Goal: Information Seeking & Learning: Learn about a topic

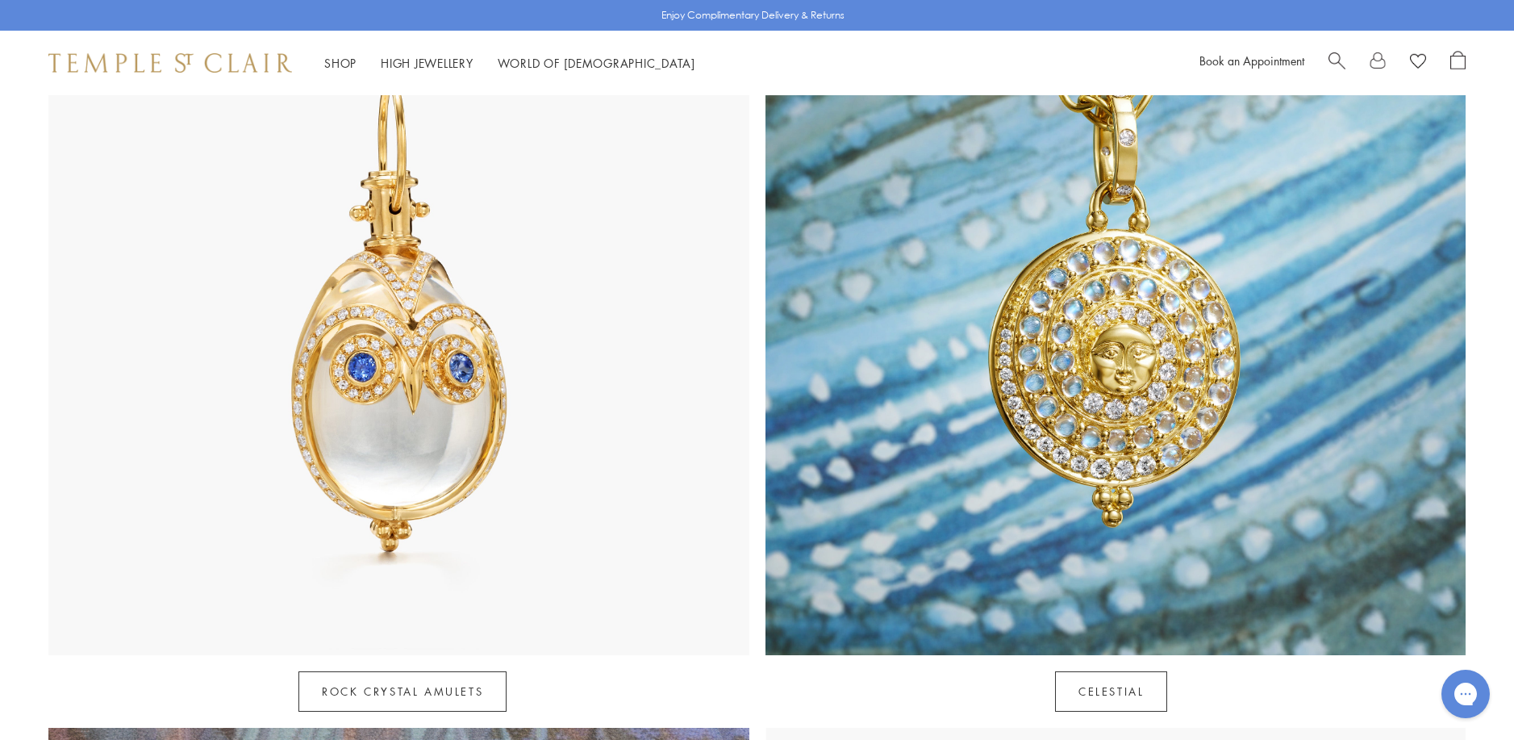
scroll to position [1210, 0]
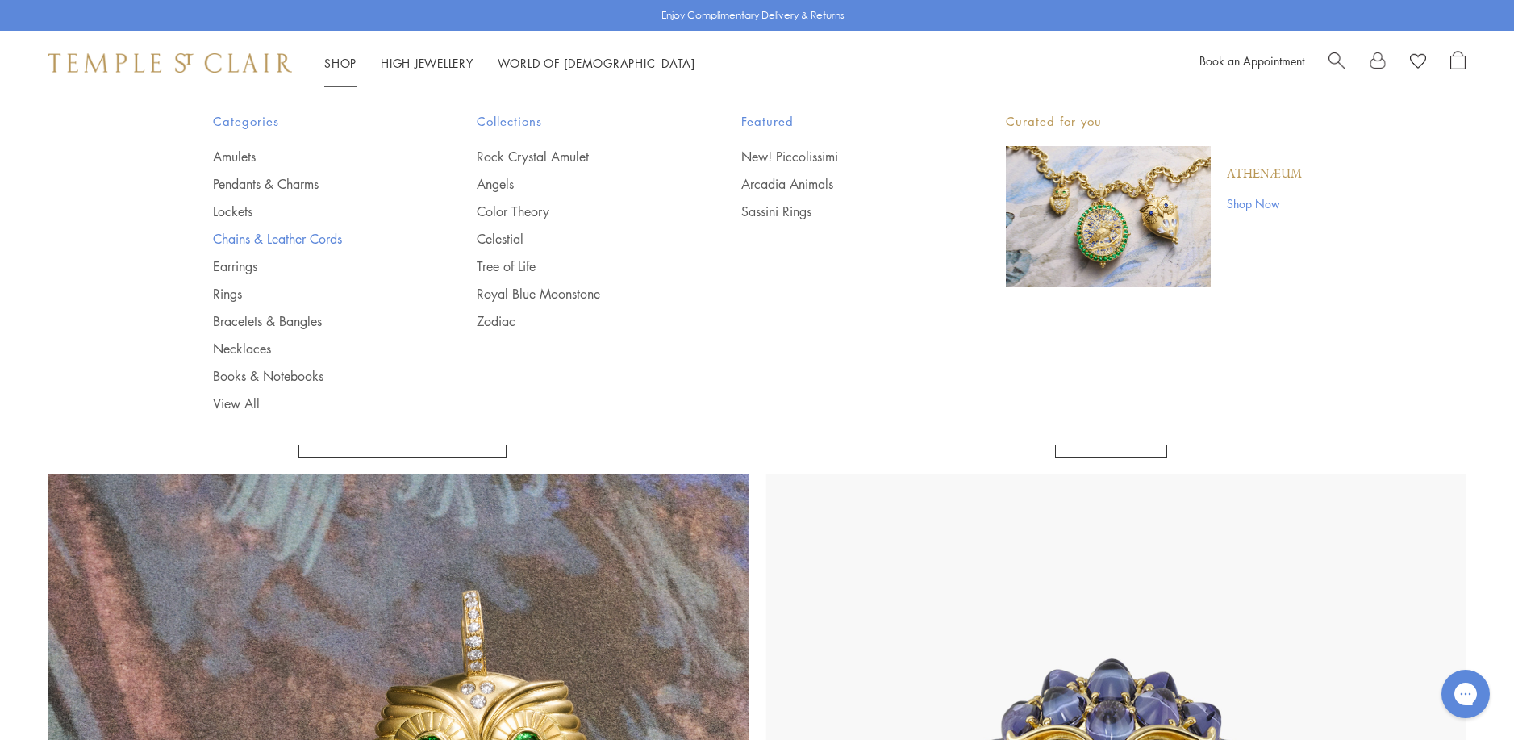
click at [249, 236] on link "Chains & Leather Cords" at bounding box center [313, 239] width 200 height 18
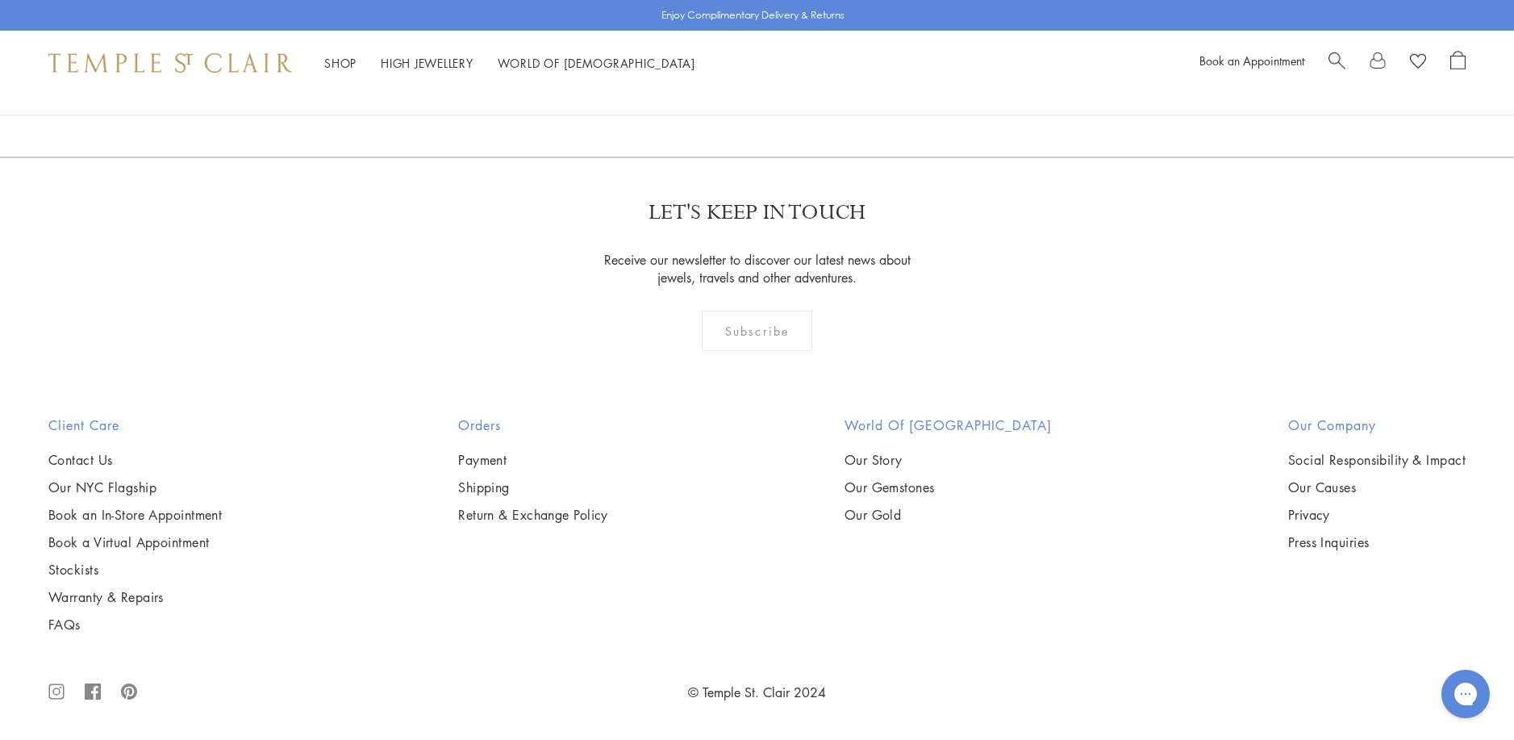
scroll to position [3065, 0]
click at [0, 0] on img at bounding box center [0, 0] width 0 height 0
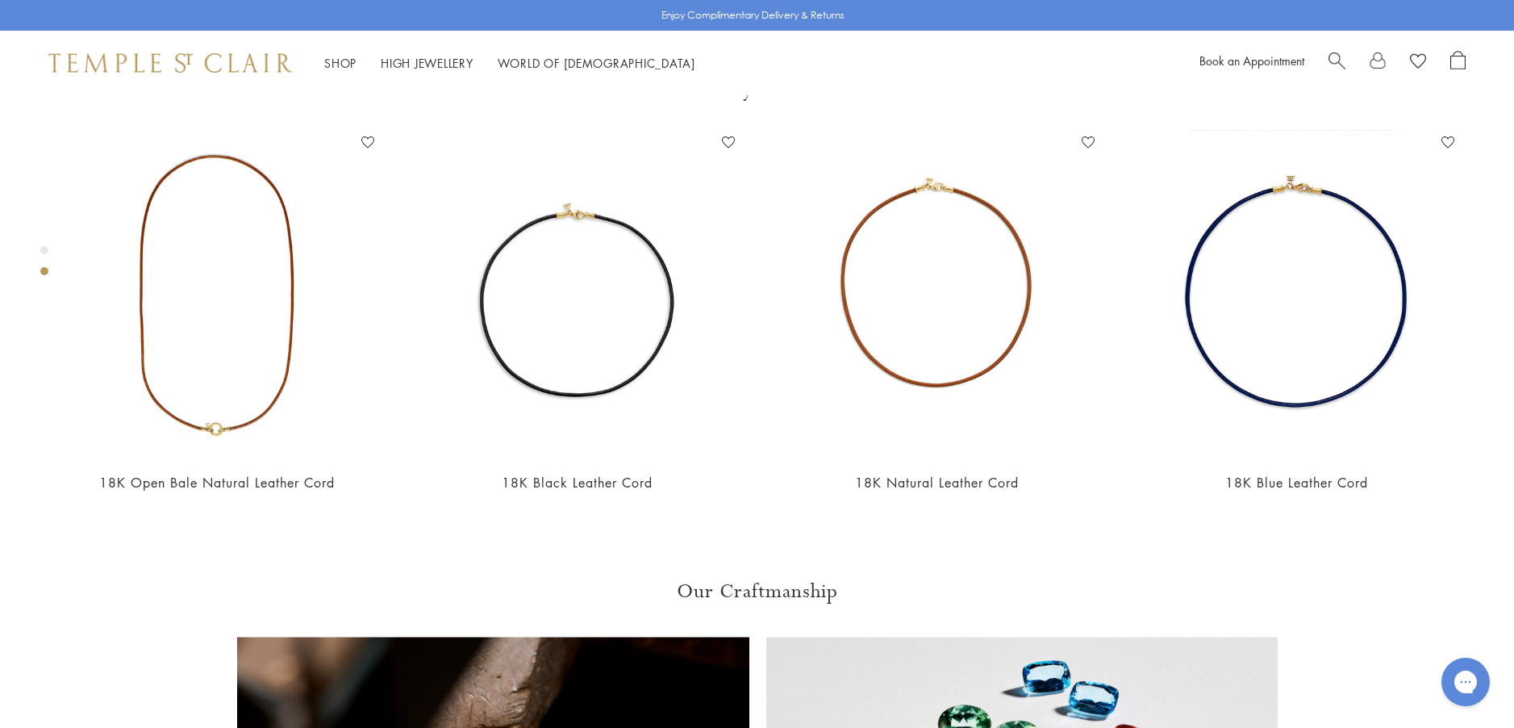
scroll to position [902, 0]
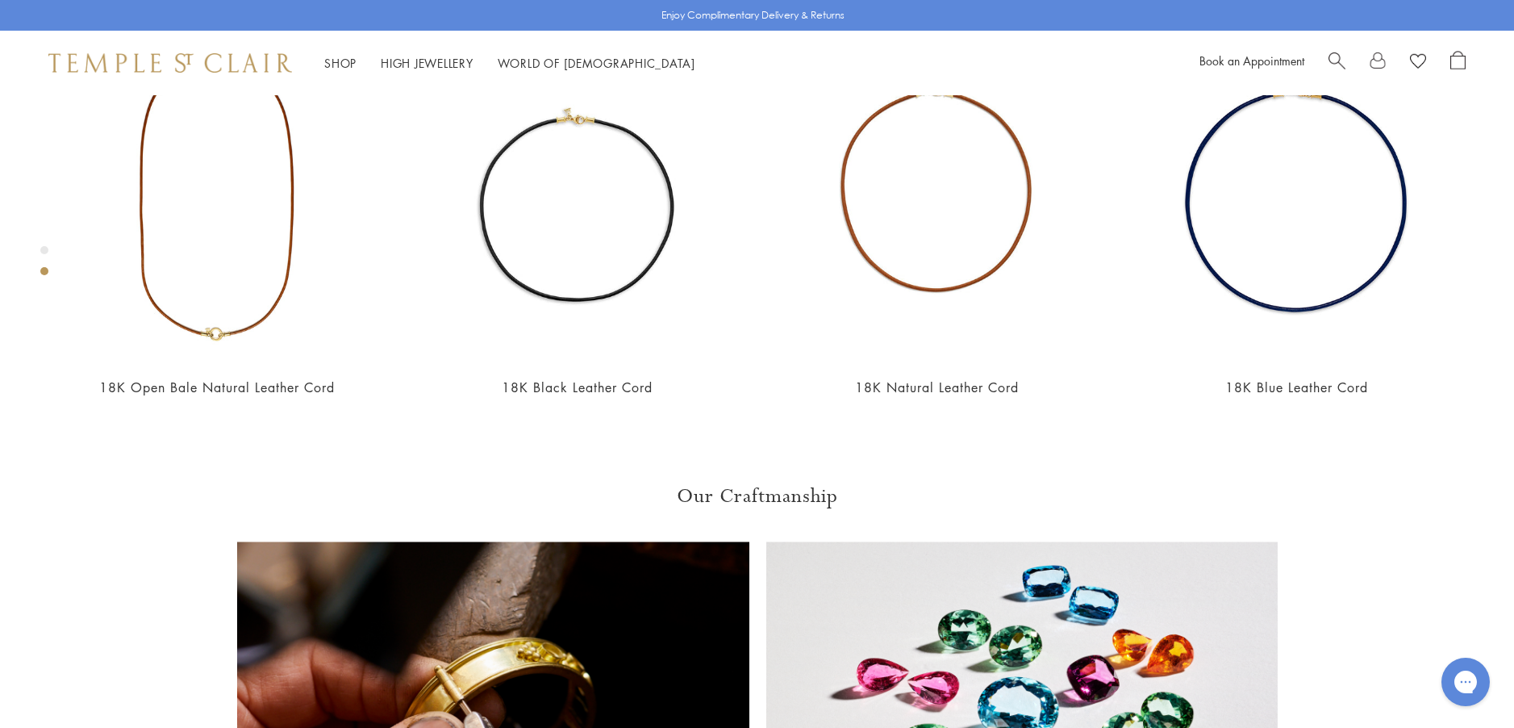
scroll to position [982, 0]
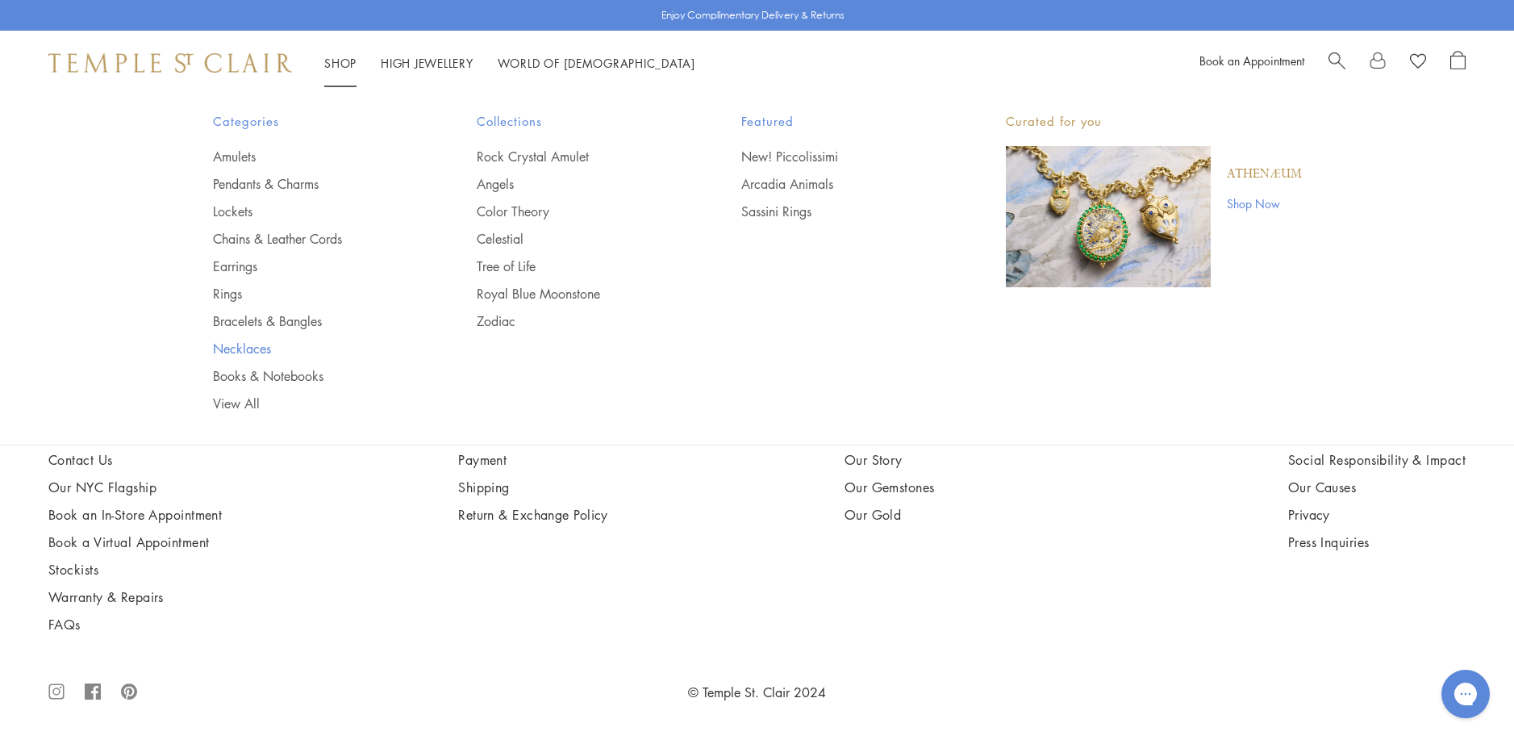
scroll to position [3952, 0]
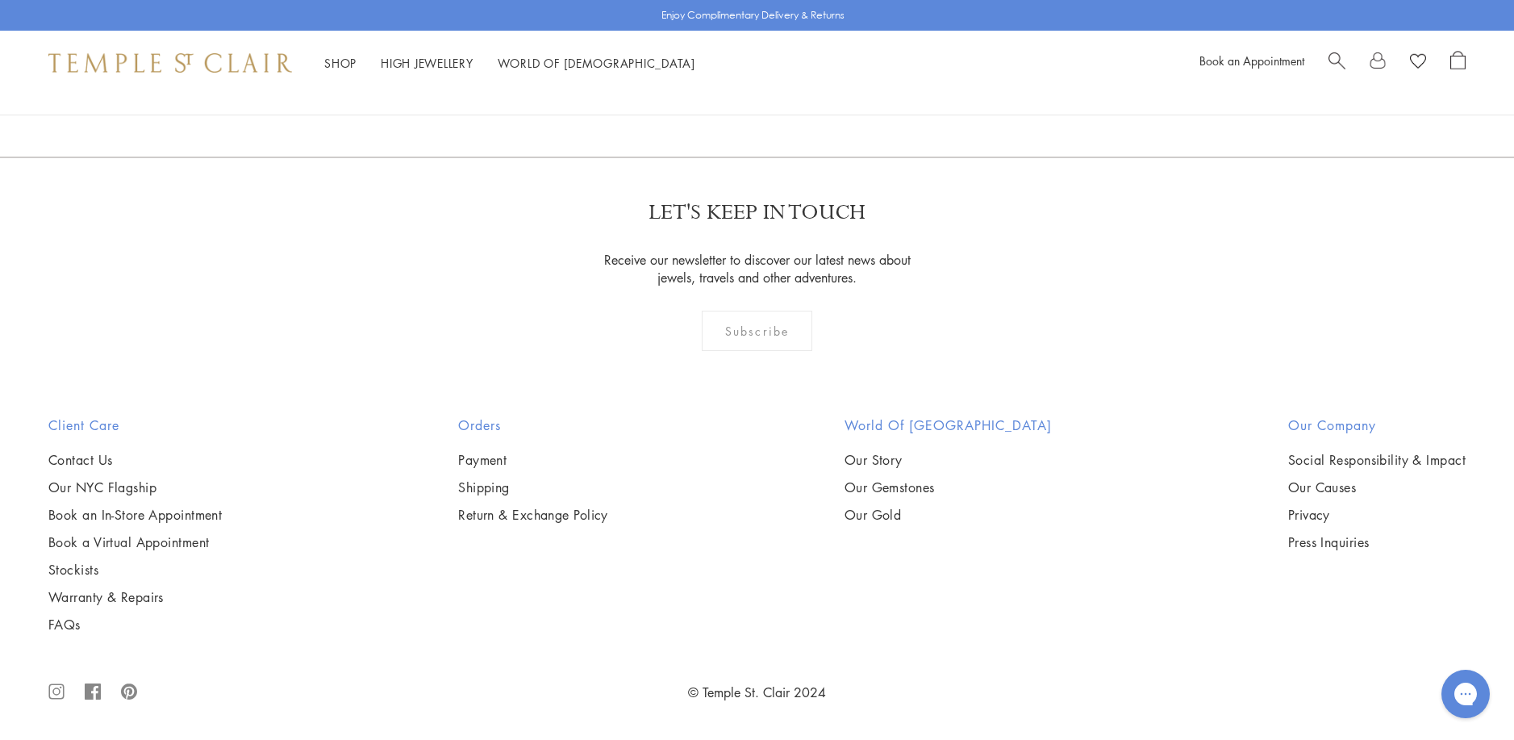
click at [0, 0] on img at bounding box center [0, 0] width 0 height 0
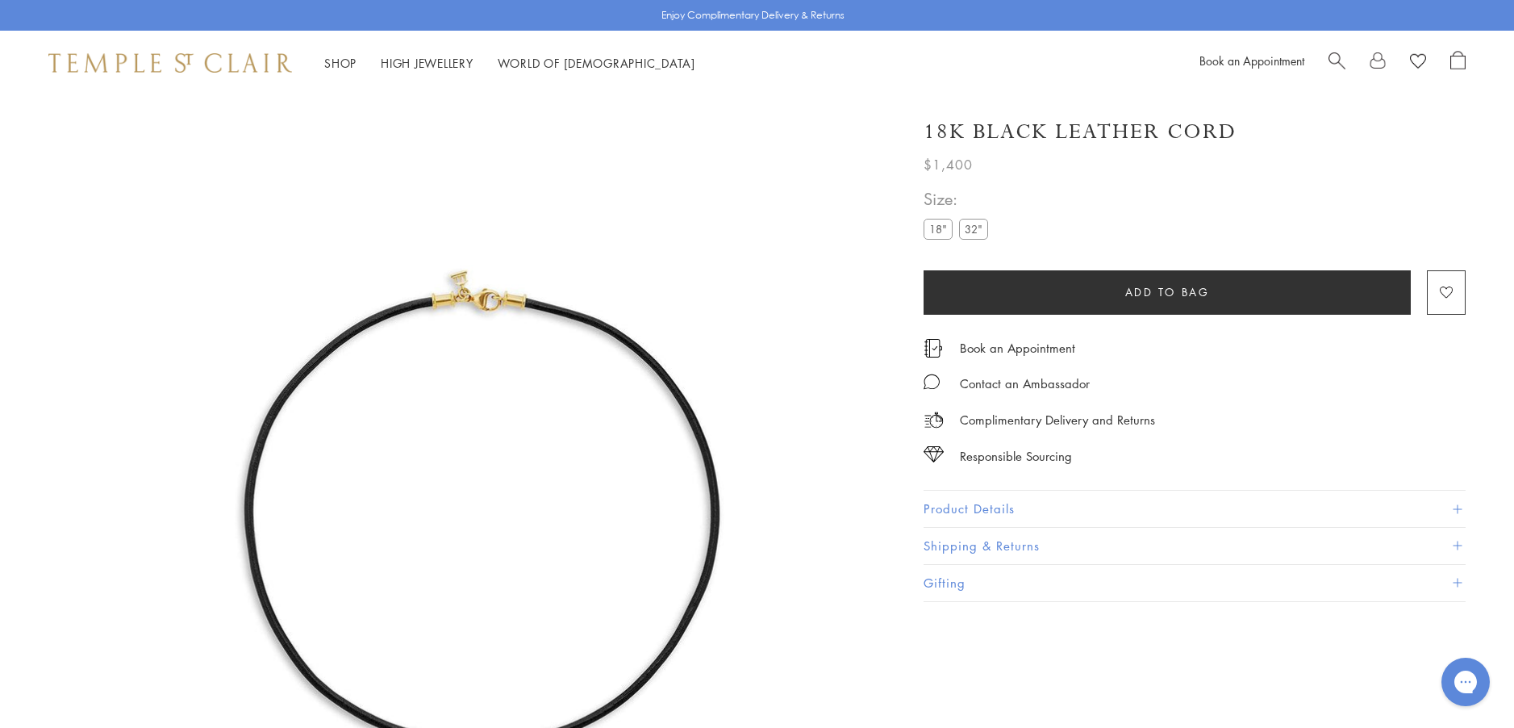
scroll to position [95, 0]
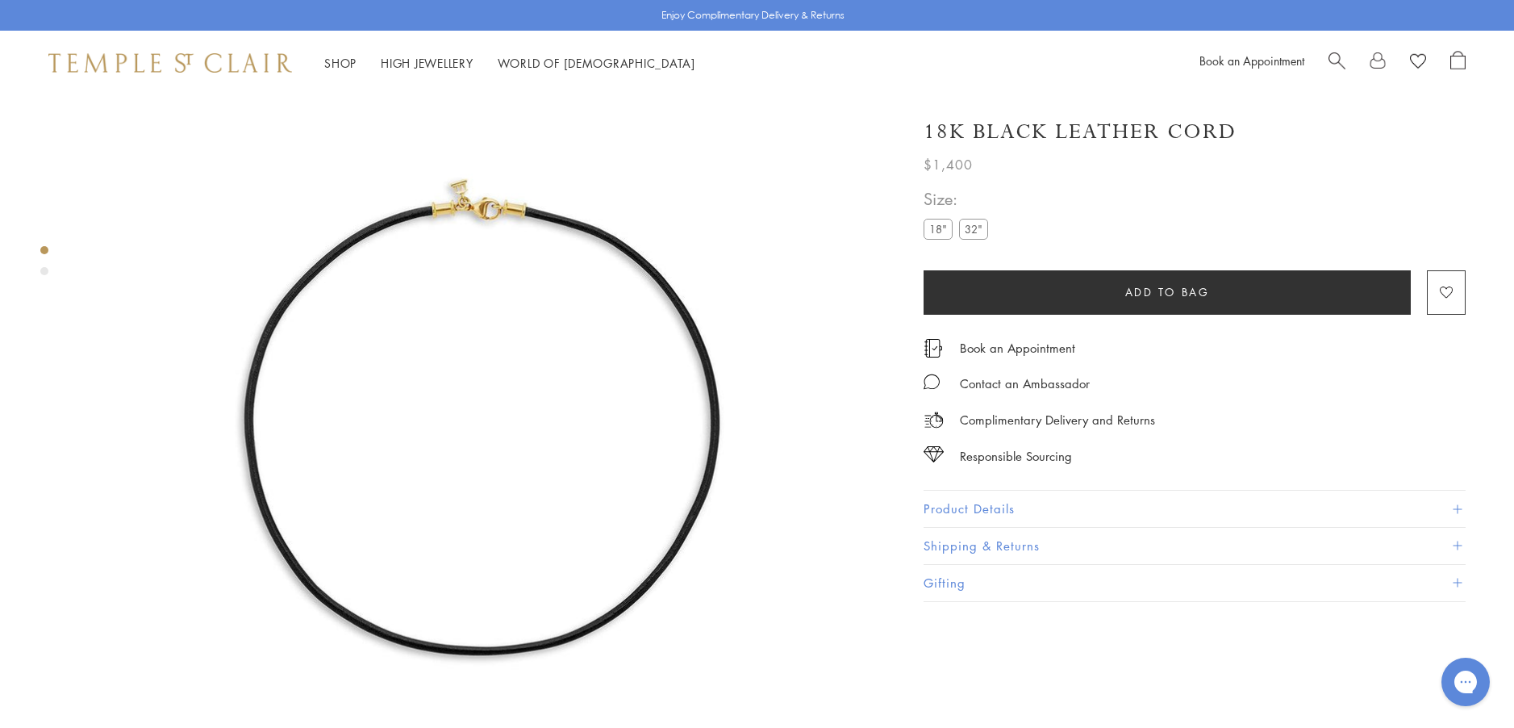
click at [968, 508] on button "Product Details" at bounding box center [1195, 508] width 542 height 36
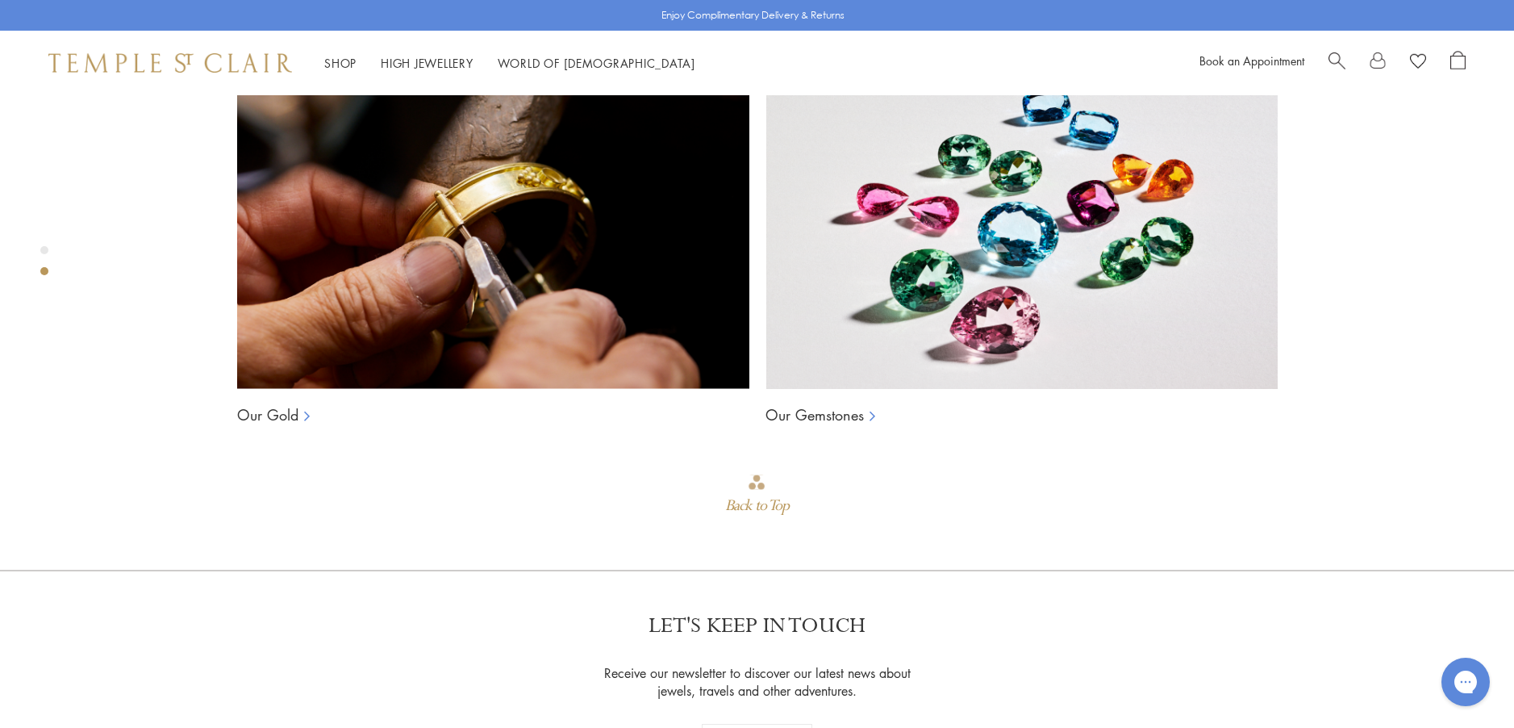
scroll to position [1063, 0]
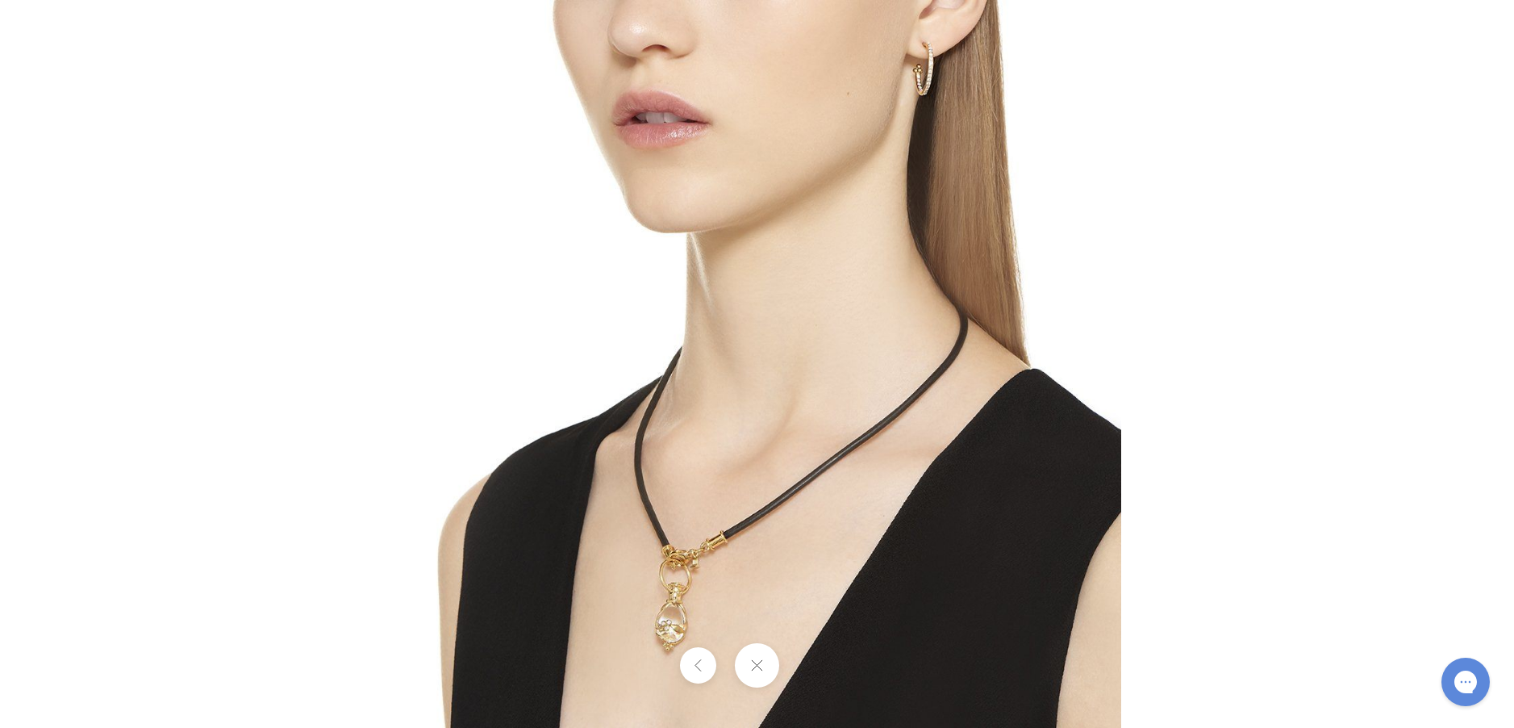
click at [742, 593] on img at bounding box center [758, 364] width 728 height 728
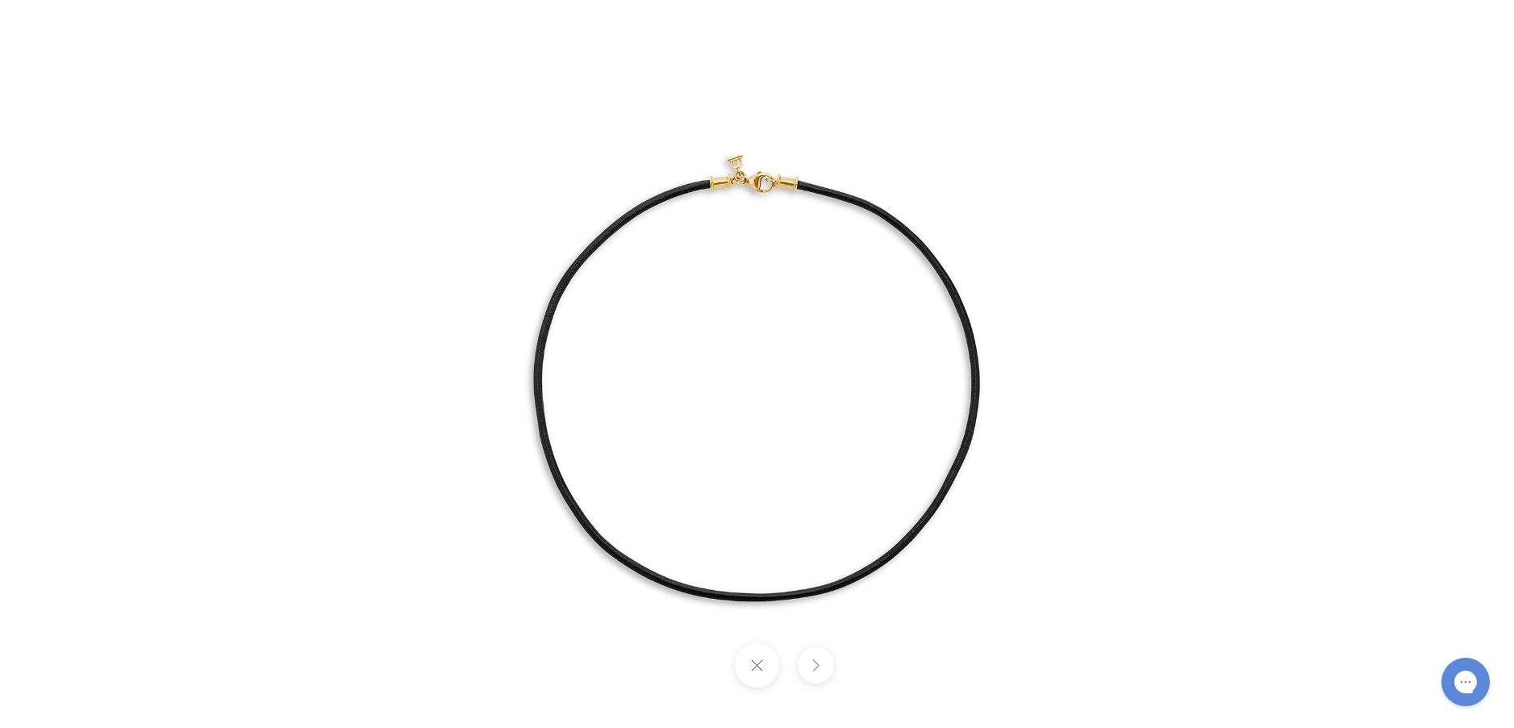
click at [754, 387] on img at bounding box center [757, 363] width 755 height 755
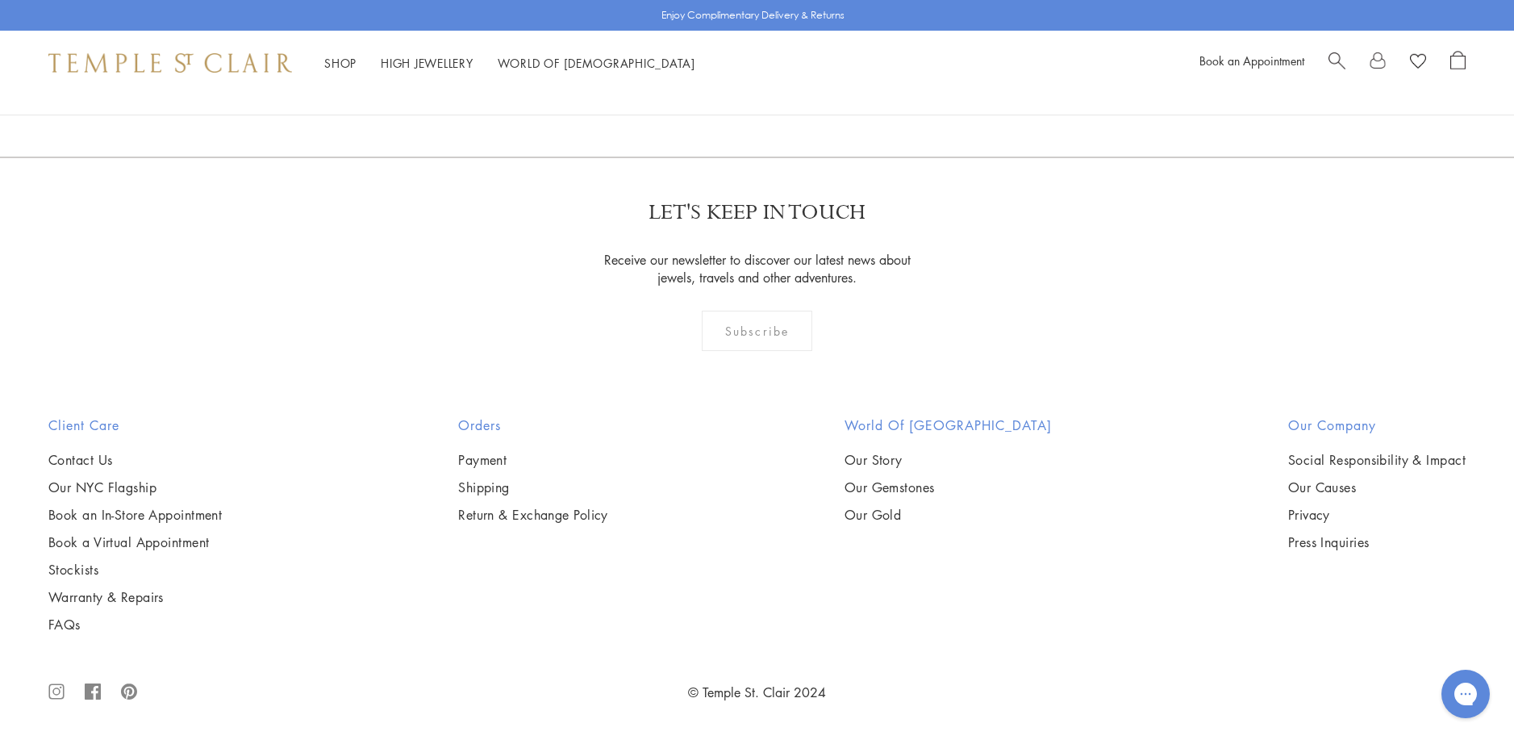
click at [0, 0] on img at bounding box center [0, 0] width 0 height 0
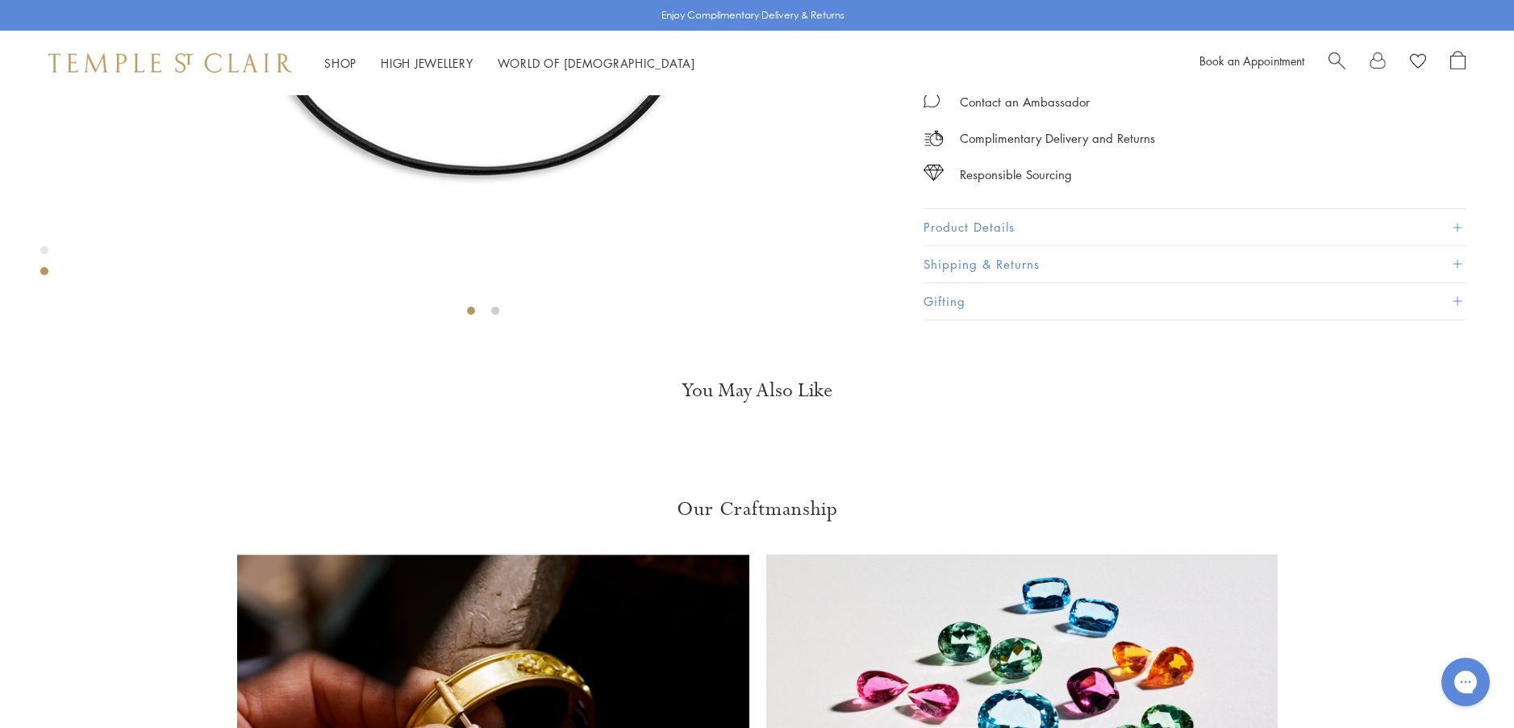
scroll to position [498, 0]
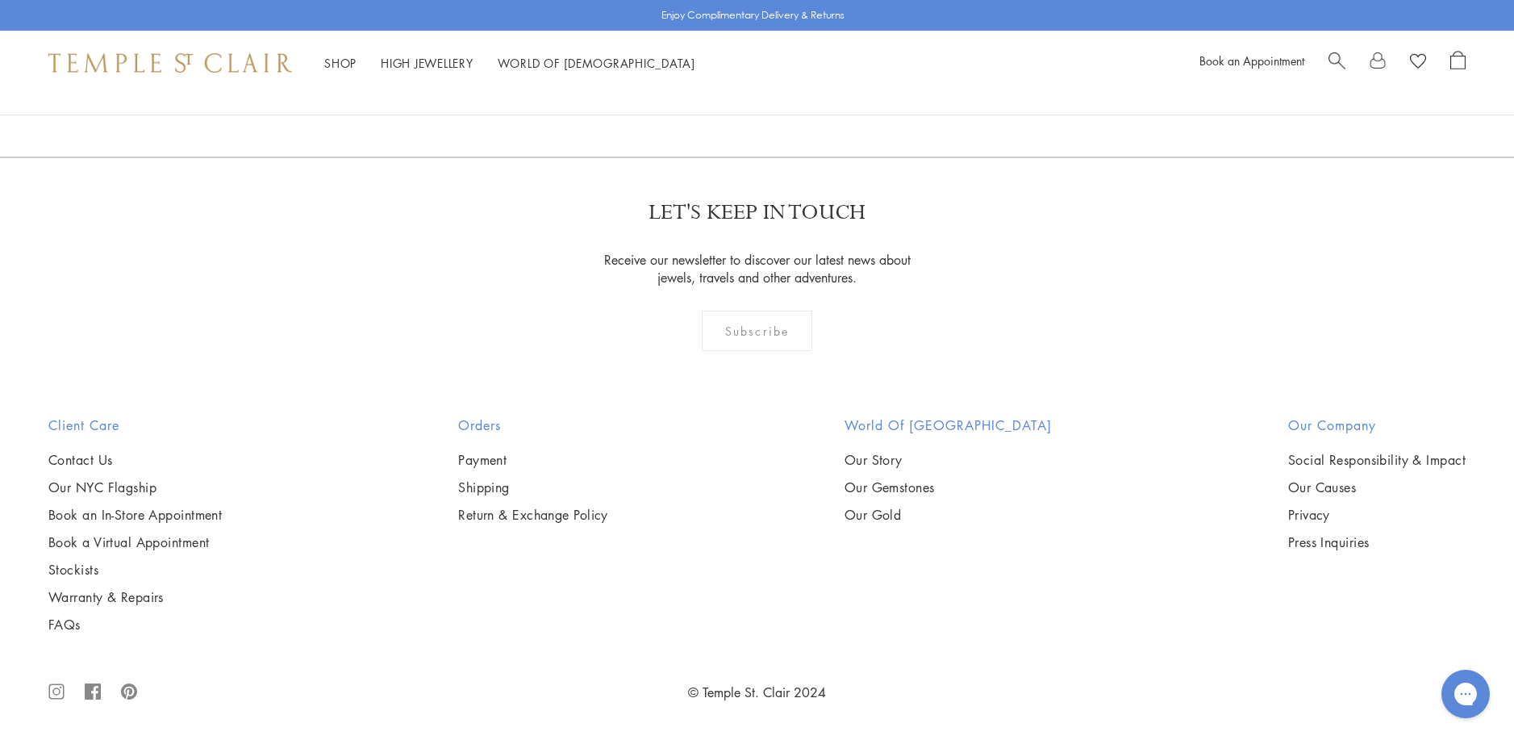
scroll to position [3468, 0]
click at [0, 0] on img at bounding box center [0, 0] width 0 height 0
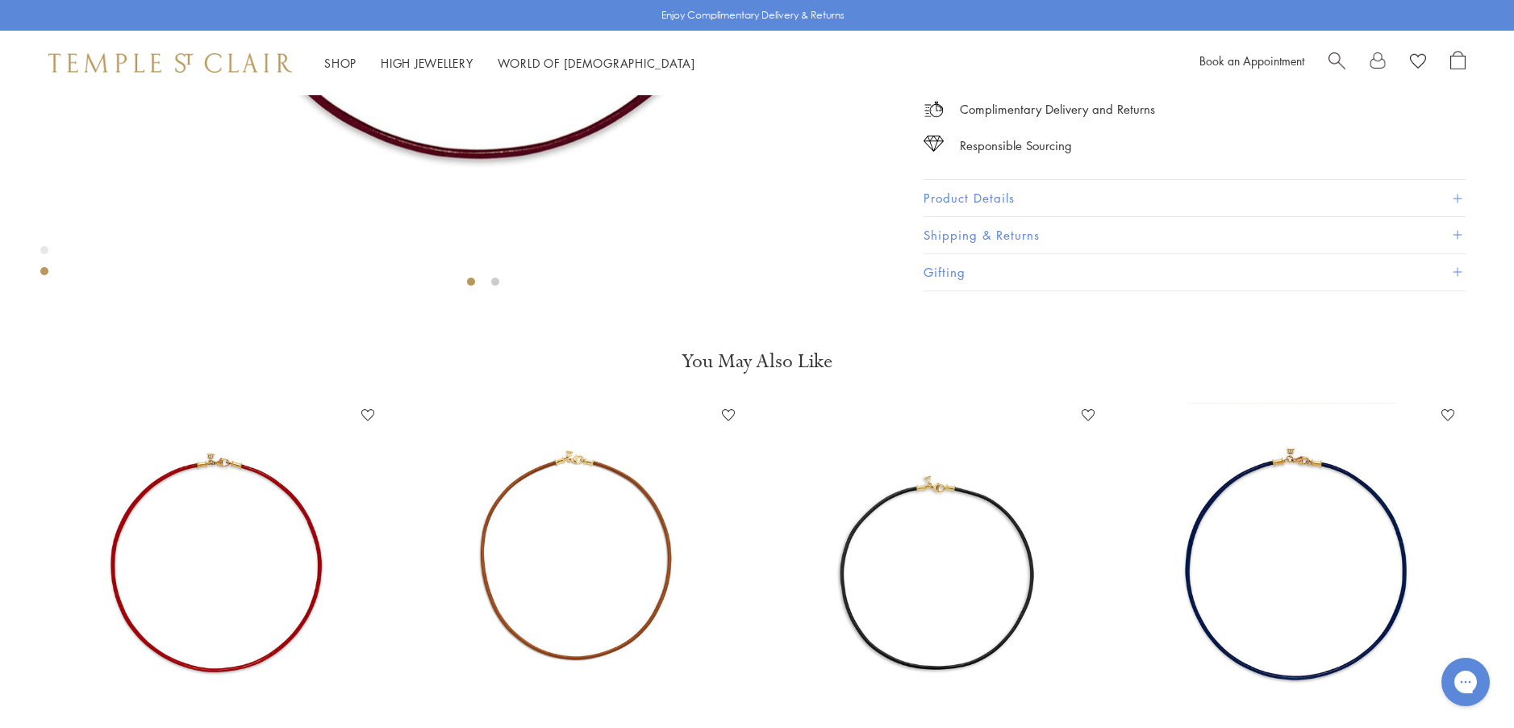
scroll to position [579, 0]
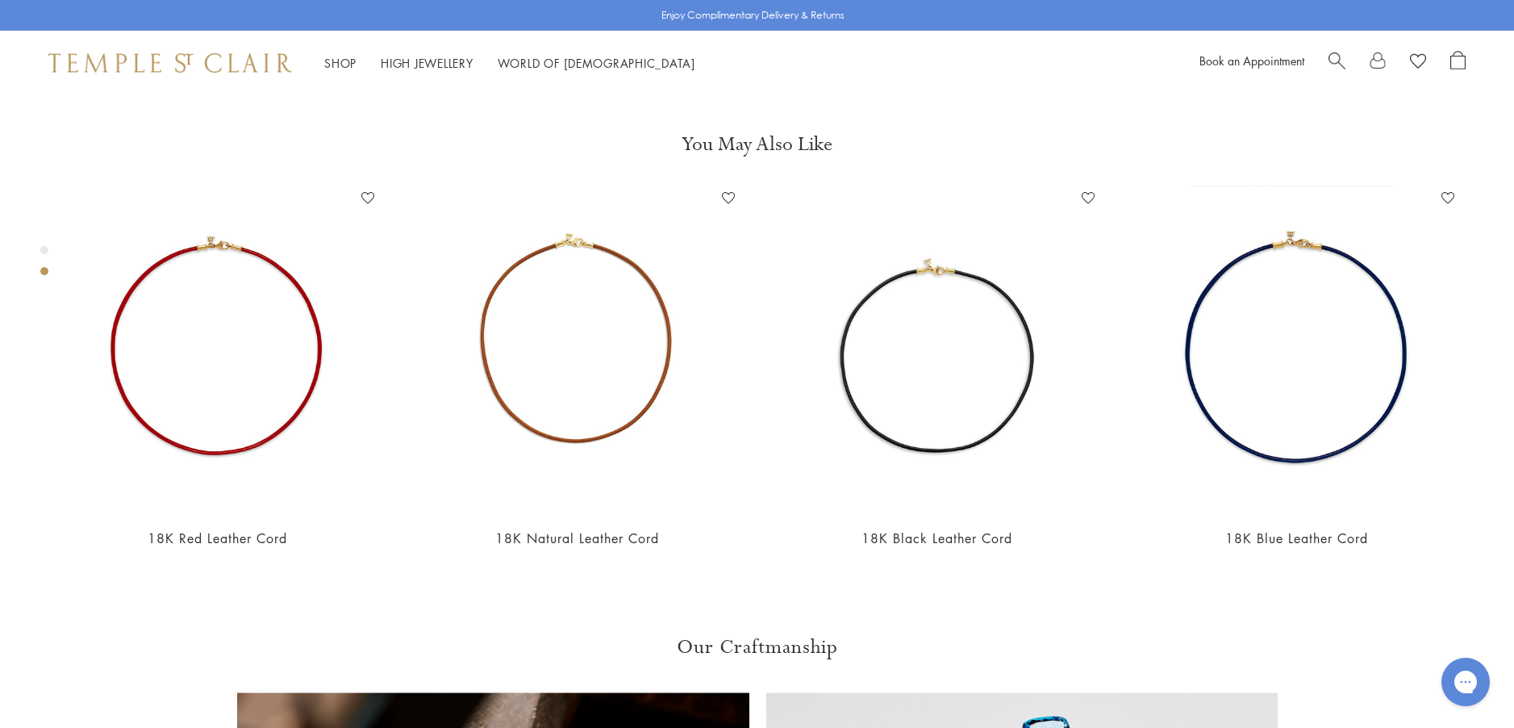
scroll to position [902, 0]
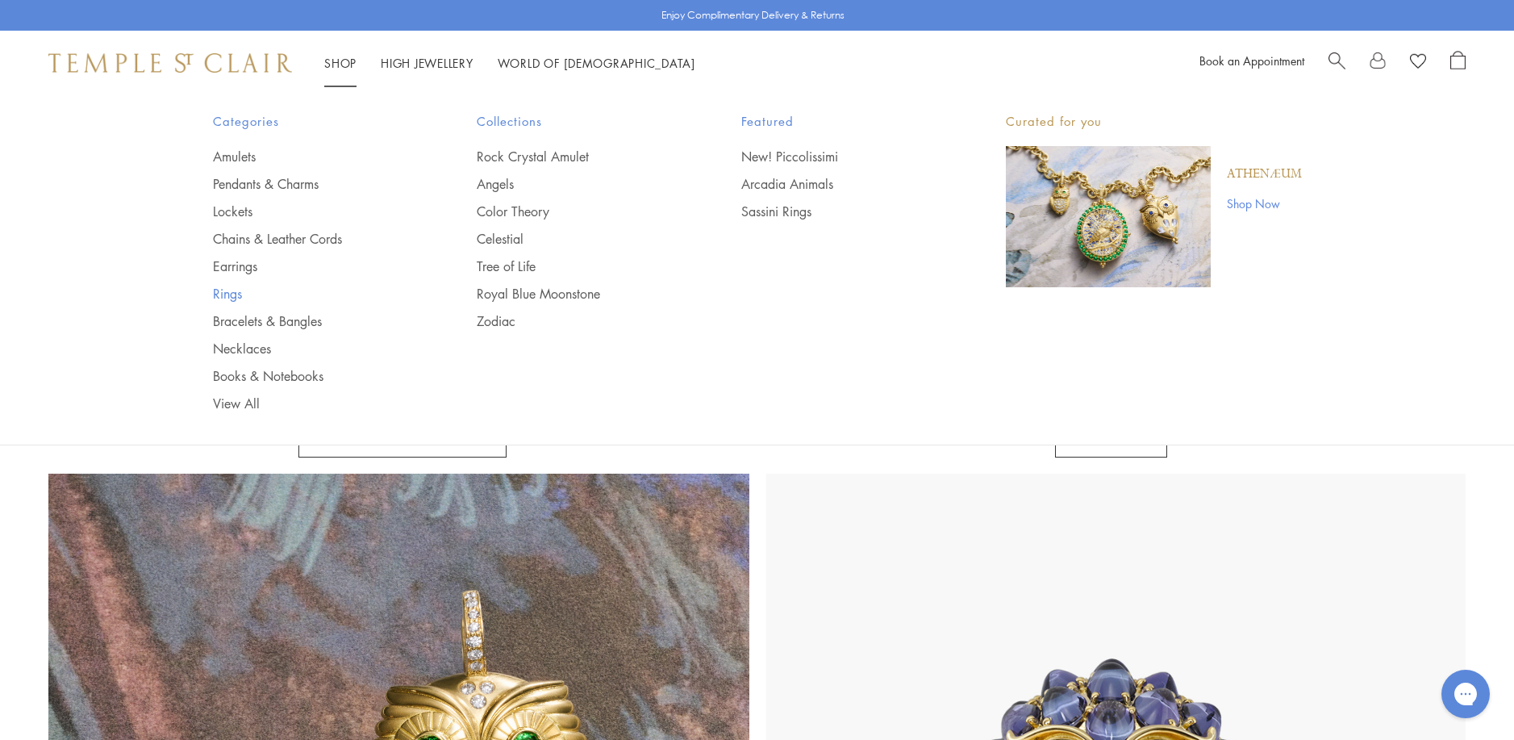
click at [224, 292] on link "Rings" at bounding box center [313, 294] width 200 height 18
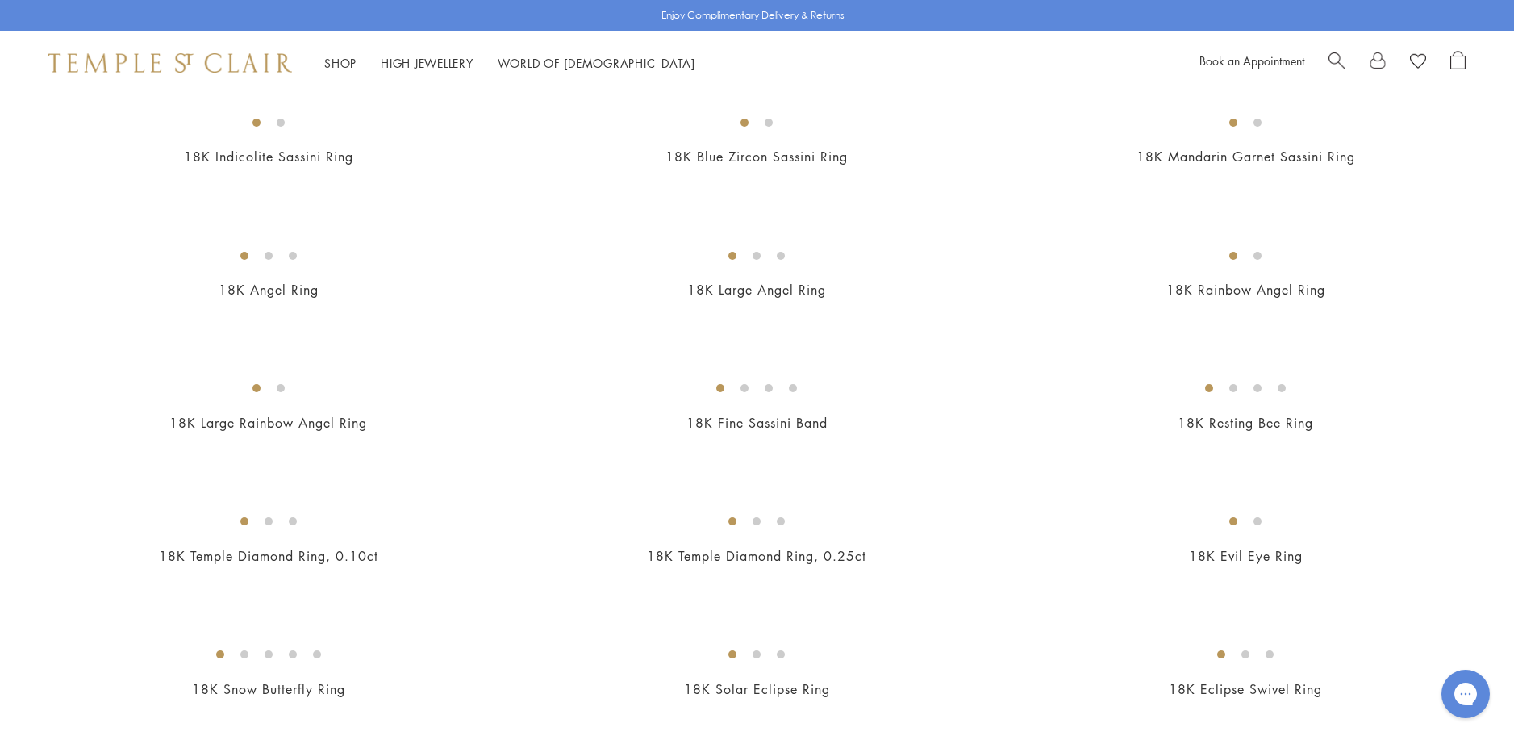
scroll to position [645, 0]
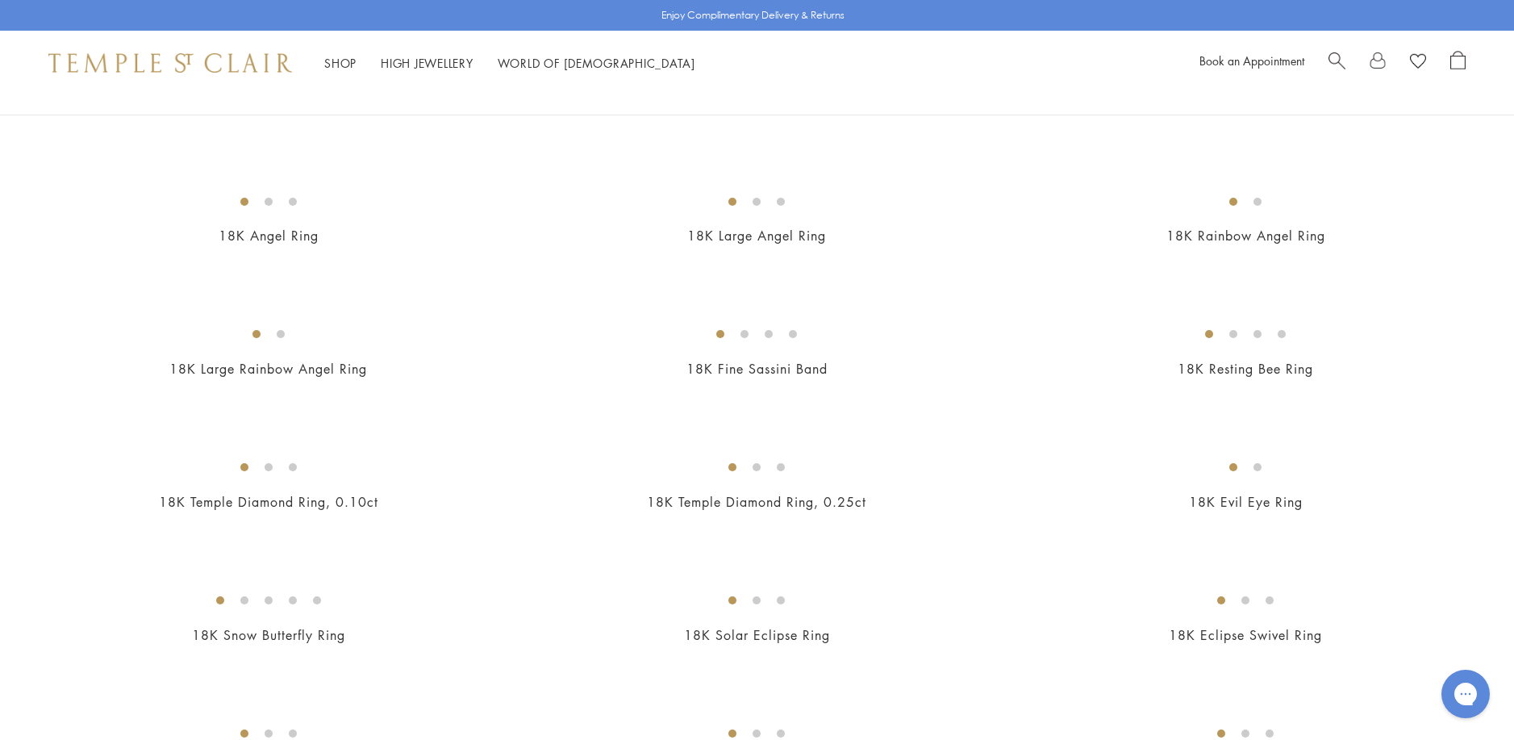
click at [0, 0] on img at bounding box center [0, 0] width 0 height 0
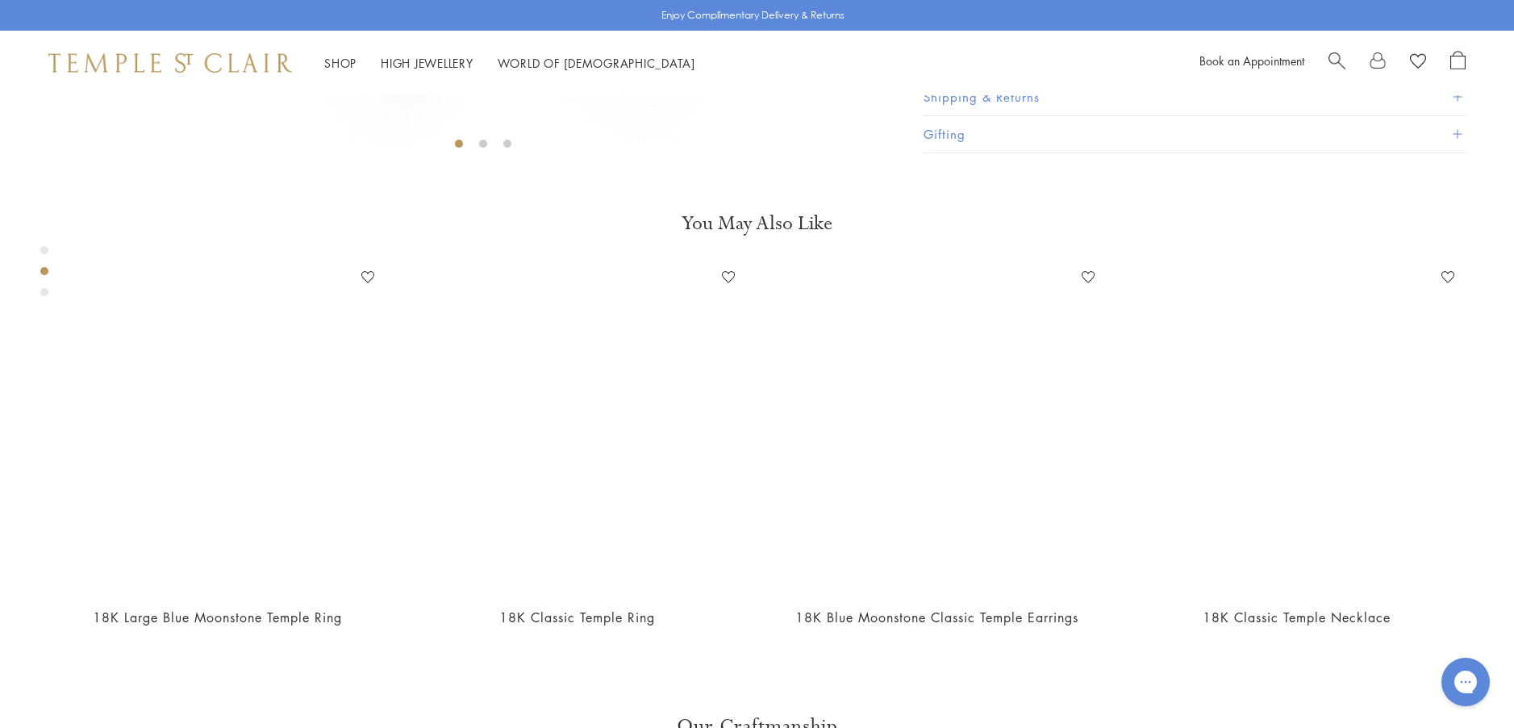
scroll to position [902, 0]
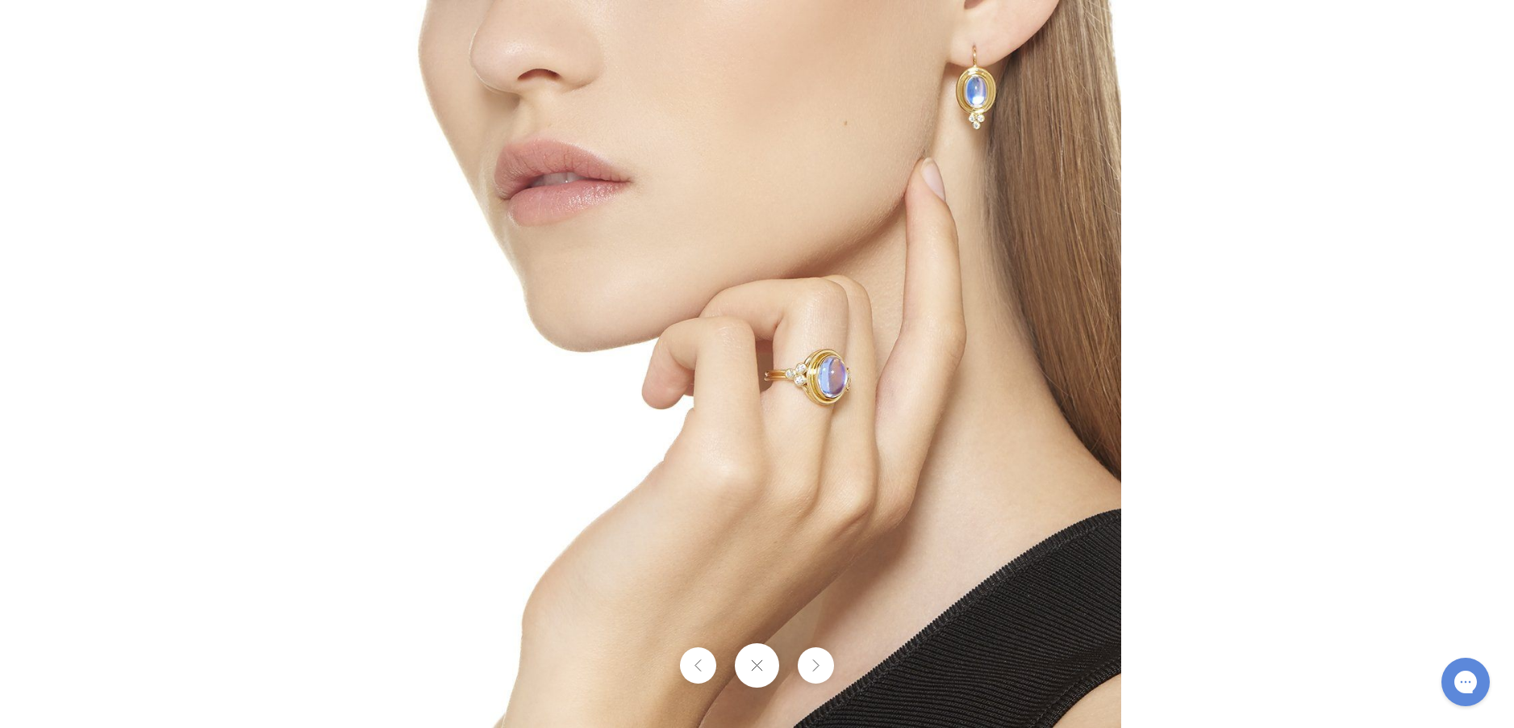
click at [781, 459] on img at bounding box center [758, 364] width 728 height 728
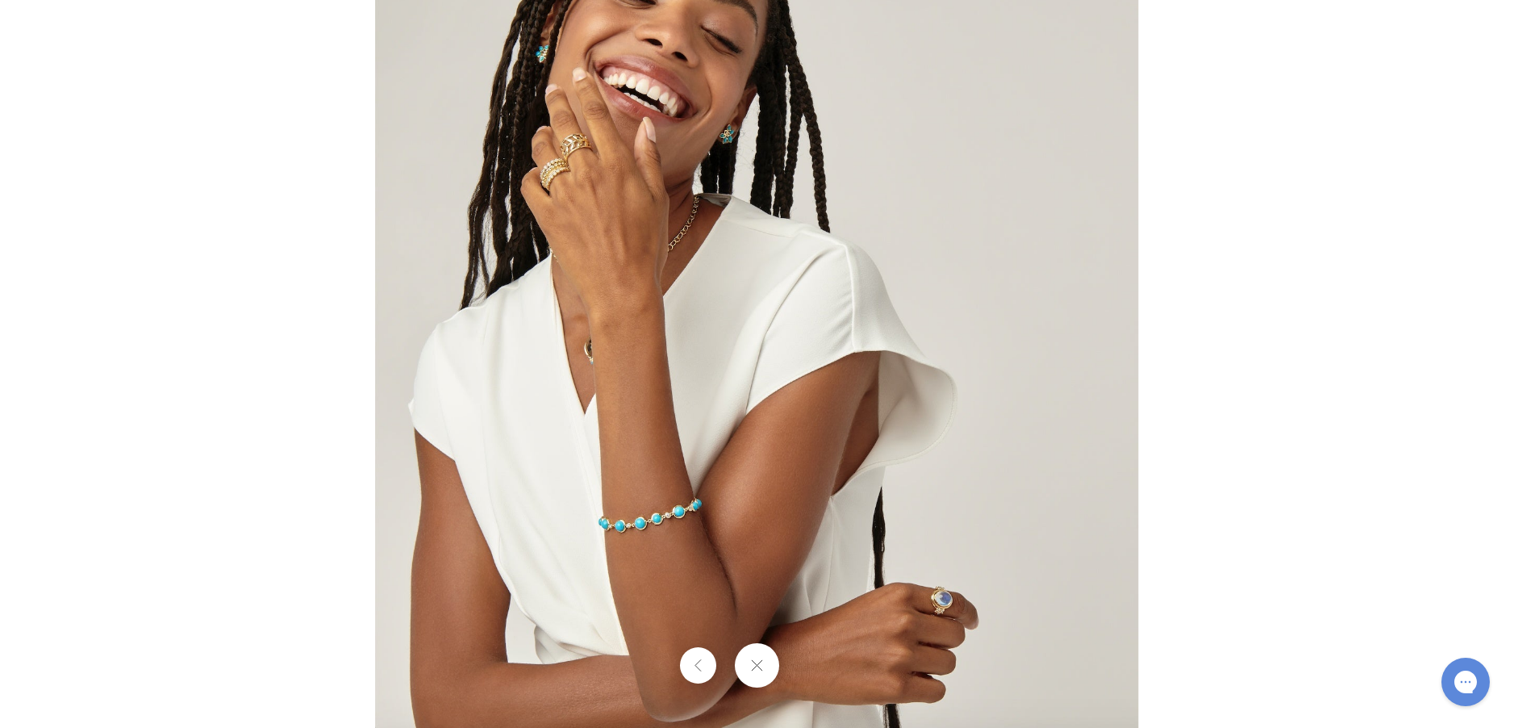
click at [882, 628] on img at bounding box center [756, 346] width 763 height 763
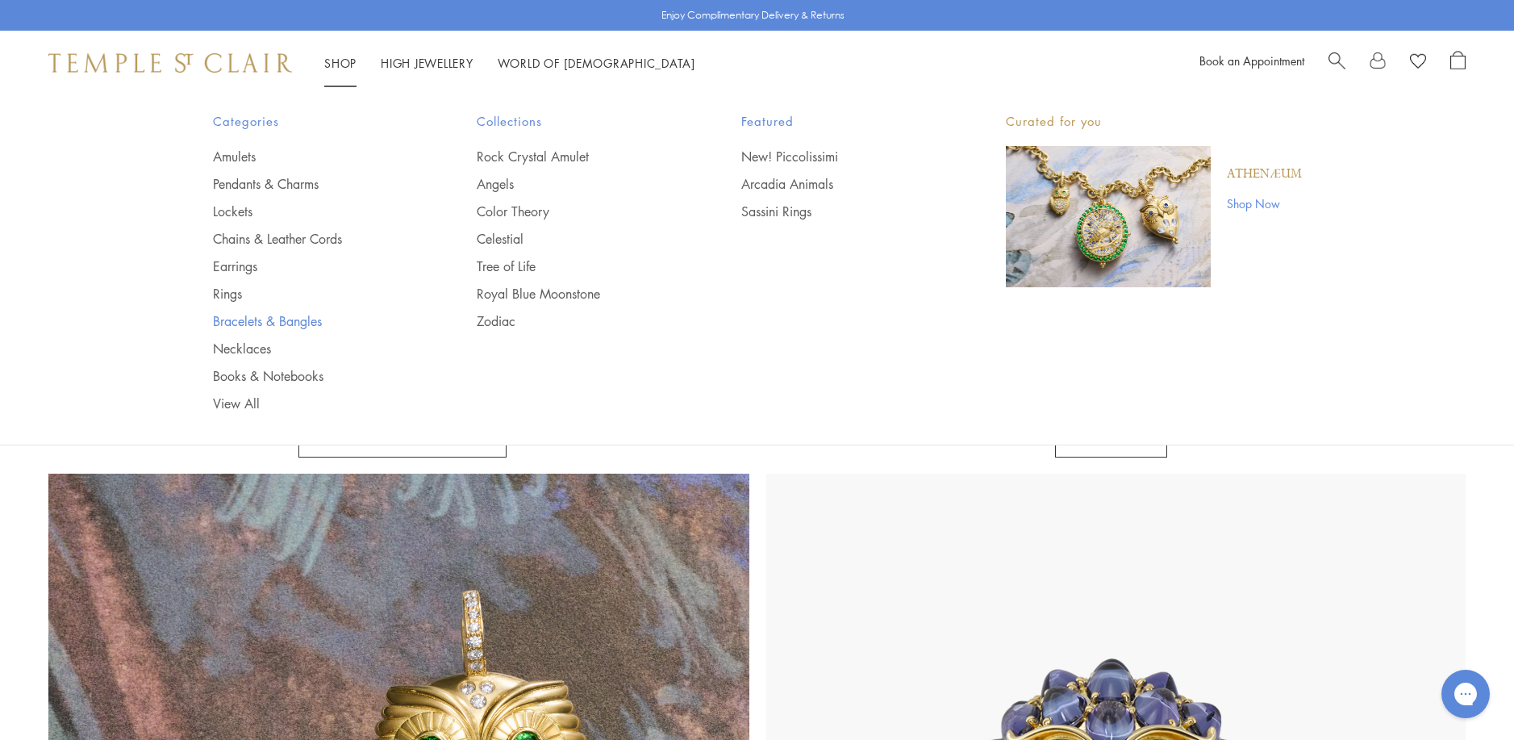
click at [247, 318] on link "Bracelets & Bangles" at bounding box center [313, 321] width 200 height 18
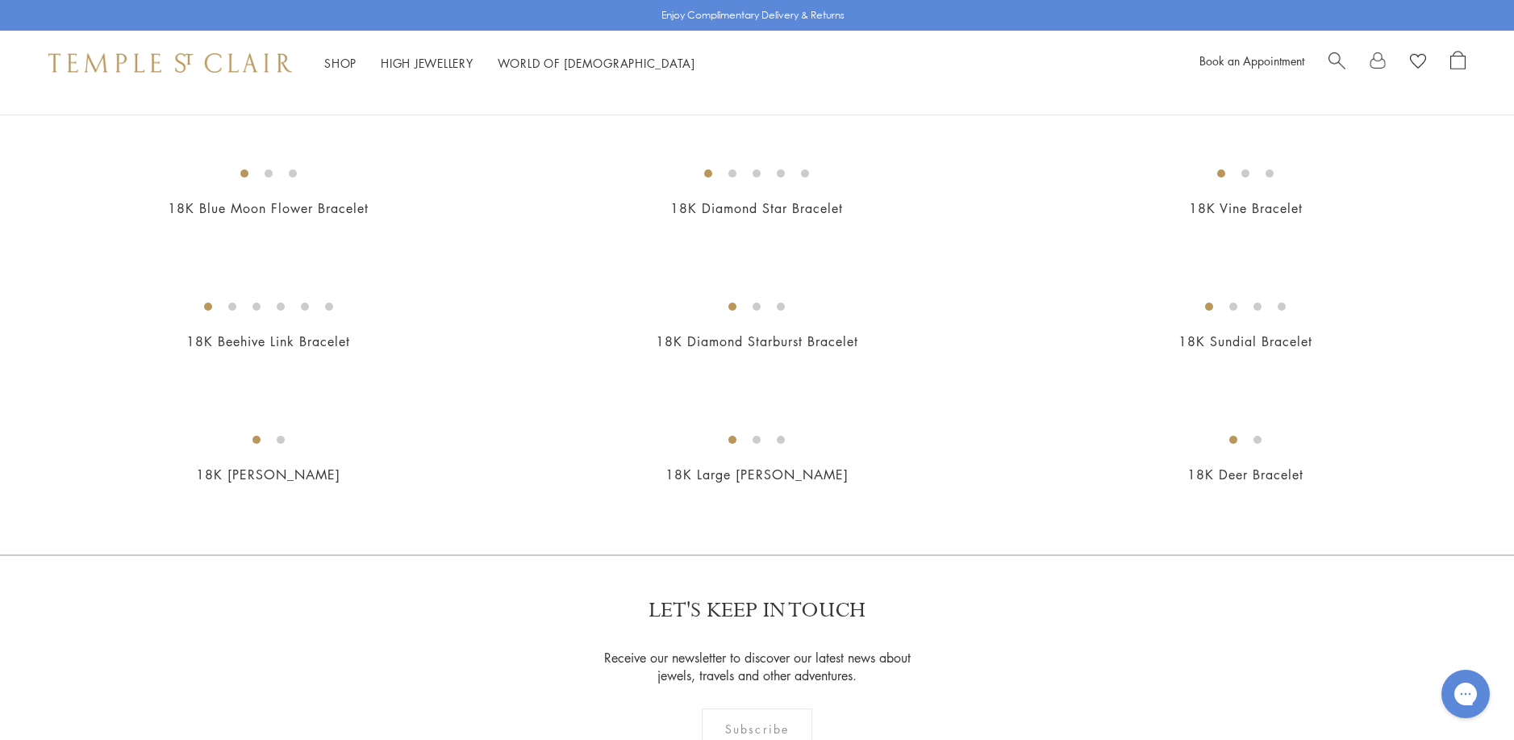
scroll to position [1533, 0]
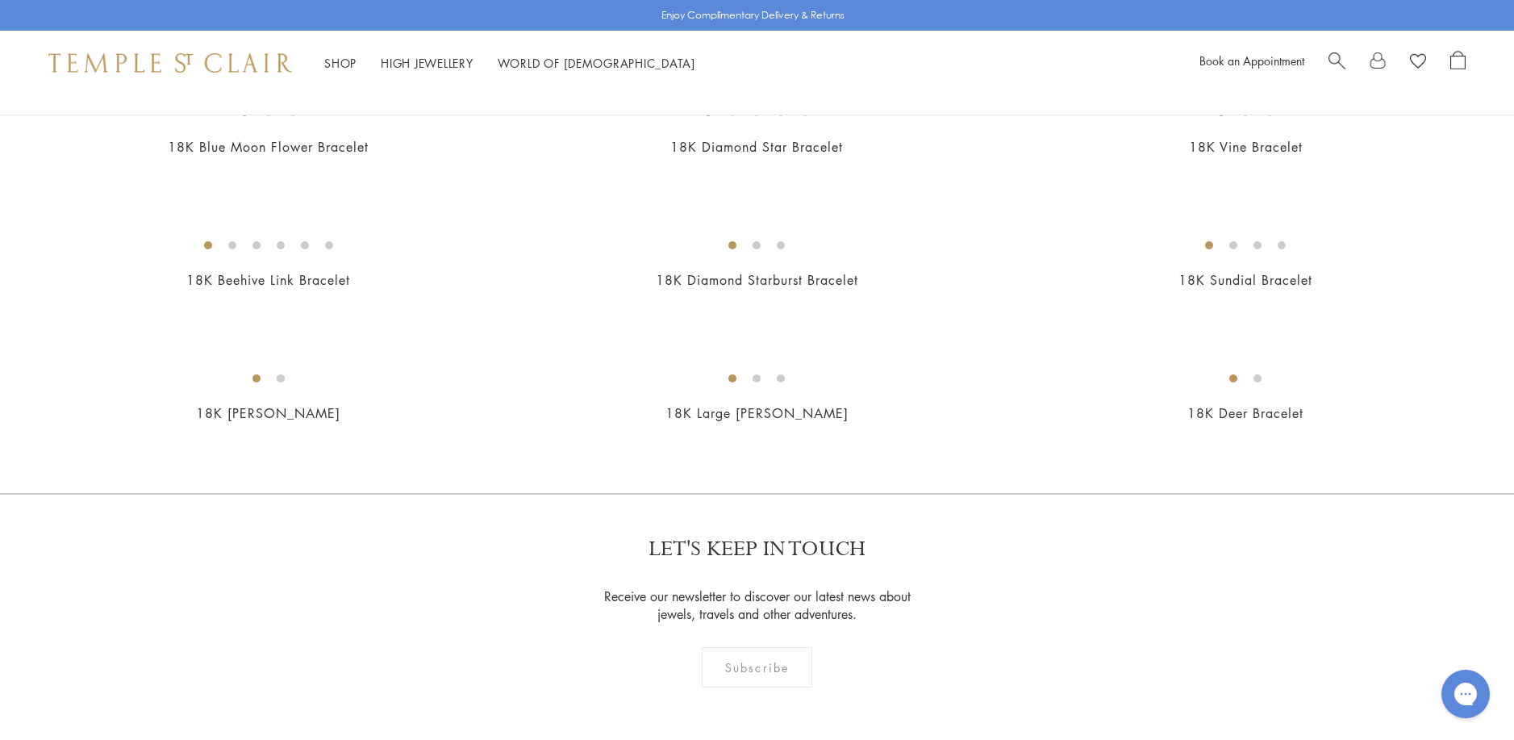
click at [0, 0] on img at bounding box center [0, 0] width 0 height 0
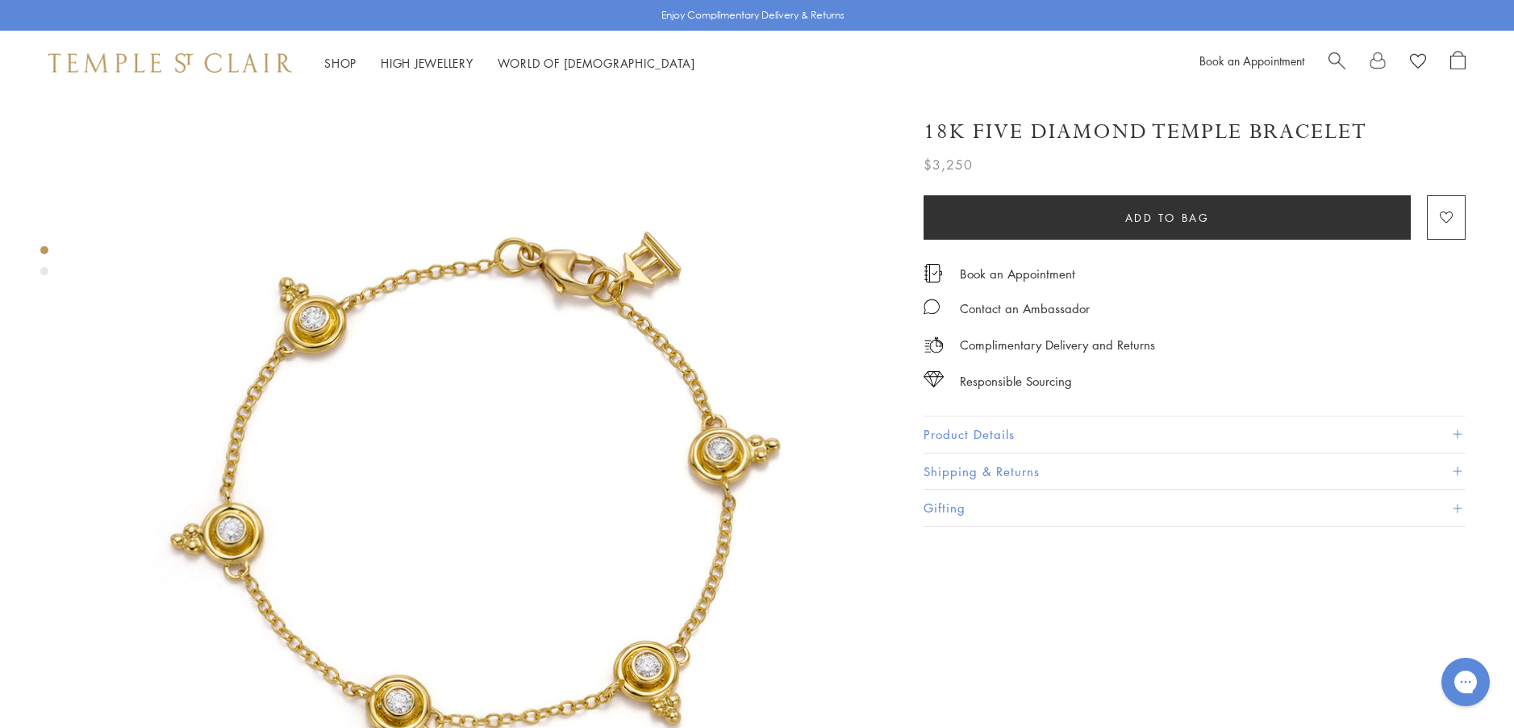
click at [946, 424] on button "Product Details" at bounding box center [1195, 434] width 542 height 36
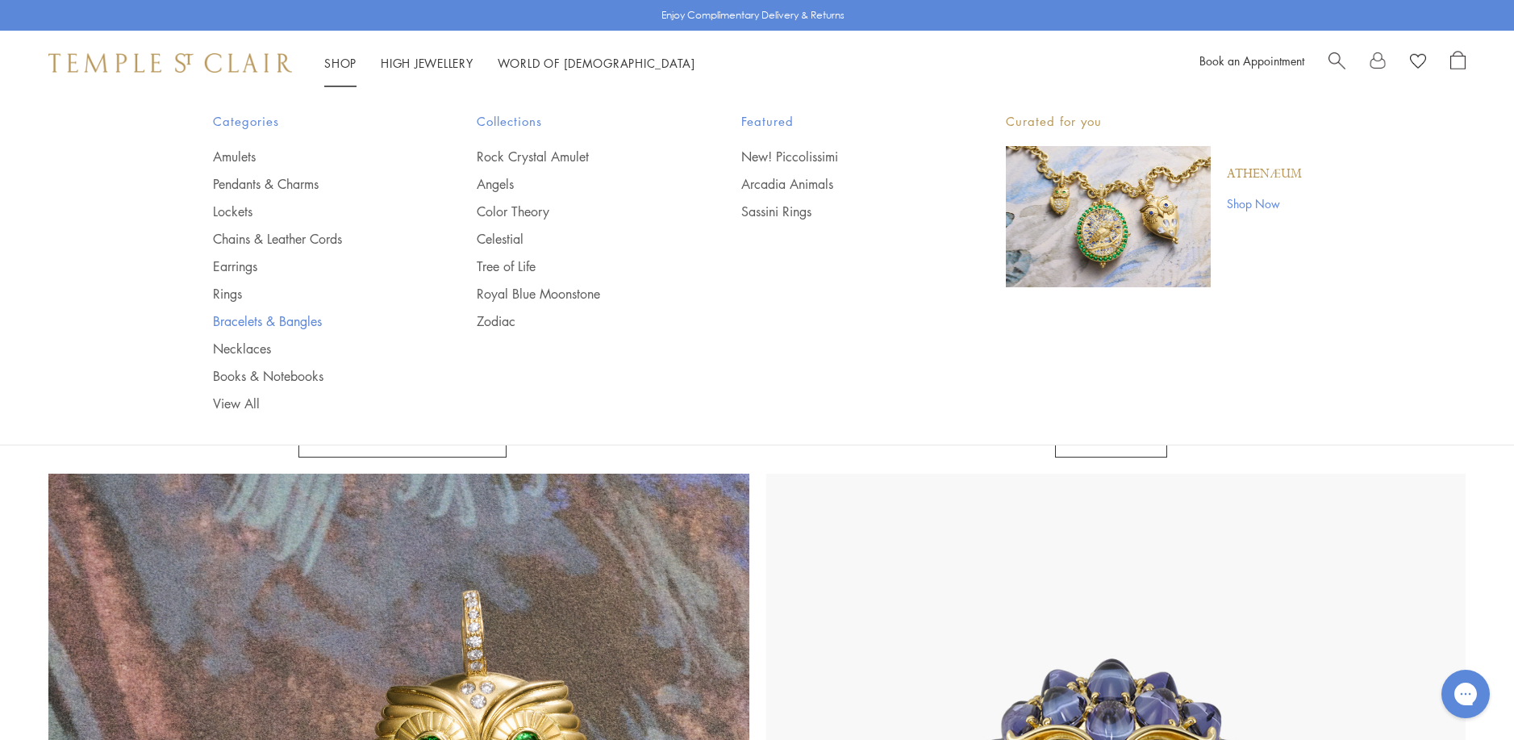
click at [278, 319] on link "Bracelets & Bangles" at bounding box center [313, 321] width 200 height 18
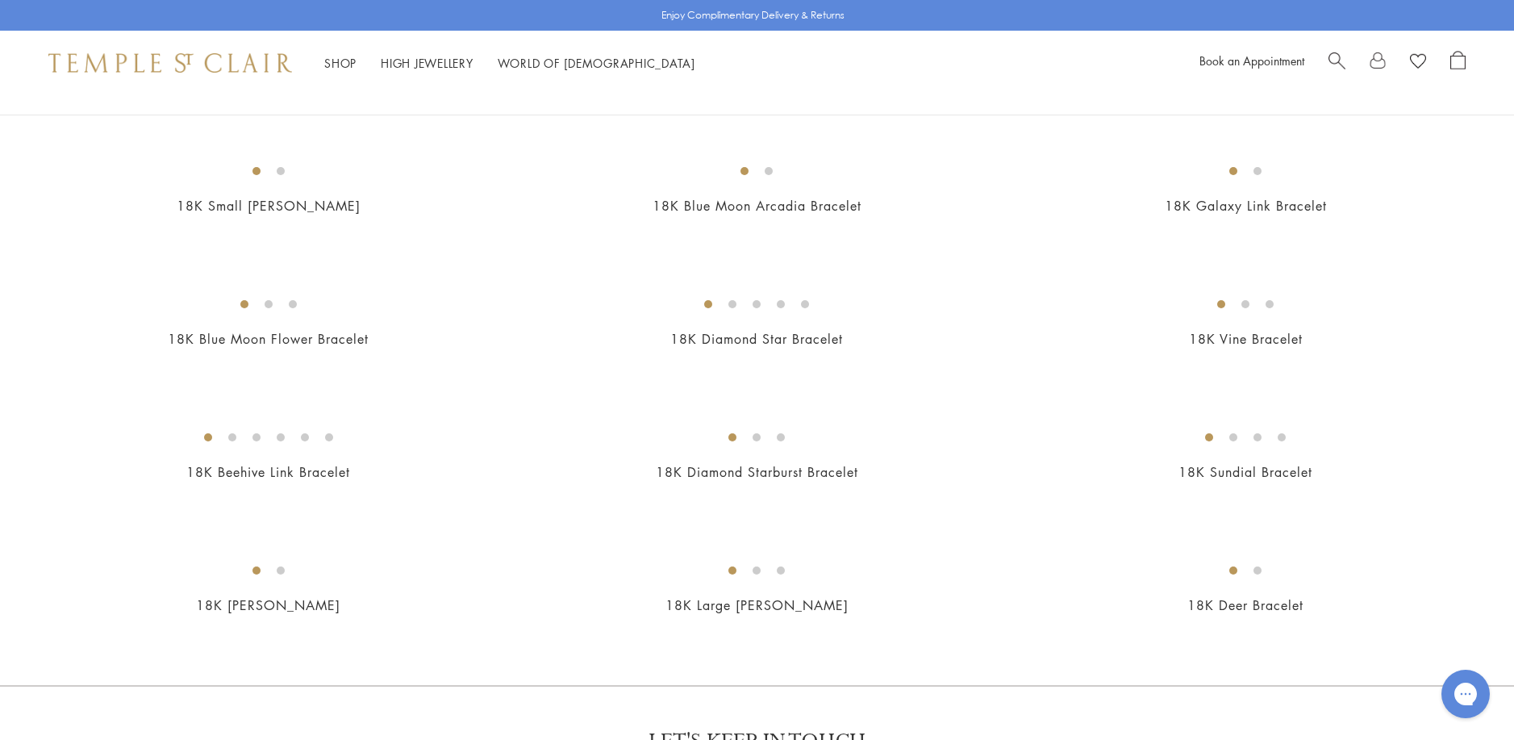
scroll to position [1452, 0]
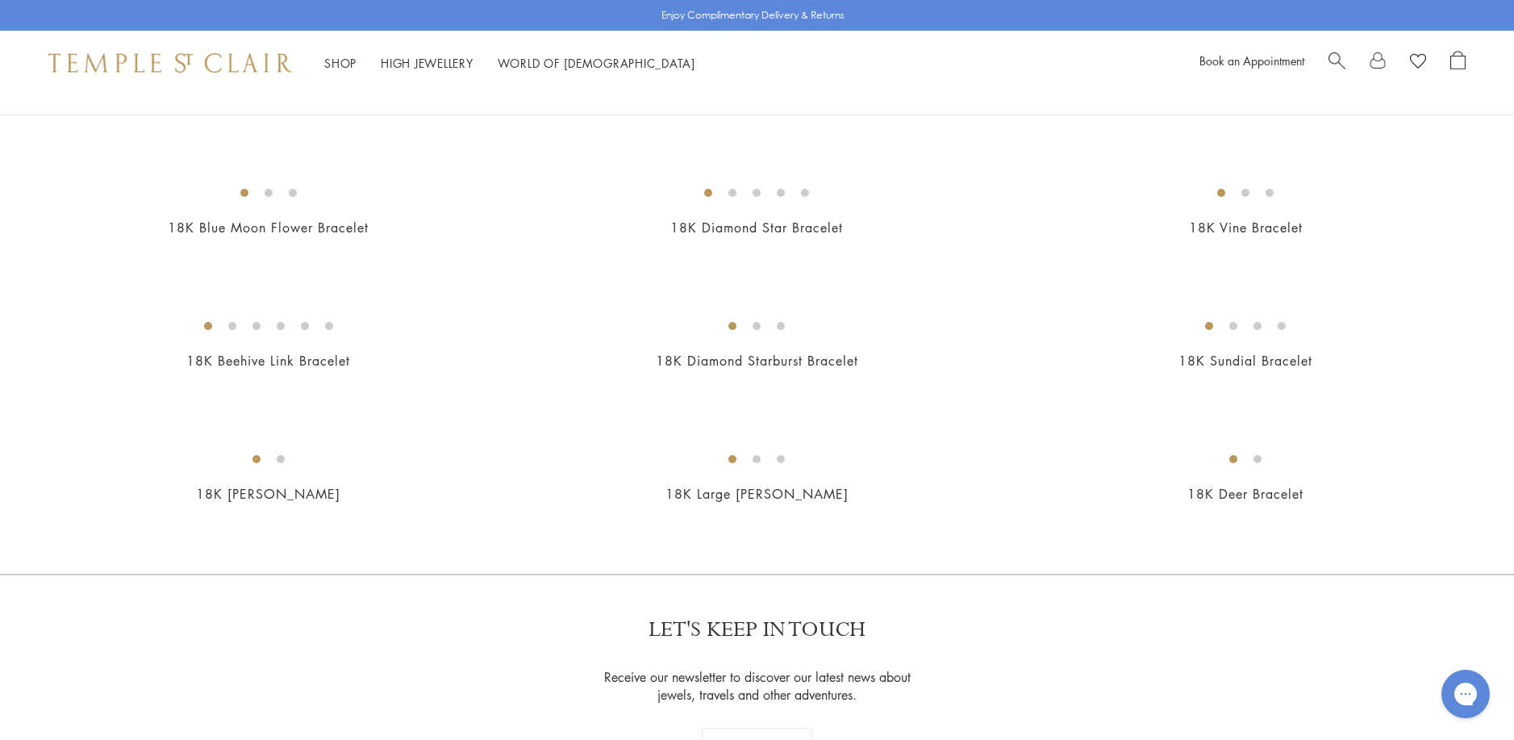
click at [0, 0] on img at bounding box center [0, 0] width 0 height 0
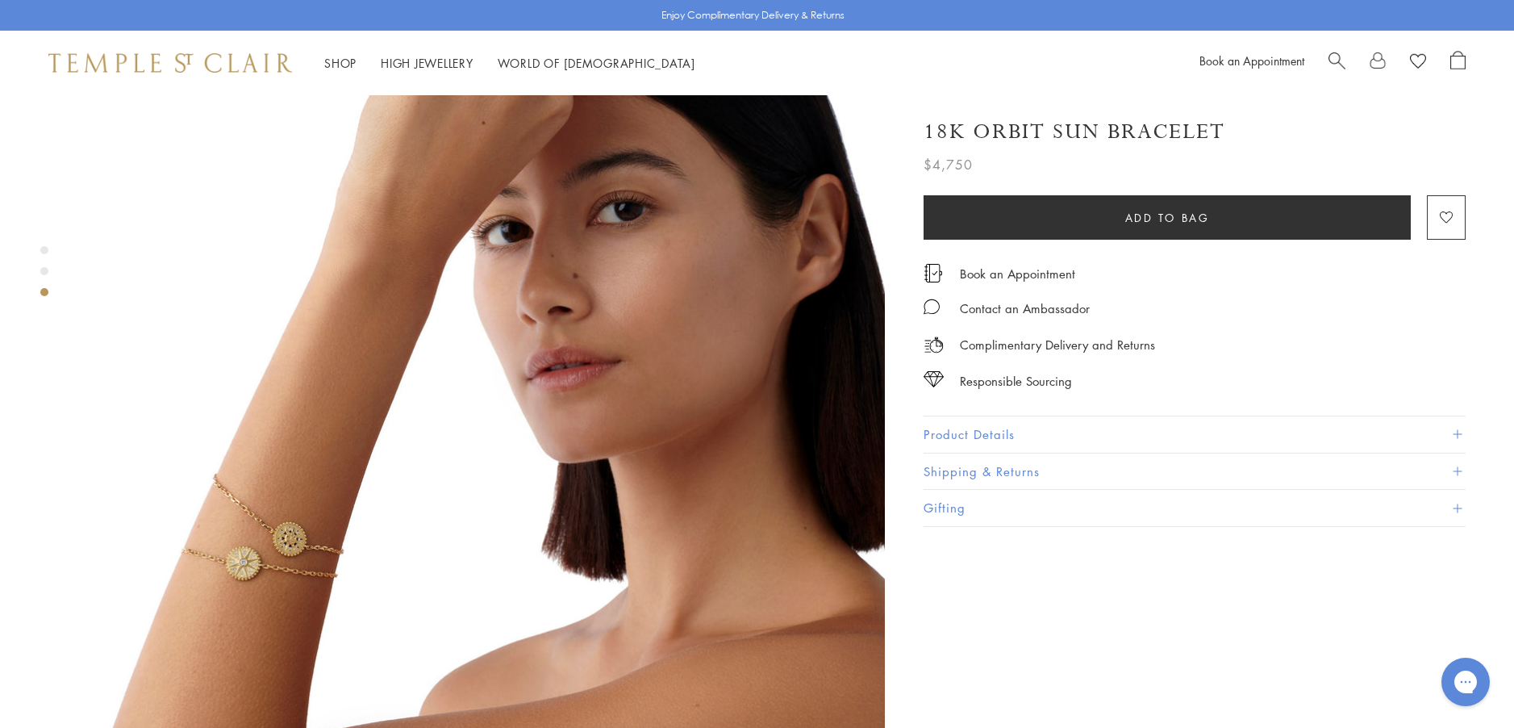
scroll to position [1855, 0]
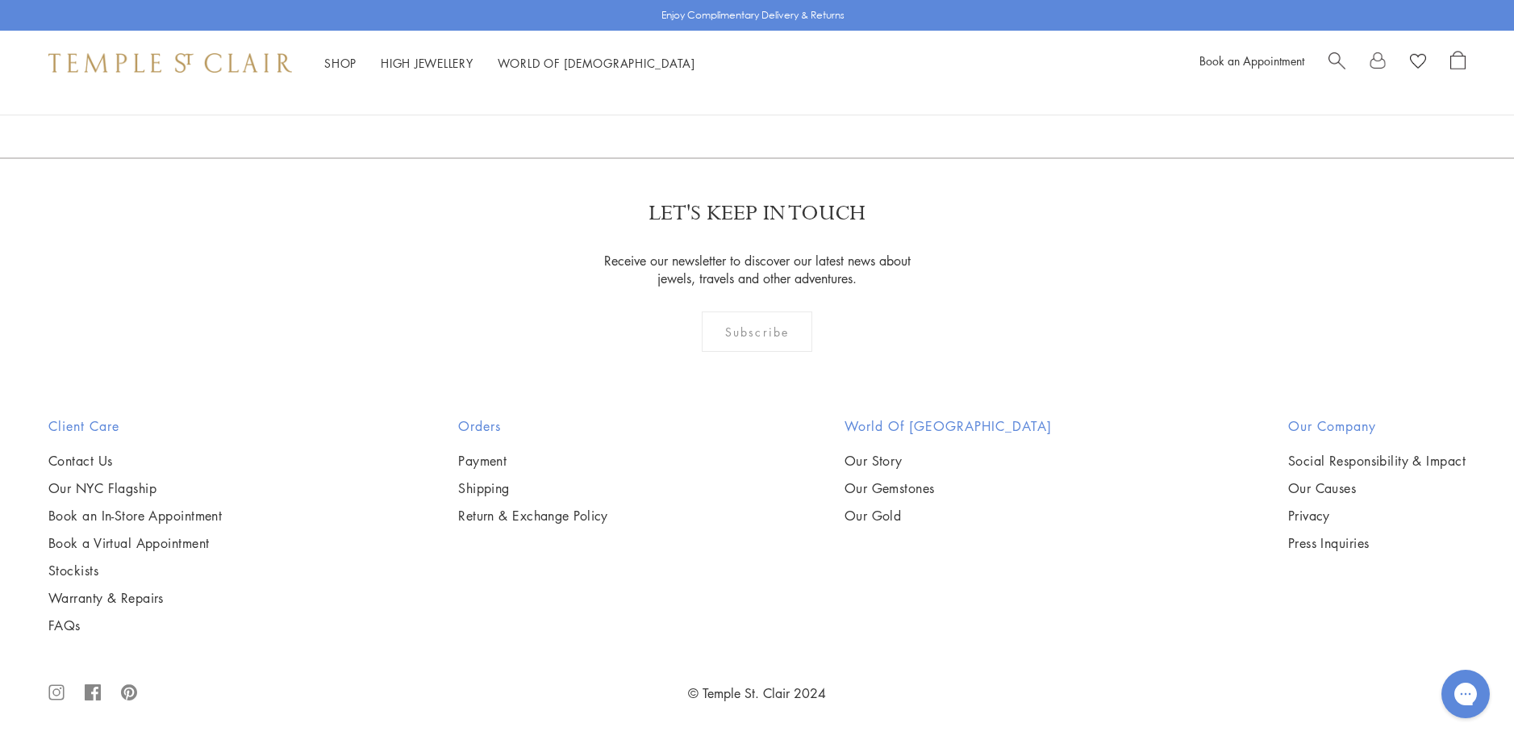
scroll to position [4033, 0]
click at [1333, 58] on span "Search" at bounding box center [1336, 59] width 17 height 17
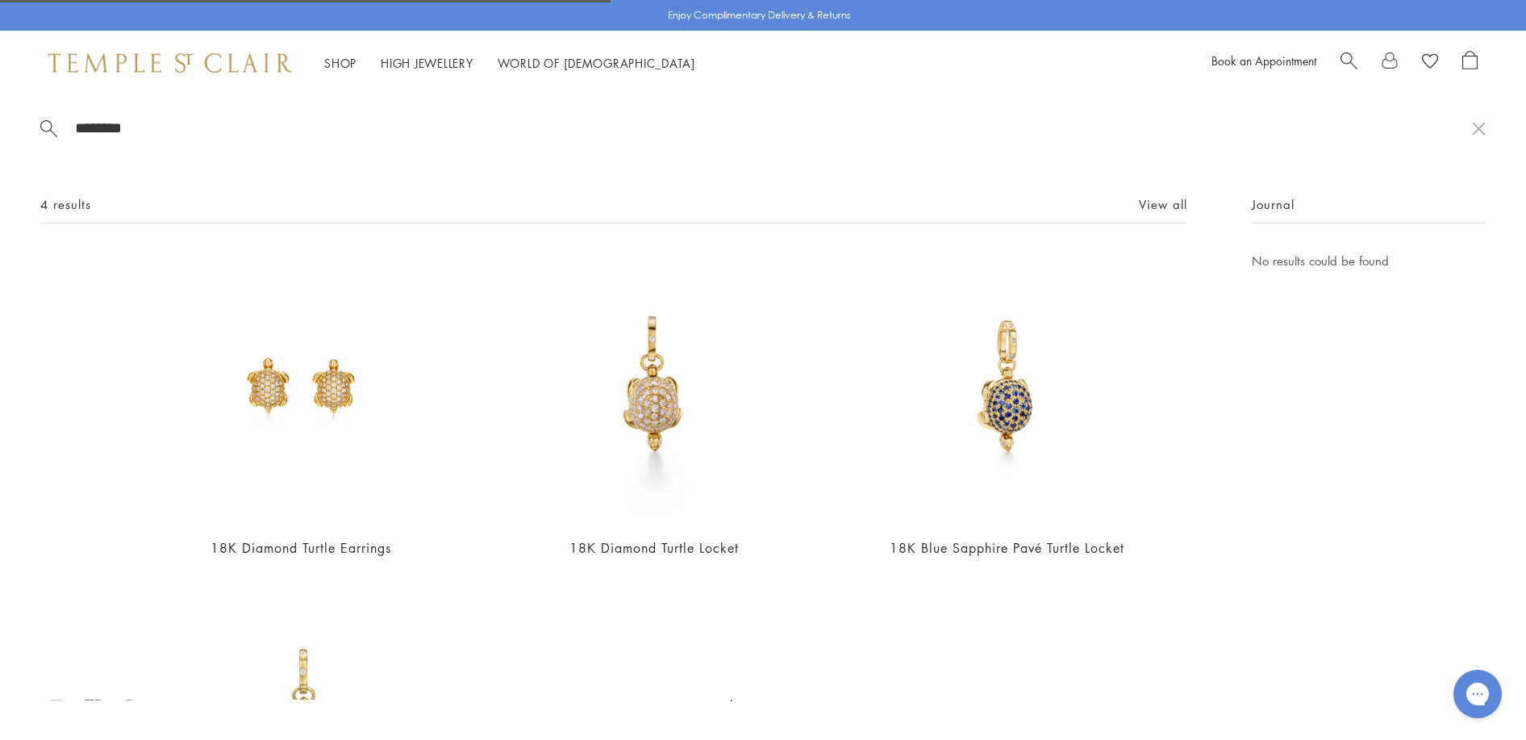
type input "*********"
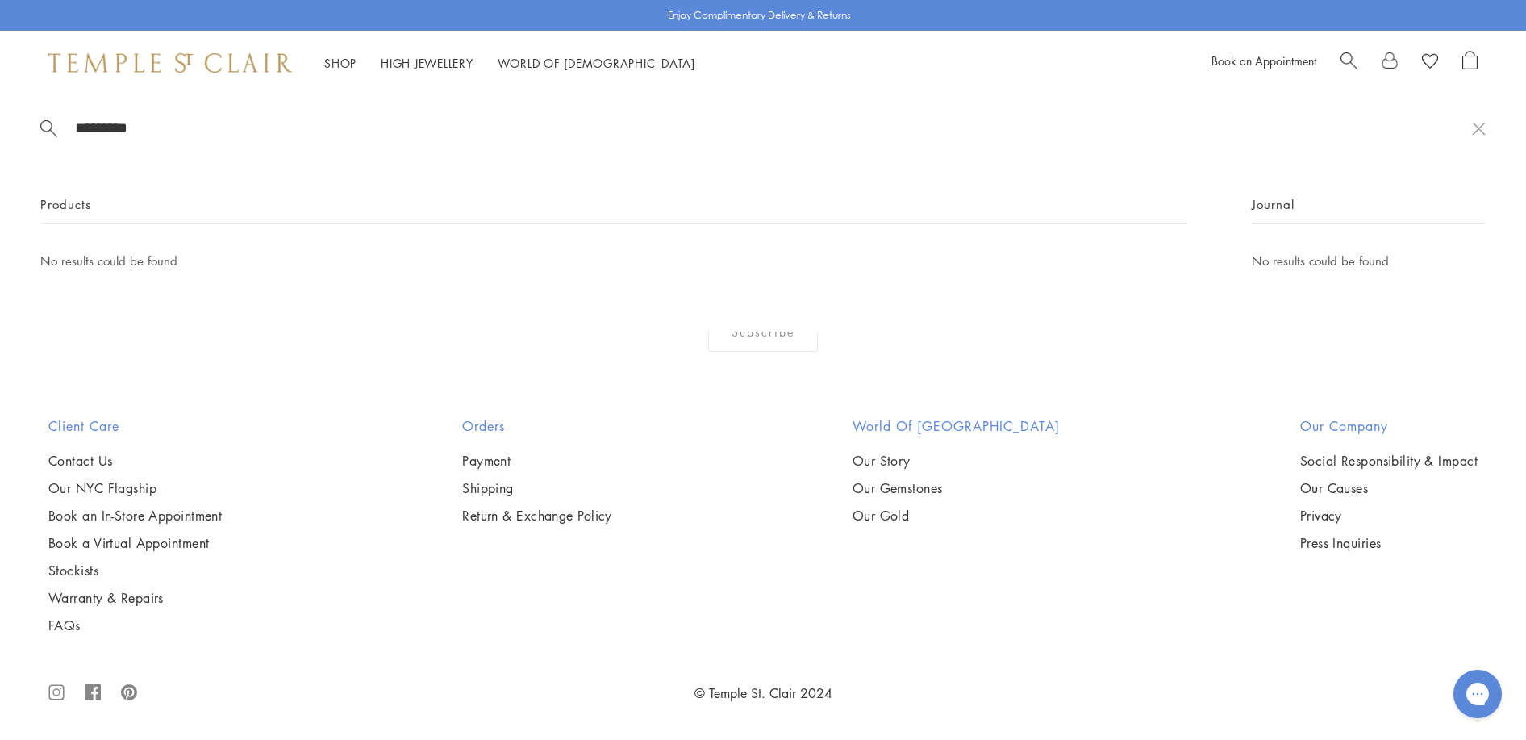
drag, startPoint x: 144, startPoint y: 132, endPoint x: 46, endPoint y: 130, distance: 97.6
click at [46, 130] on form "*********" at bounding box center [756, 128] width 1432 height 20
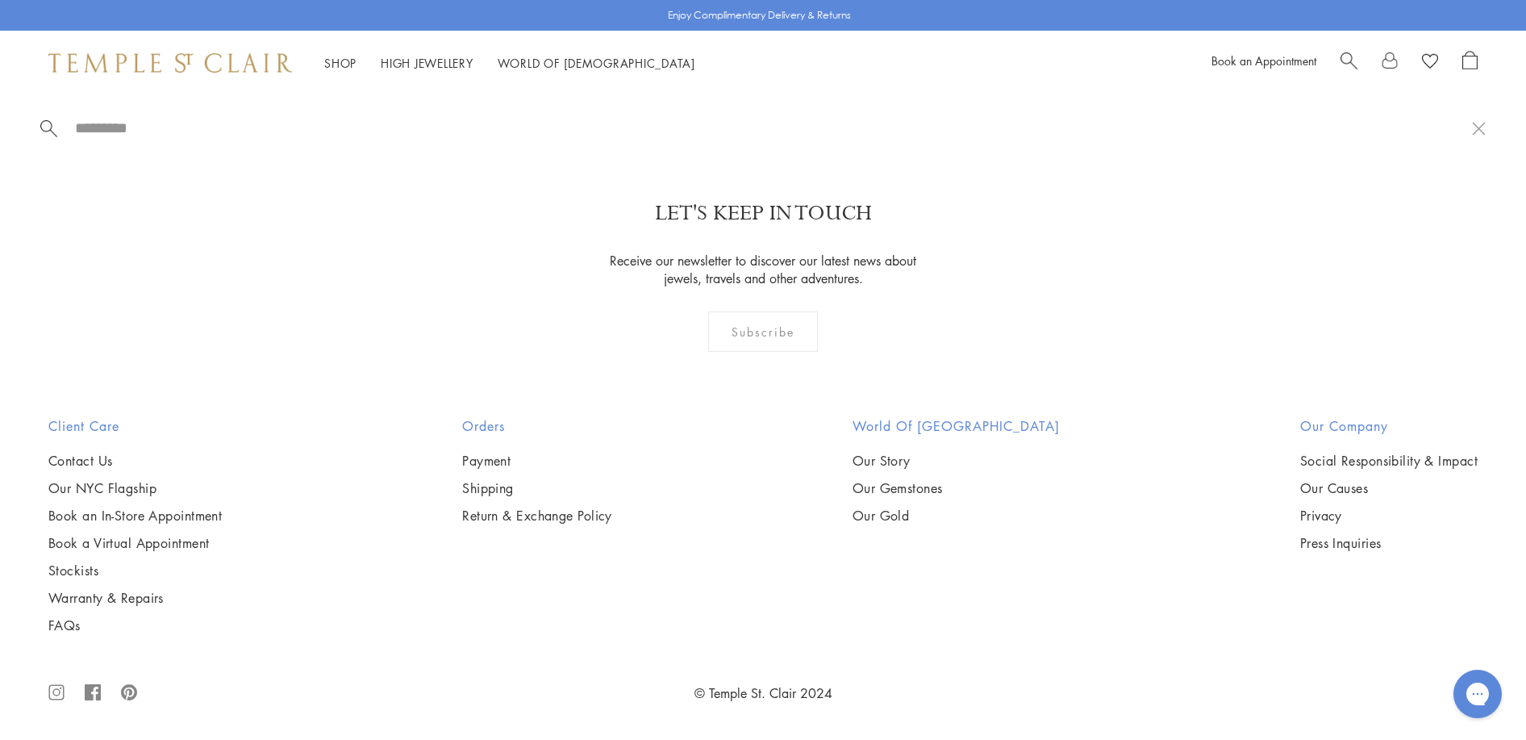
click at [244, 268] on link "Earrings" at bounding box center [319, 266] width 200 height 18
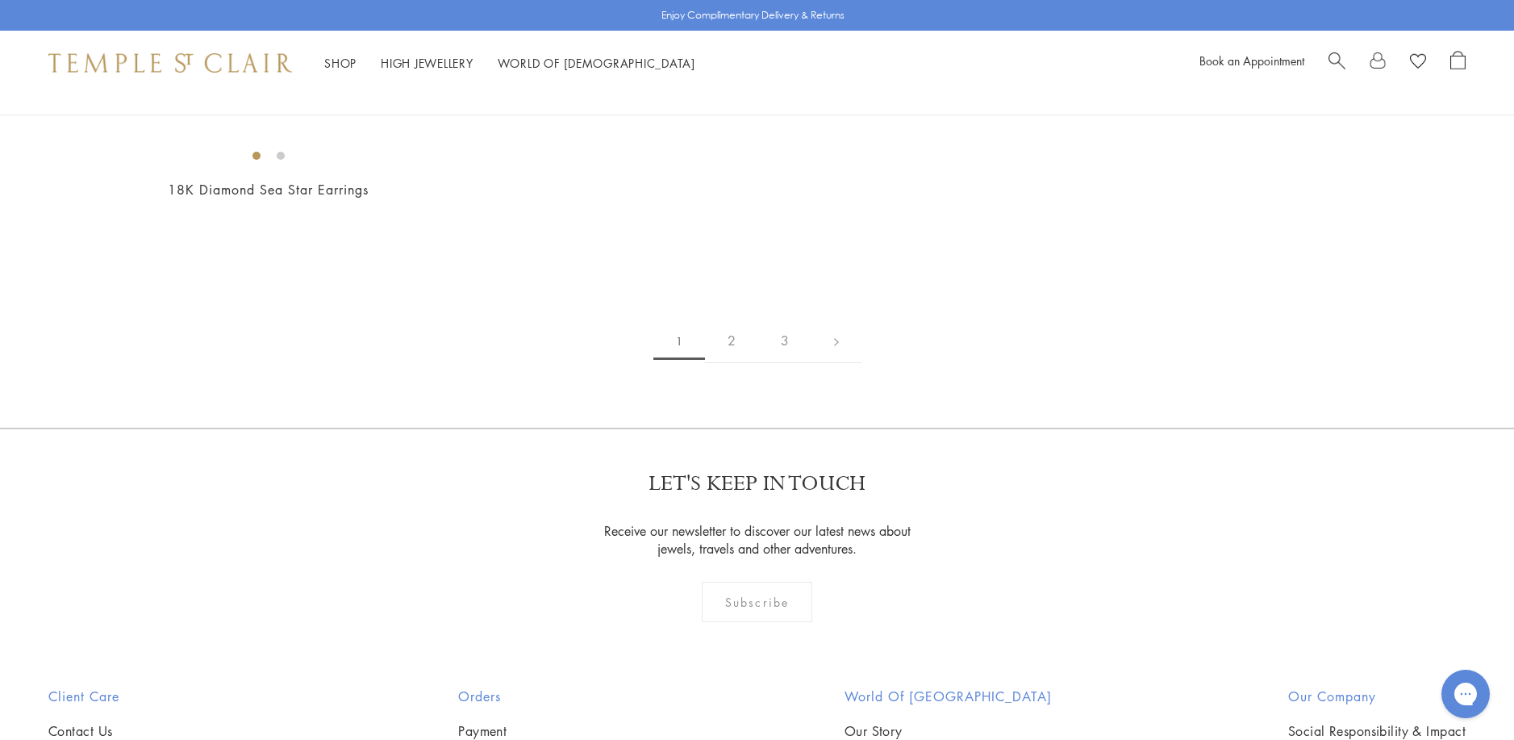
scroll to position [2500, 0]
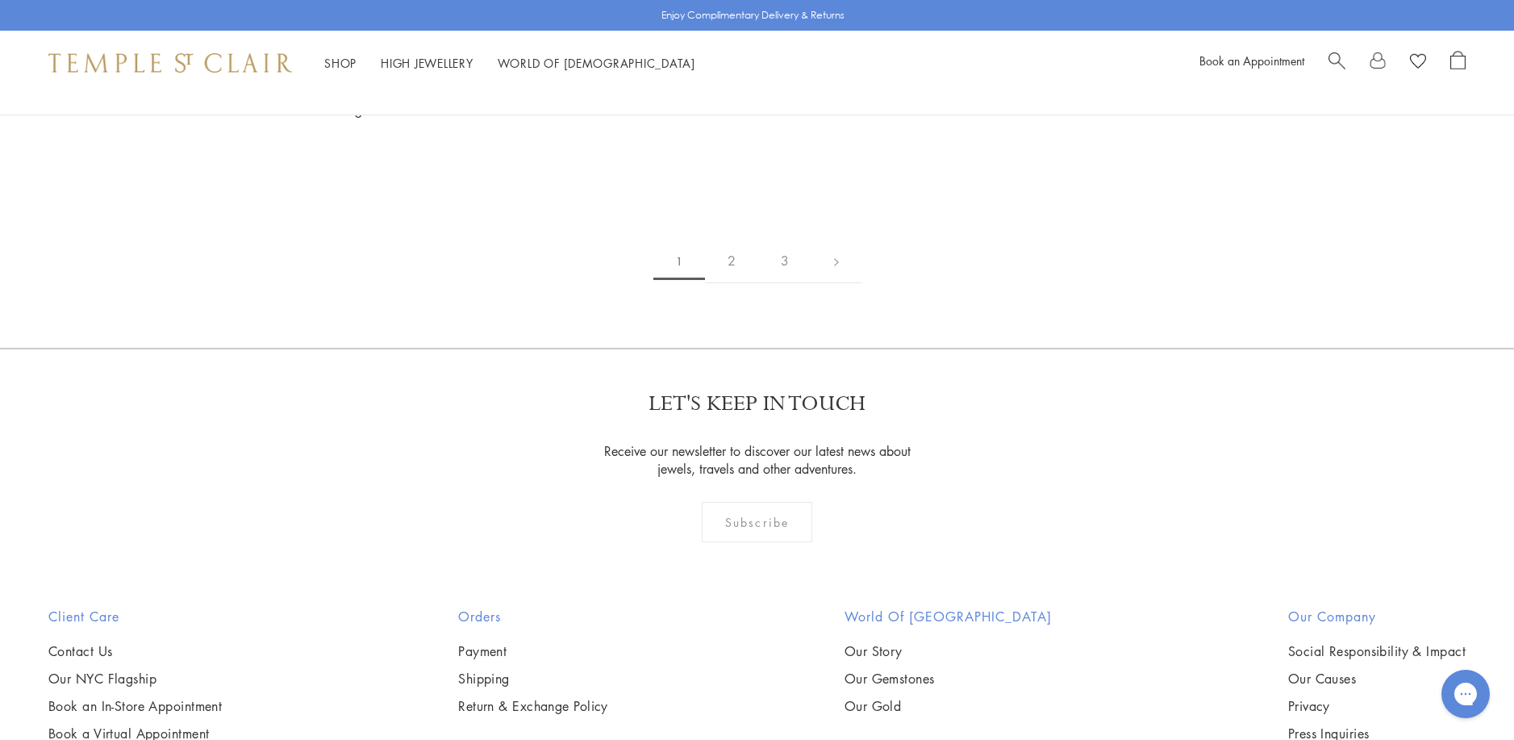
click at [0, 0] on img at bounding box center [0, 0] width 0 height 0
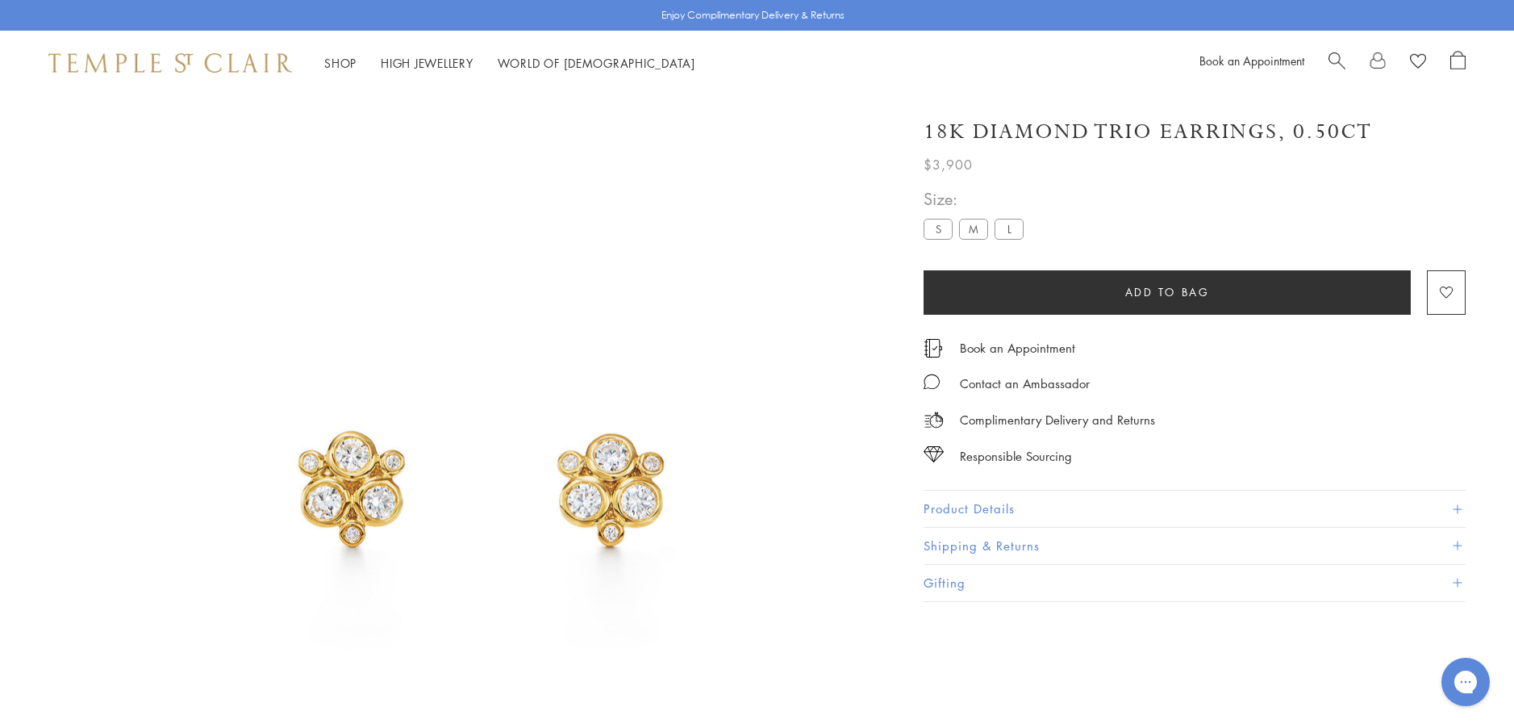
scroll to position [95, 0]
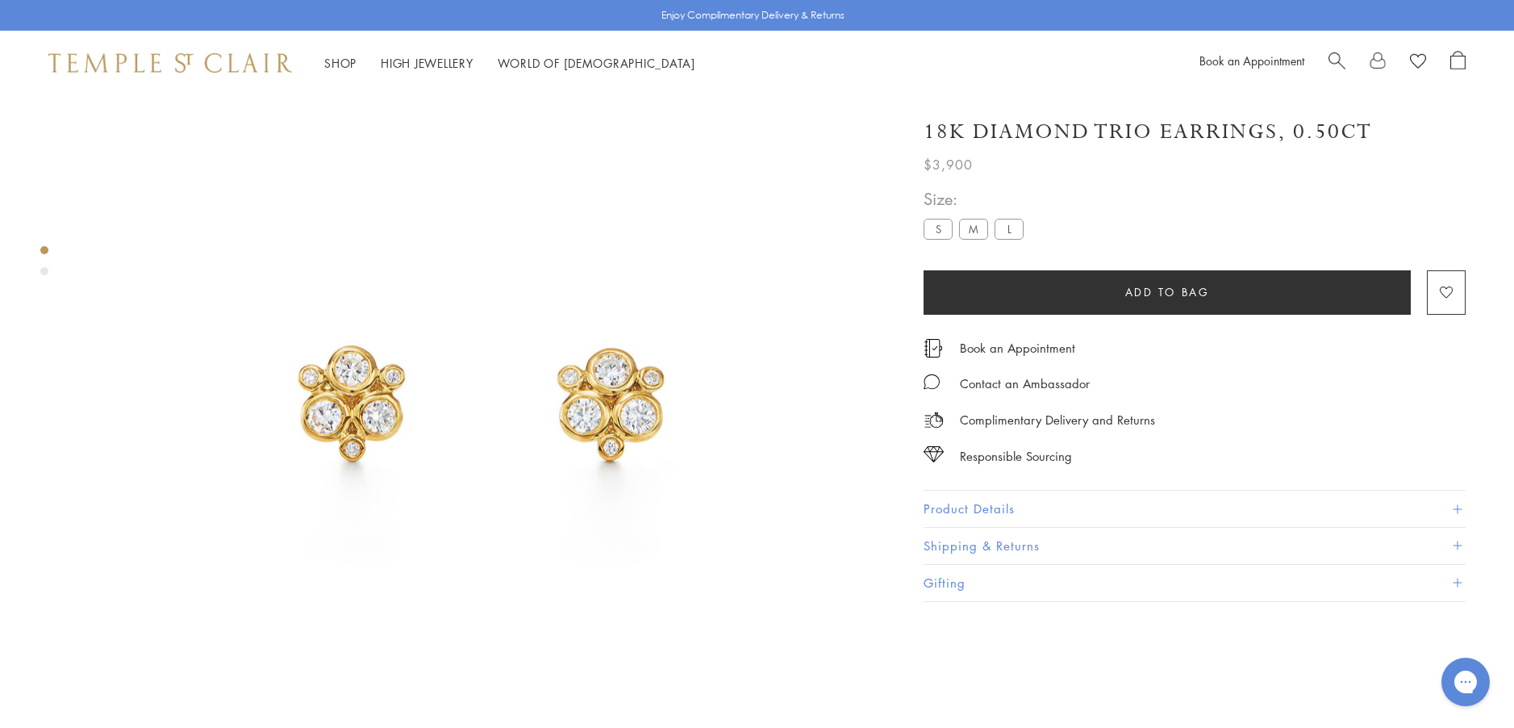
click at [971, 503] on button "Product Details" at bounding box center [1195, 508] width 542 height 36
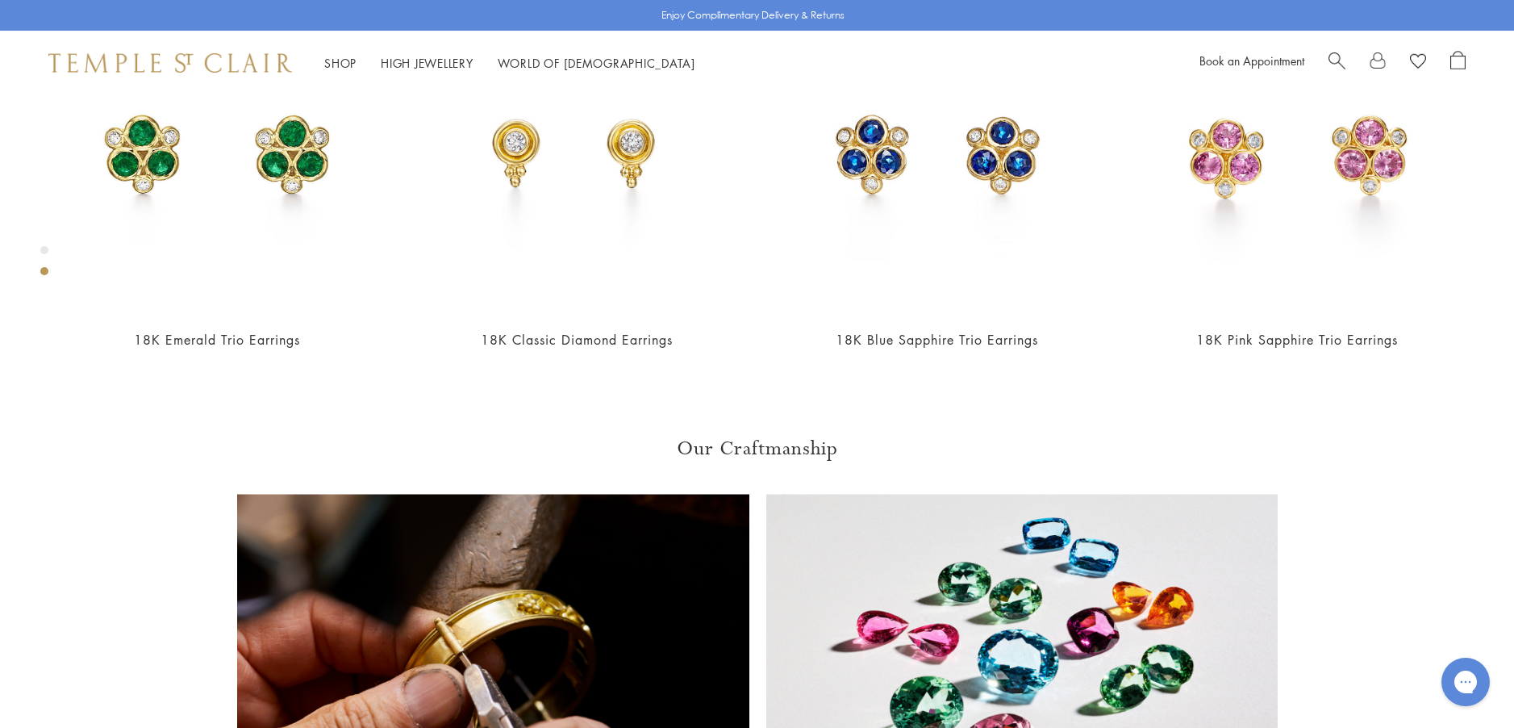
scroll to position [1063, 0]
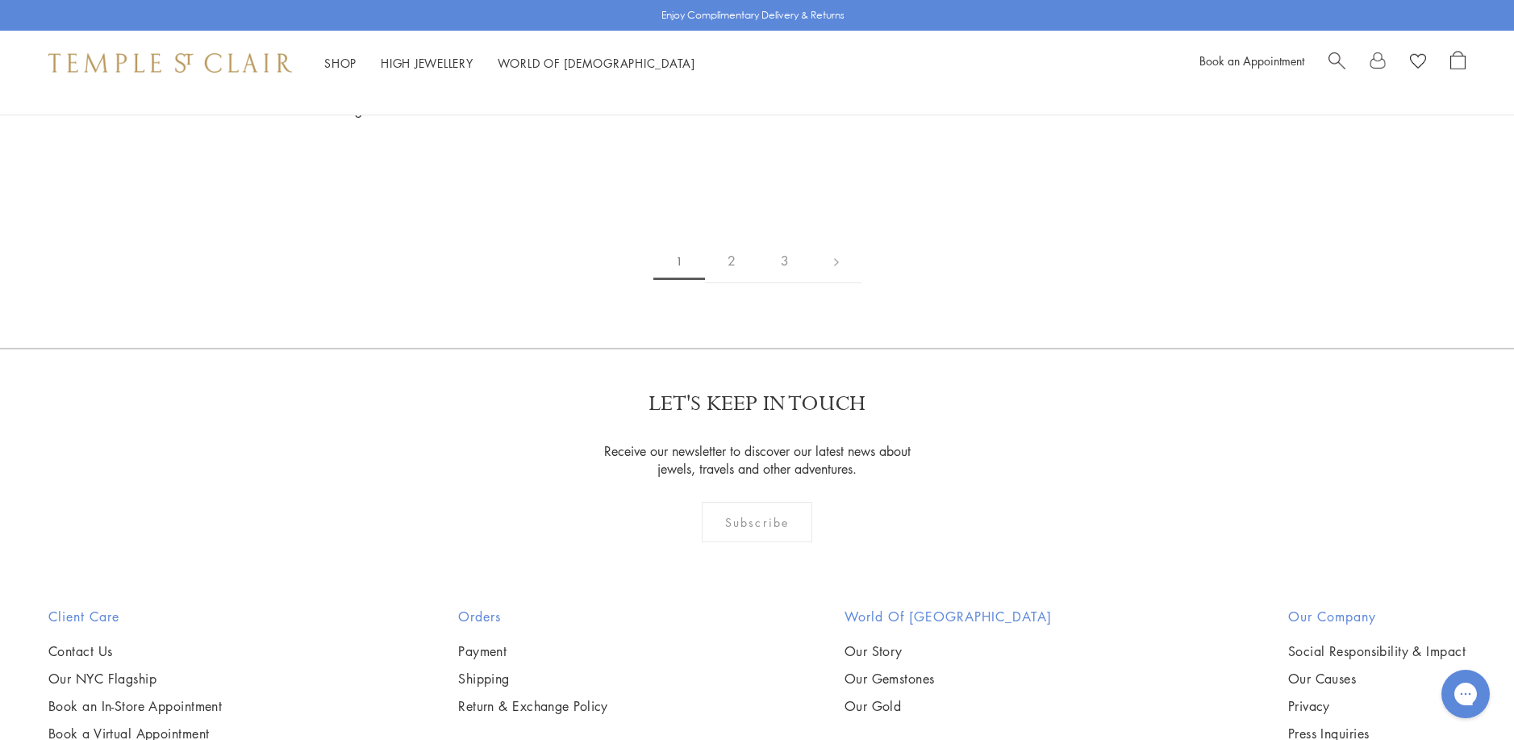
click at [0, 0] on img at bounding box center [0, 0] width 0 height 0
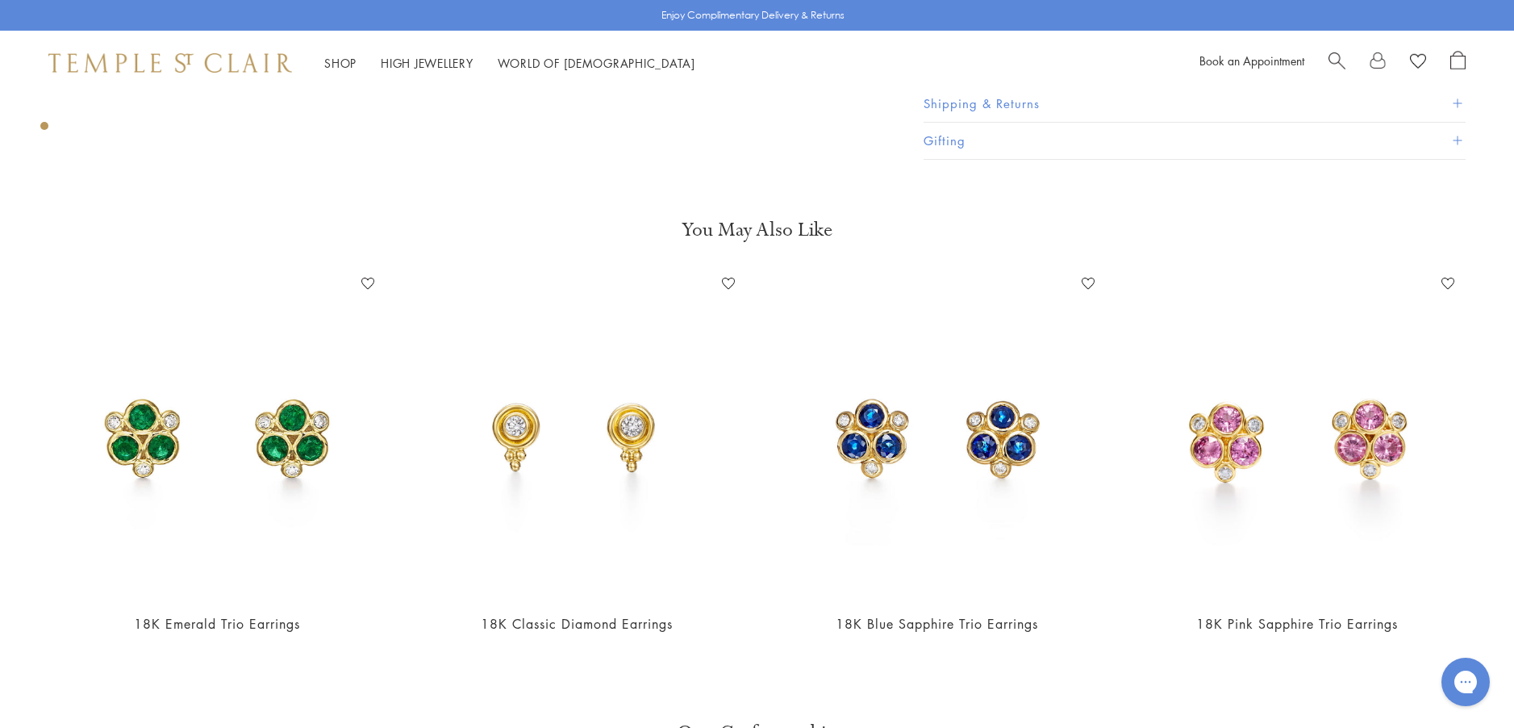
scroll to position [740, 0]
click at [557, 466] on img at bounding box center [576, 433] width 327 height 327
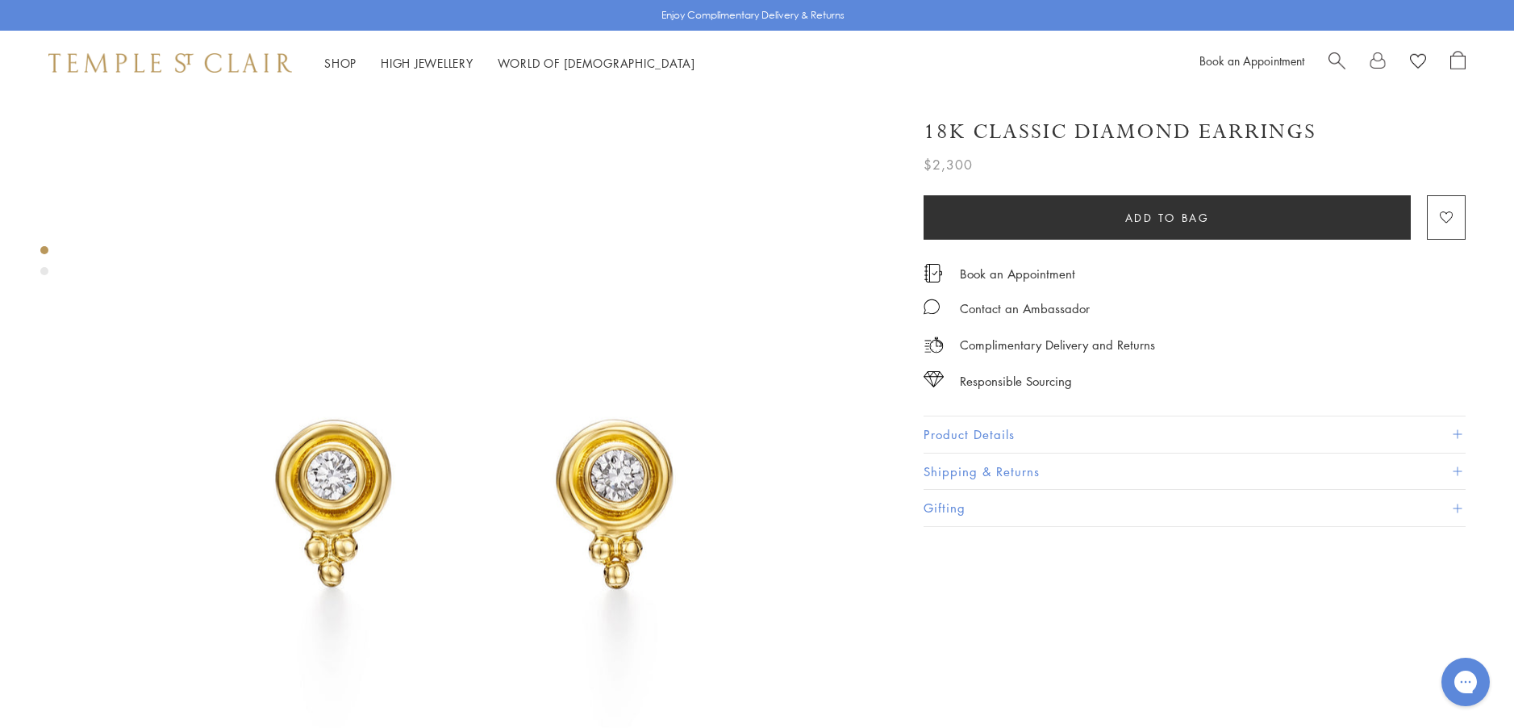
click at [941, 427] on button "Product Details" at bounding box center [1195, 434] width 542 height 36
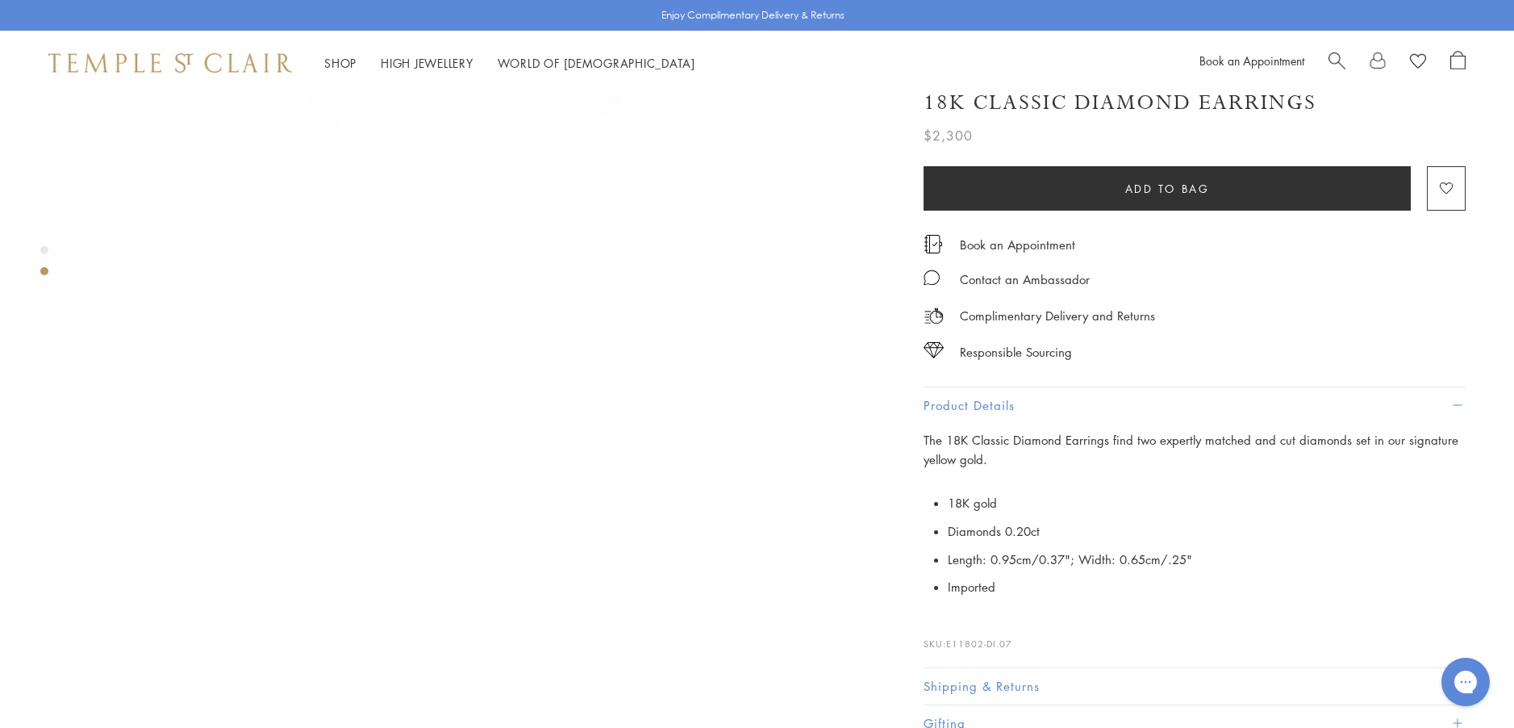
scroll to position [726, 0]
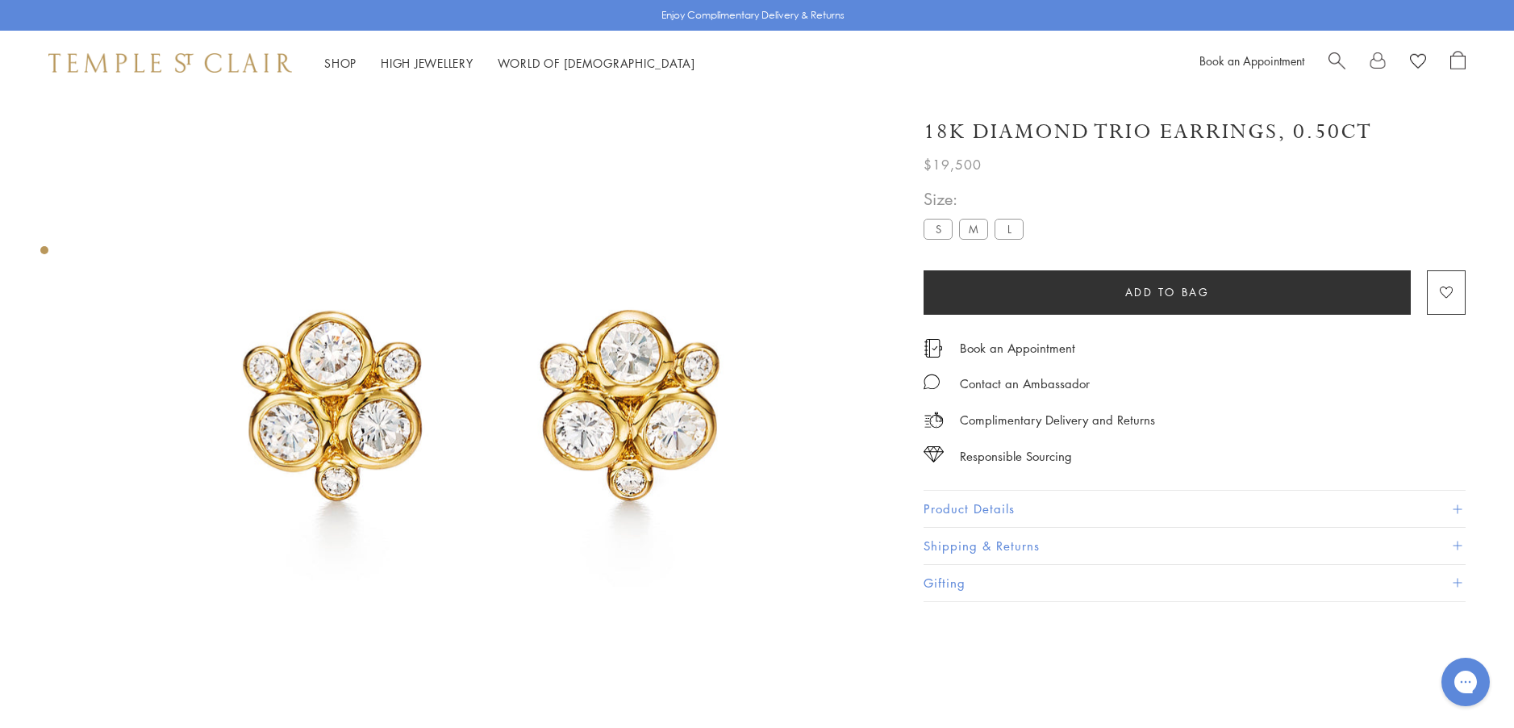
scroll to position [95, 0]
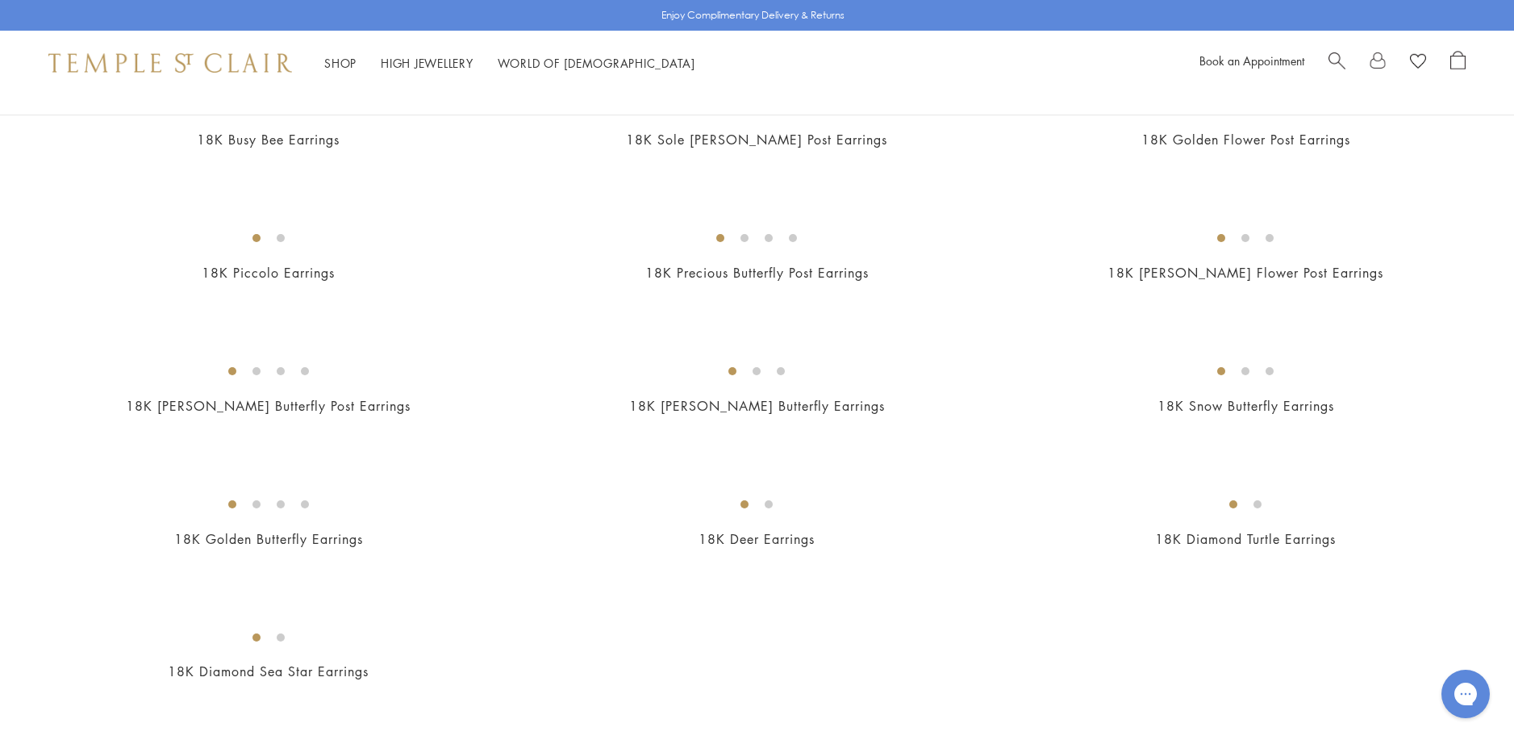
click at [0, 0] on img at bounding box center [0, 0] width 0 height 0
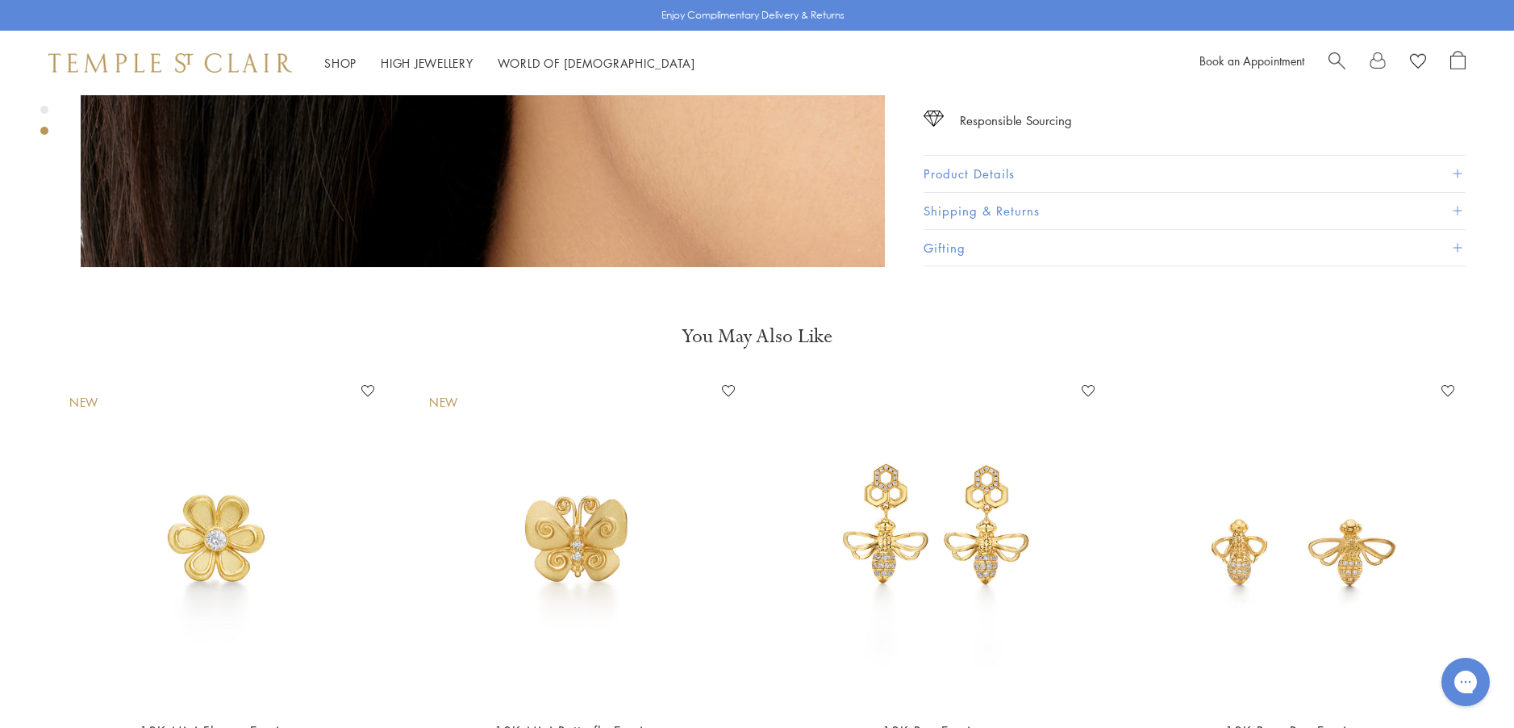
scroll to position [3952, 0]
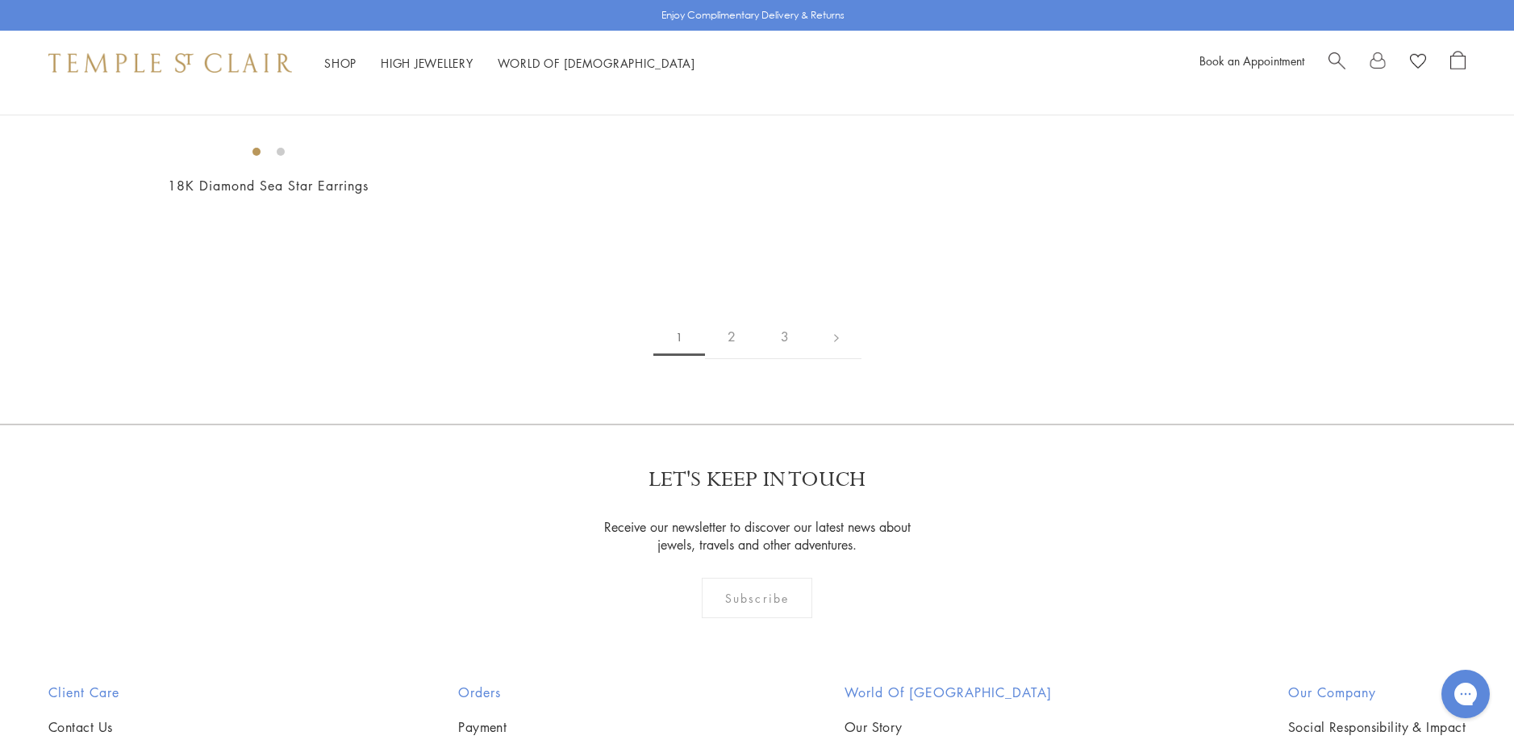
scroll to position [2426, 0]
click at [0, 0] on img at bounding box center [0, 0] width 0 height 0
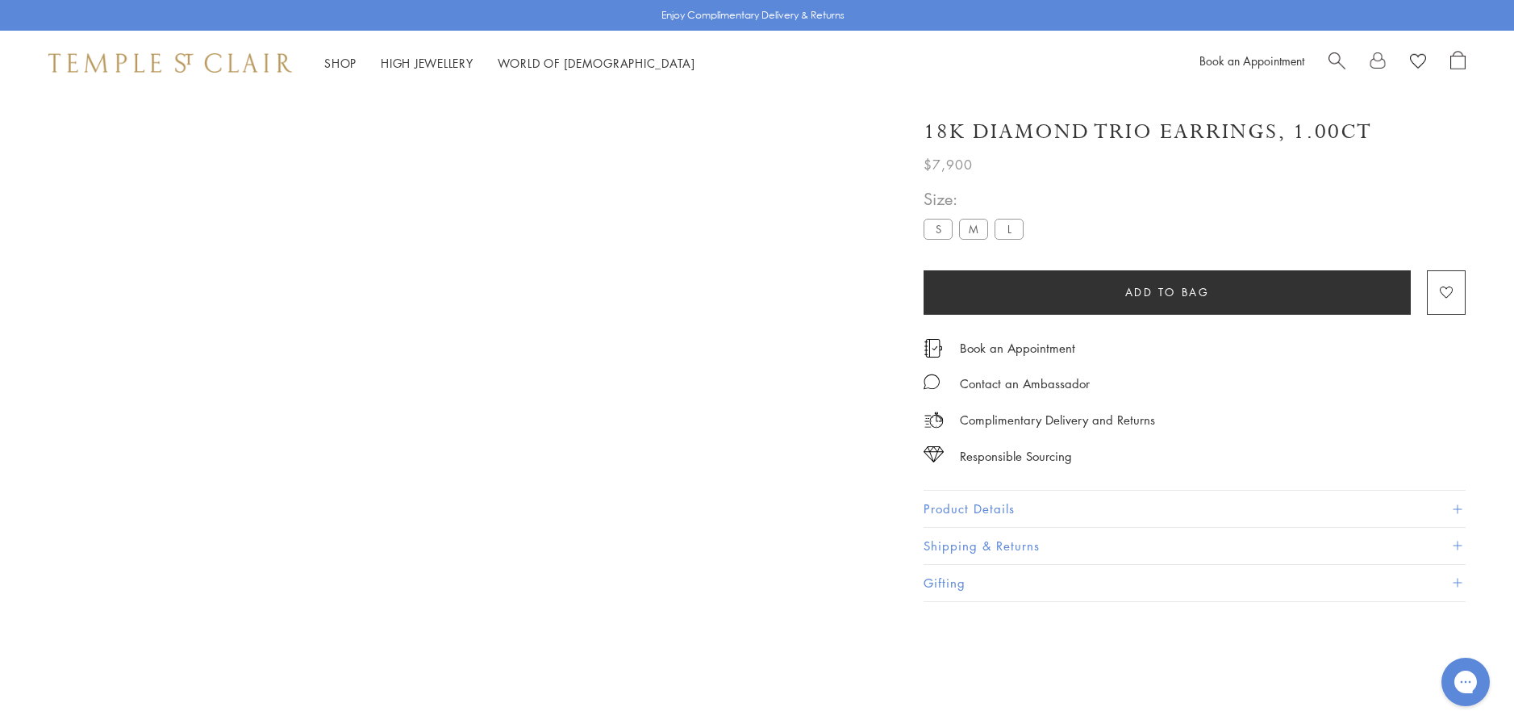
scroll to position [95, 0]
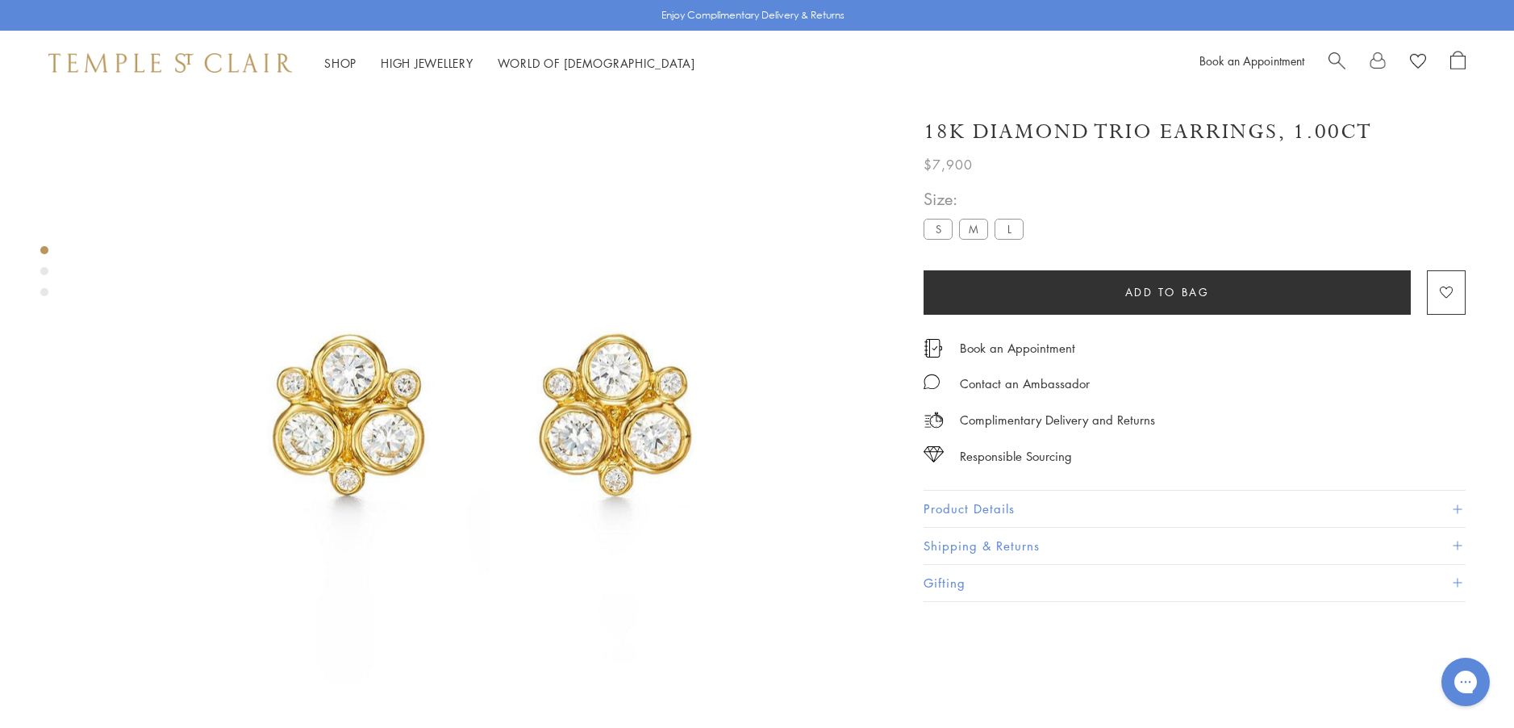
click at [966, 504] on button "Product Details" at bounding box center [1195, 508] width 542 height 36
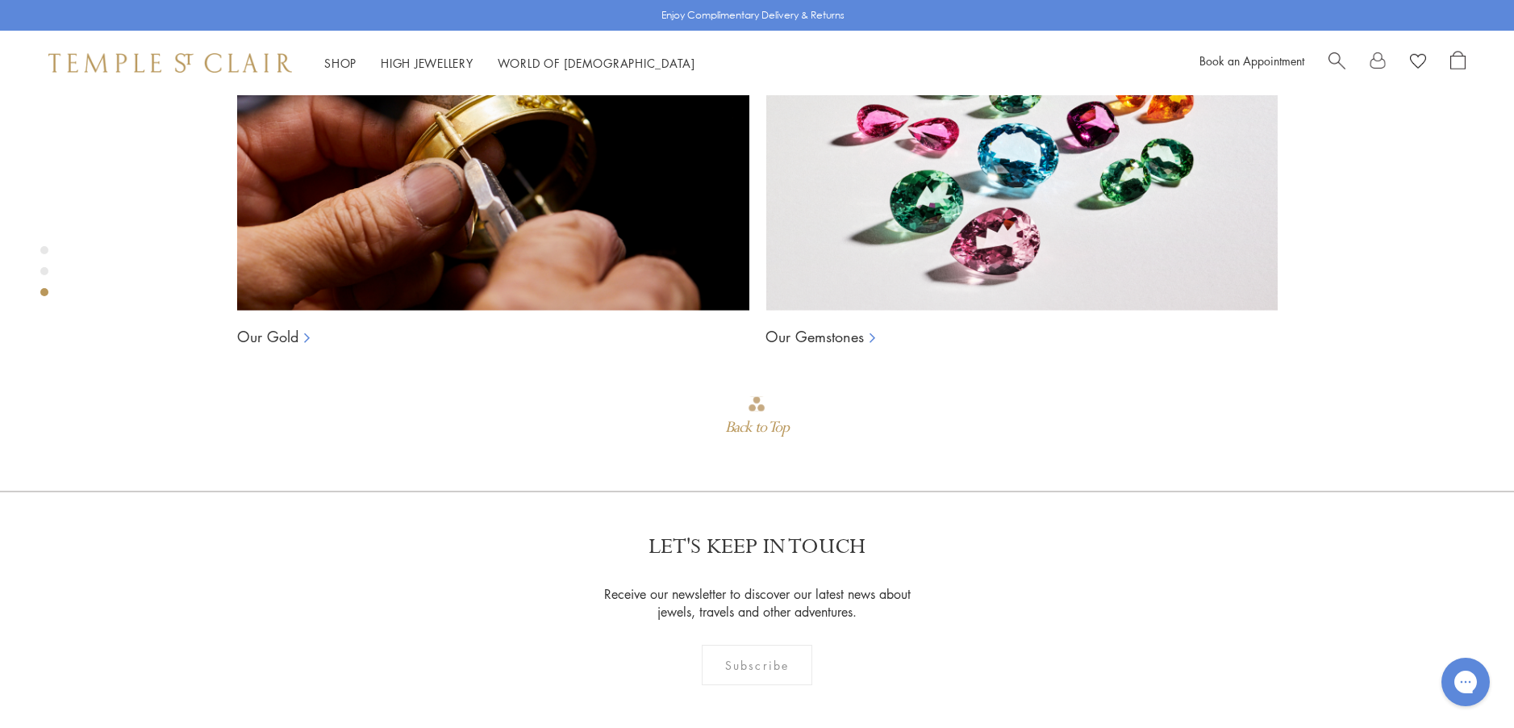
scroll to position [1547, 0]
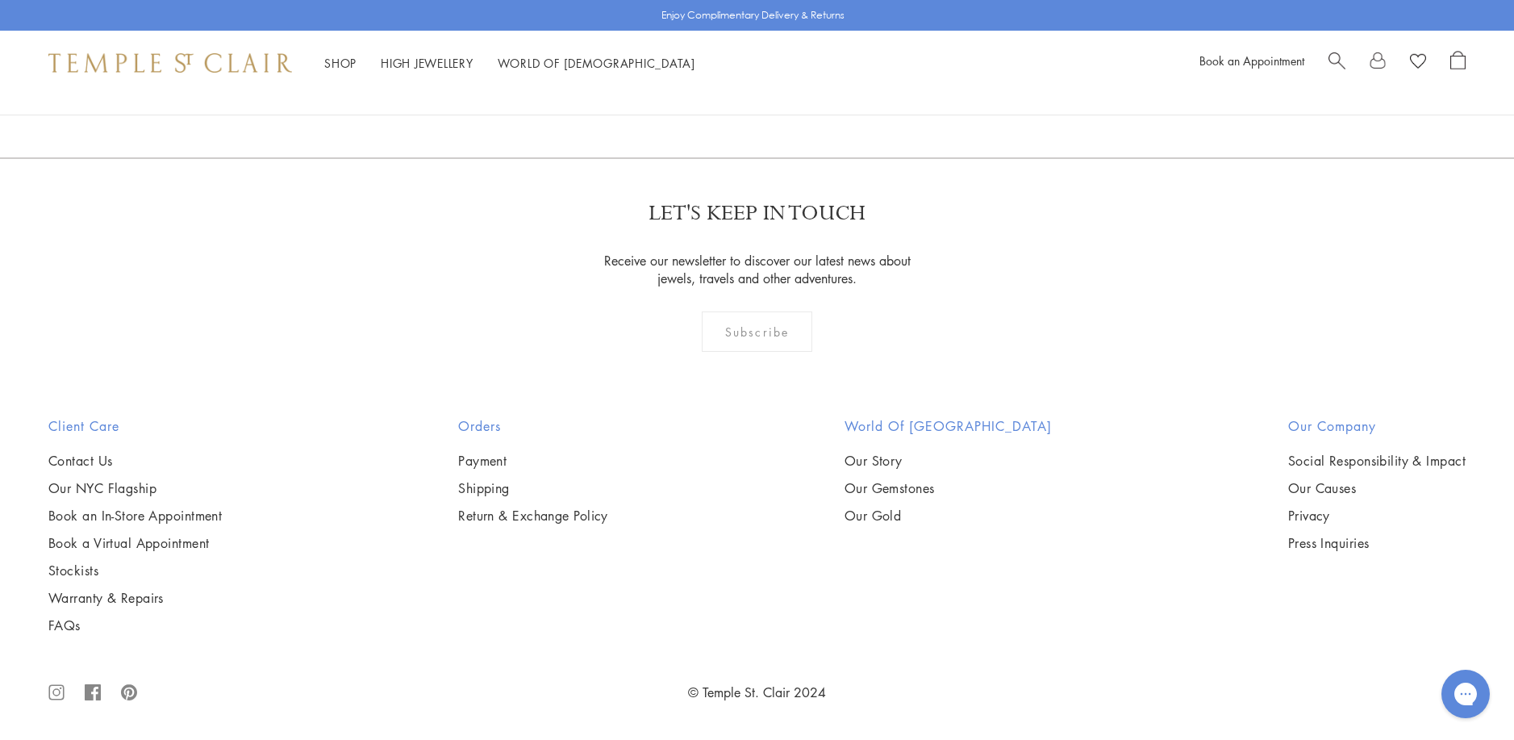
scroll to position [2991, 0]
click at [0, 0] on img at bounding box center [0, 0] width 0 height 0
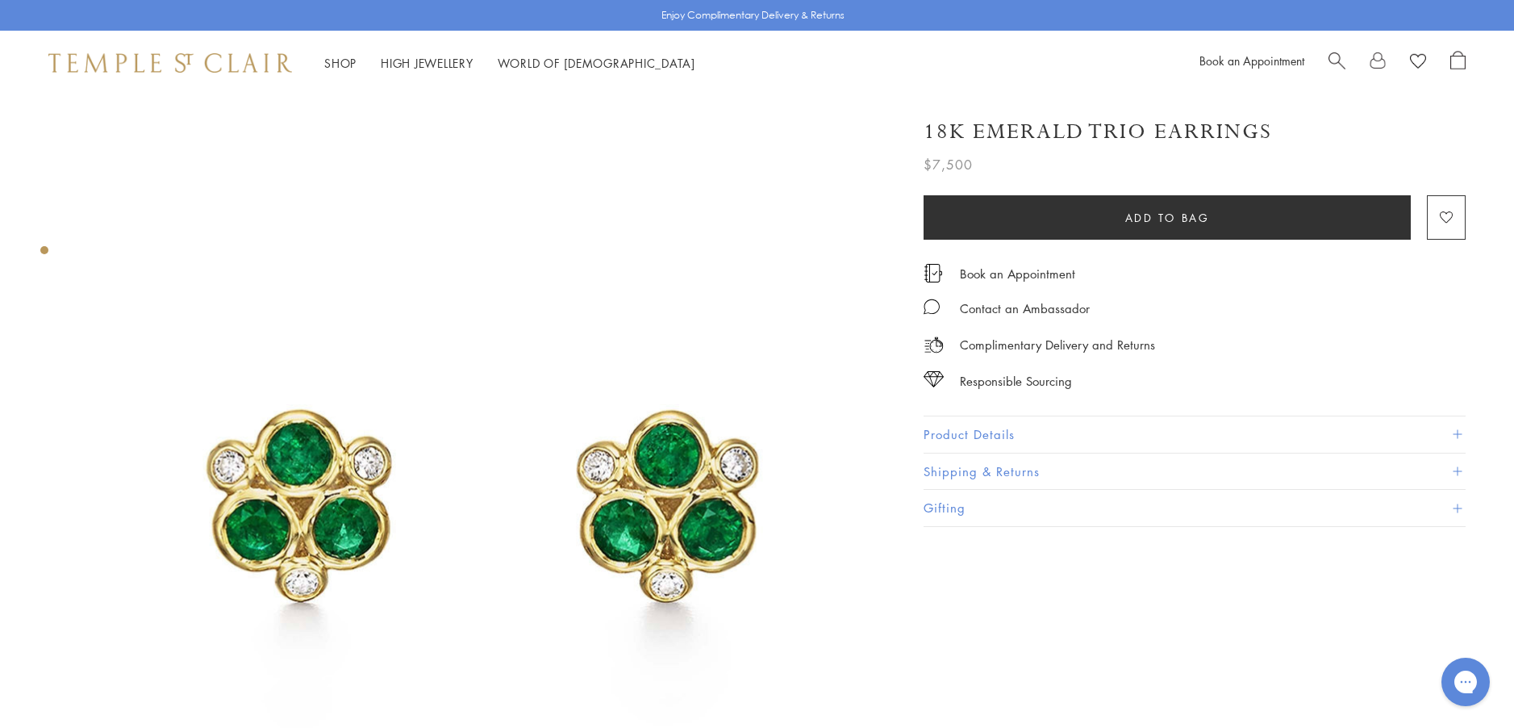
click at [1002, 426] on button "Product Details" at bounding box center [1195, 434] width 542 height 36
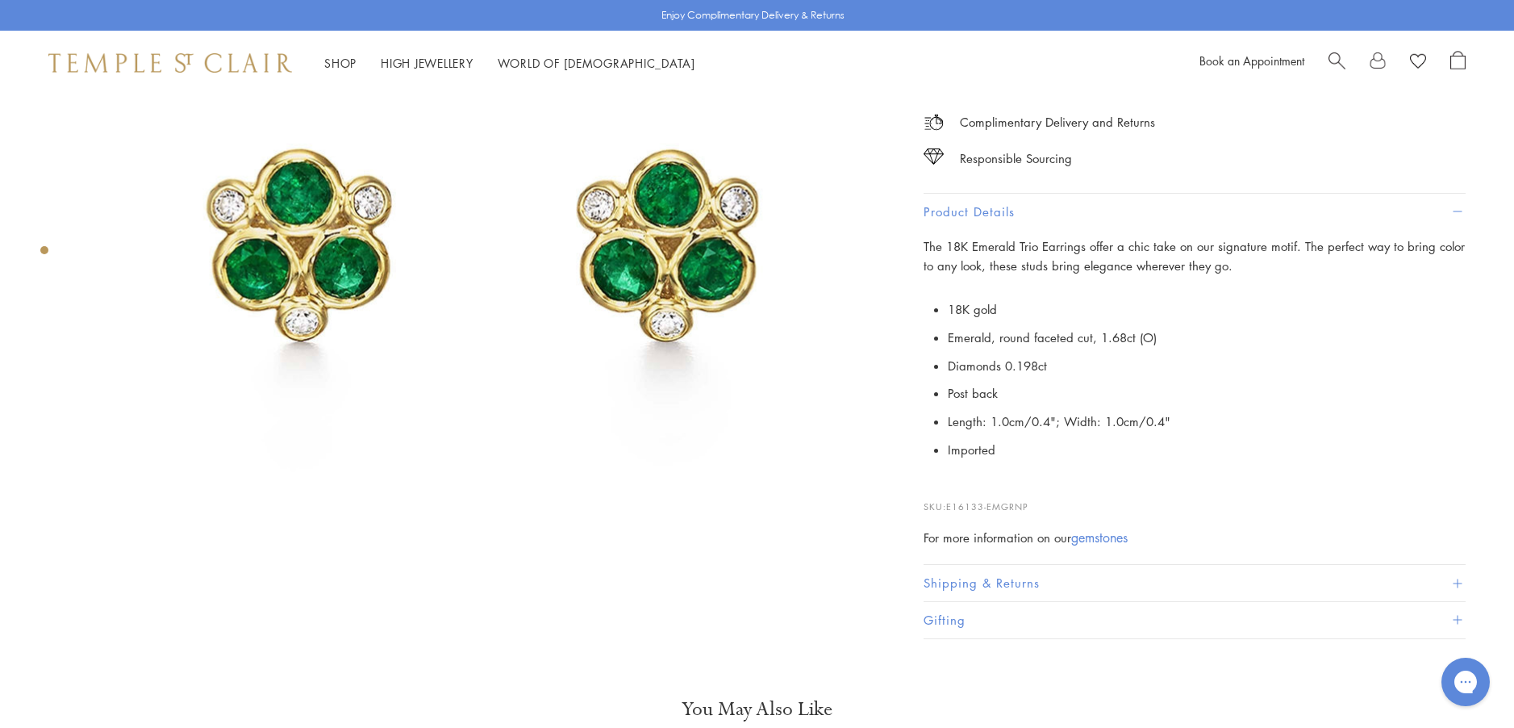
scroll to position [323, 0]
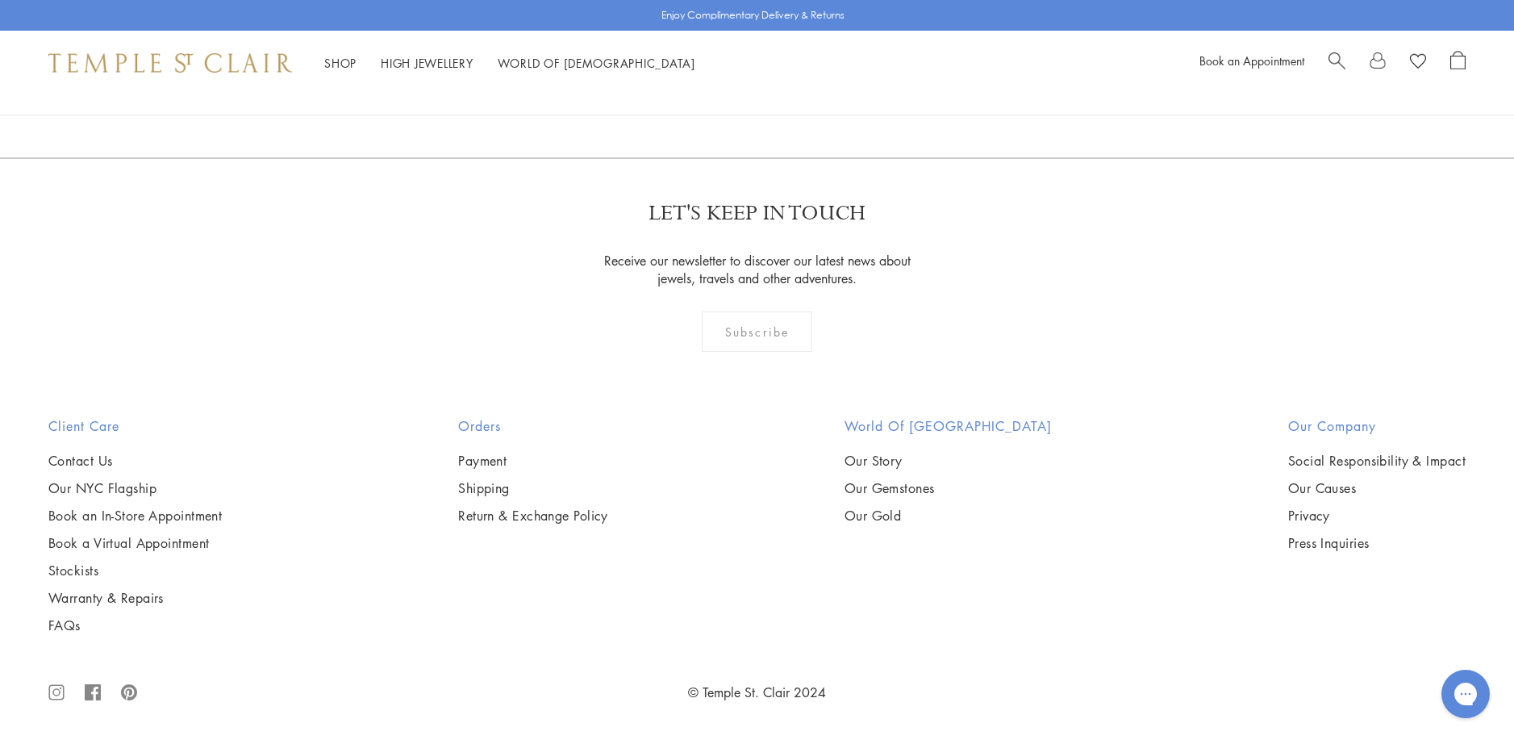
scroll to position [3555, 0]
click at [0, 0] on img at bounding box center [0, 0] width 0 height 0
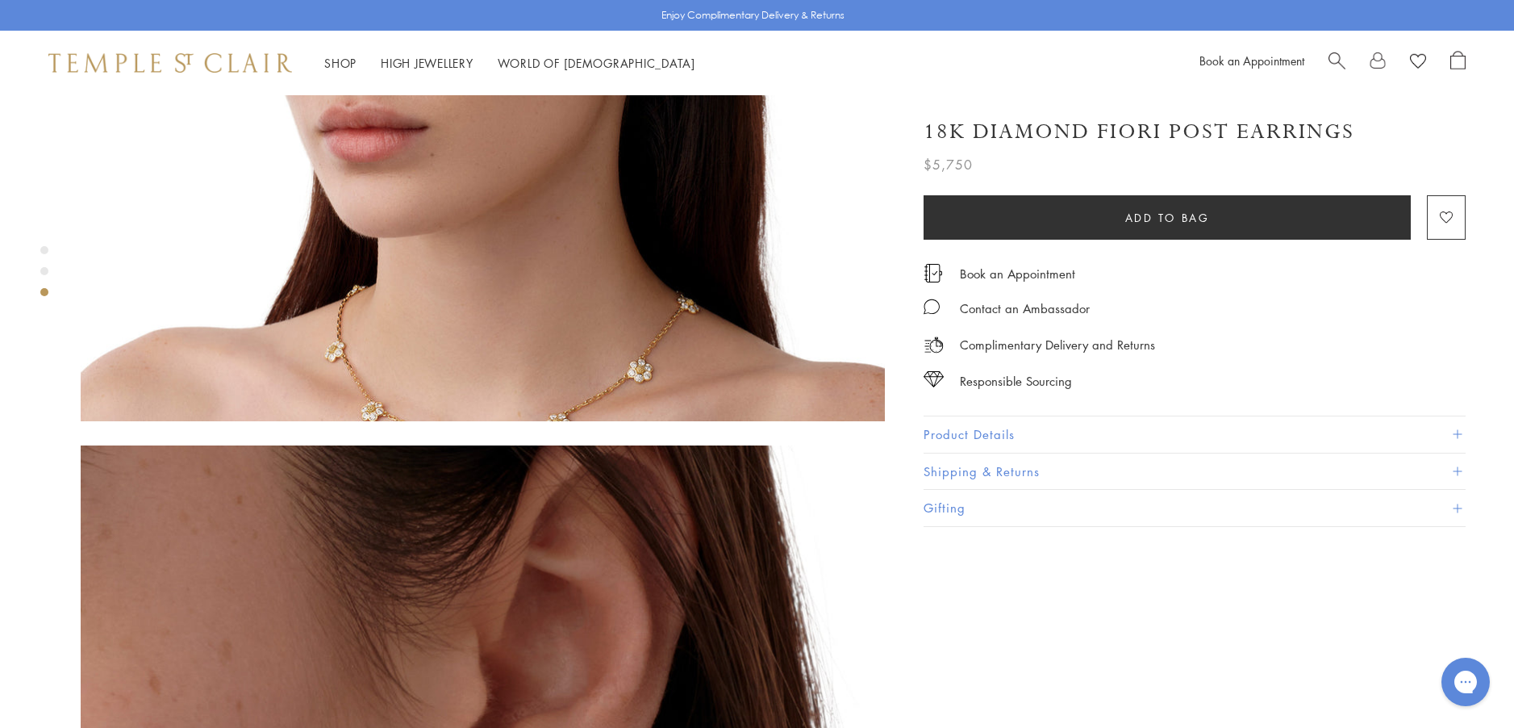
scroll to position [1291, 0]
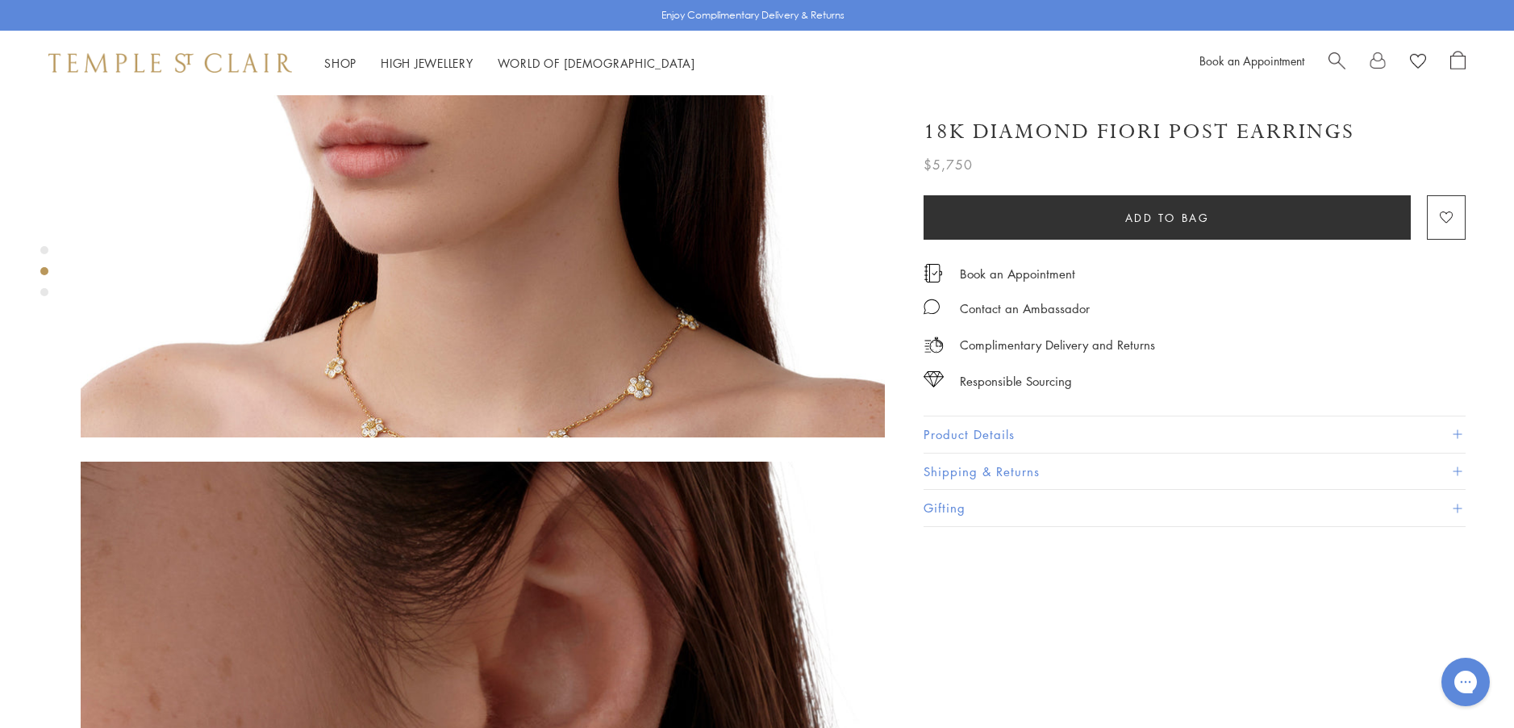
click at [974, 428] on button "Product Details" at bounding box center [1195, 434] width 542 height 36
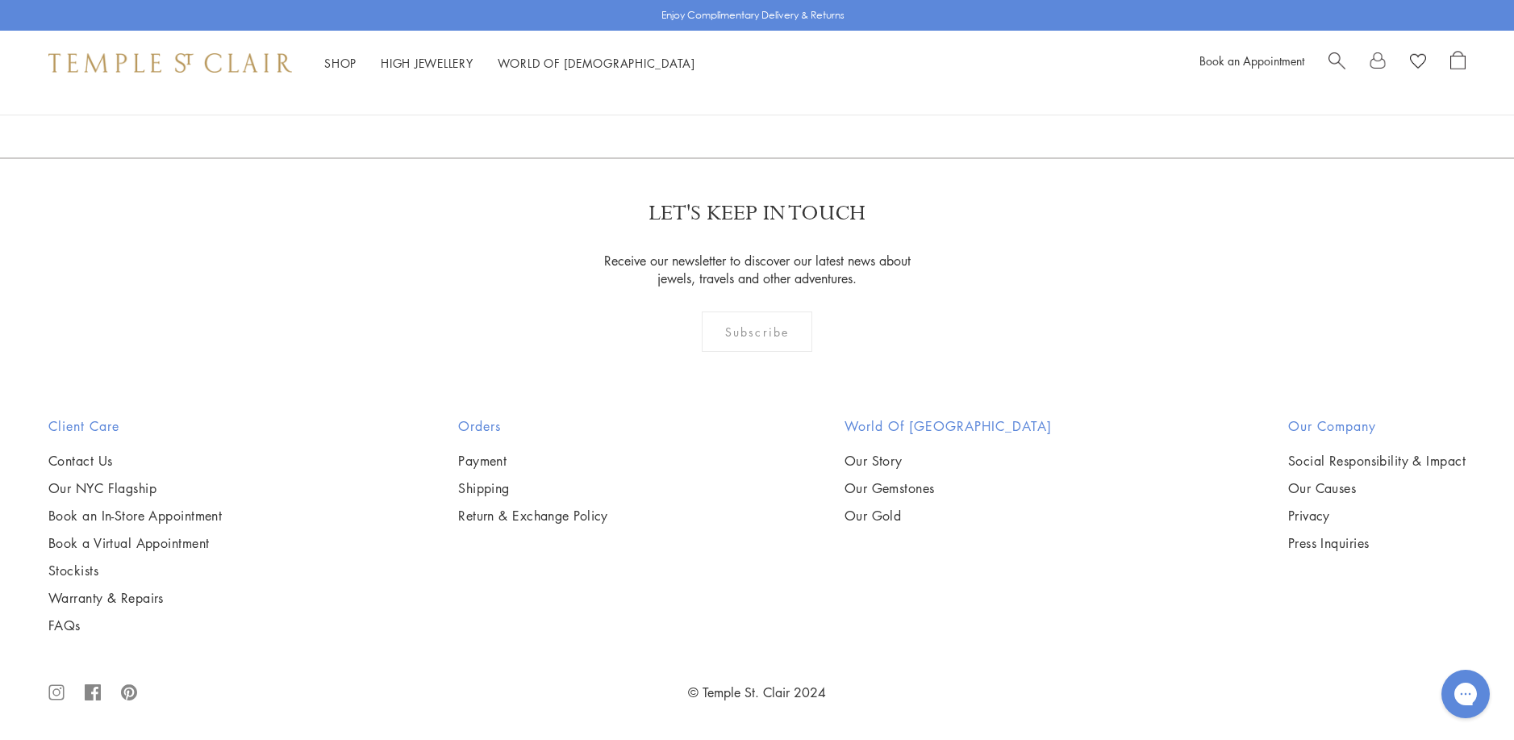
scroll to position [4765, 0]
click at [0, 0] on img at bounding box center [0, 0] width 0 height 0
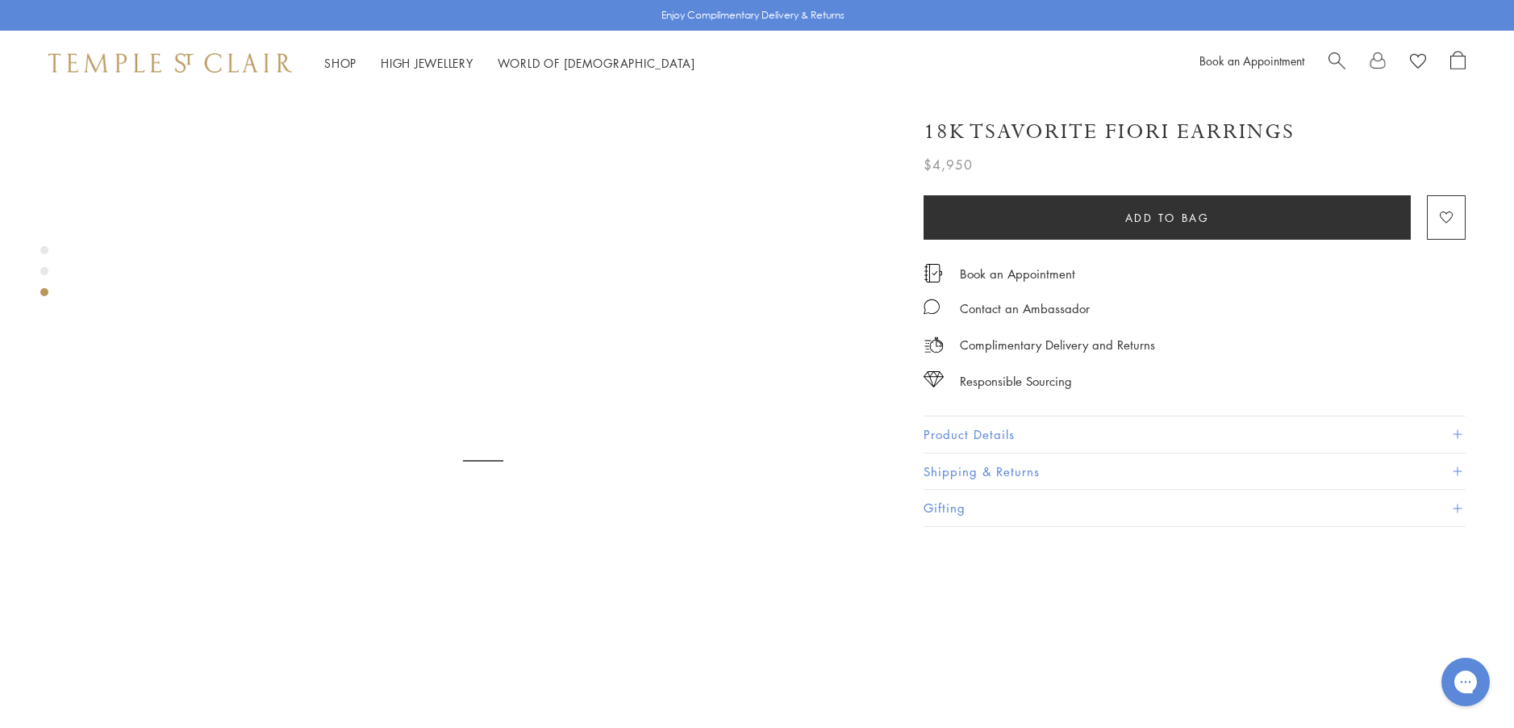
scroll to position [1774, 0]
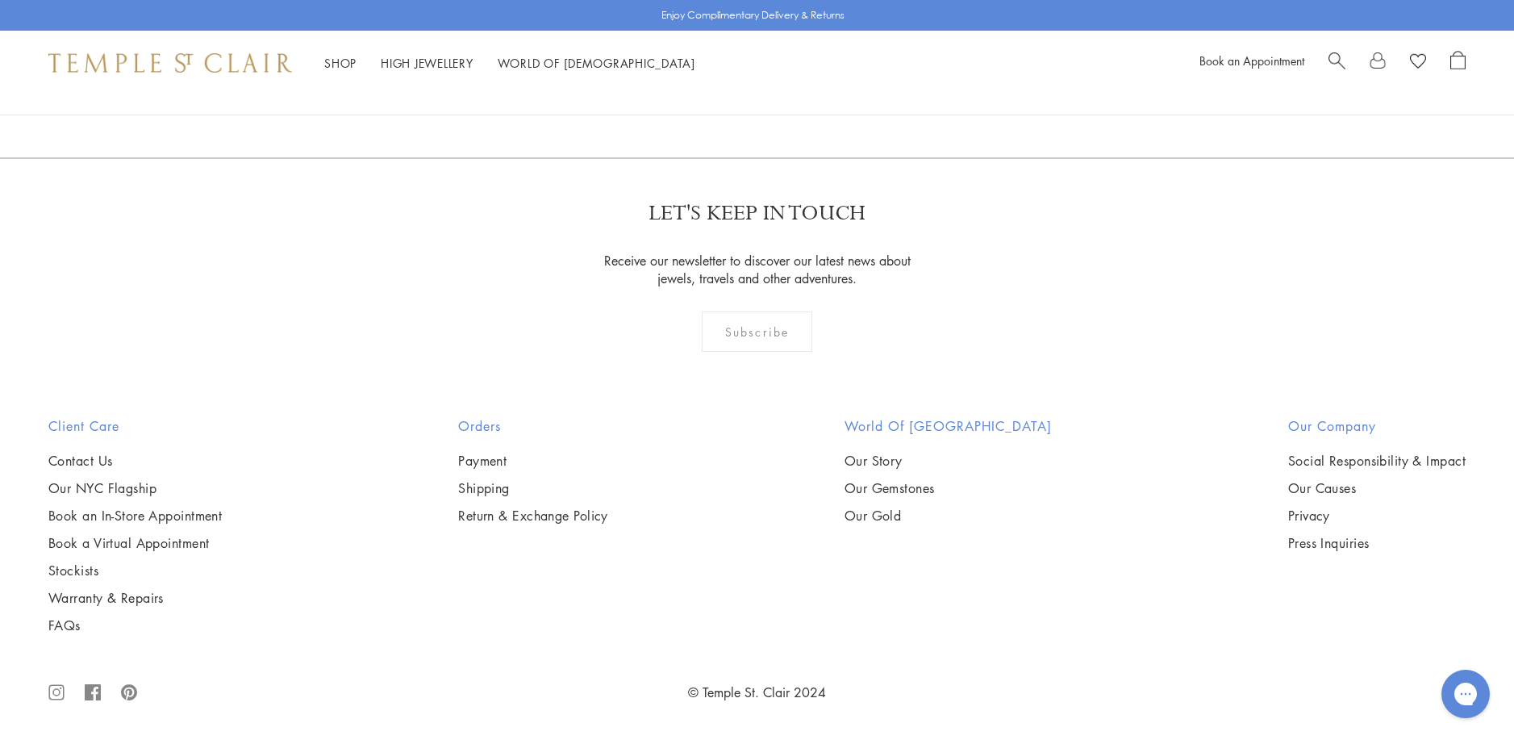
scroll to position [6869, 0]
click at [0, 0] on img at bounding box center [0, 0] width 0 height 0
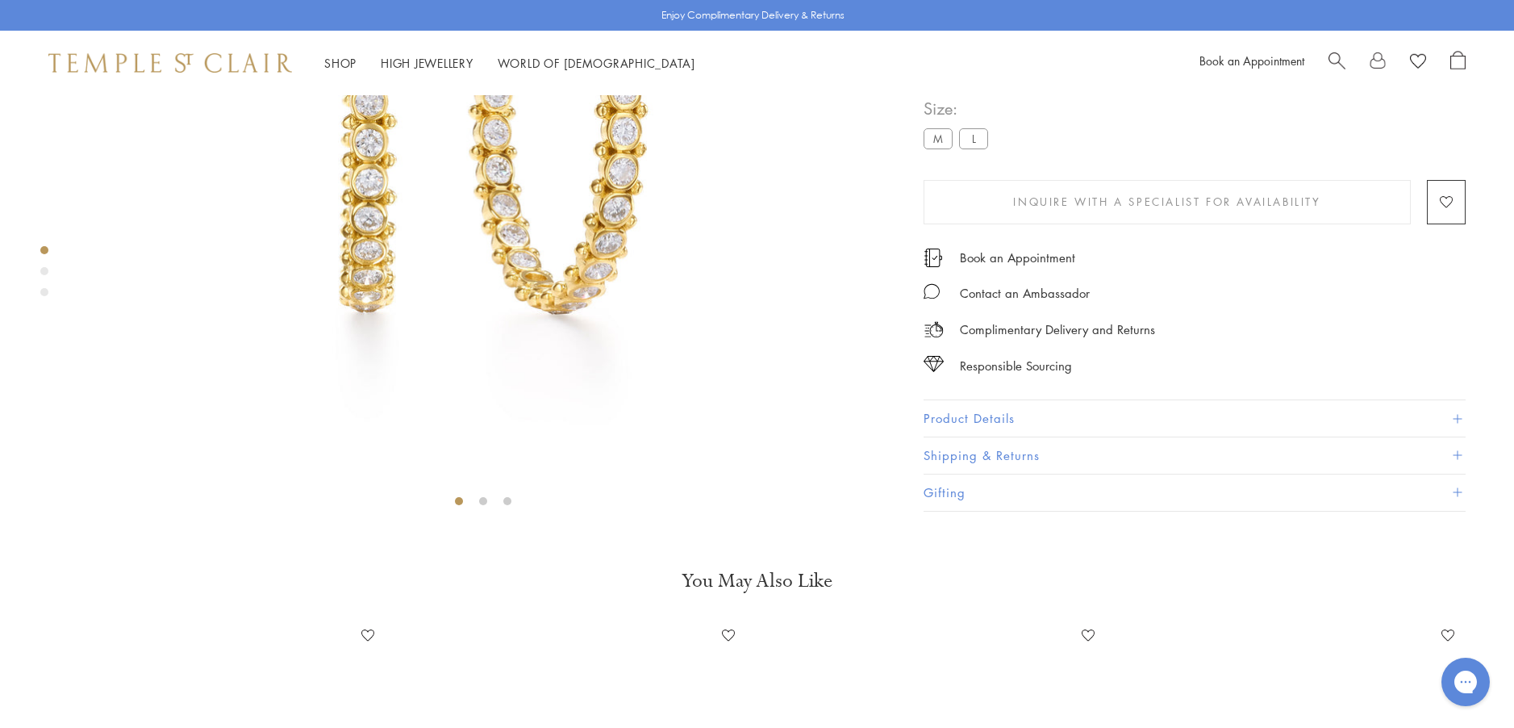
scroll to position [418, 0]
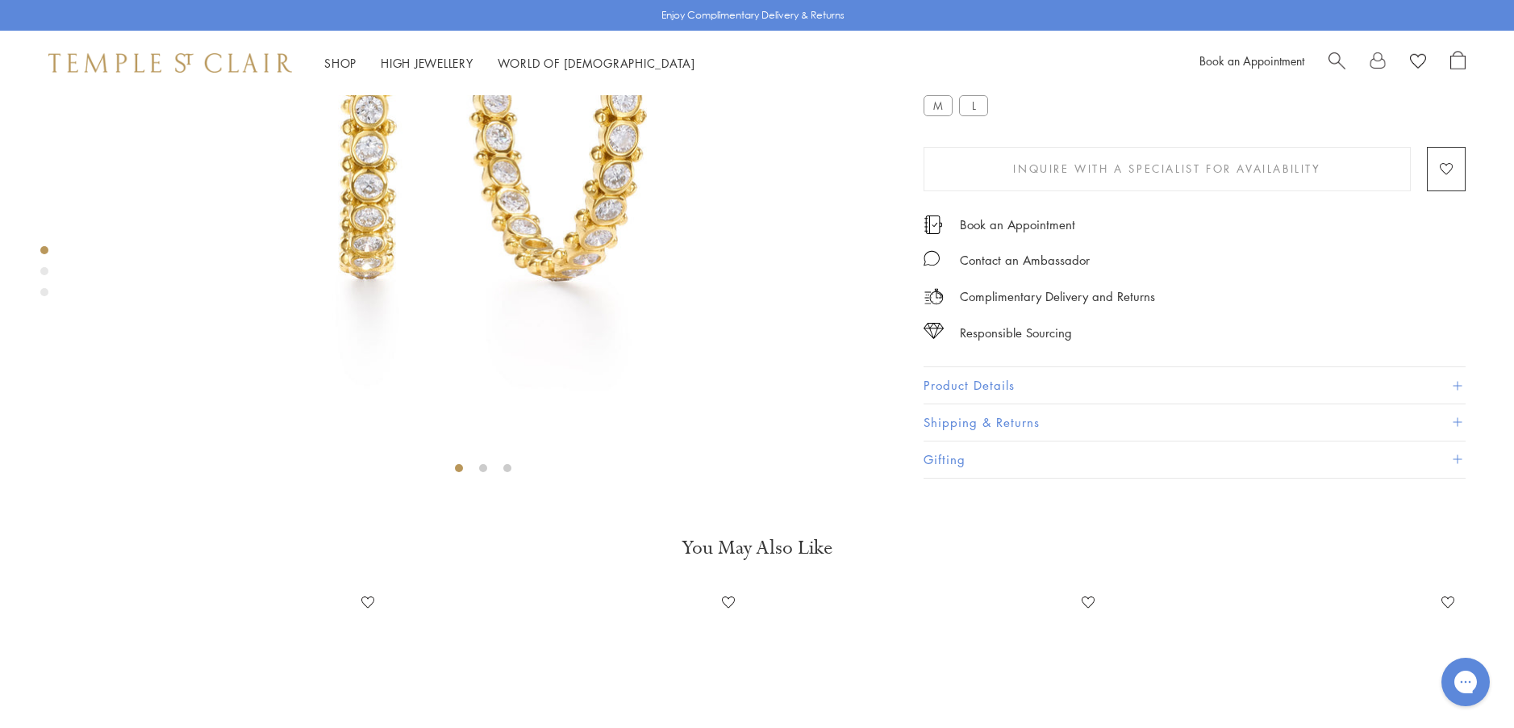
click at [953, 403] on button "Product Details" at bounding box center [1195, 385] width 542 height 36
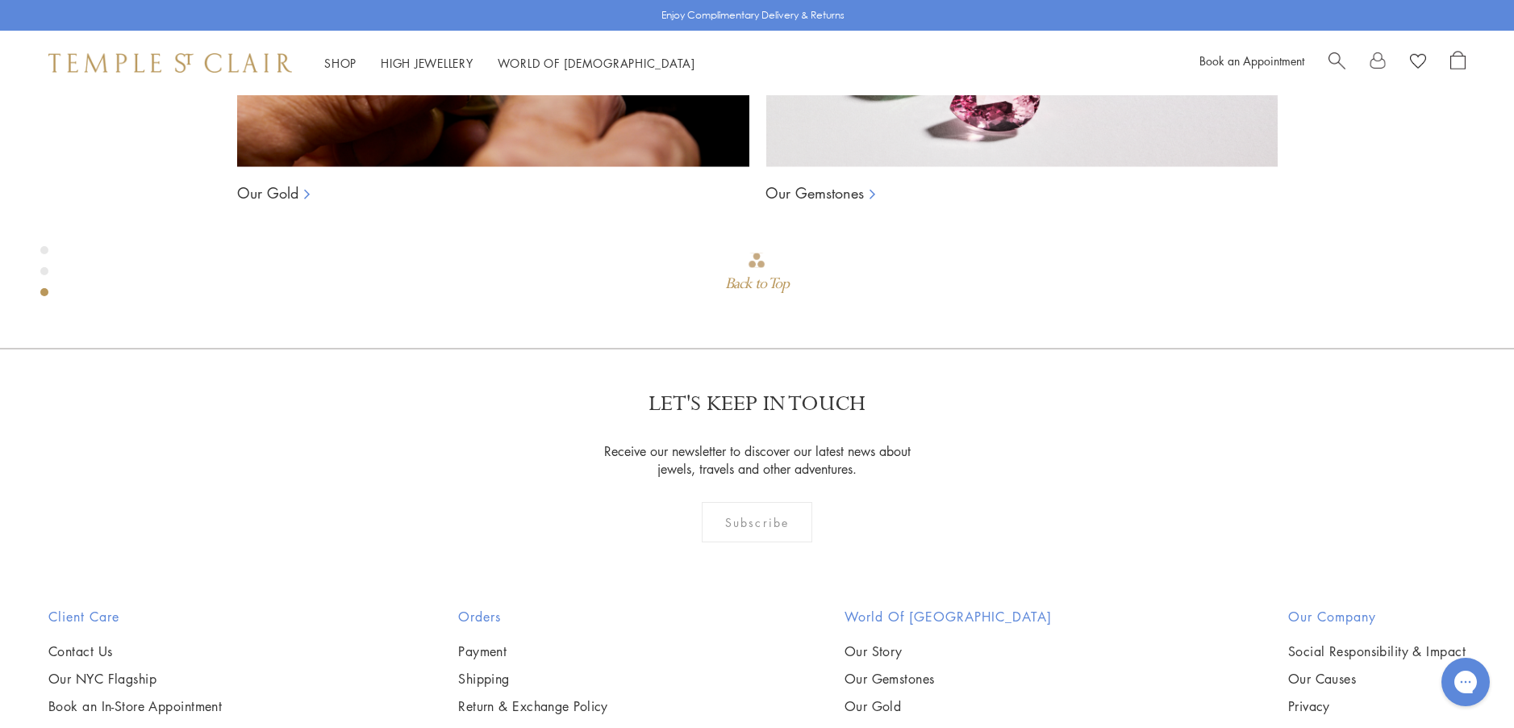
scroll to position [1708, 0]
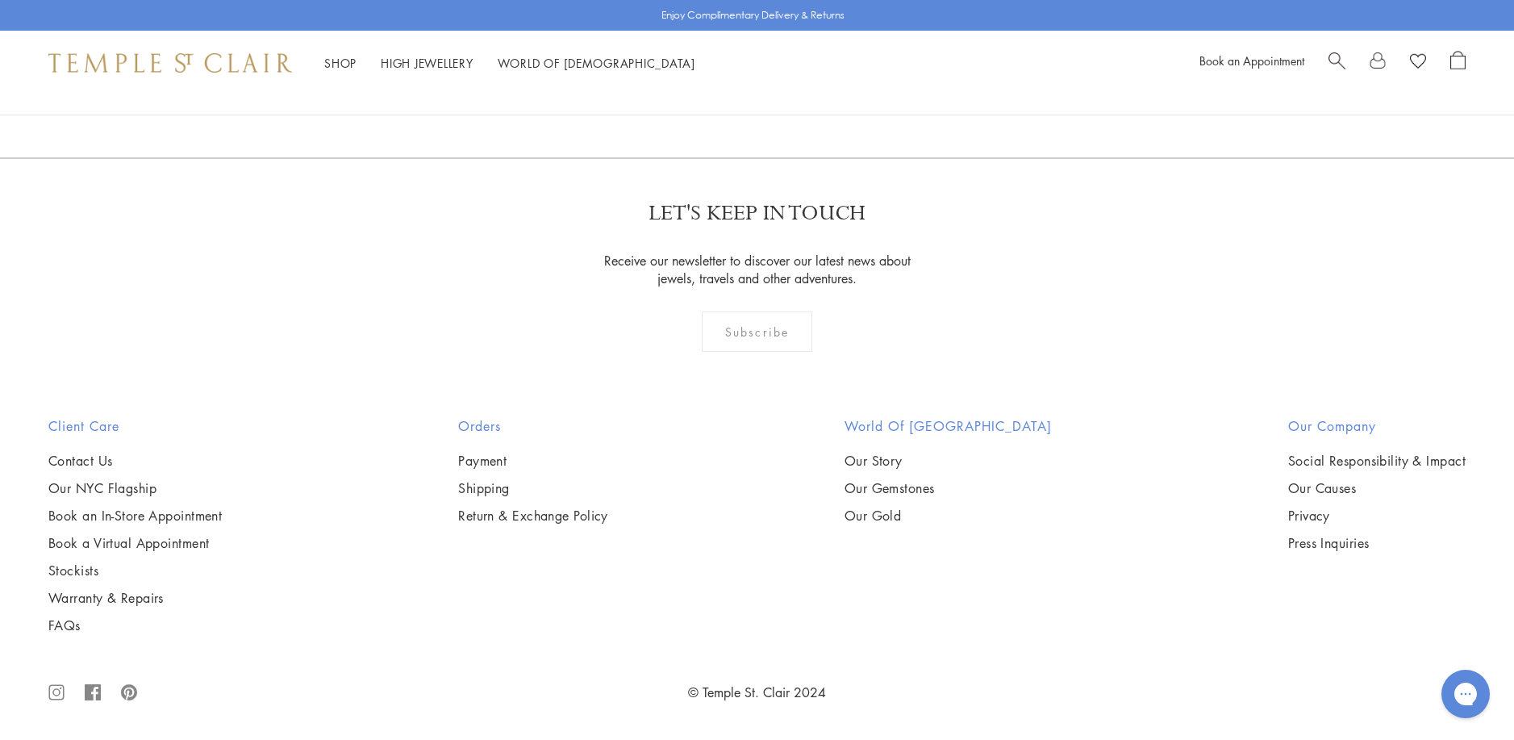
click at [0, 0] on img at bounding box center [0, 0] width 0 height 0
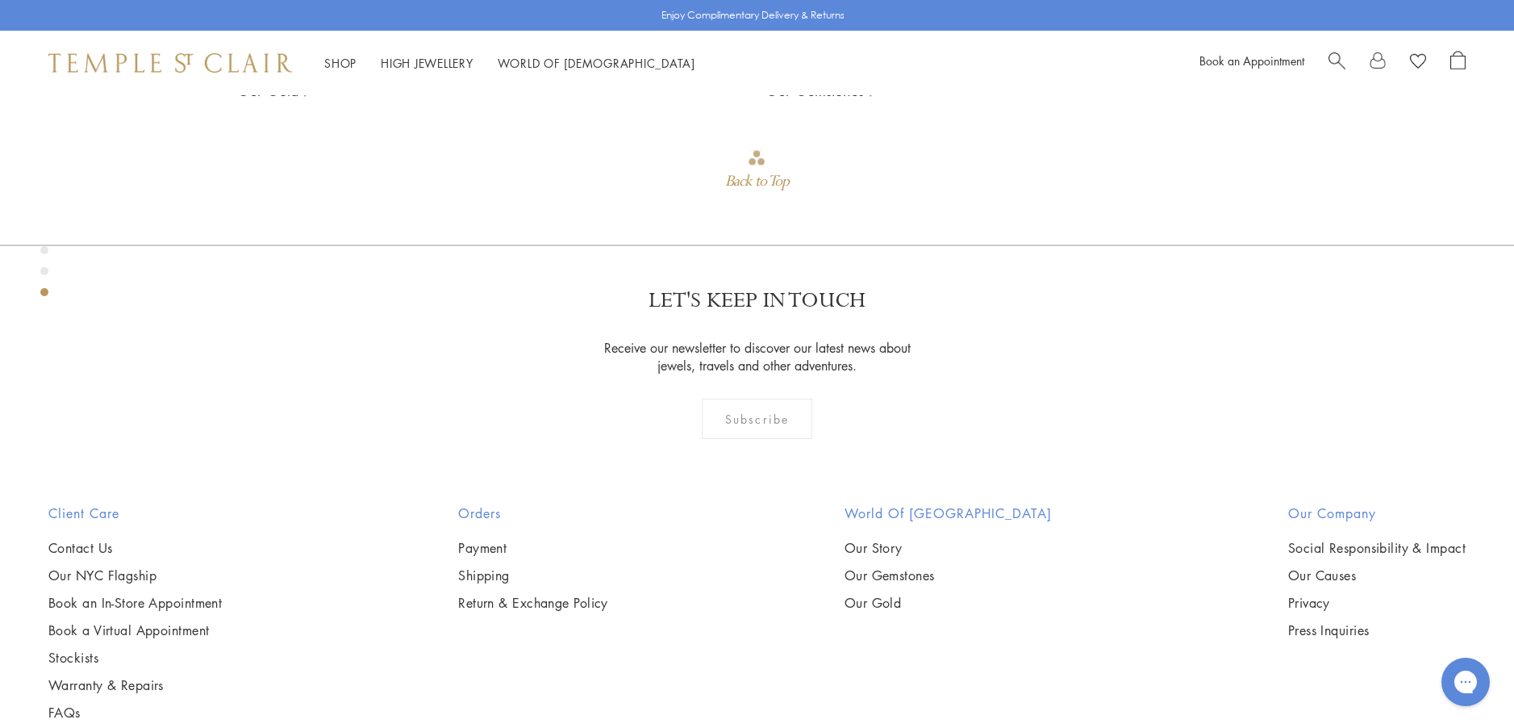
scroll to position [1789, 0]
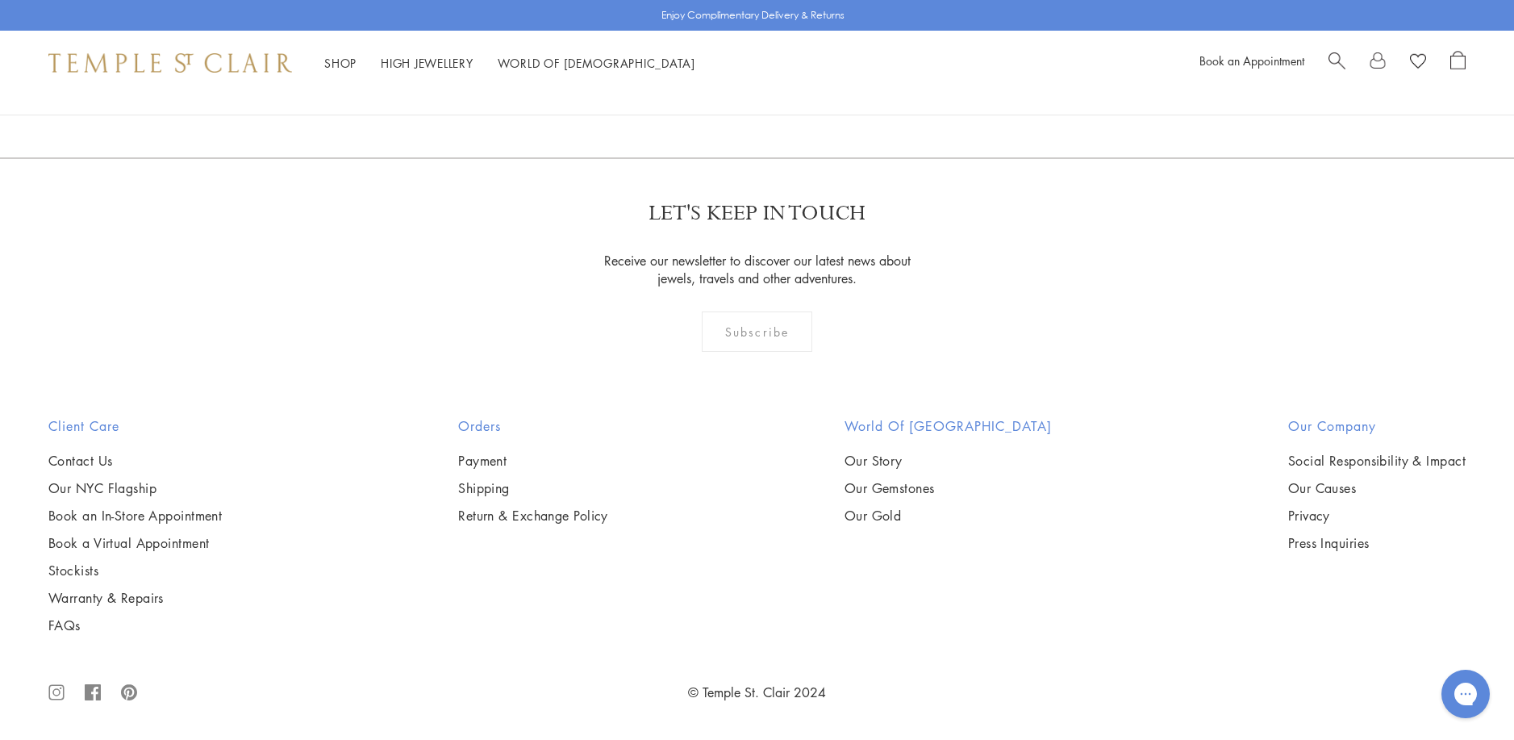
scroll to position [6869, 0]
click at [0, 0] on img at bounding box center [0, 0] width 0 height 0
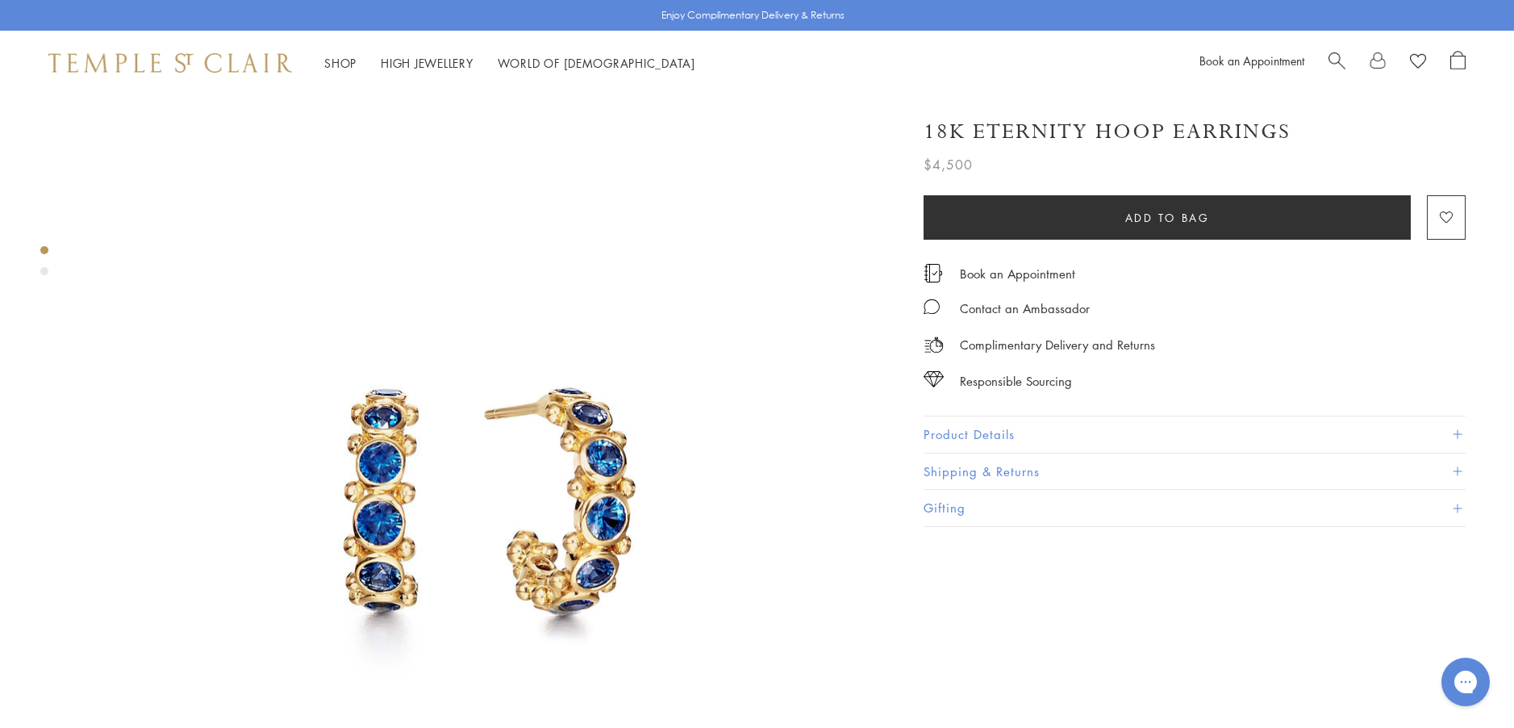
click at [952, 434] on button "Product Details" at bounding box center [1195, 434] width 542 height 36
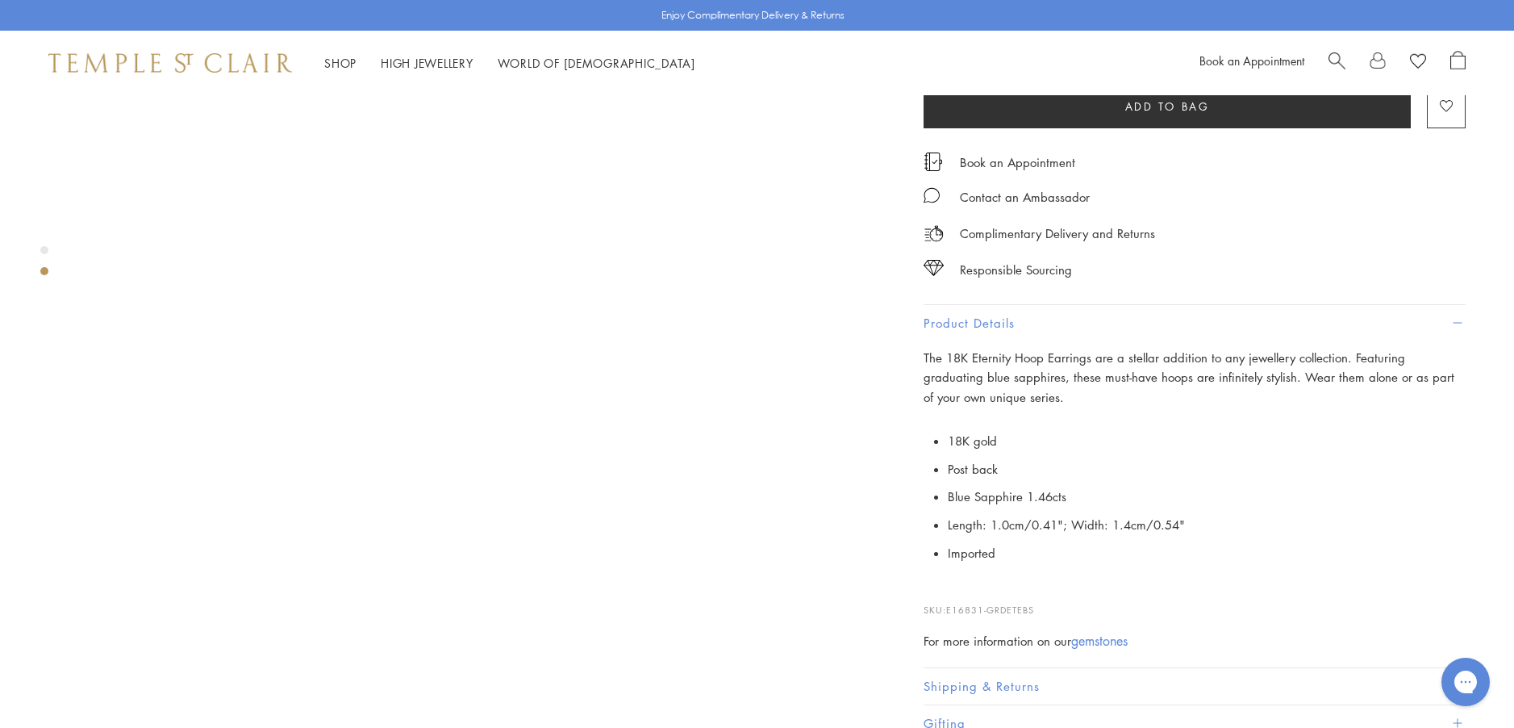
scroll to position [726, 0]
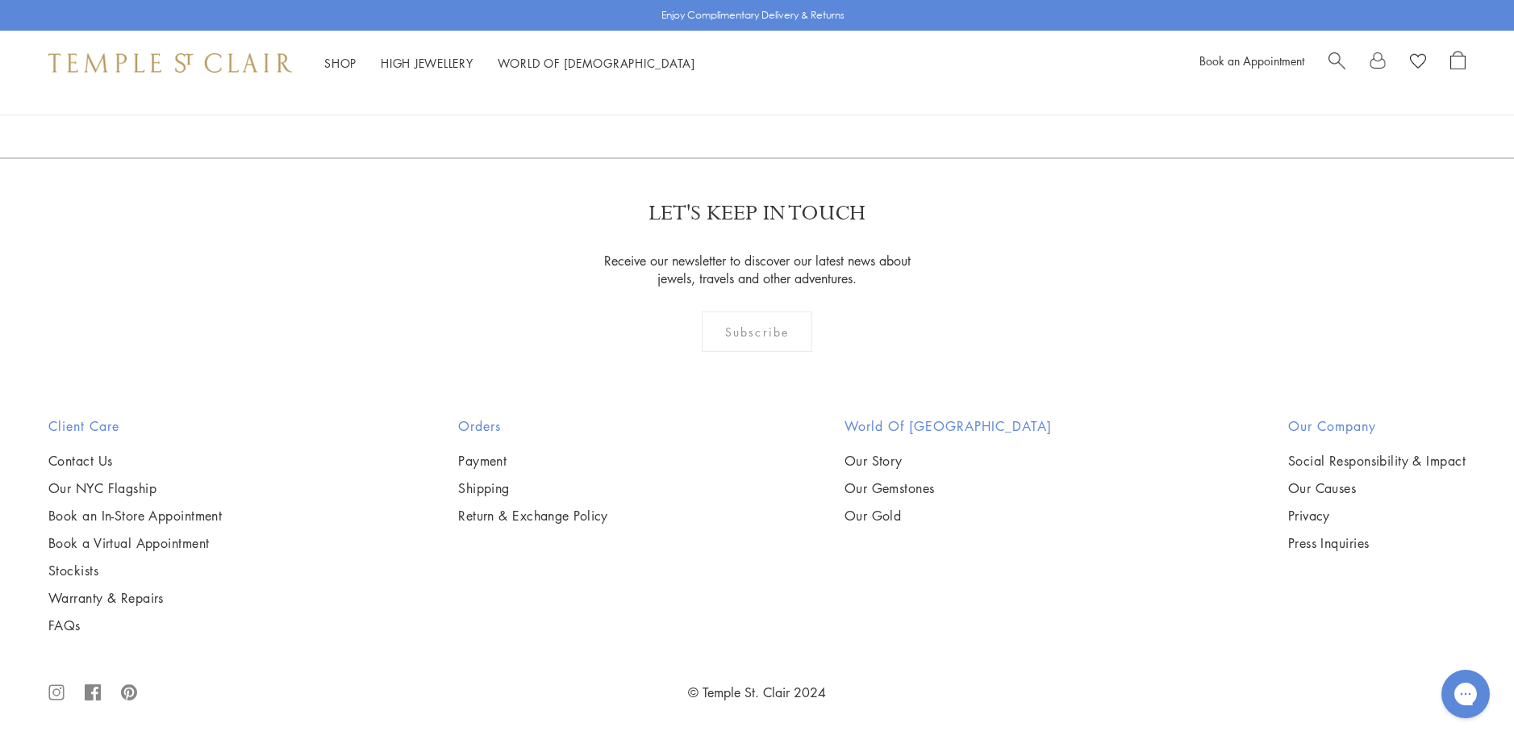
scroll to position [8079, 0]
click at [0, 0] on img at bounding box center [0, 0] width 0 height 0
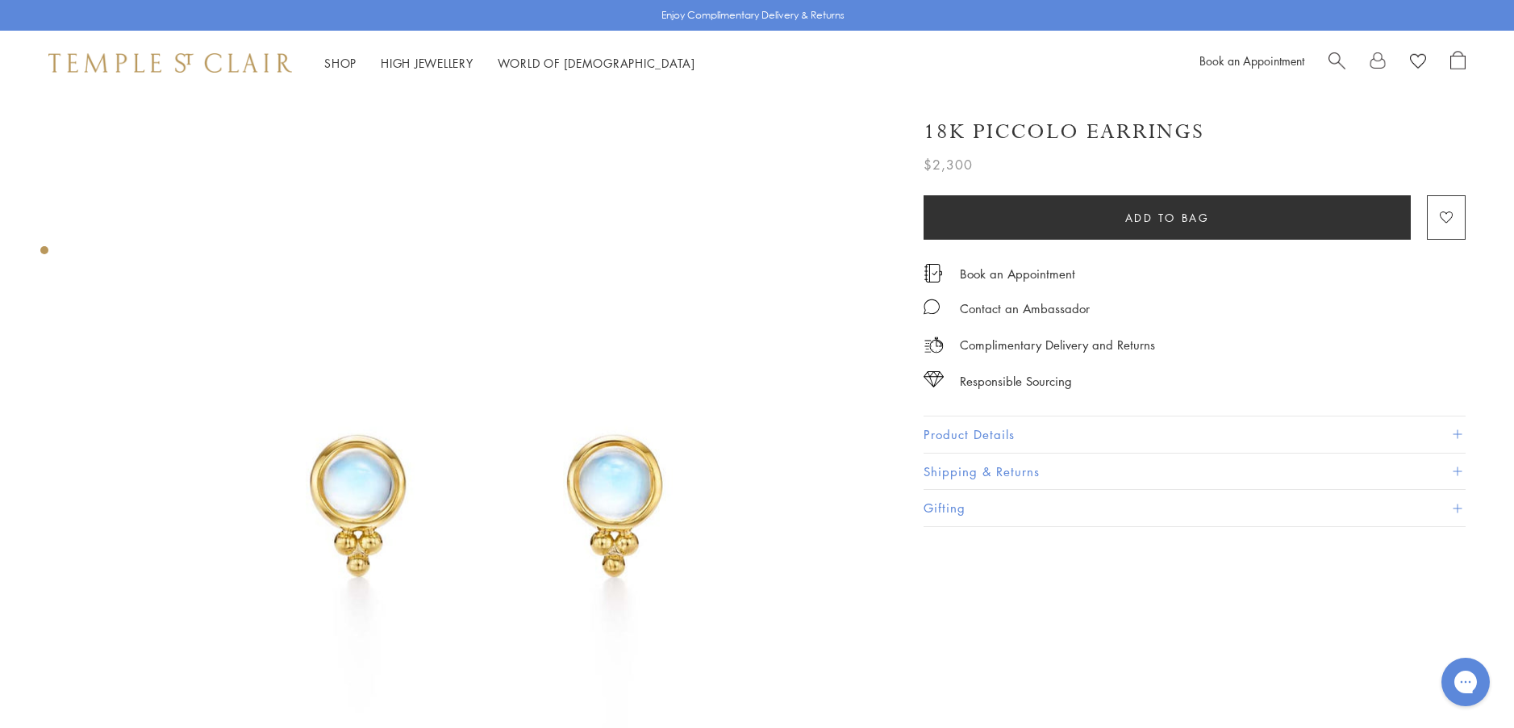
click at [974, 430] on button "Product Details" at bounding box center [1195, 434] width 542 height 36
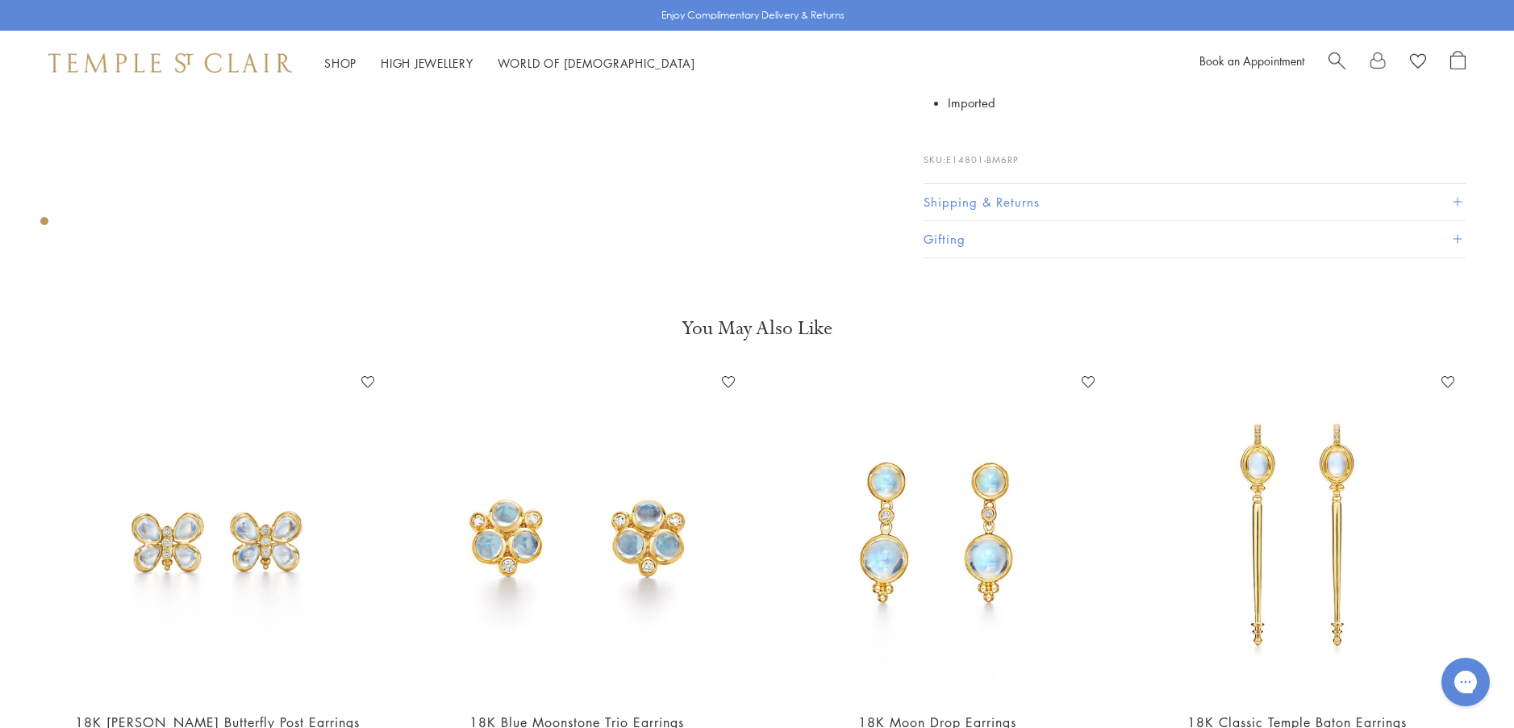
scroll to position [645, 0]
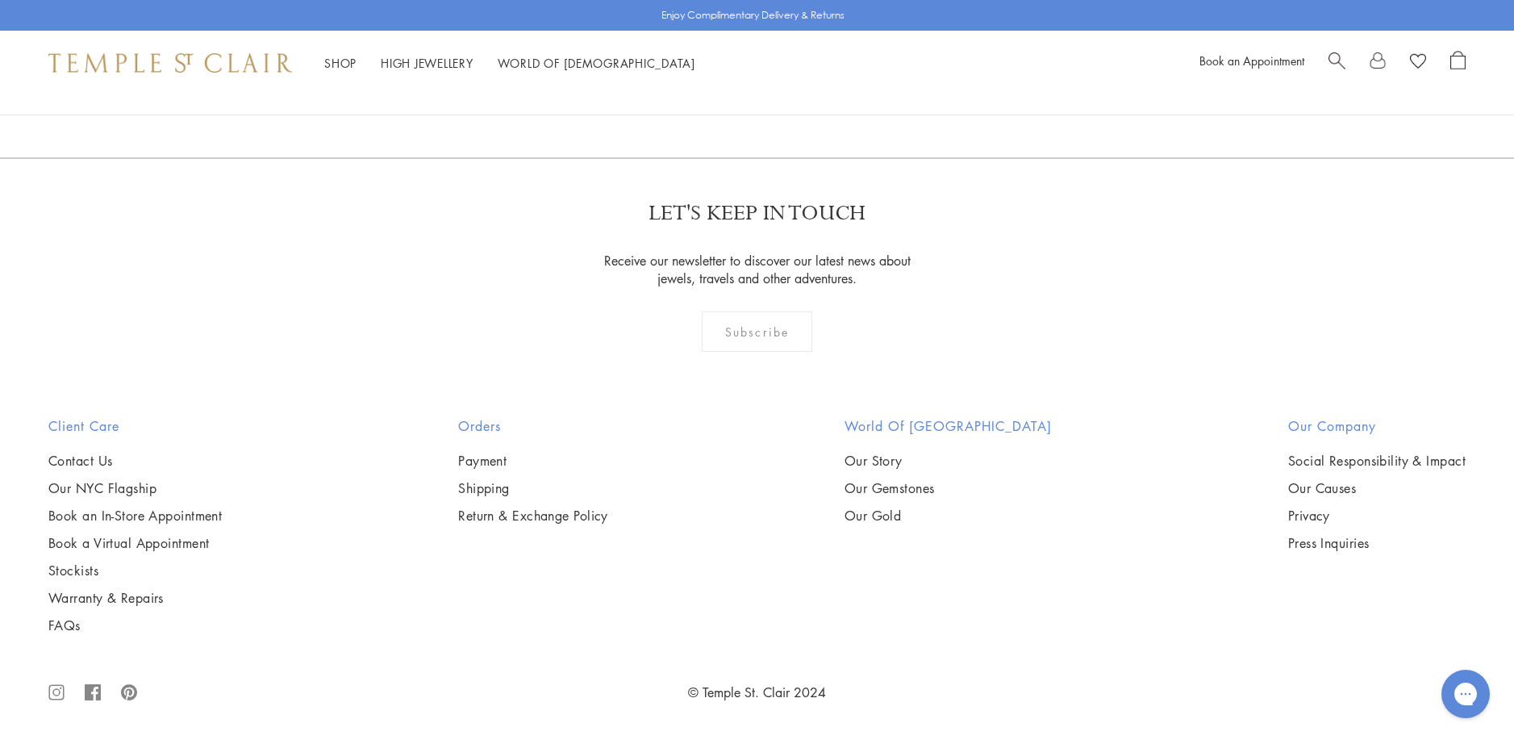
scroll to position [10019, 0]
click at [731, 93] on link "2" at bounding box center [731, 70] width 53 height 44
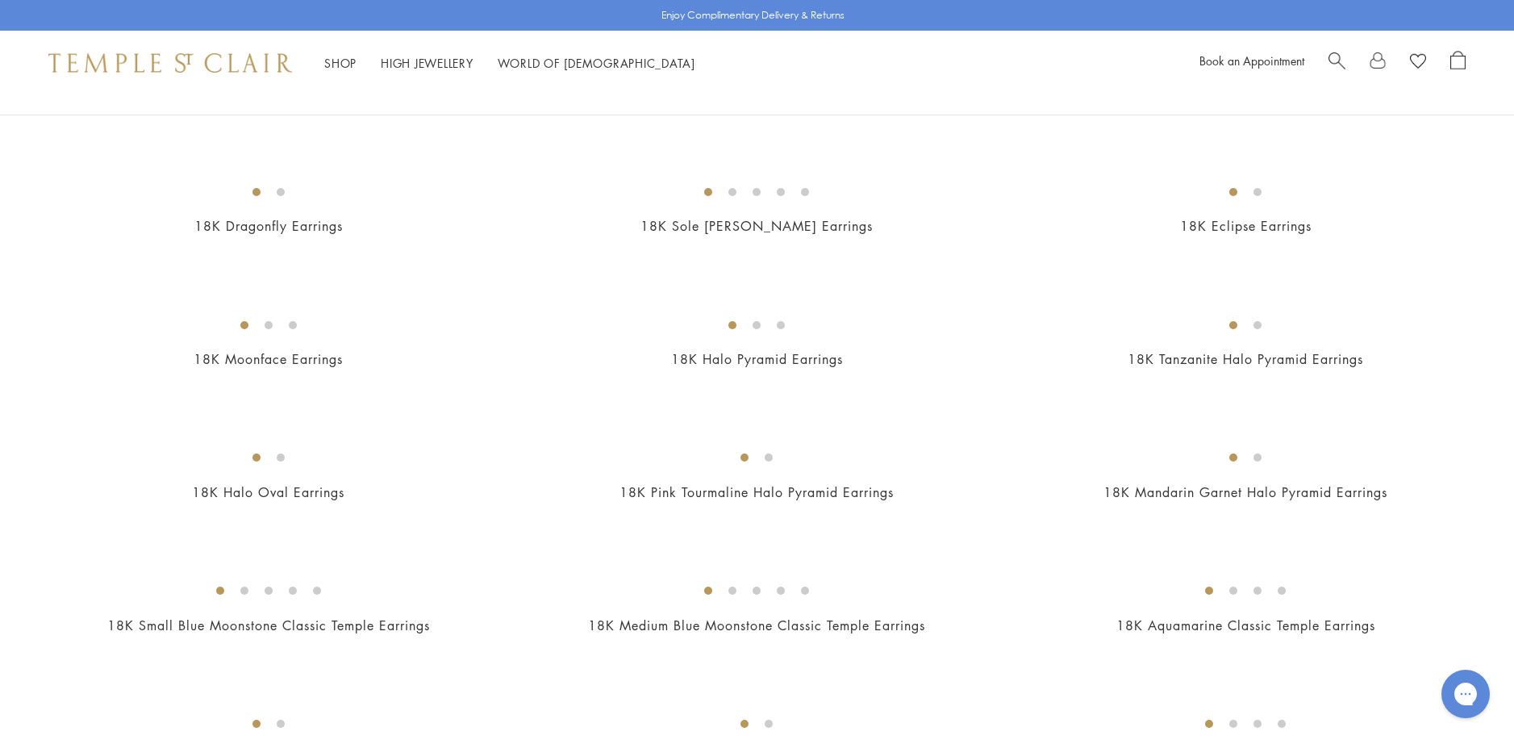
scroll to position [565, 0]
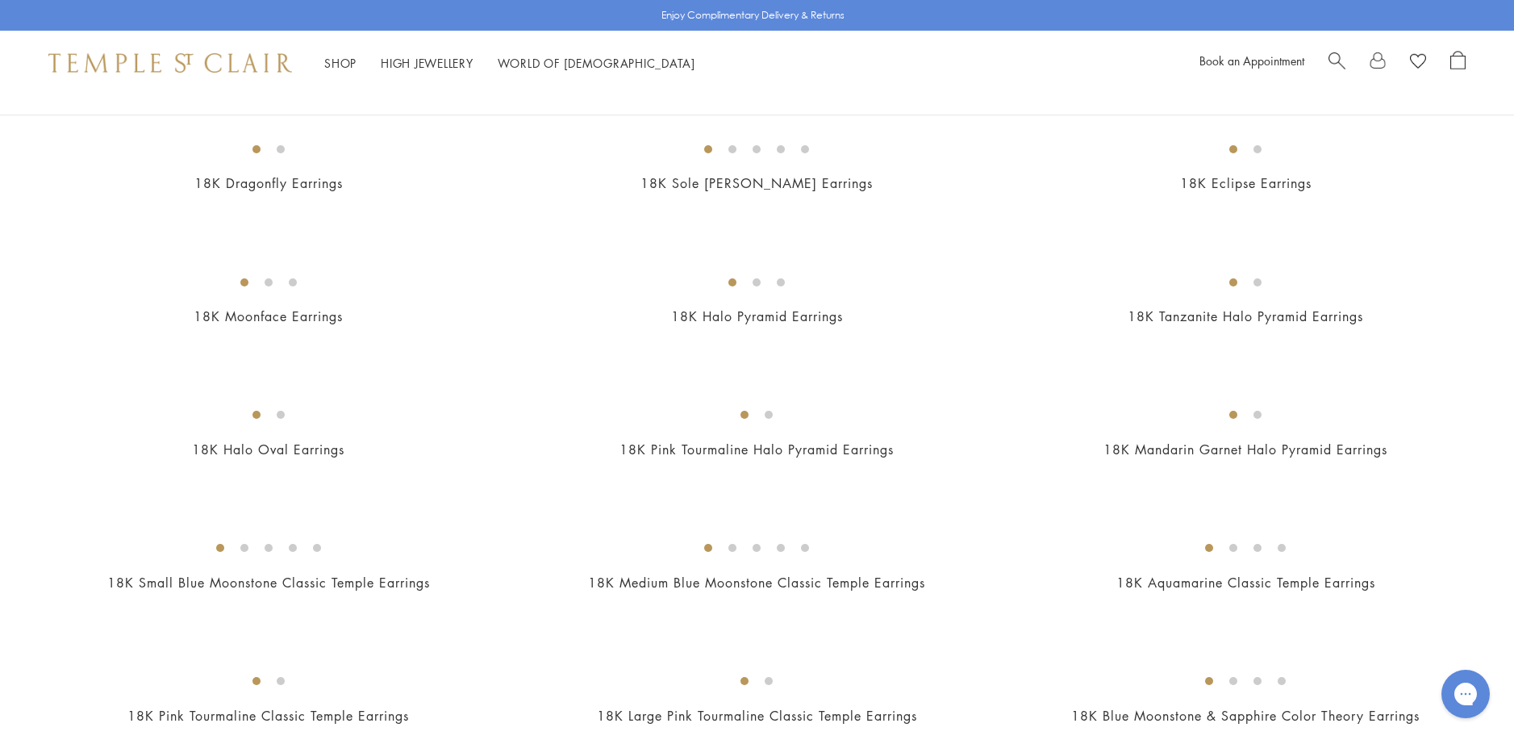
click at [0, 0] on img at bounding box center [0, 0] width 0 height 0
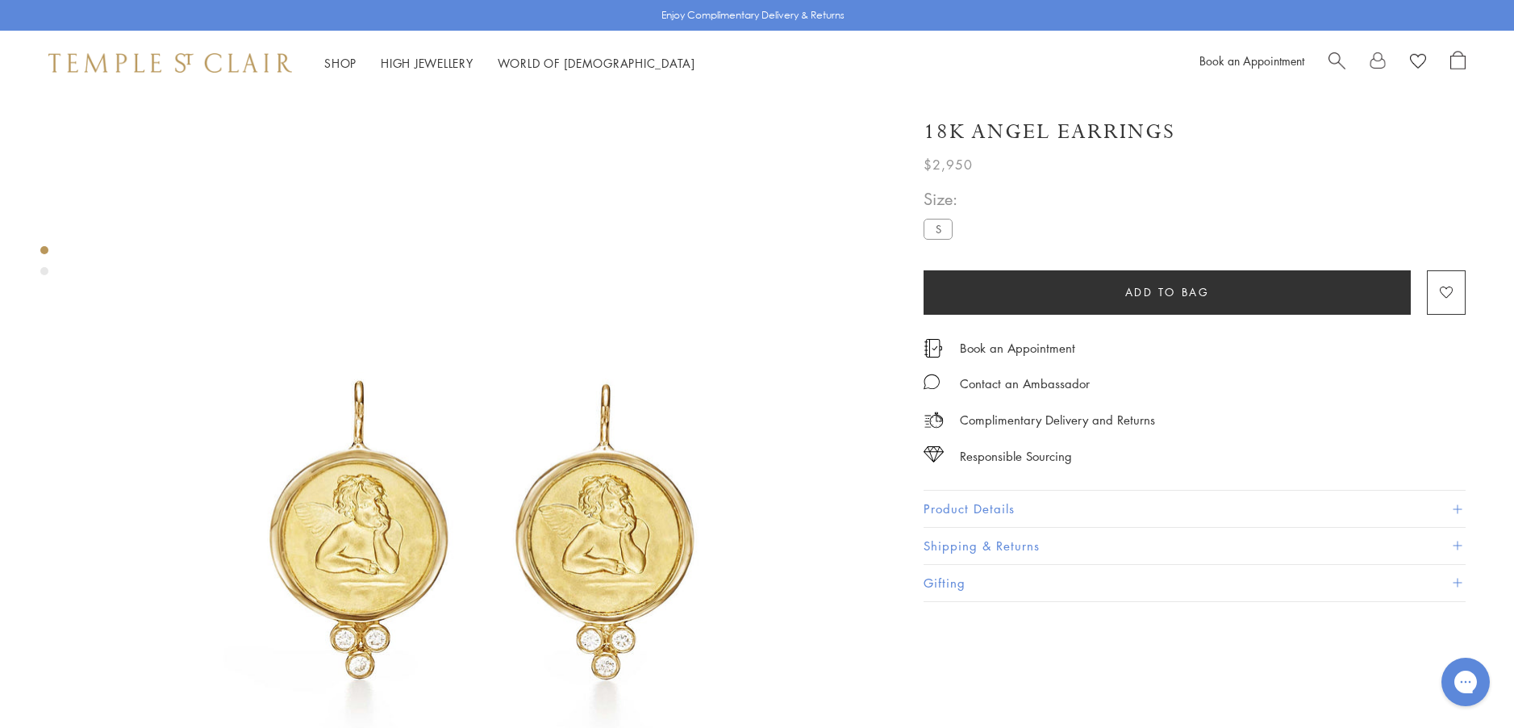
click at [952, 503] on button "Product Details" at bounding box center [1195, 508] width 542 height 36
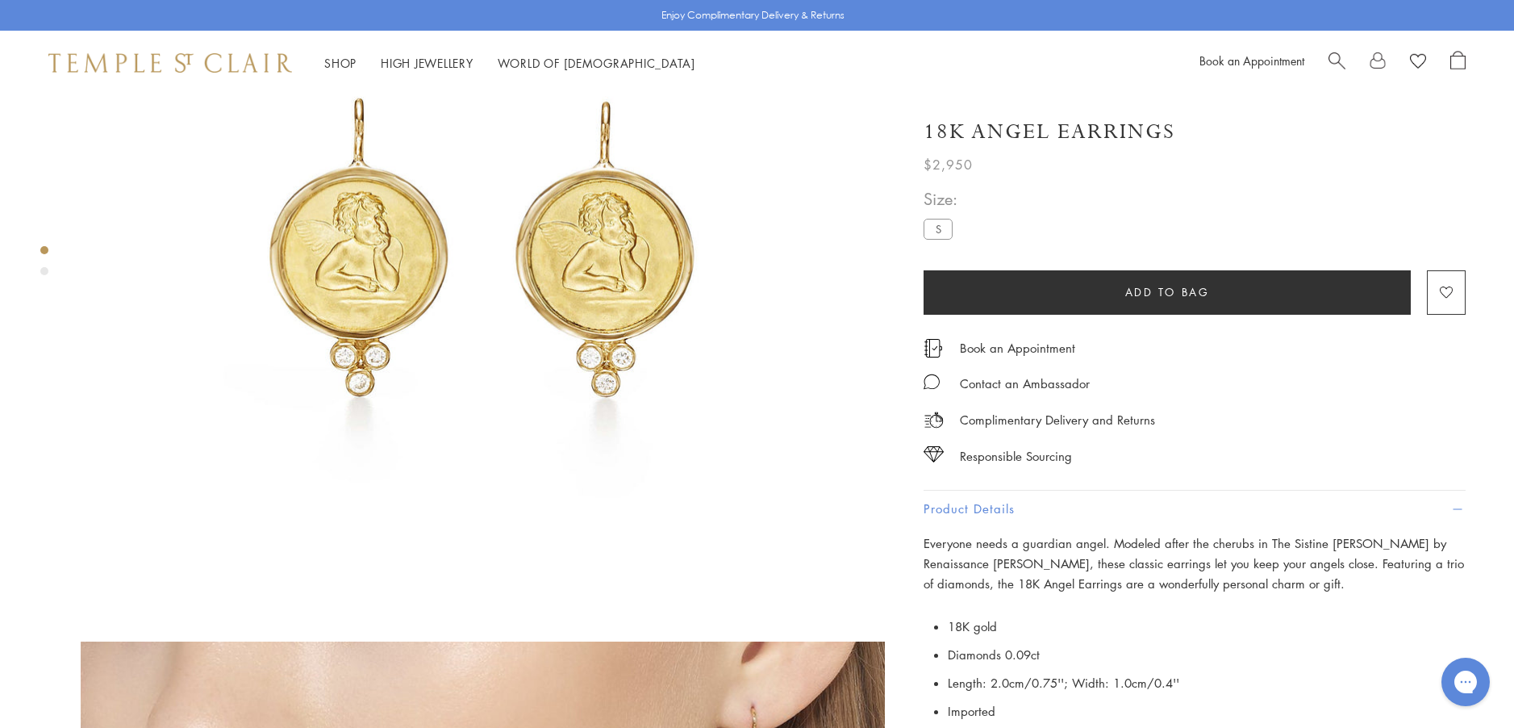
scroll to position [161, 0]
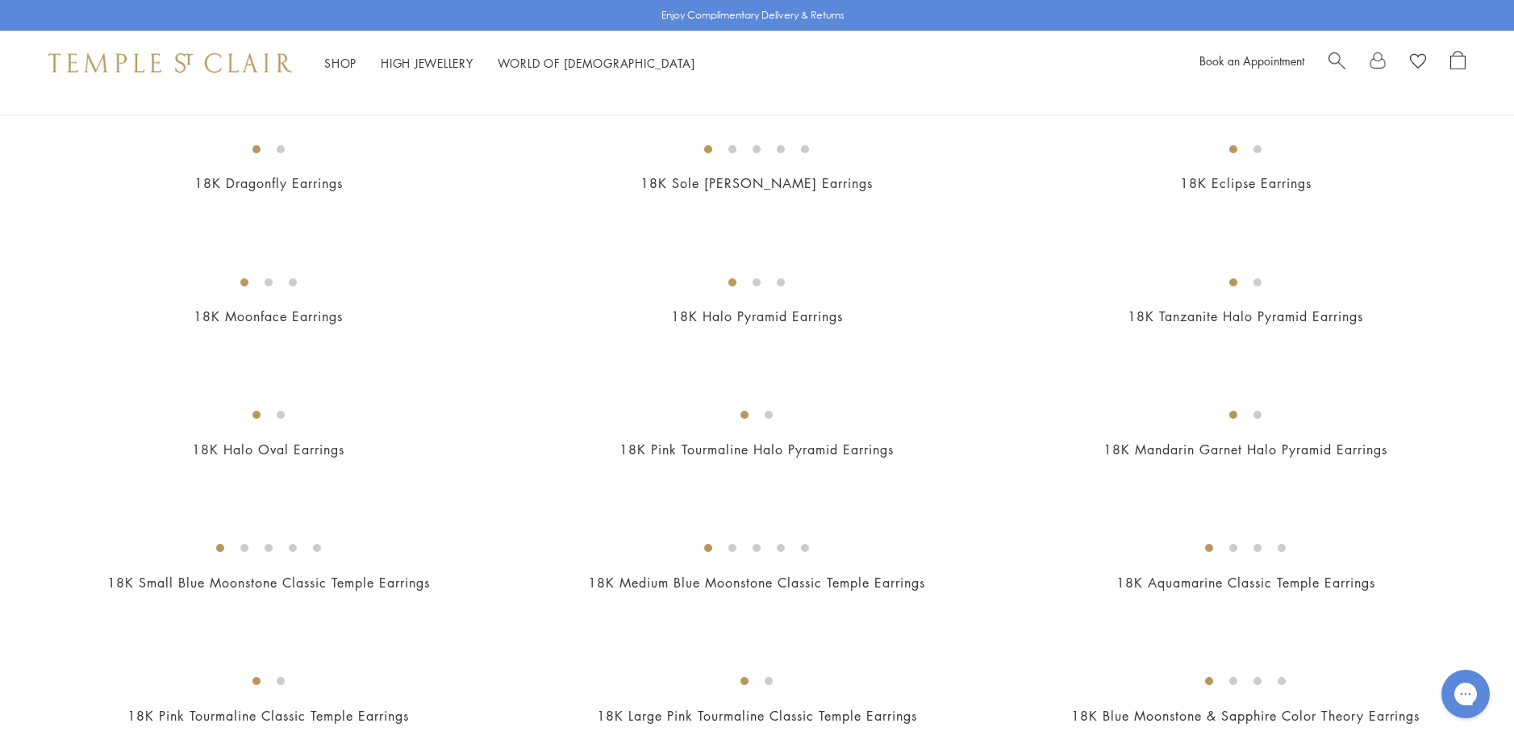
scroll to position [645, 0]
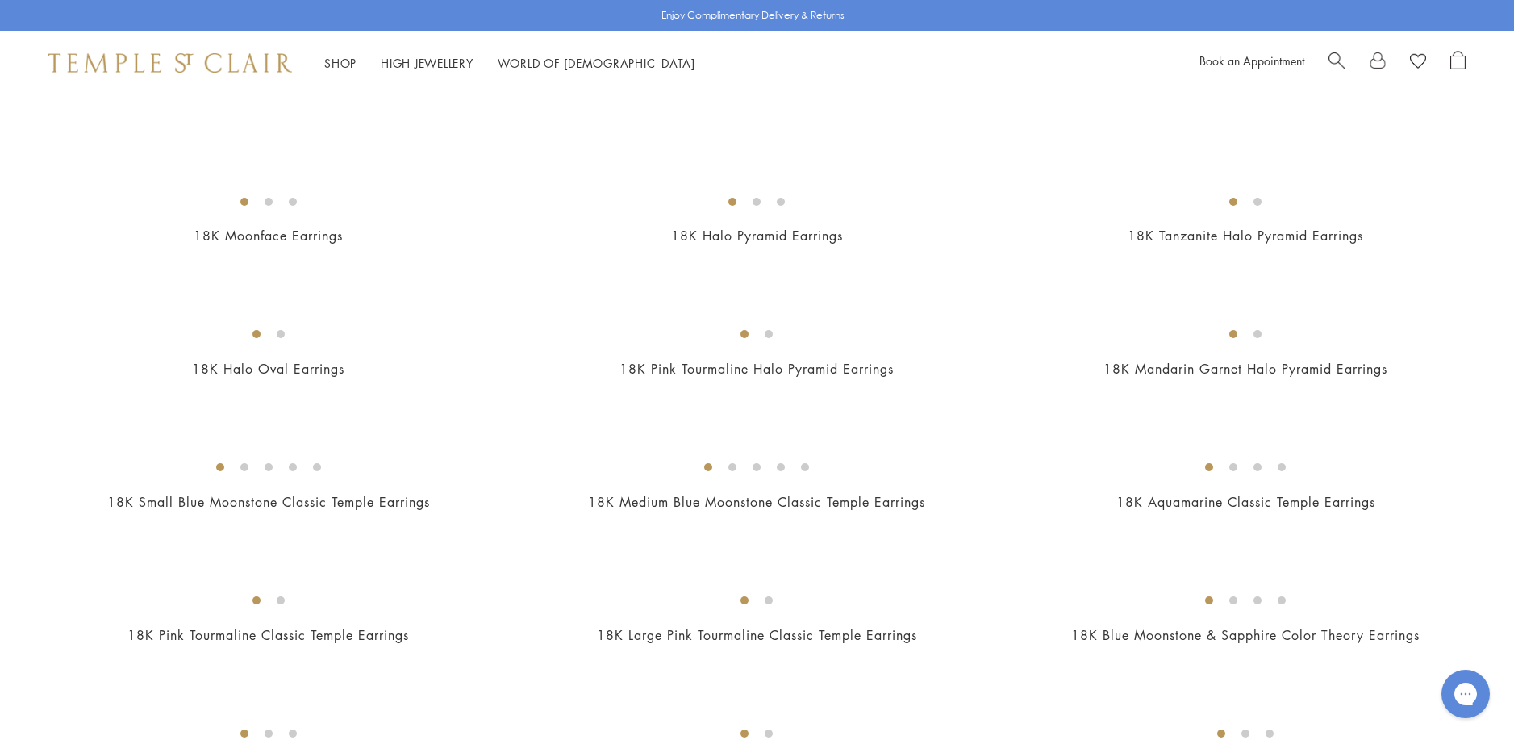
click at [0, 0] on img at bounding box center [0, 0] width 0 height 0
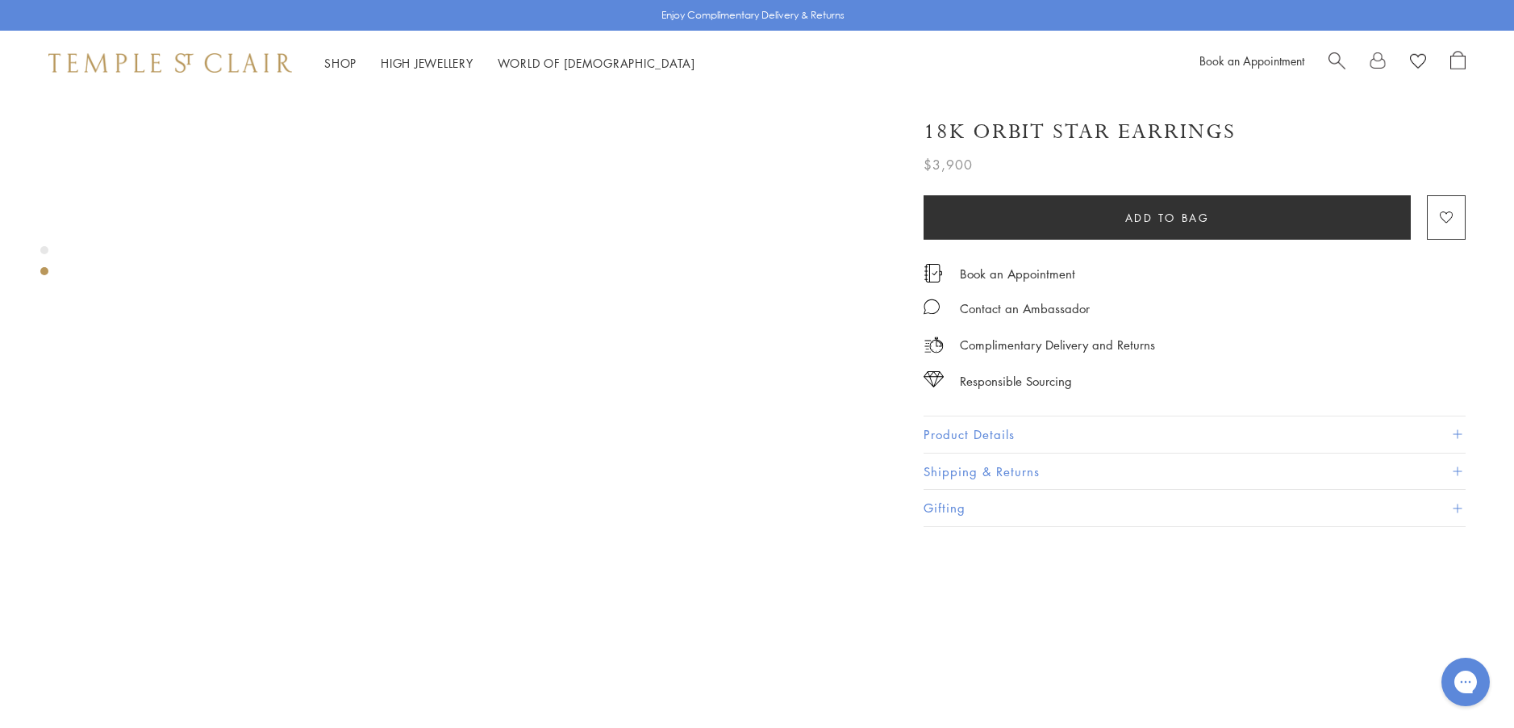
scroll to position [1049, 0]
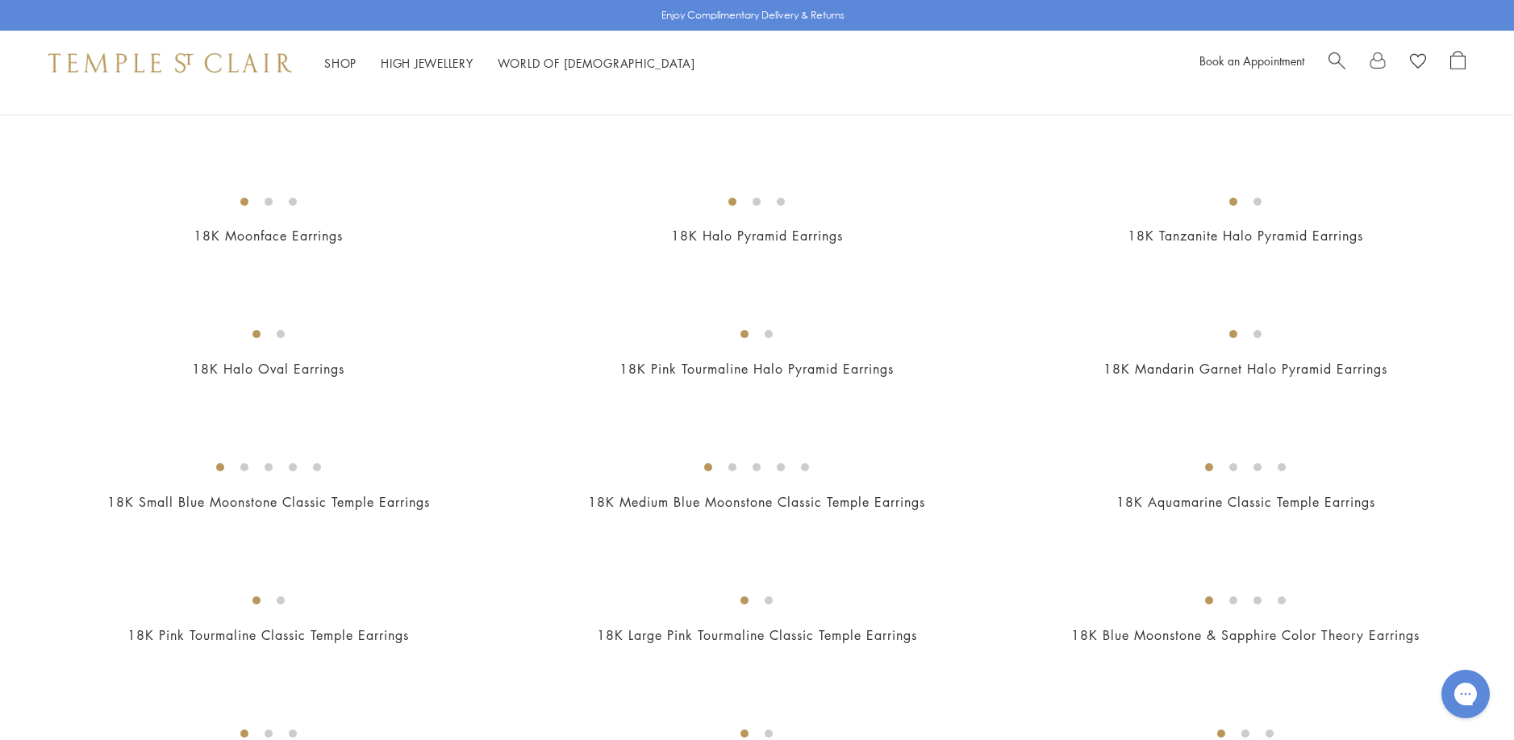
click at [0, 0] on img at bounding box center [0, 0] width 0 height 0
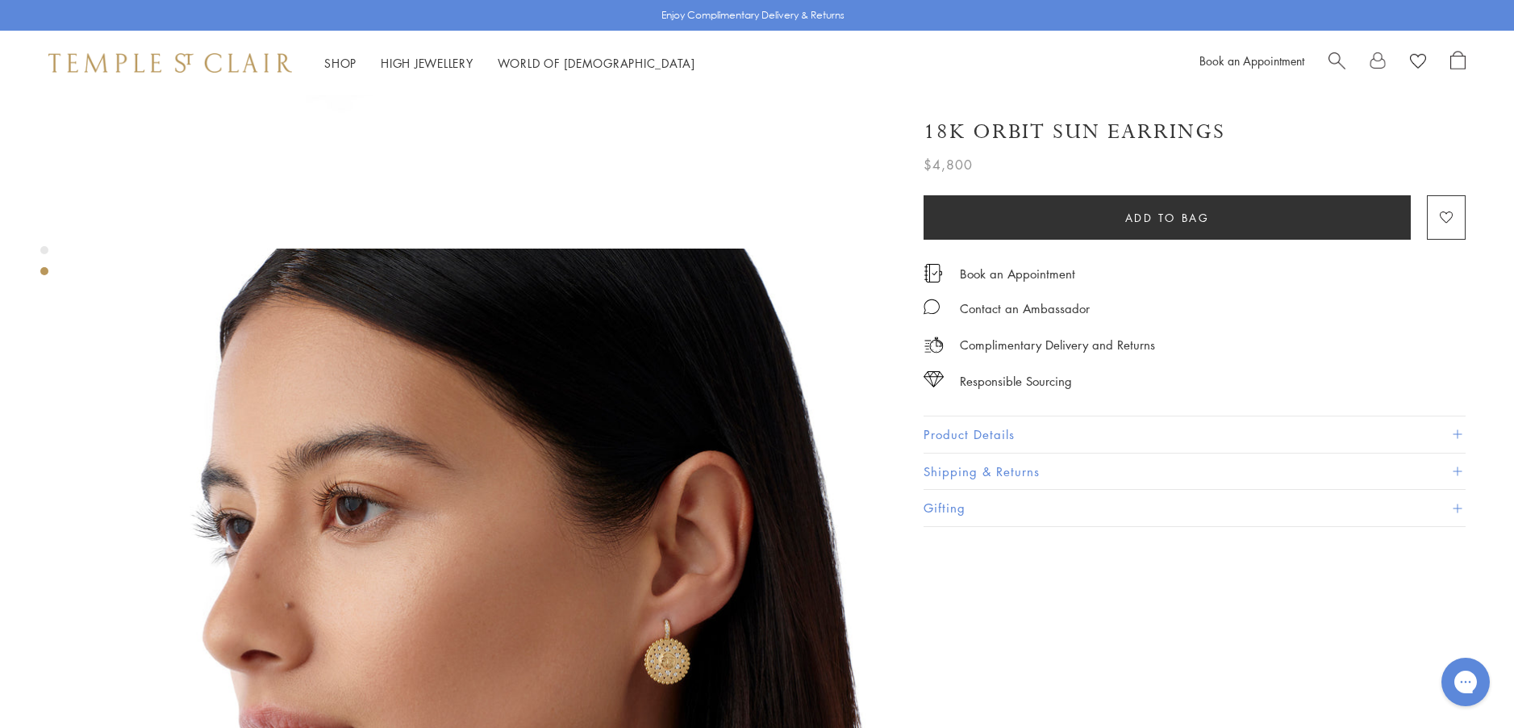
scroll to position [726, 0]
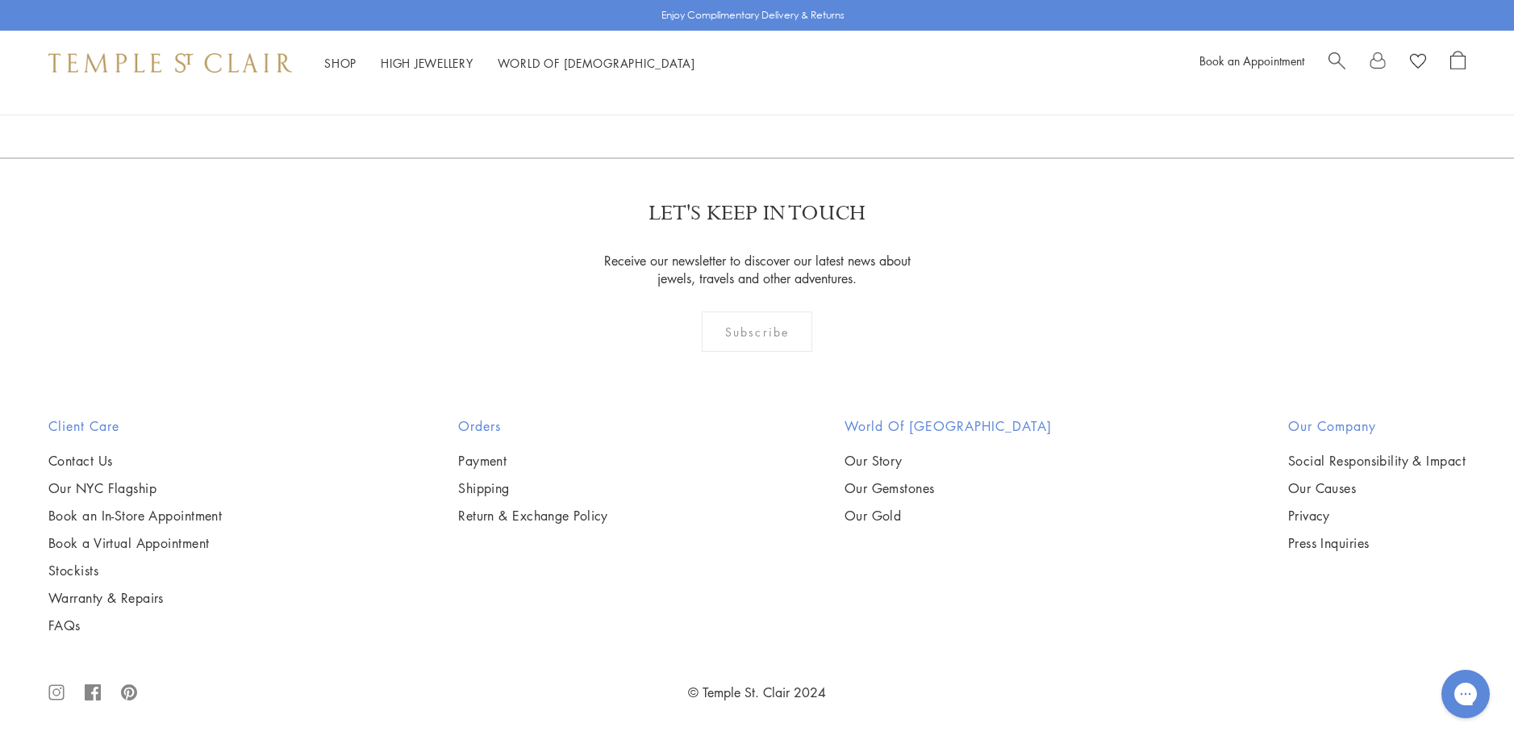
scroll to position [2984, 0]
click at [0, 0] on img at bounding box center [0, 0] width 0 height 0
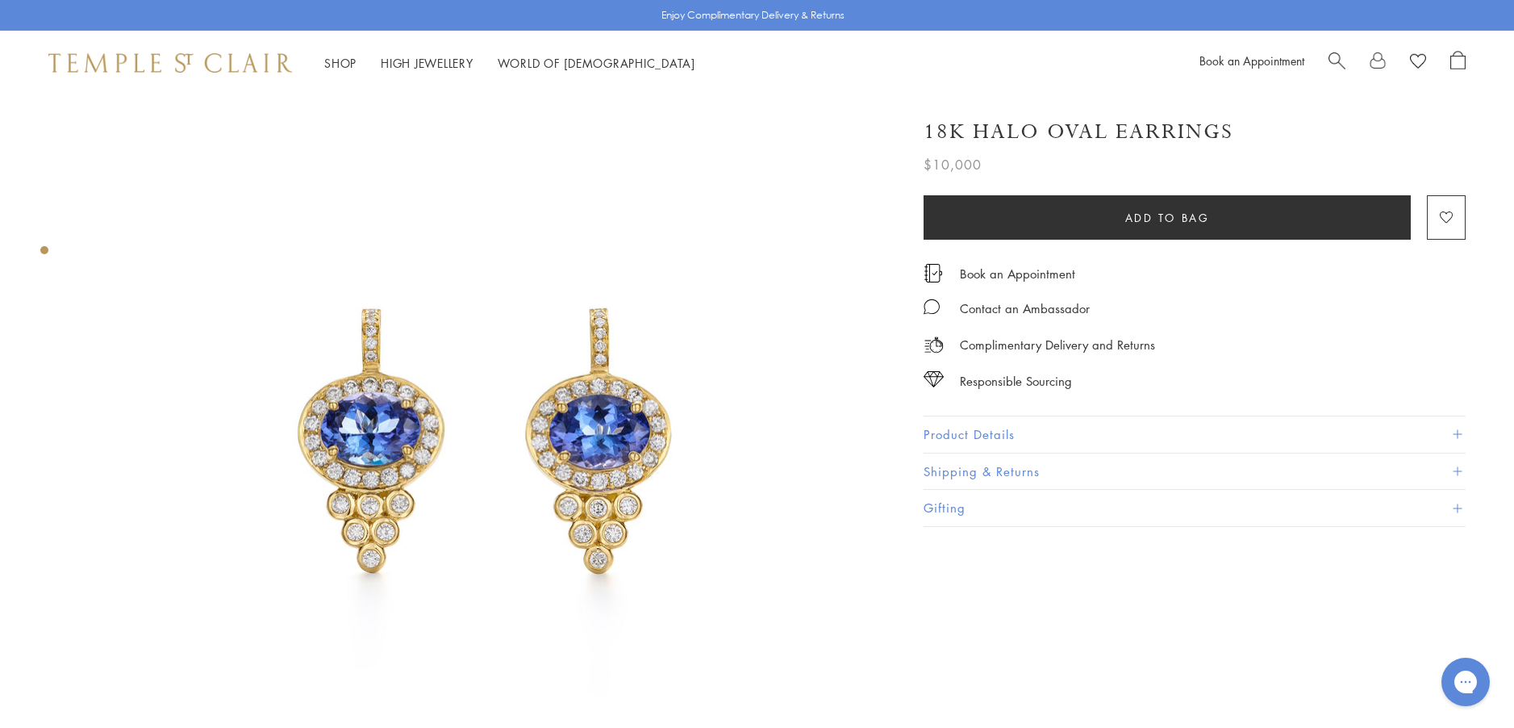
scroll to position [81, 0]
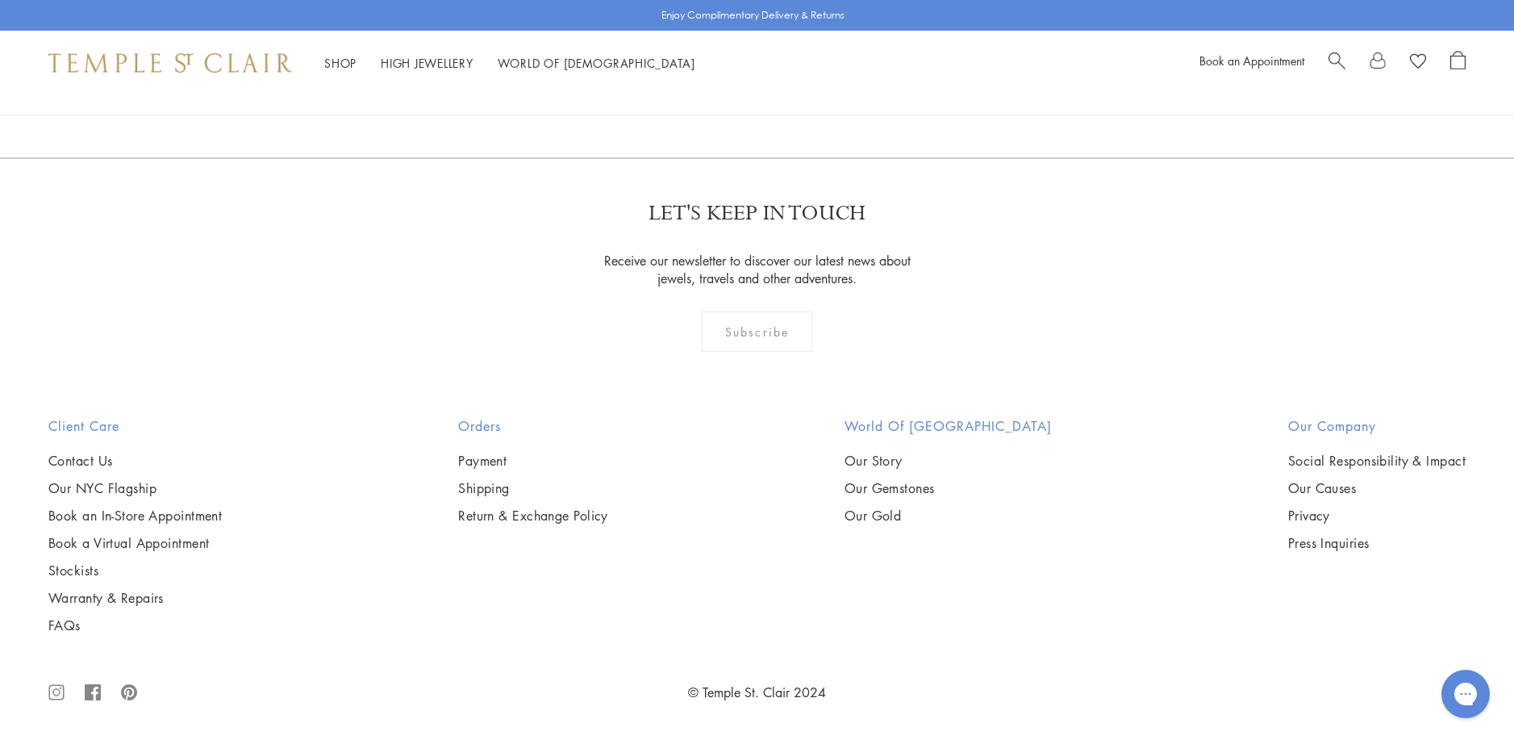
click at [0, 0] on img at bounding box center [0, 0] width 0 height 0
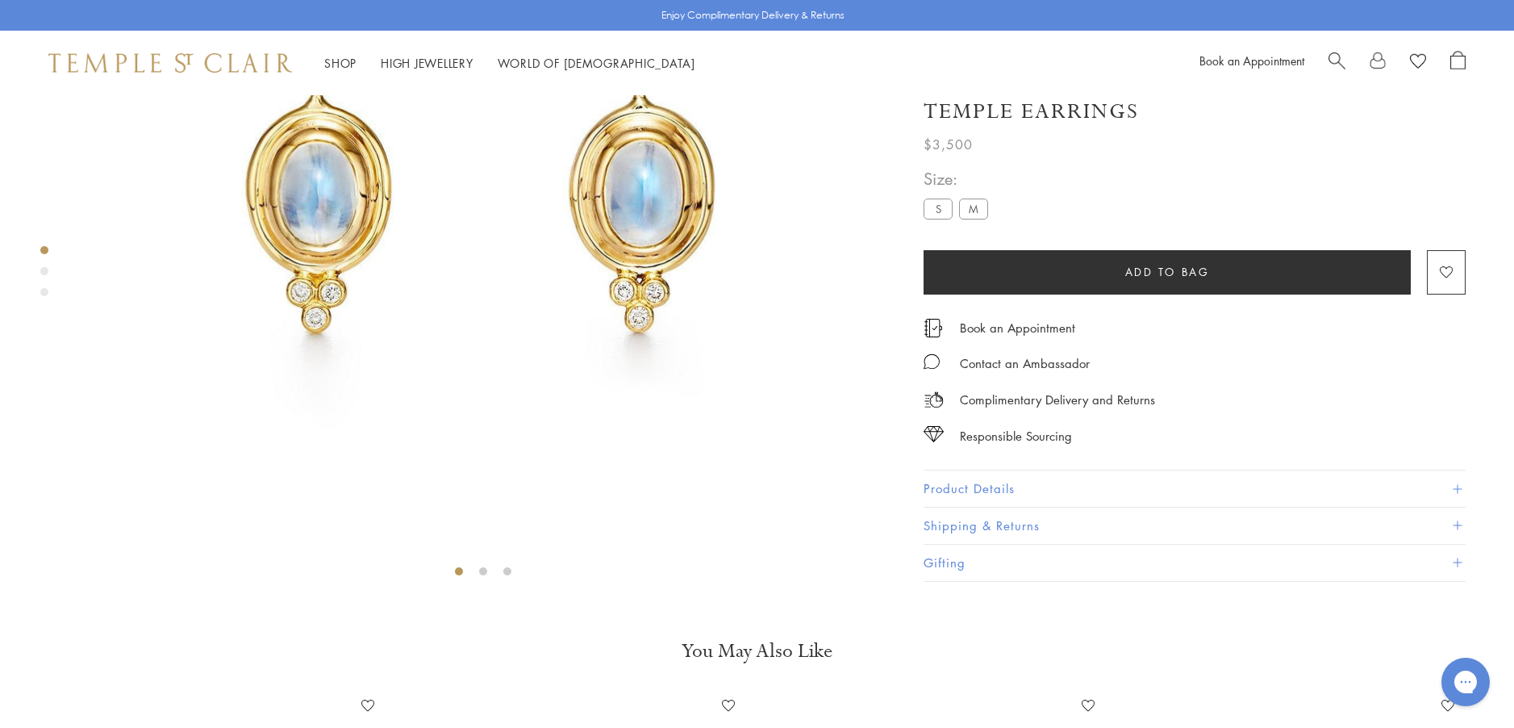
scroll to position [337, 0]
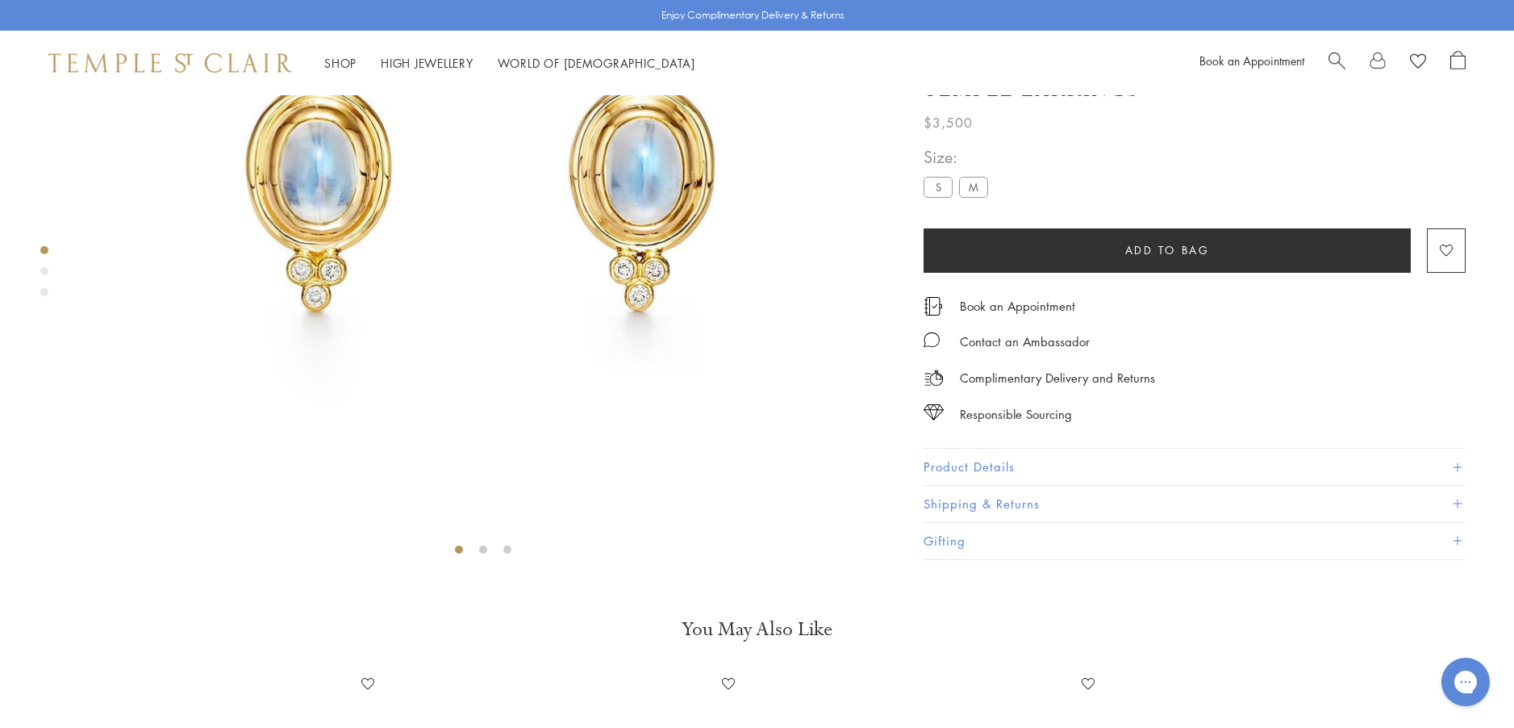
click at [972, 485] on button "Product Details" at bounding box center [1195, 466] width 542 height 36
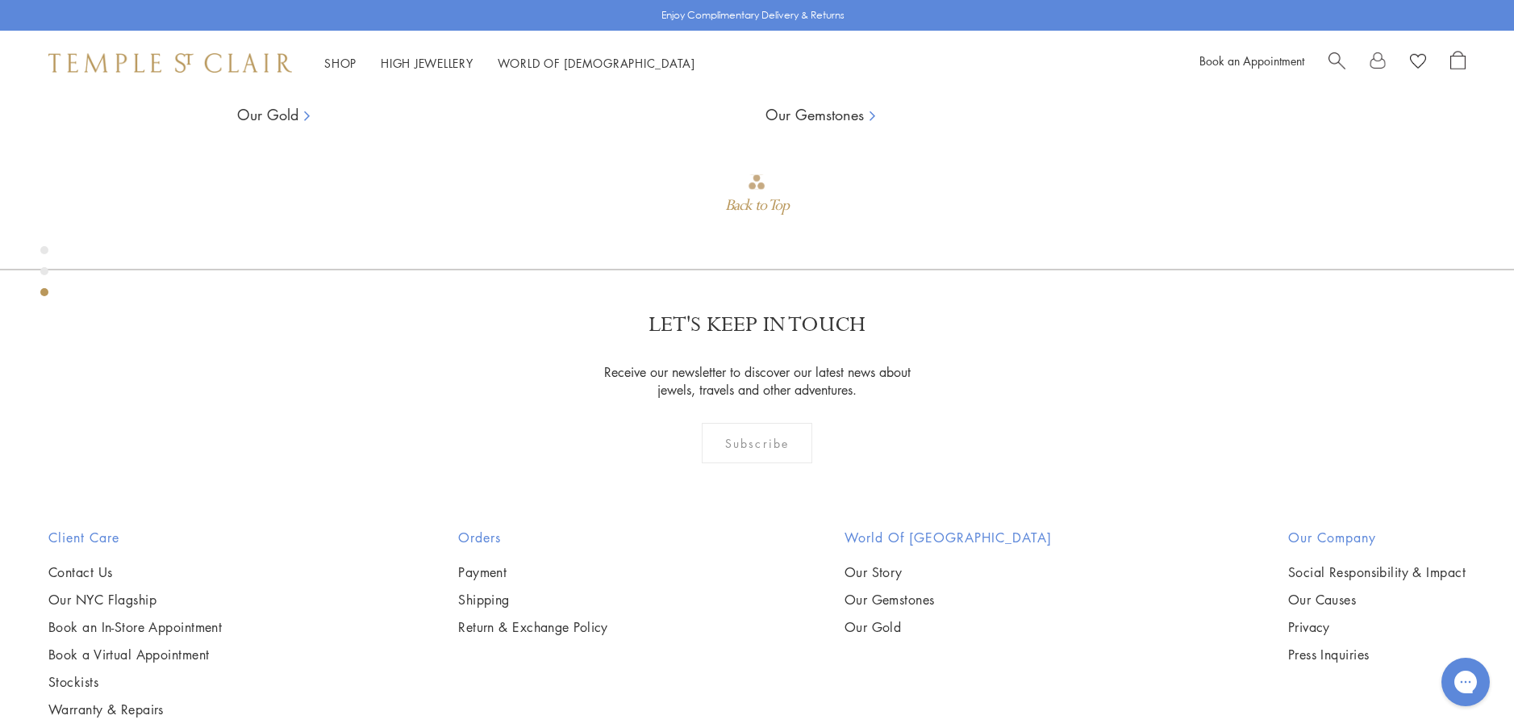
scroll to position [1789, 0]
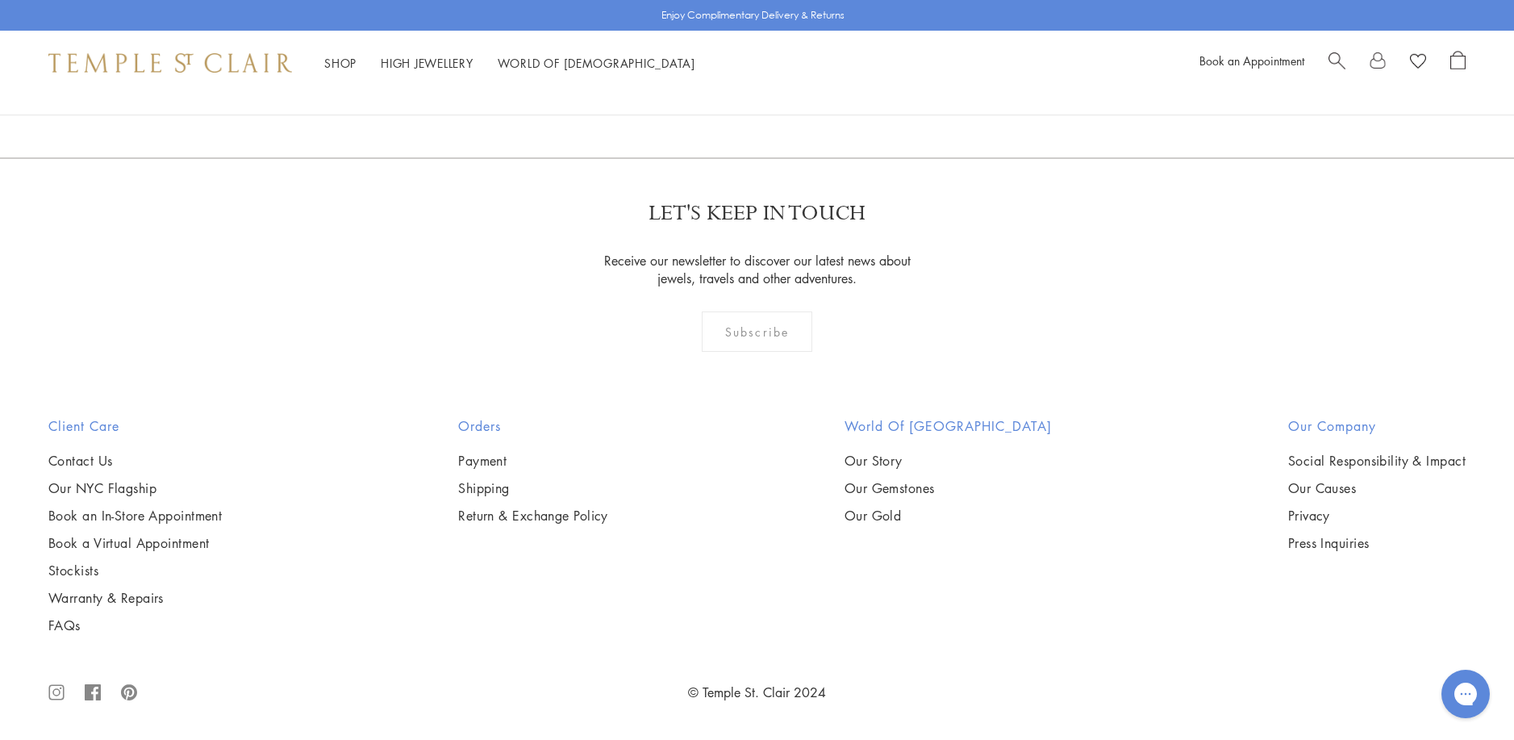
scroll to position [4197, 0]
click at [0, 0] on img at bounding box center [0, 0] width 0 height 0
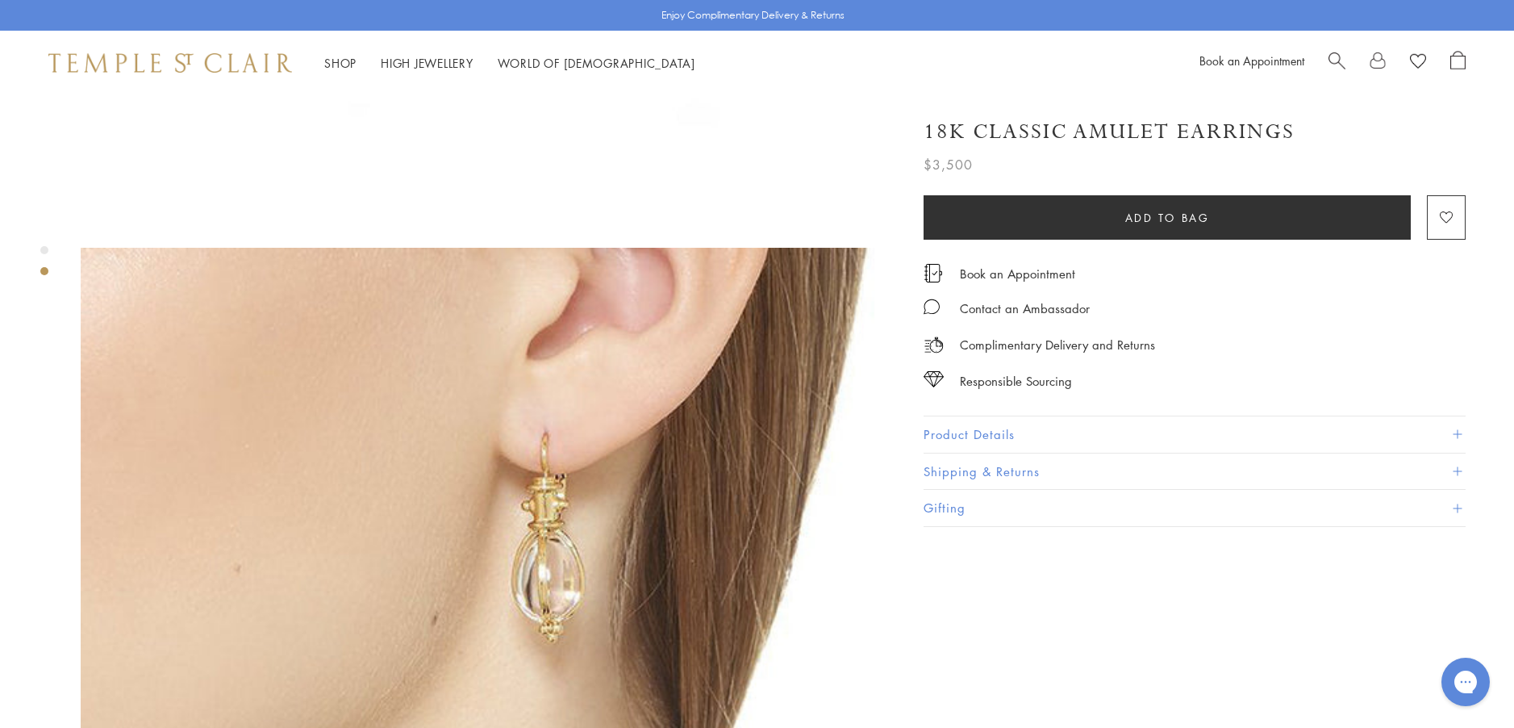
scroll to position [726, 0]
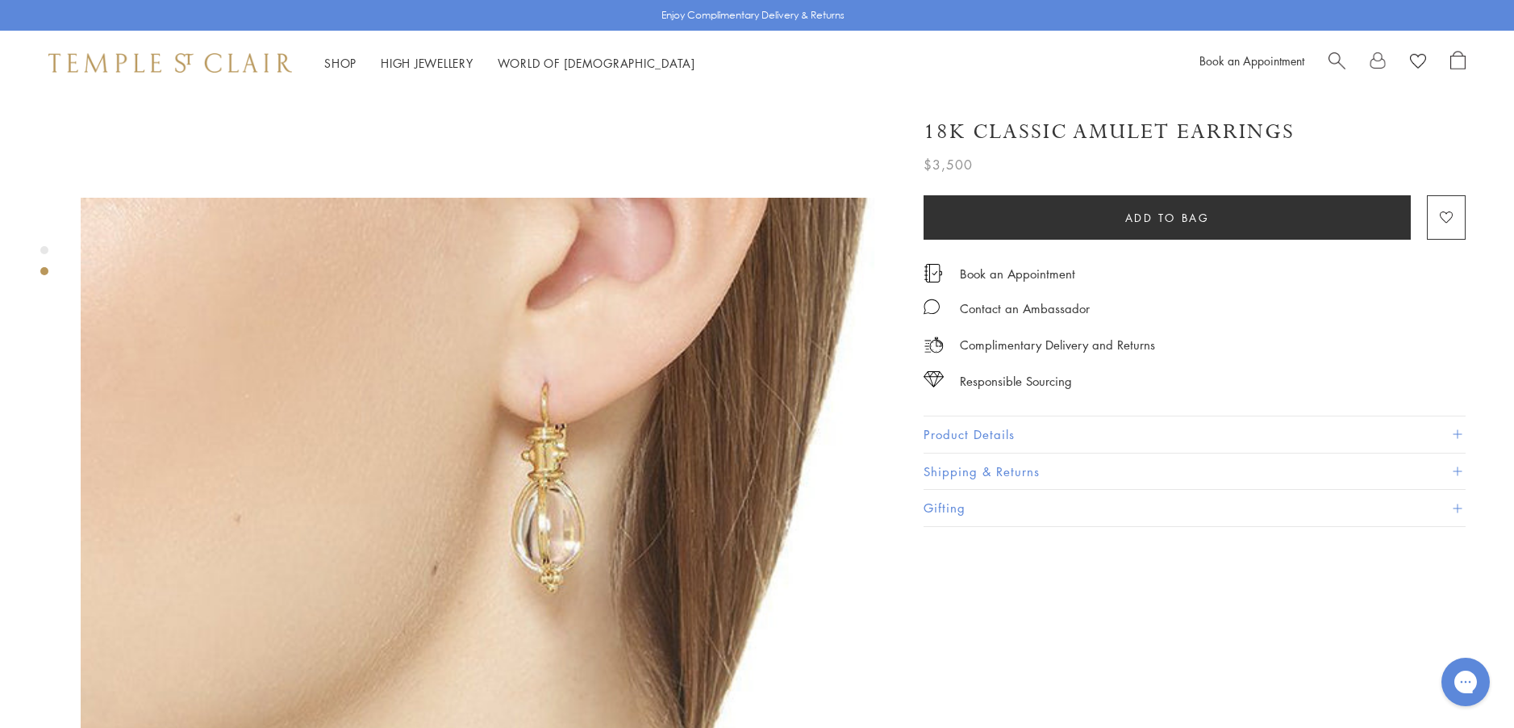
click at [1007, 432] on button "Product Details" at bounding box center [1195, 434] width 542 height 36
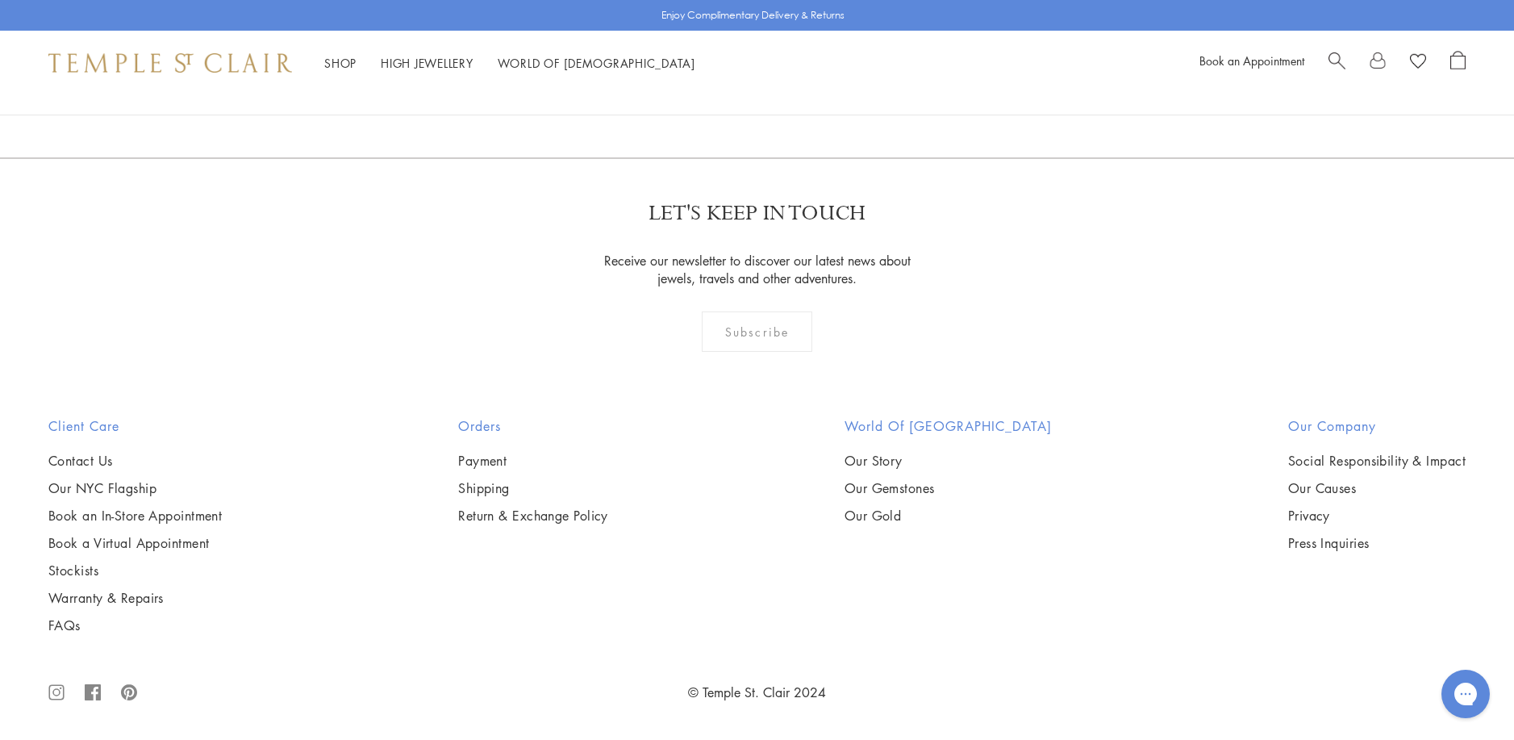
scroll to position [5253, 0]
click at [0, 0] on img at bounding box center [0, 0] width 0 height 0
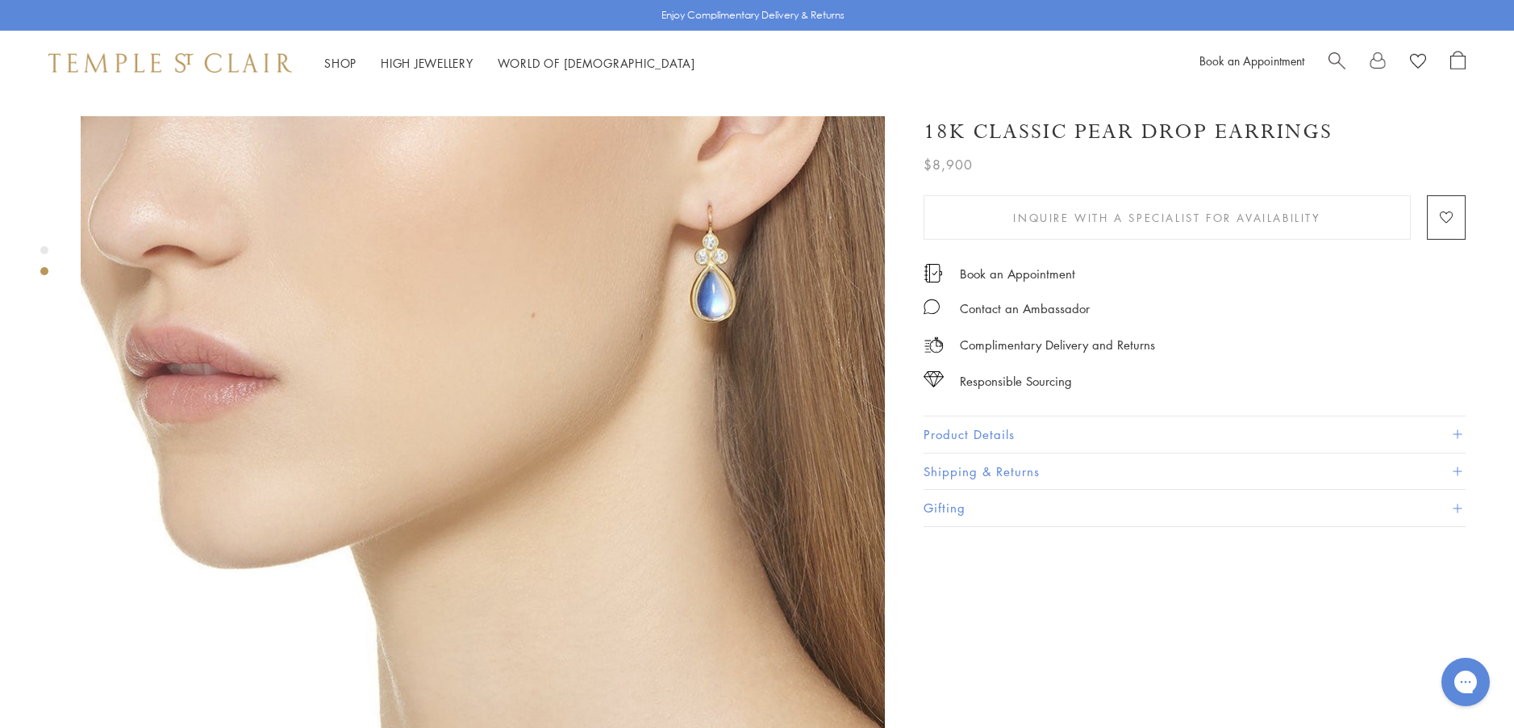
scroll to position [807, 0]
click at [965, 429] on button "Product Details" at bounding box center [1195, 434] width 542 height 36
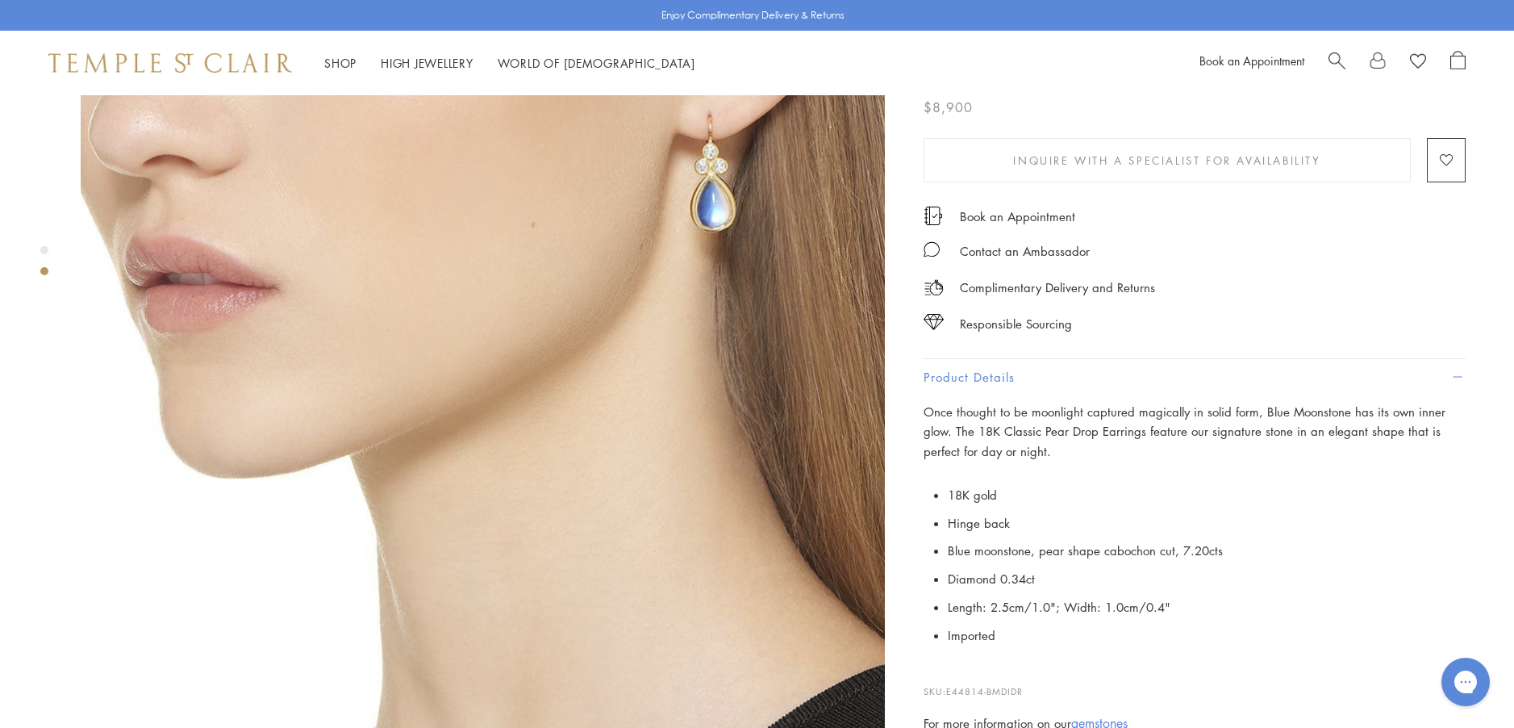
scroll to position [968, 0]
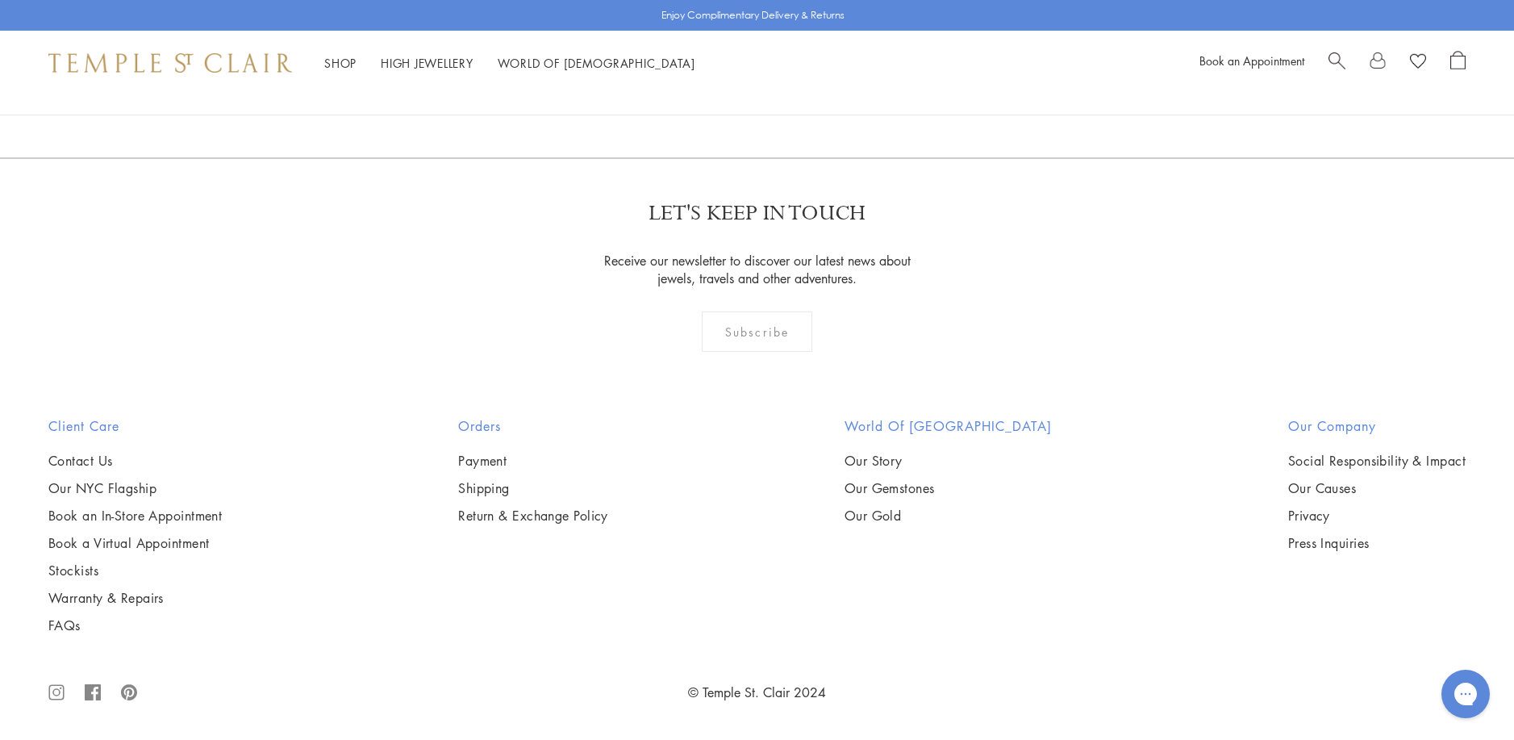
click at [0, 0] on img at bounding box center [0, 0] width 0 height 0
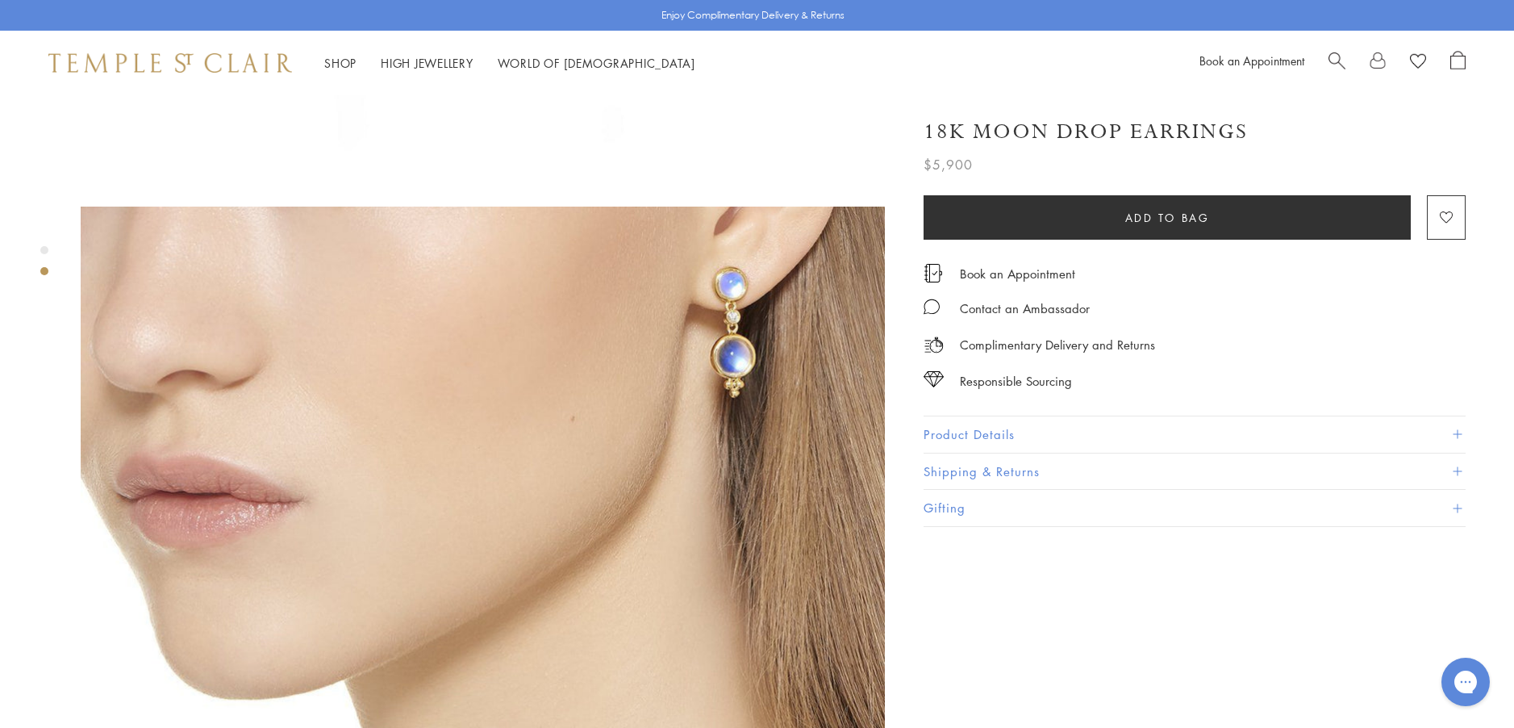
scroll to position [726, 0]
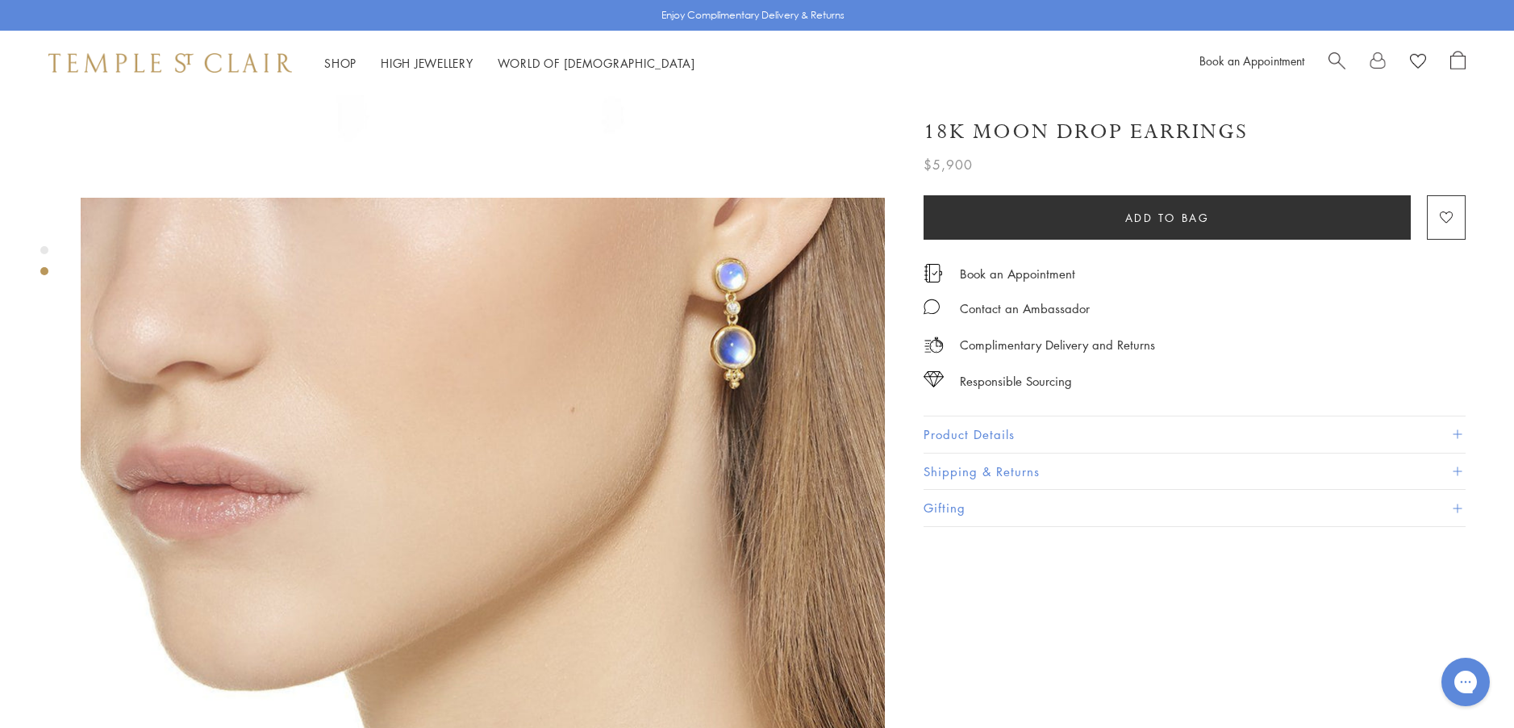
click at [959, 431] on button "Product Details" at bounding box center [1195, 434] width 542 height 36
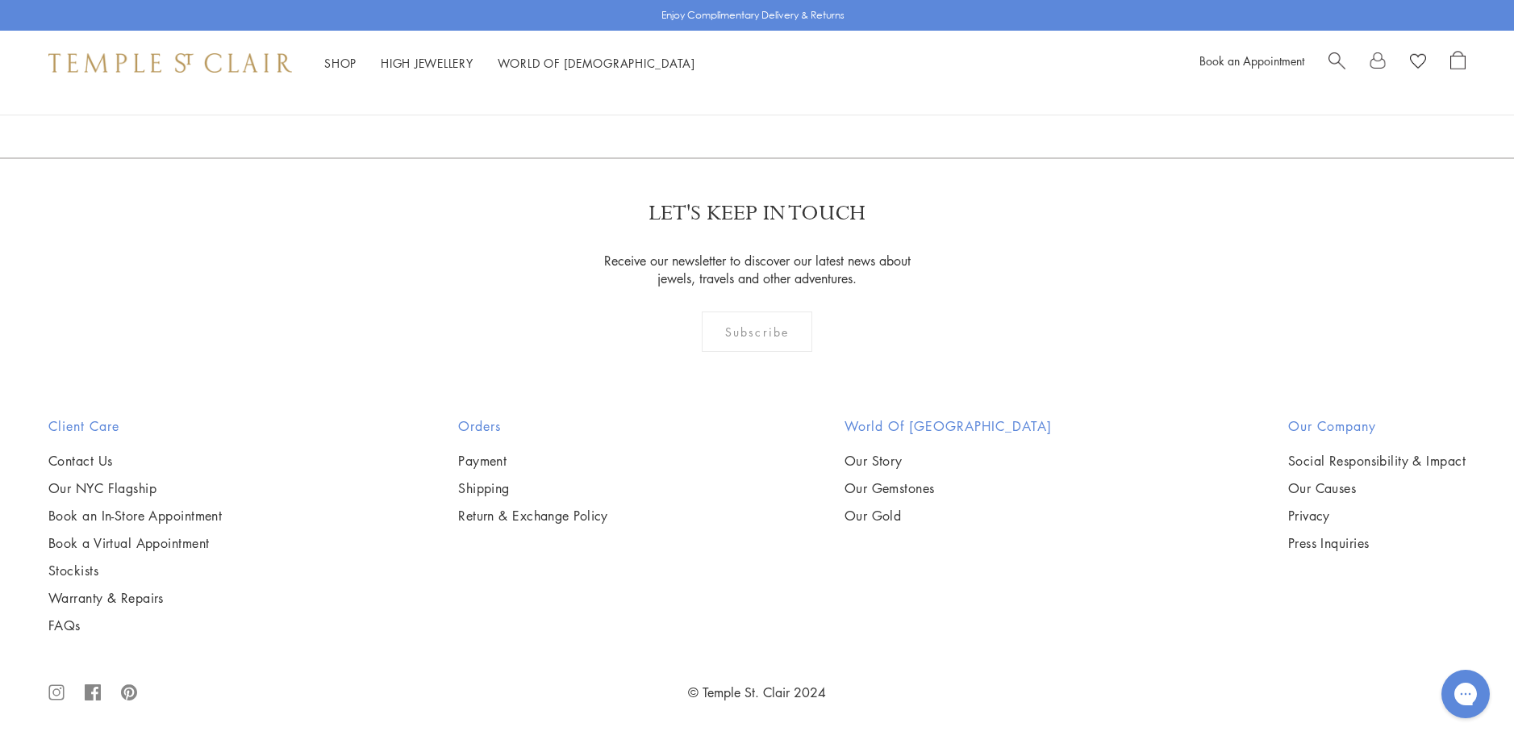
scroll to position [6708, 0]
click at [0, 0] on img at bounding box center [0, 0] width 0 height 0
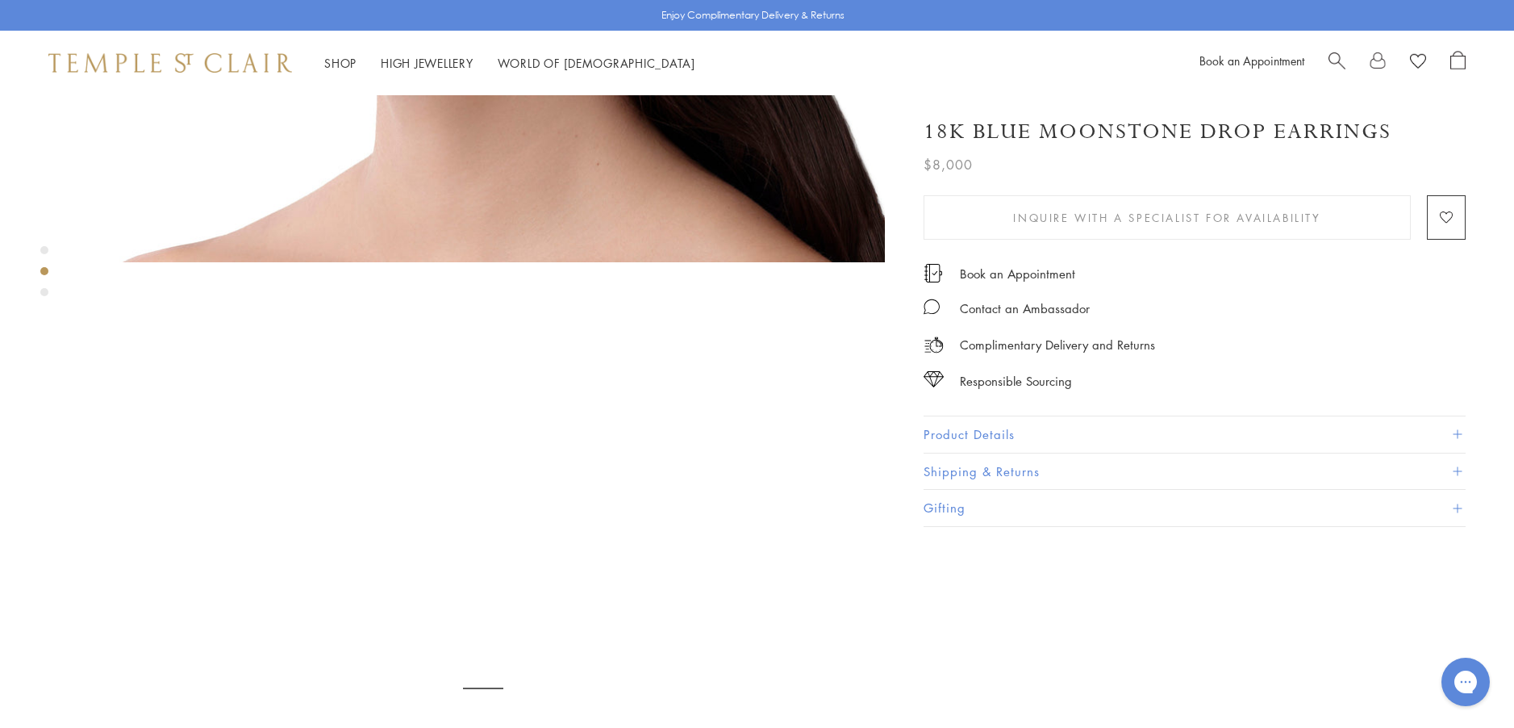
scroll to position [1613, 0]
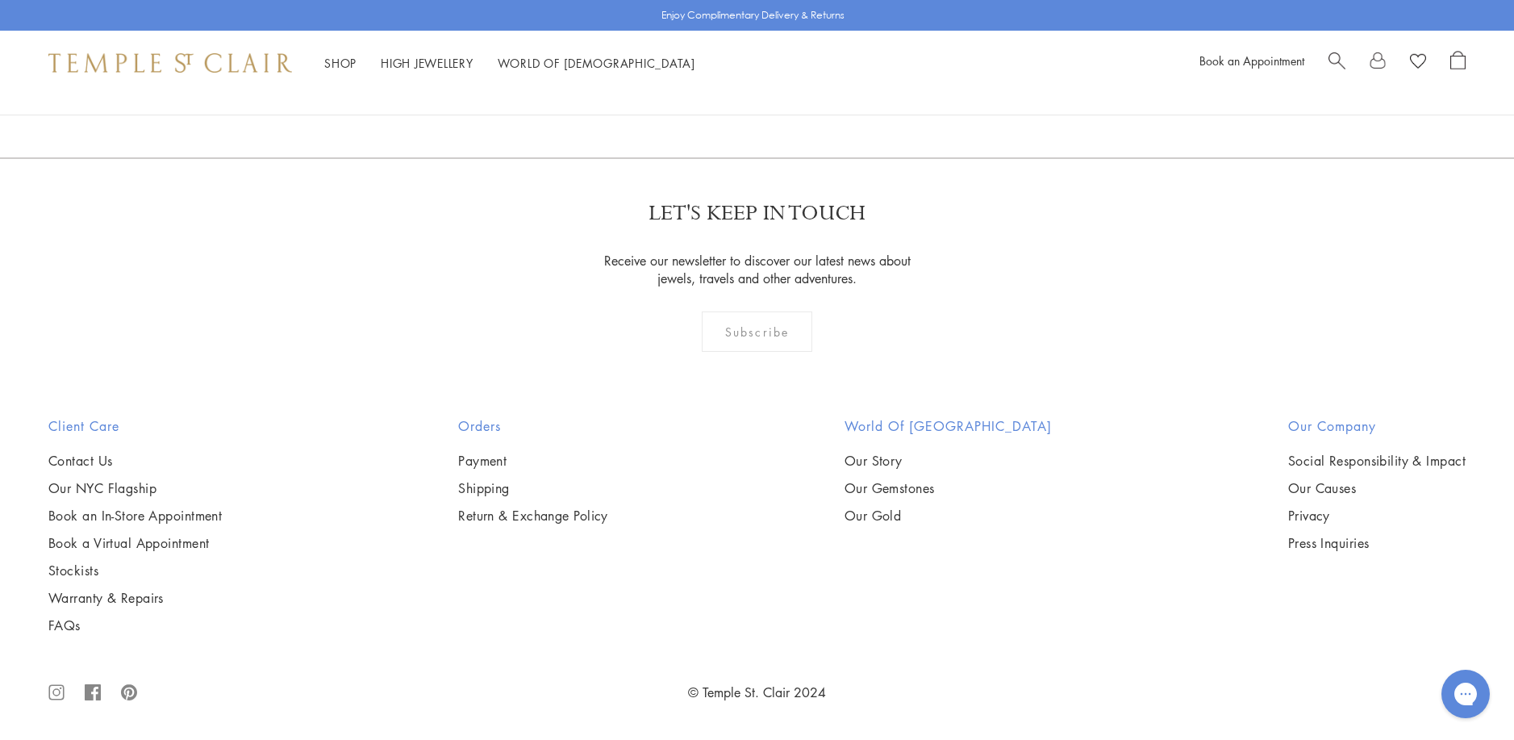
scroll to position [7030, 0]
click at [0, 0] on img at bounding box center [0, 0] width 0 height 0
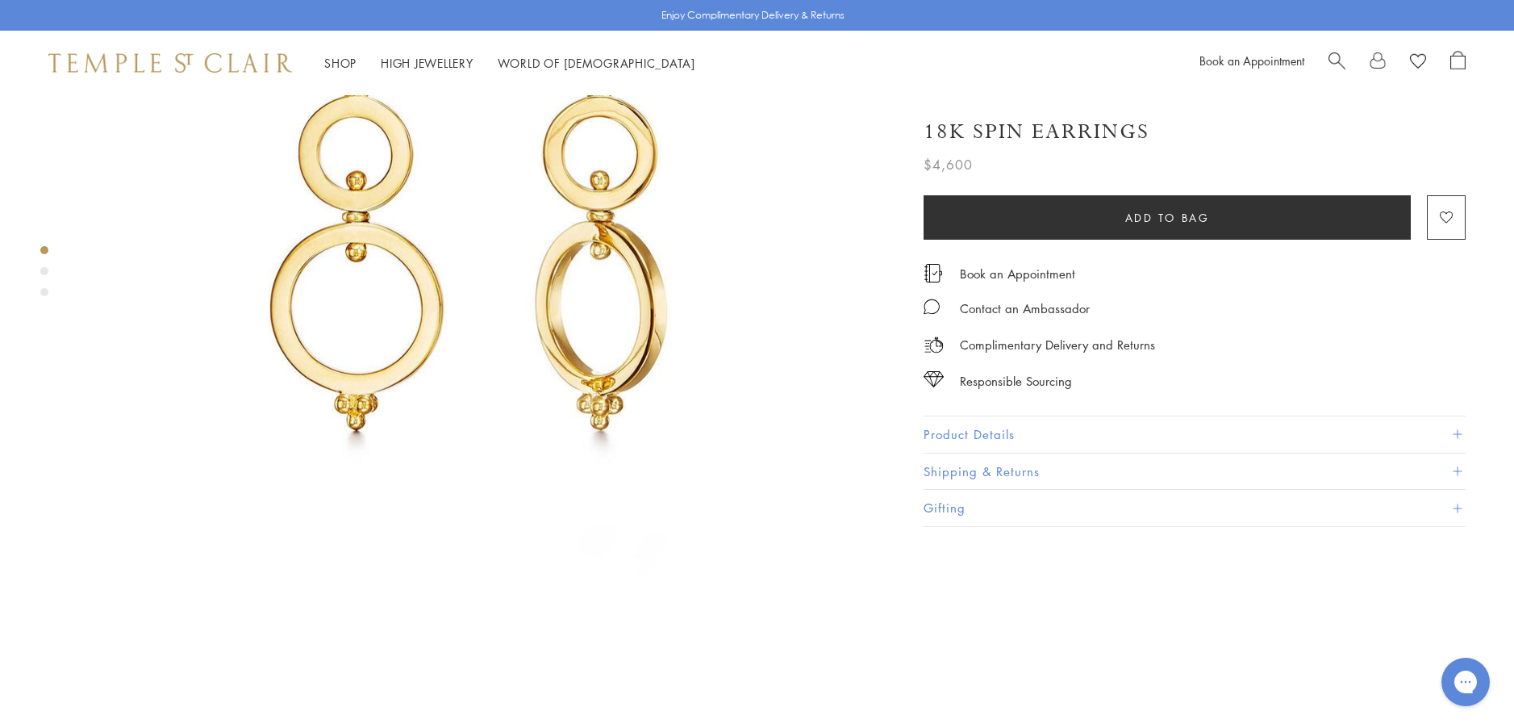
scroll to position [323, 0]
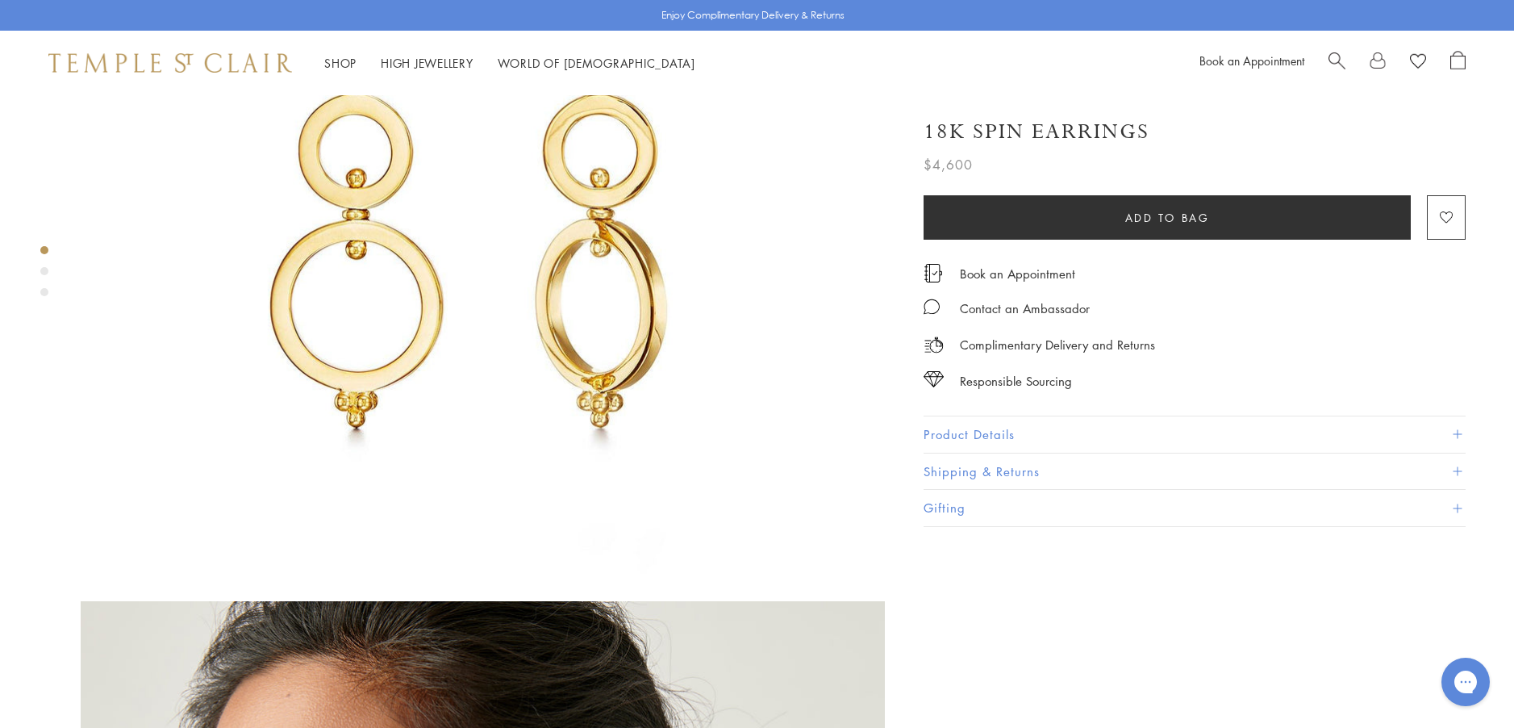
click at [960, 438] on button "Product Details" at bounding box center [1195, 434] width 542 height 36
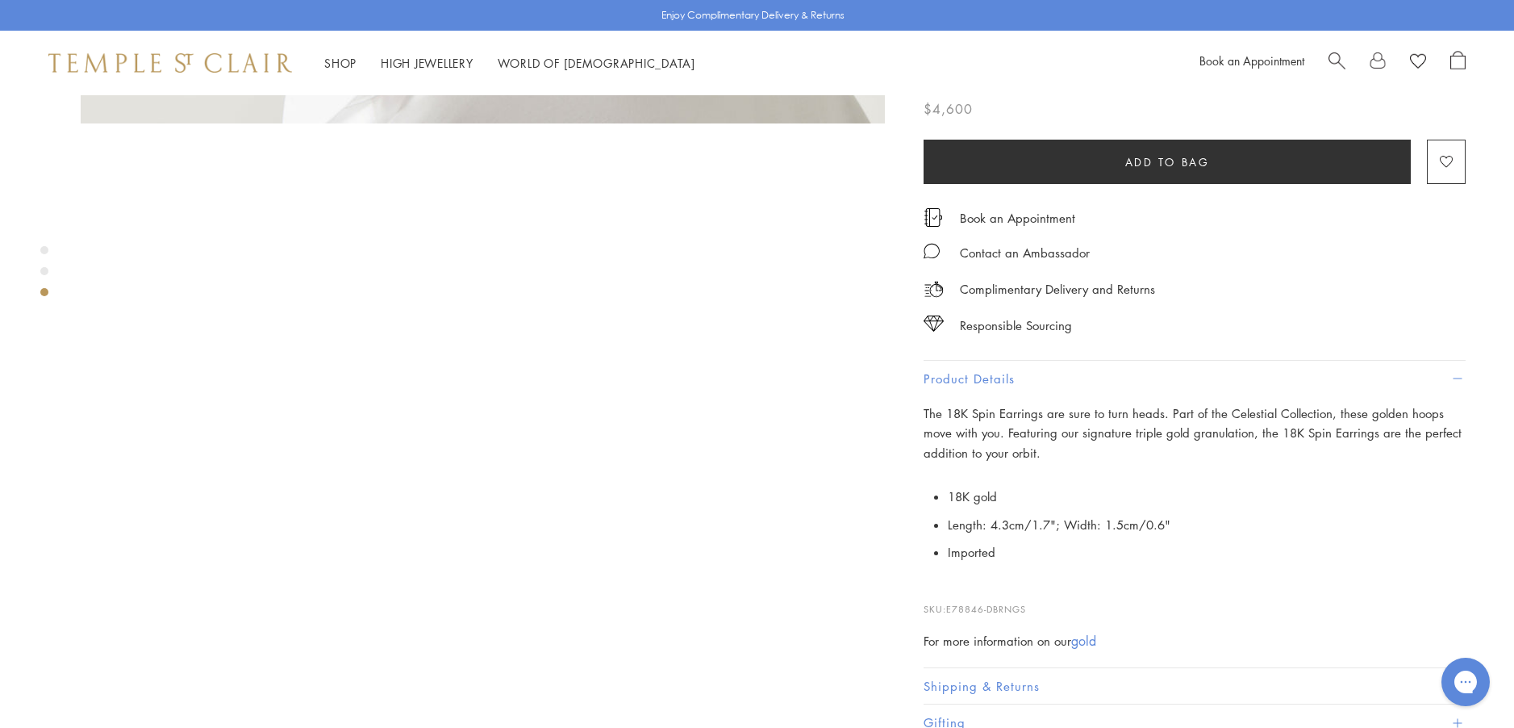
scroll to position [1694, 0]
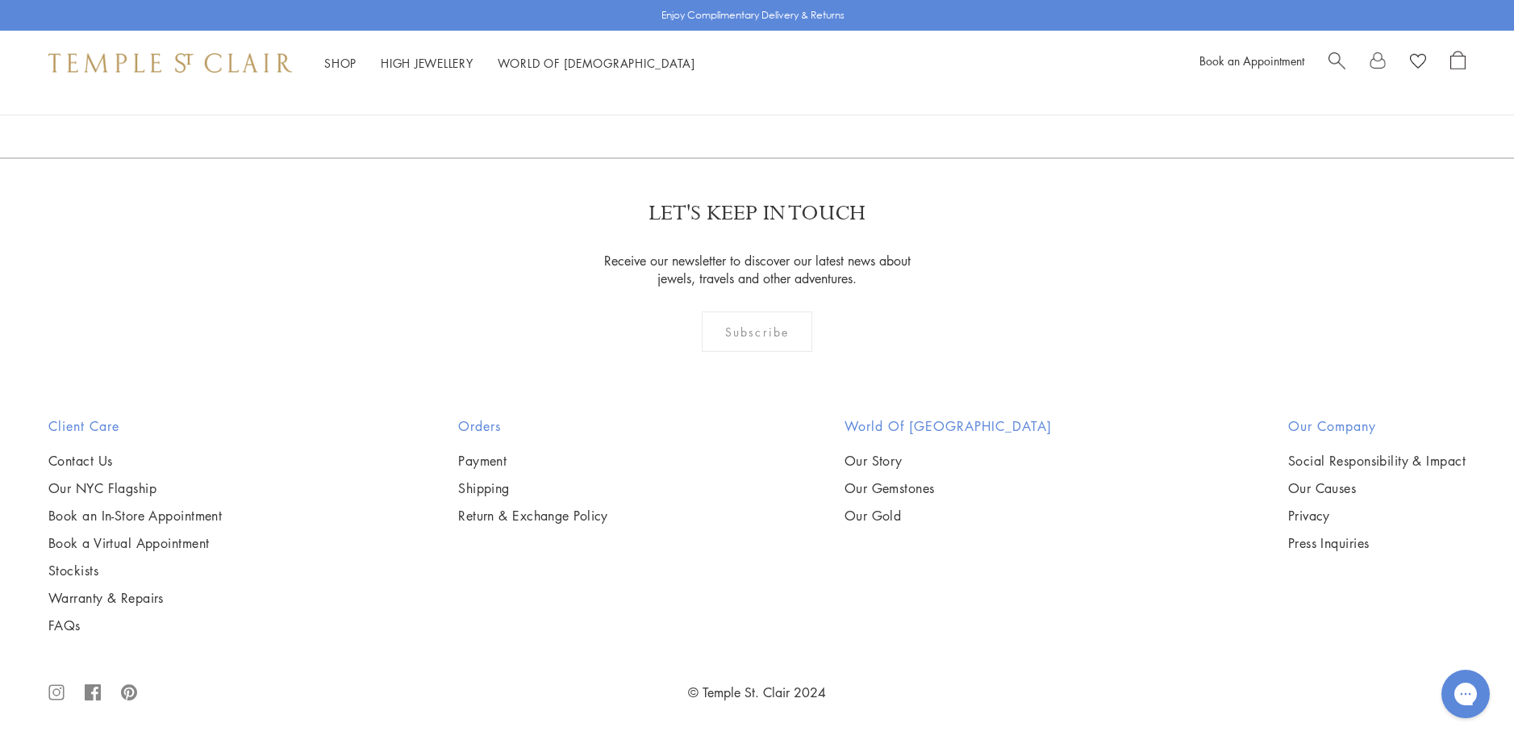
scroll to position [7517, 0]
click at [0, 0] on img at bounding box center [0, 0] width 0 height 0
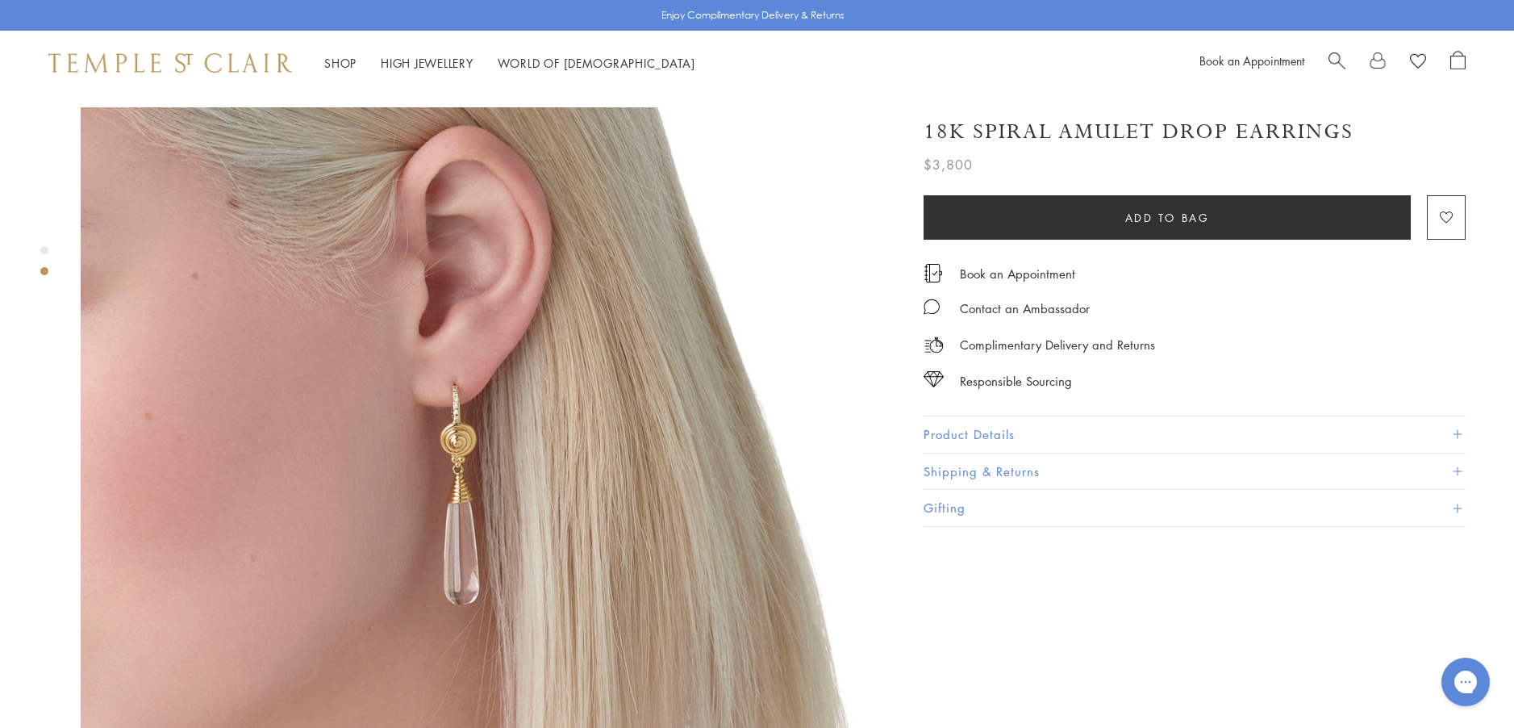
scroll to position [887, 0]
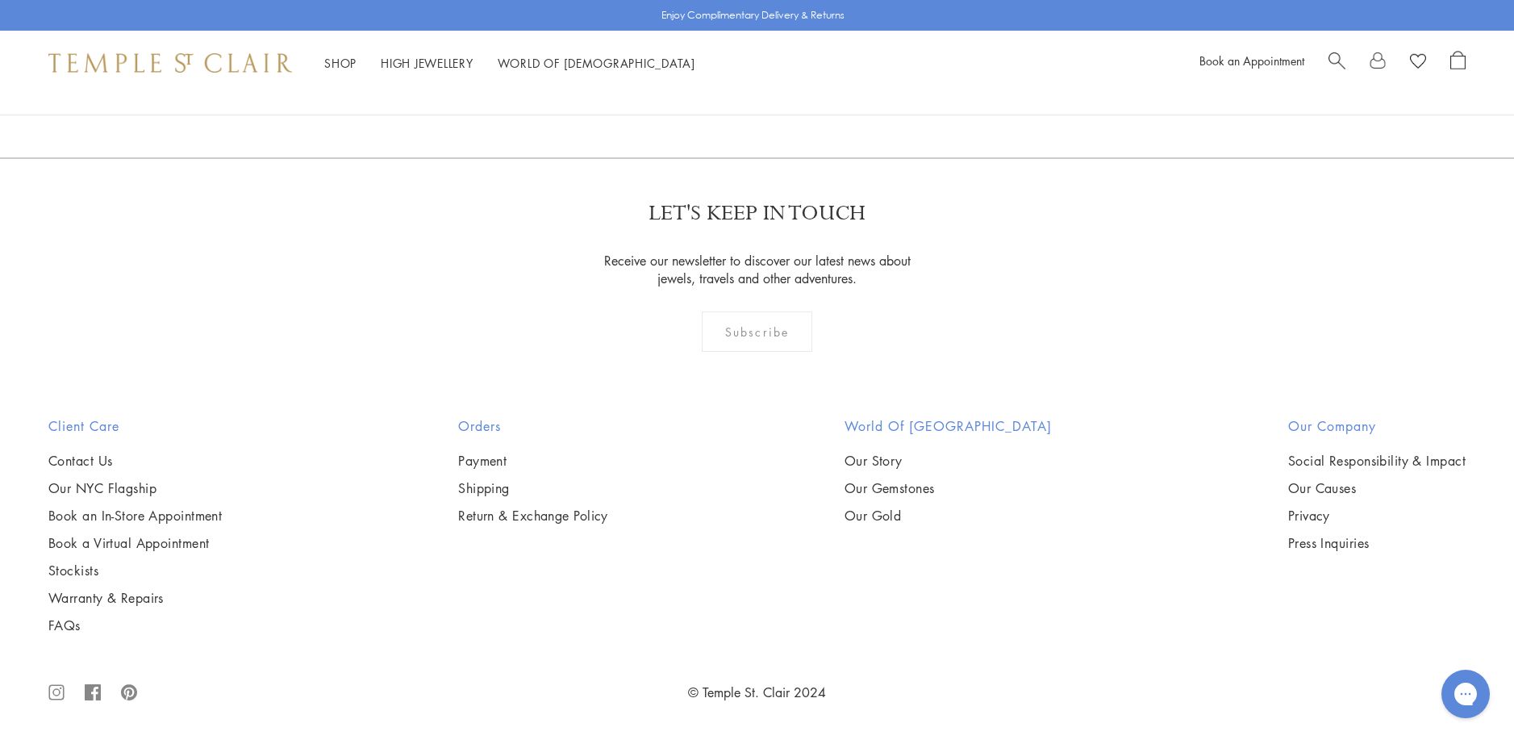
scroll to position [7521, 0]
click at [0, 0] on img at bounding box center [0, 0] width 0 height 0
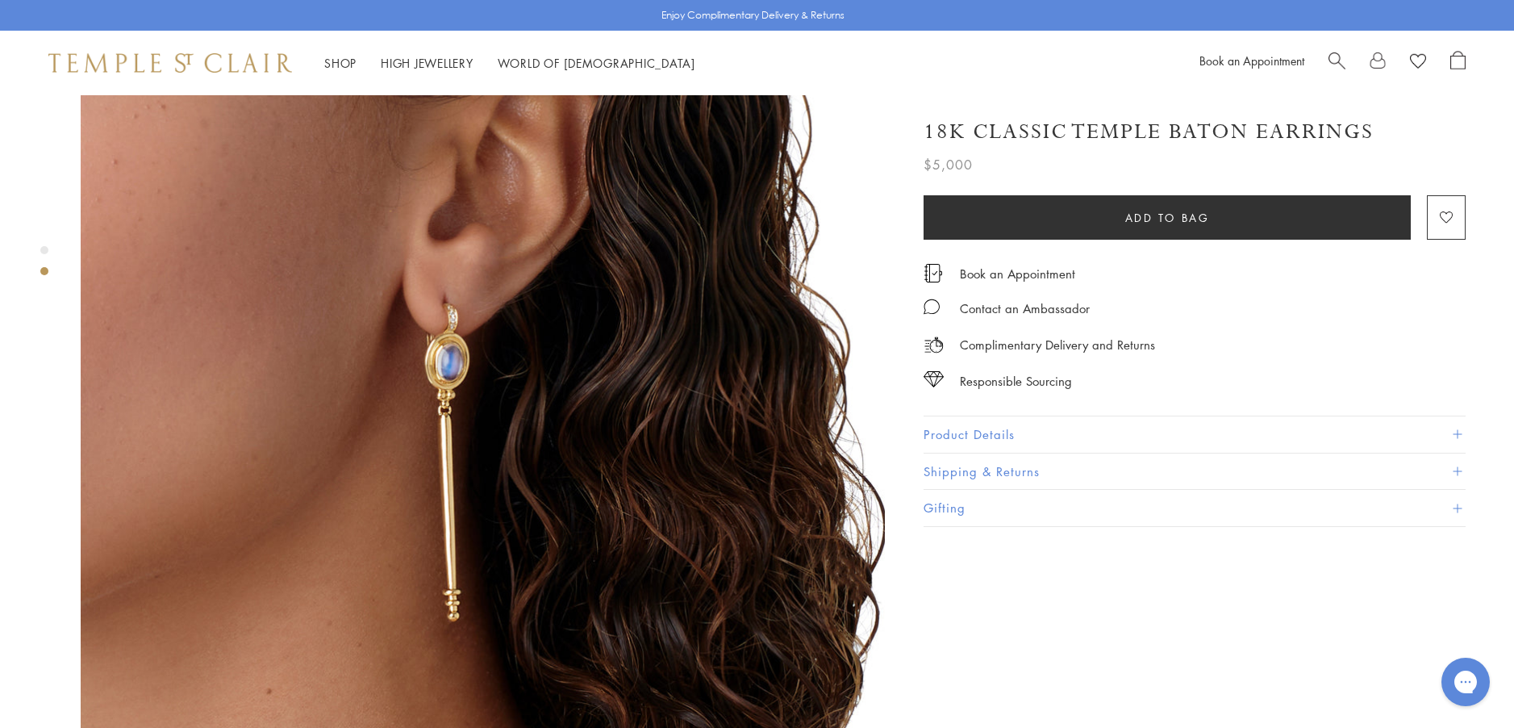
scroll to position [968, 0]
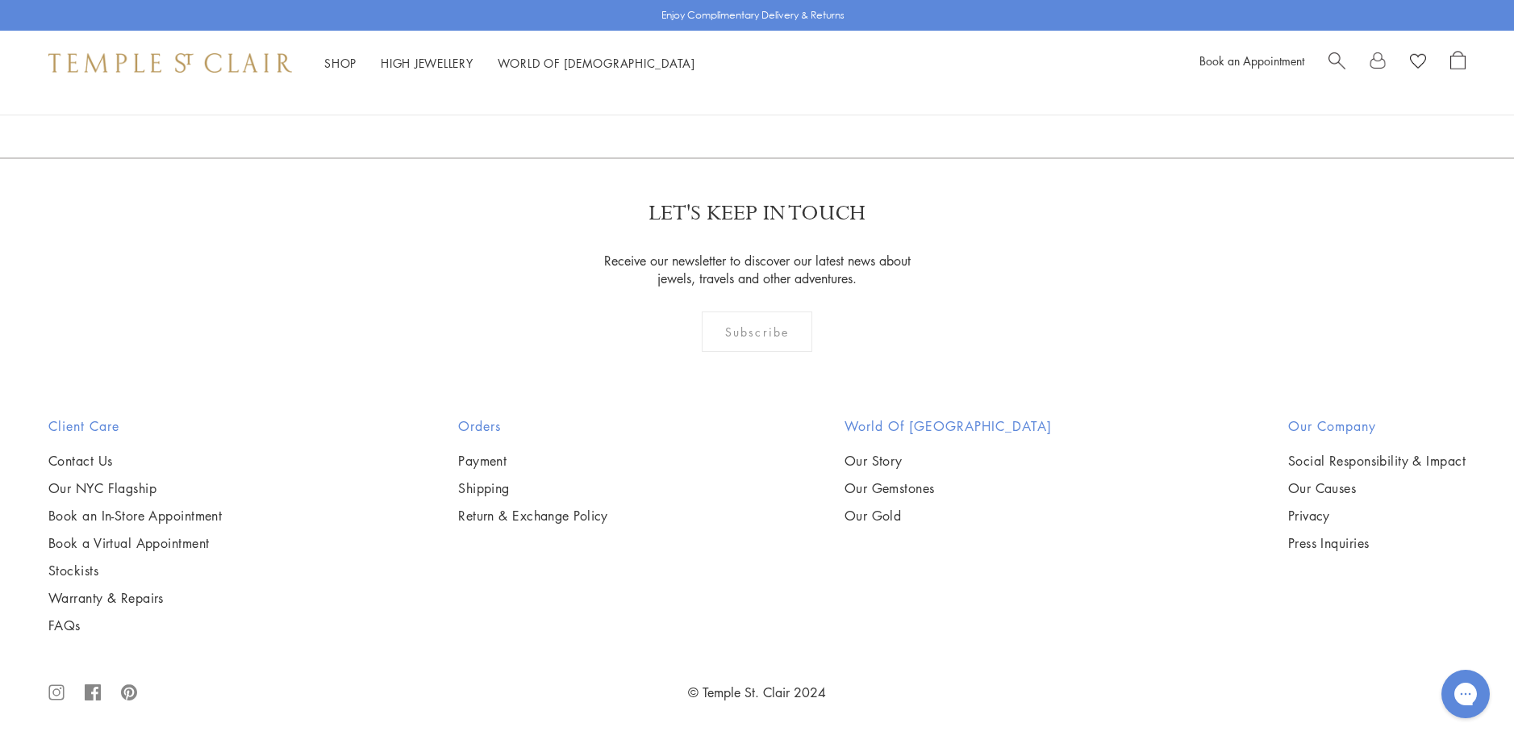
scroll to position [8572, 0]
click at [0, 0] on img at bounding box center [0, 0] width 0 height 0
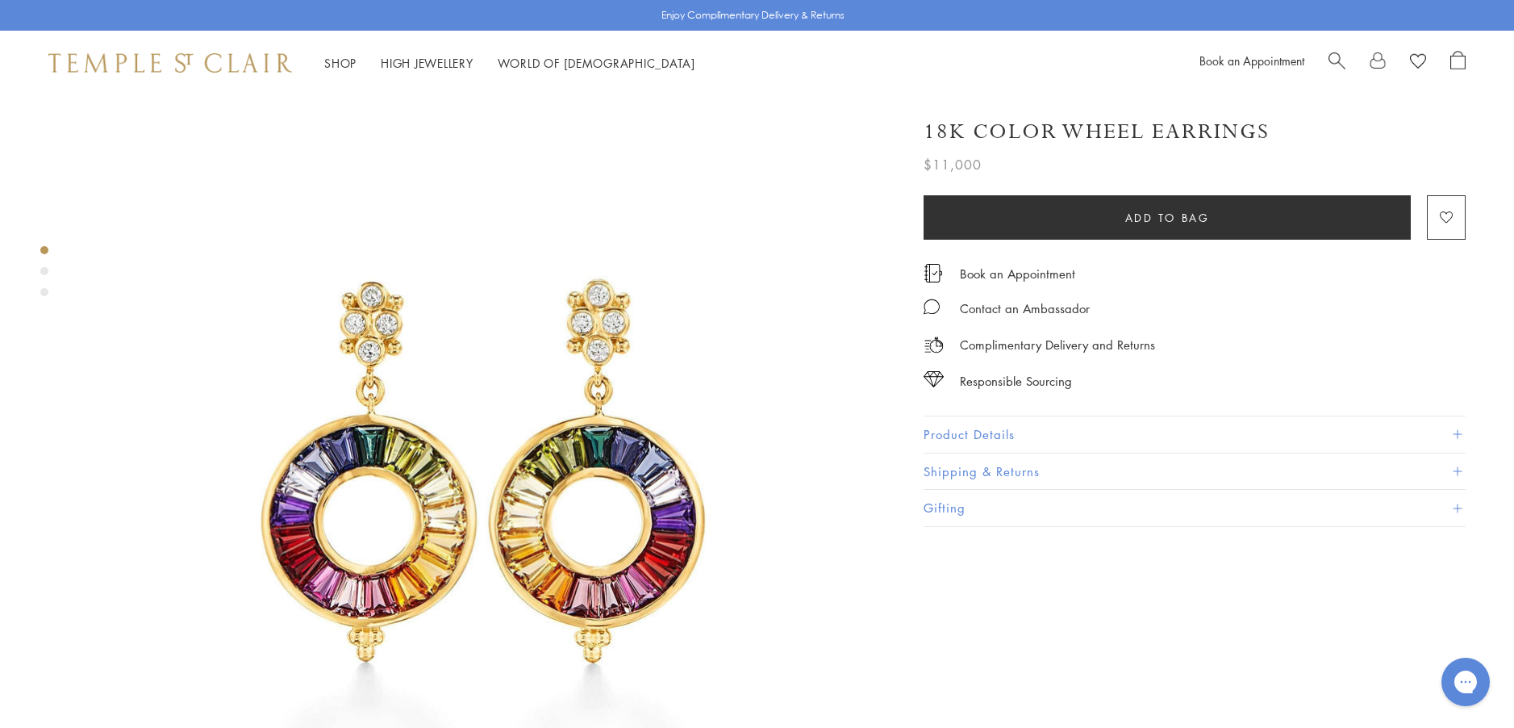
click at [941, 427] on button "Product Details" at bounding box center [1195, 434] width 542 height 36
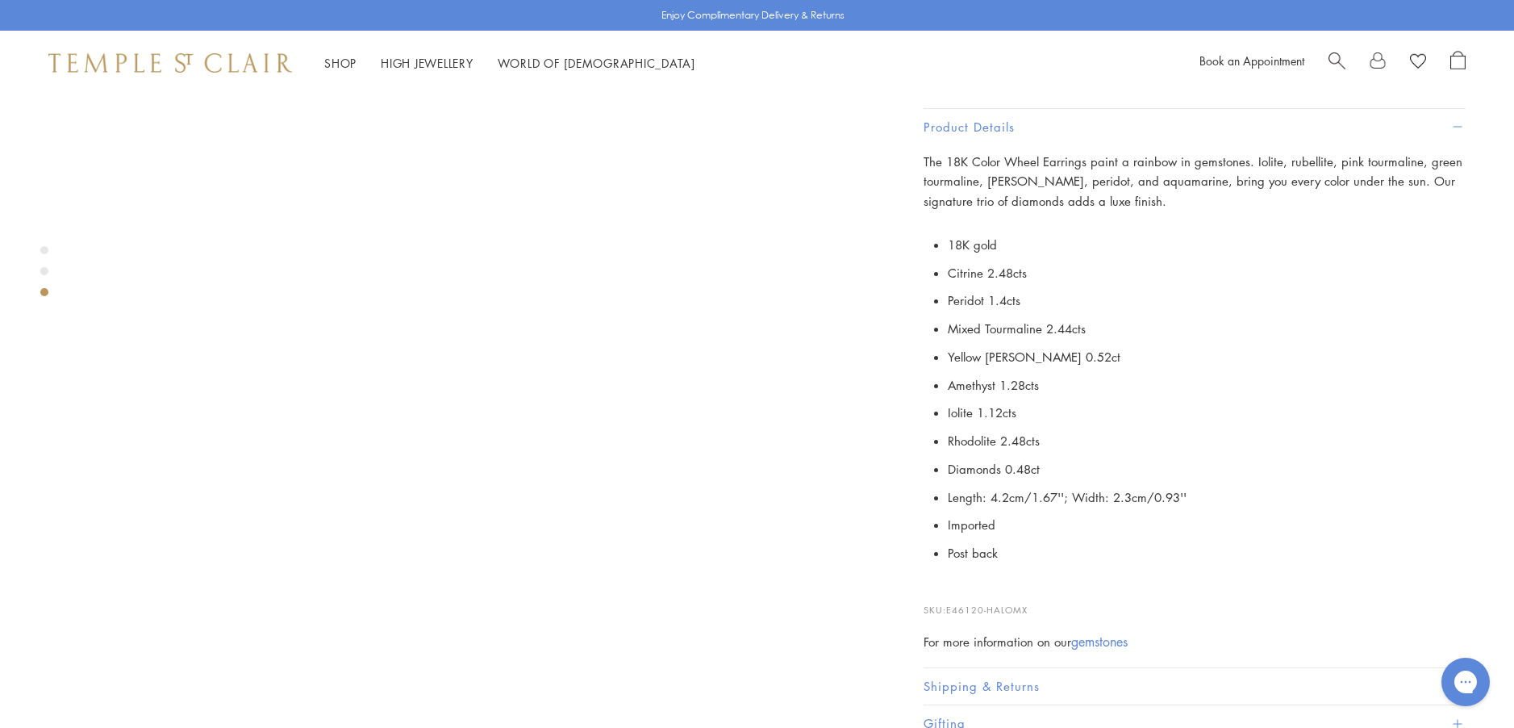
scroll to position [1613, 0]
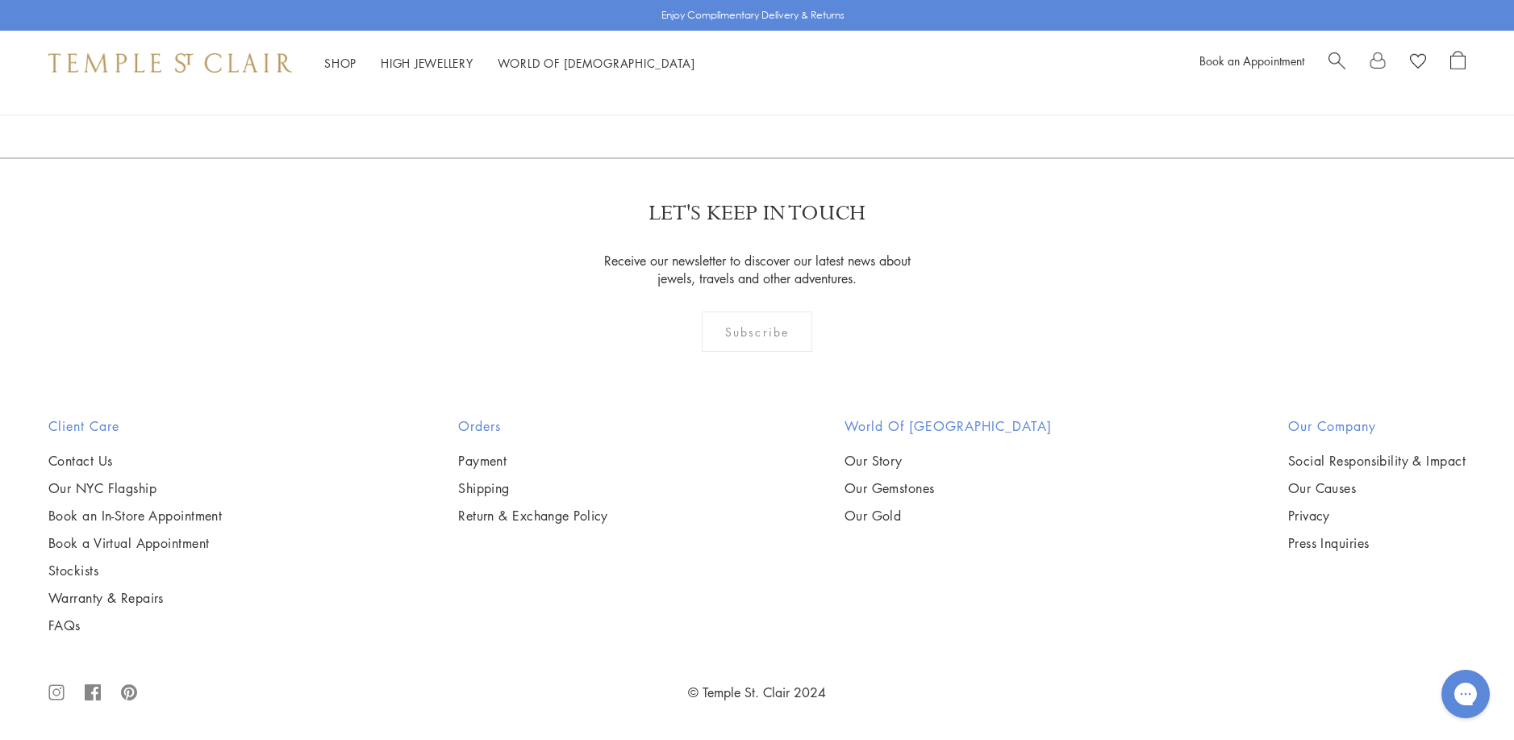
click at [0, 0] on img at bounding box center [0, 0] width 0 height 0
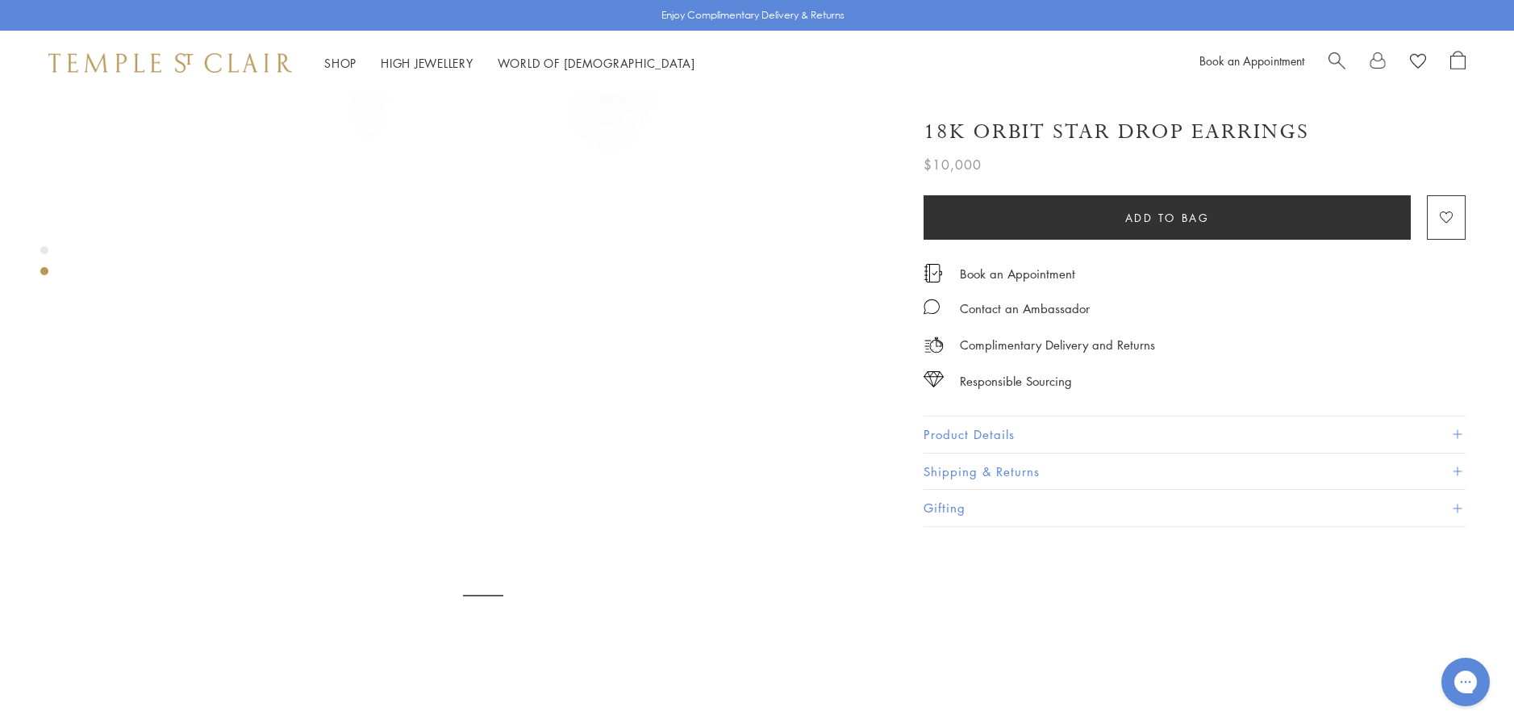
scroll to position [807, 0]
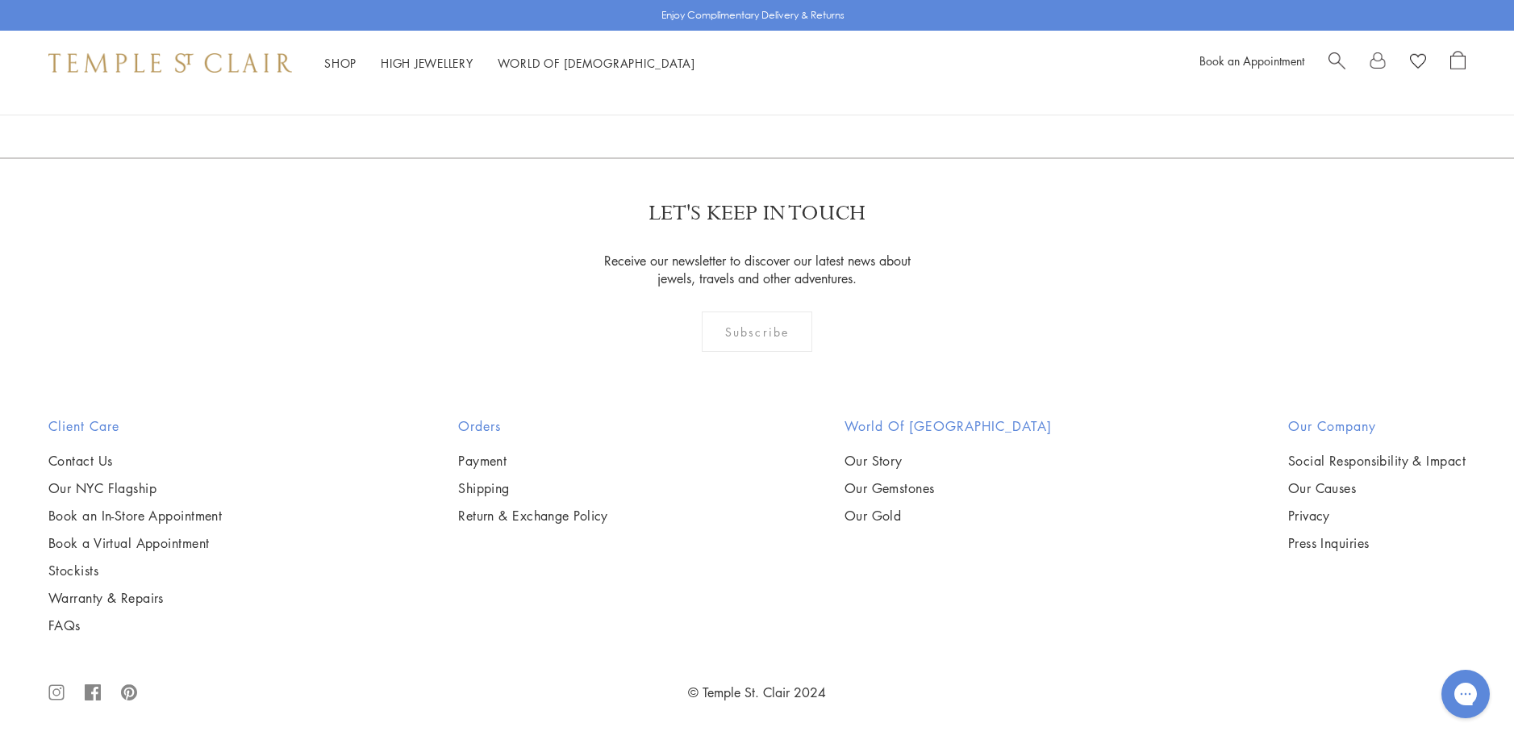
scroll to position [9379, 0]
click at [811, 93] on link "3" at bounding box center [809, 70] width 53 height 44
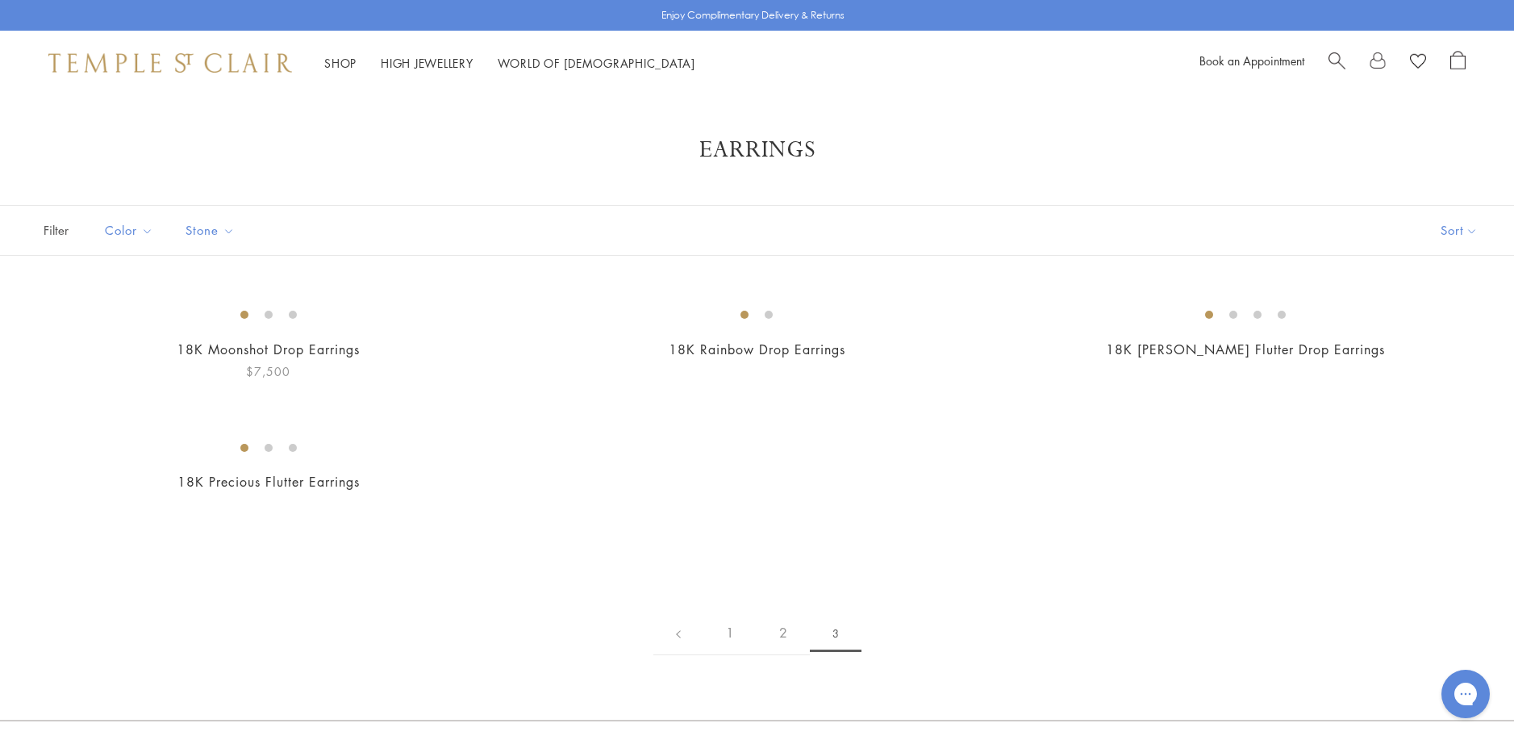
click at [0, 0] on img at bounding box center [0, 0] width 0 height 0
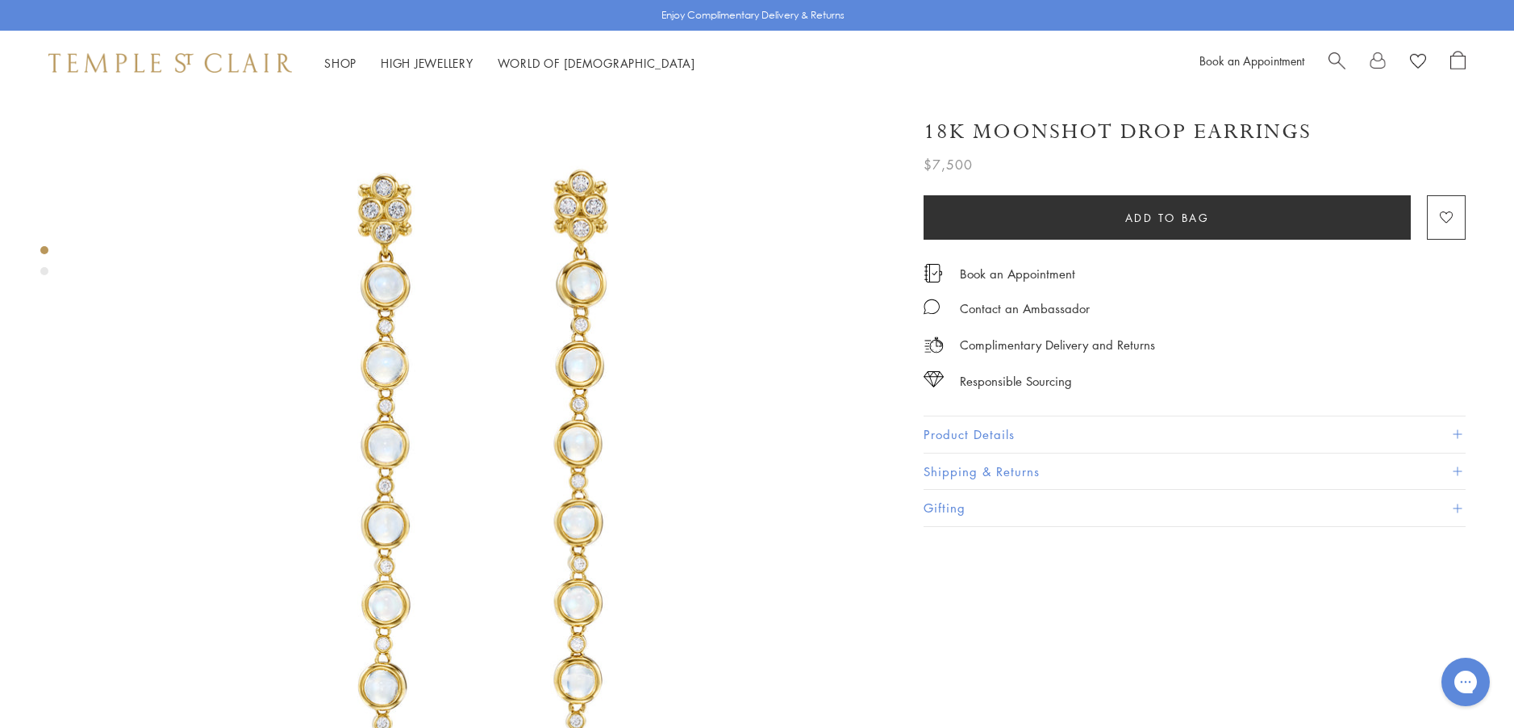
click at [974, 427] on button "Product Details" at bounding box center [1195, 434] width 542 height 36
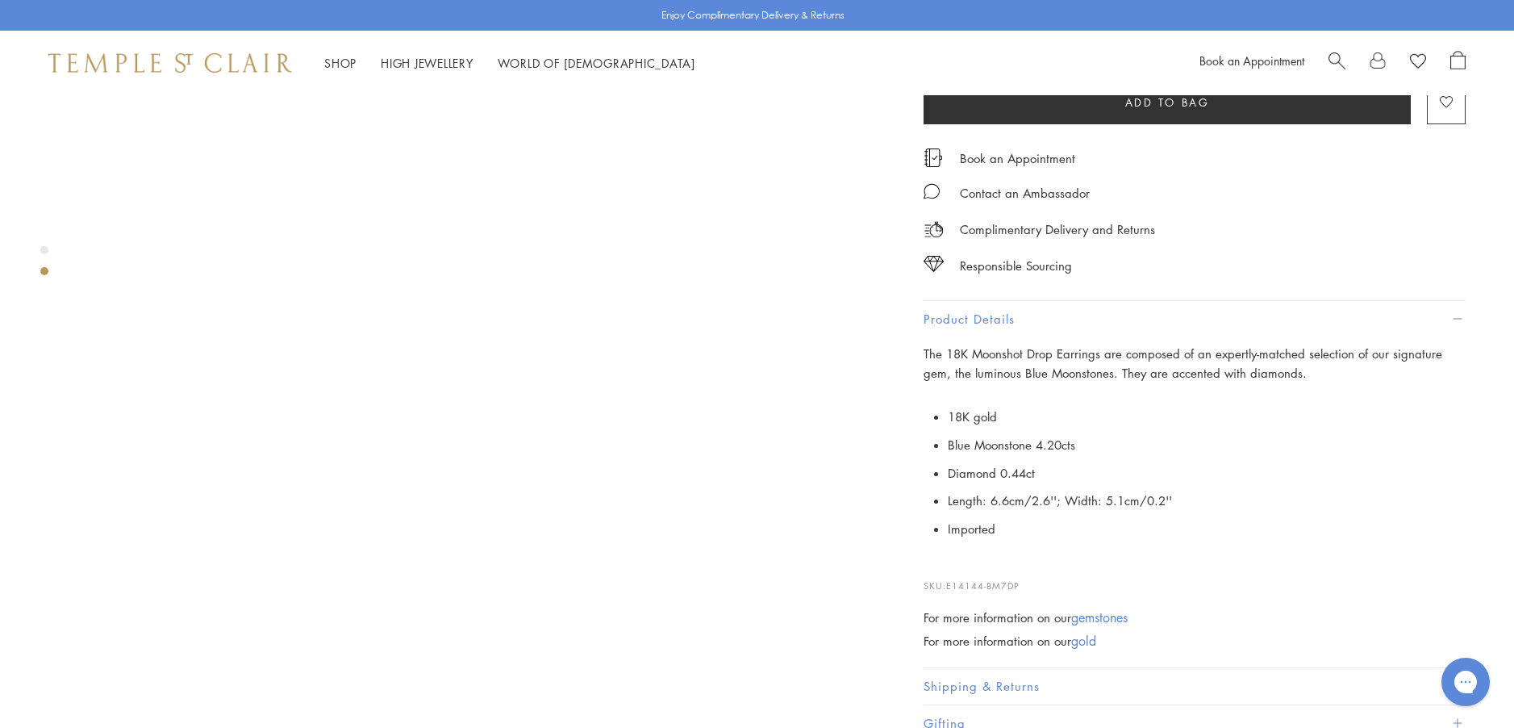
scroll to position [968, 0]
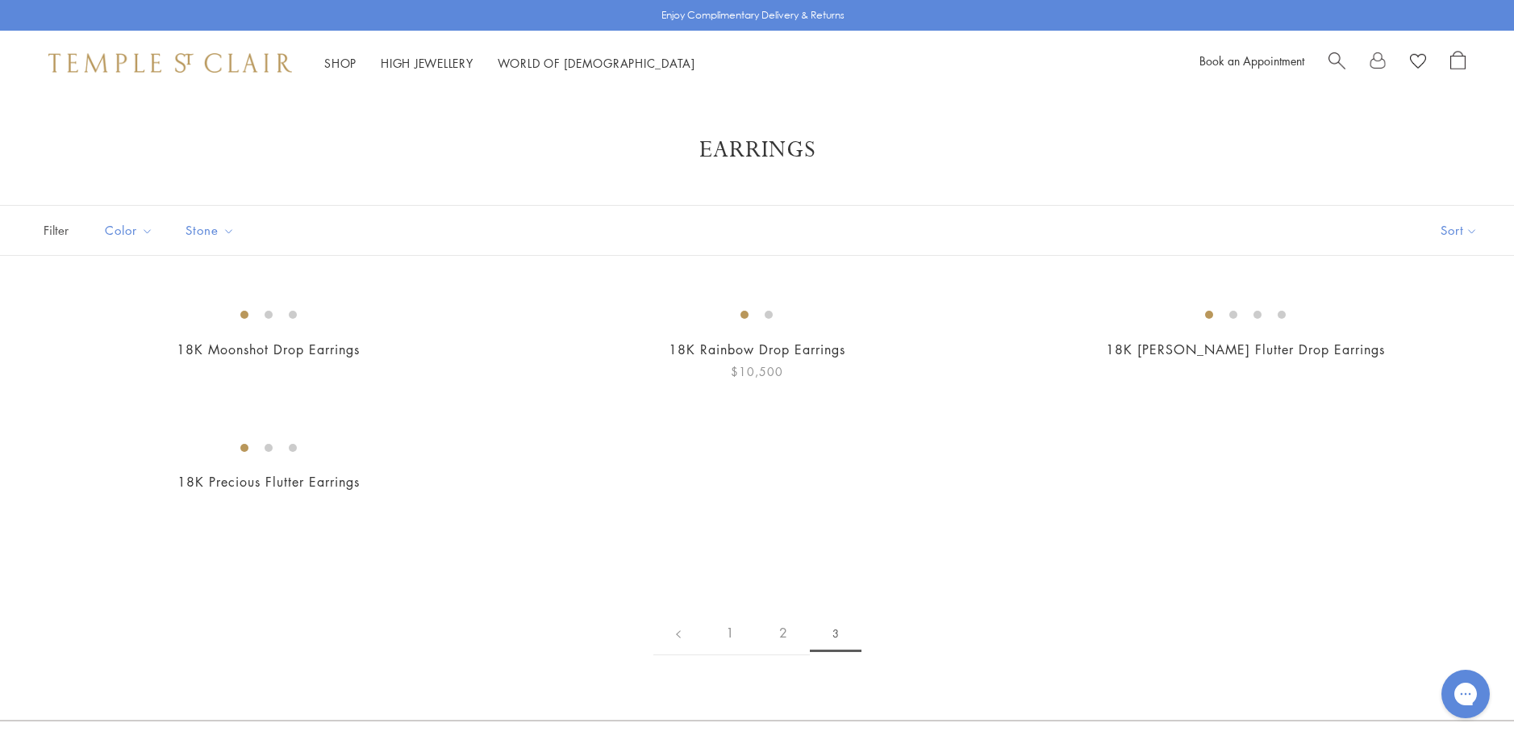
click at [0, 0] on img at bounding box center [0, 0] width 0 height 0
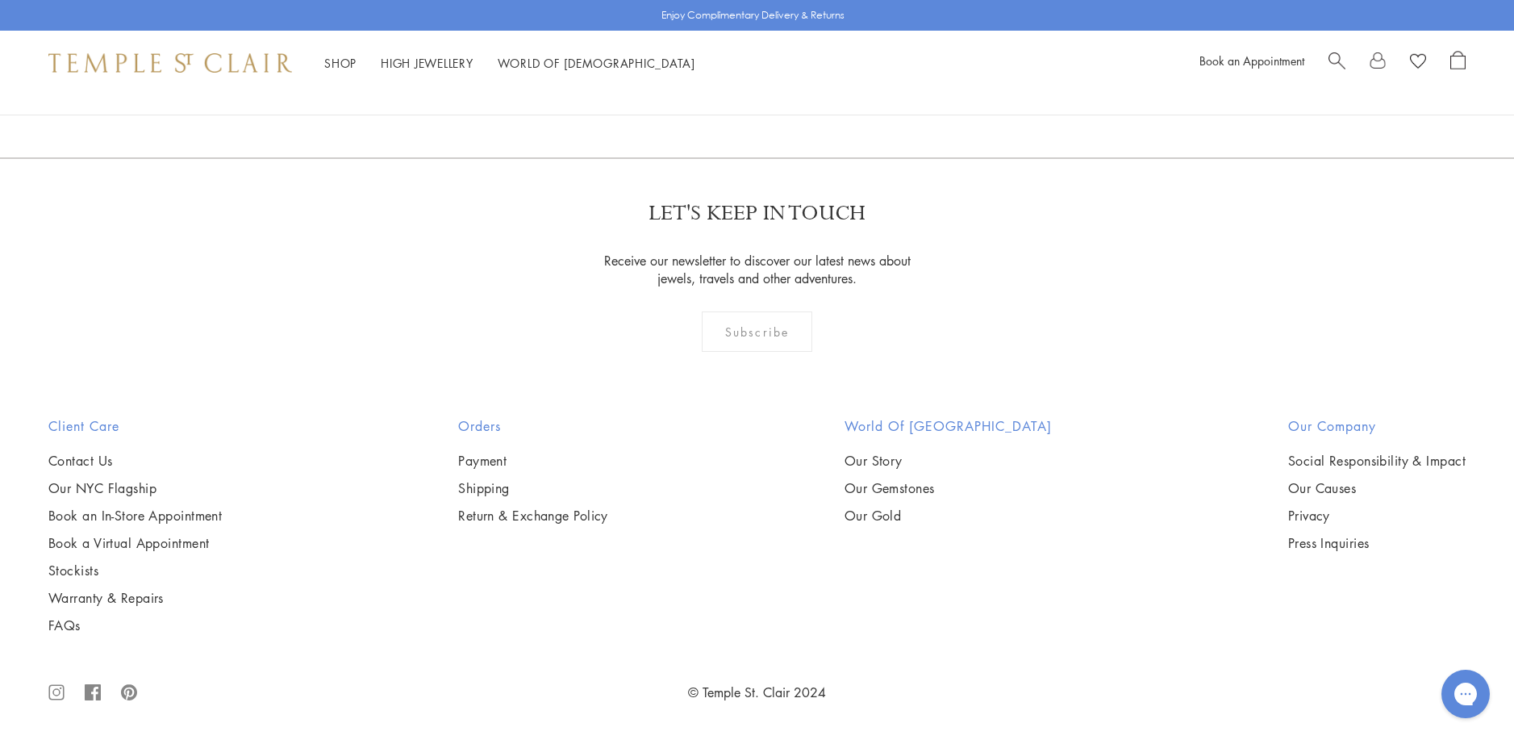
scroll to position [807, 0]
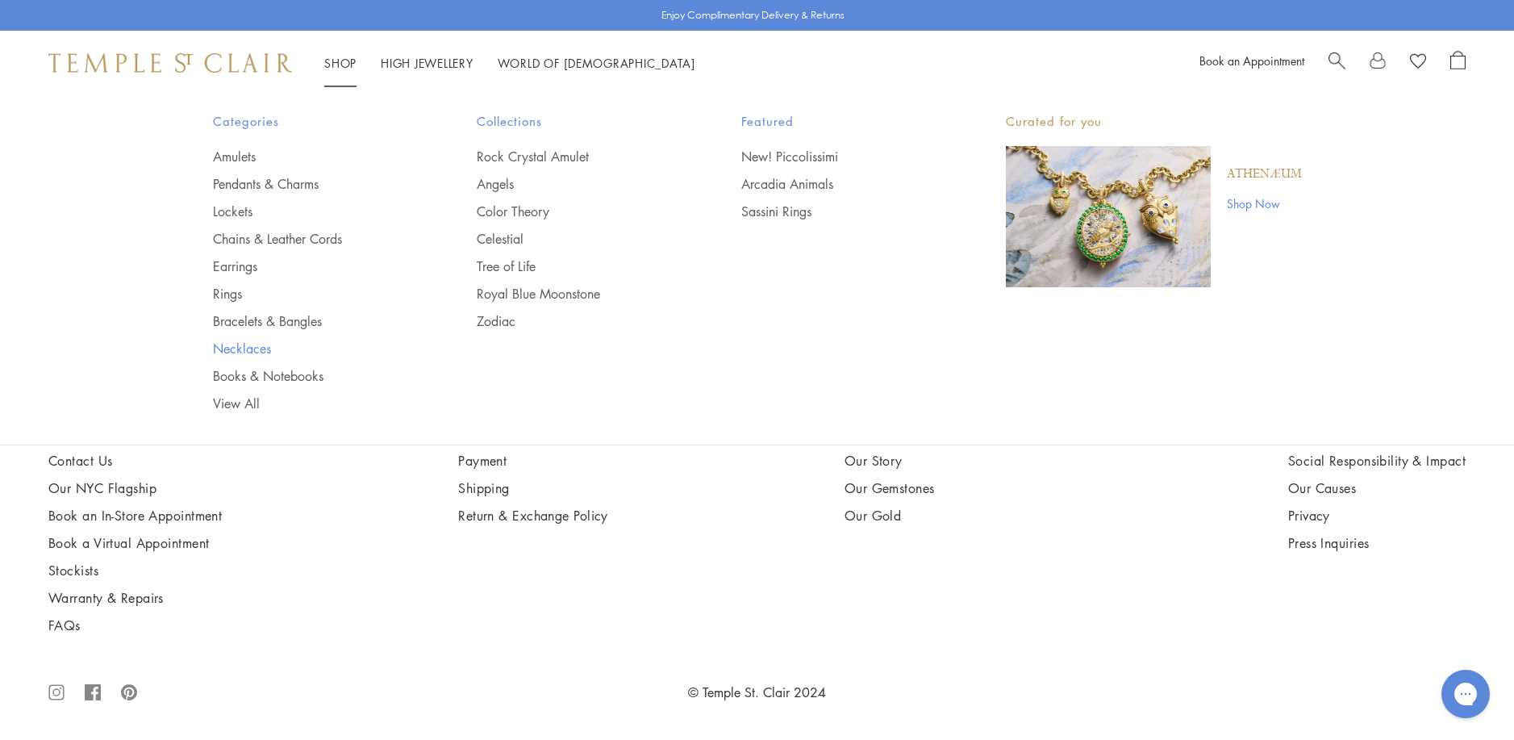
click at [236, 348] on link "Necklaces" at bounding box center [313, 349] width 200 height 18
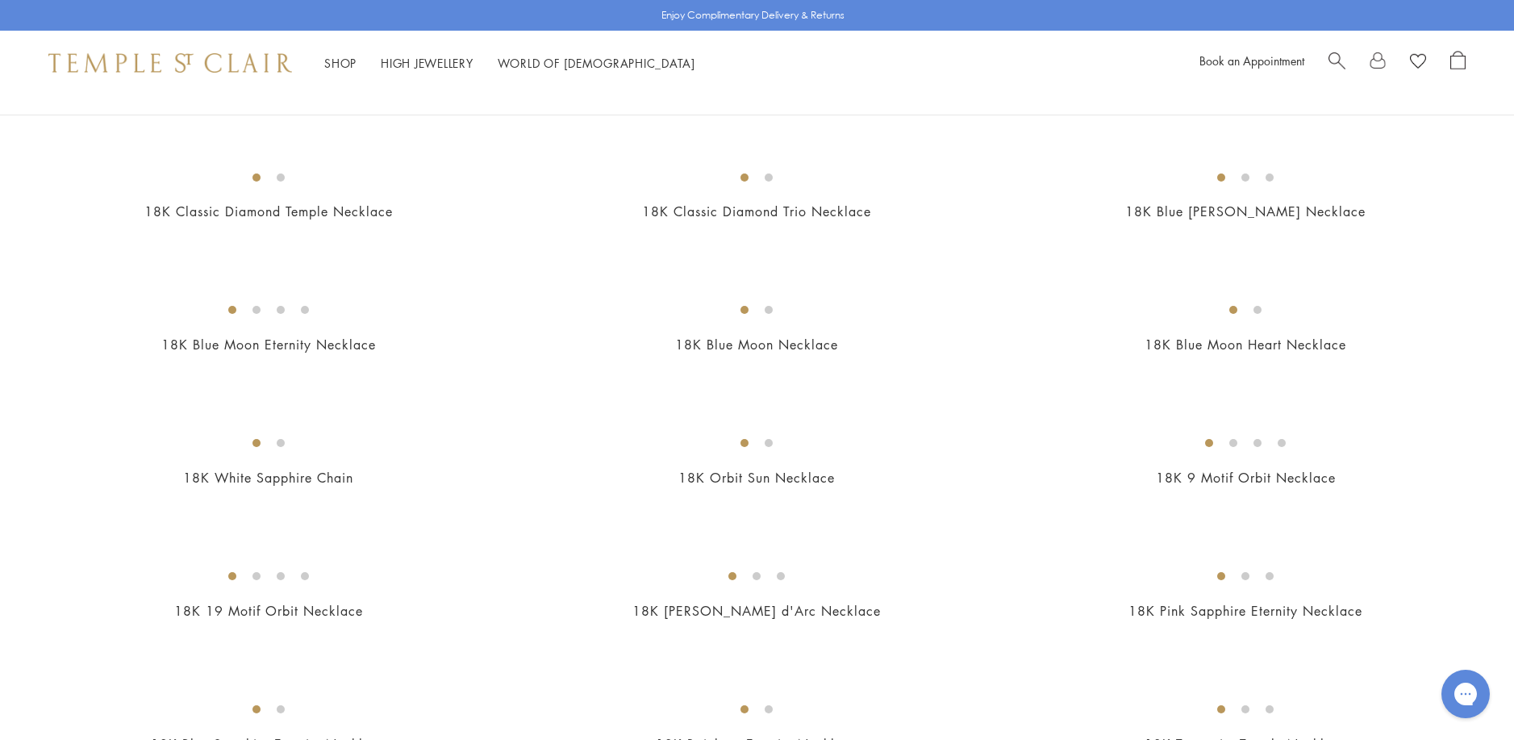
scroll to position [726, 0]
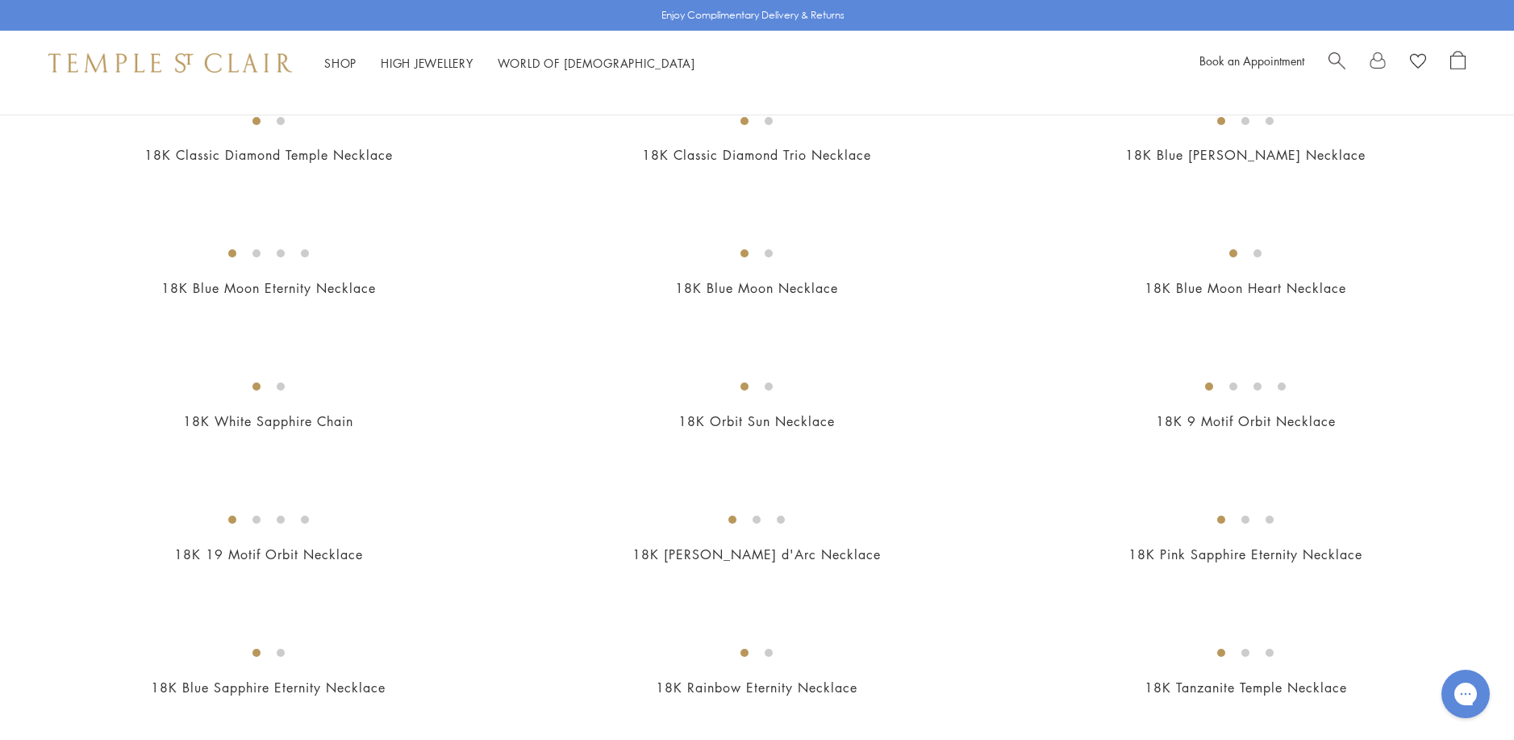
click at [0, 0] on img at bounding box center [0, 0] width 0 height 0
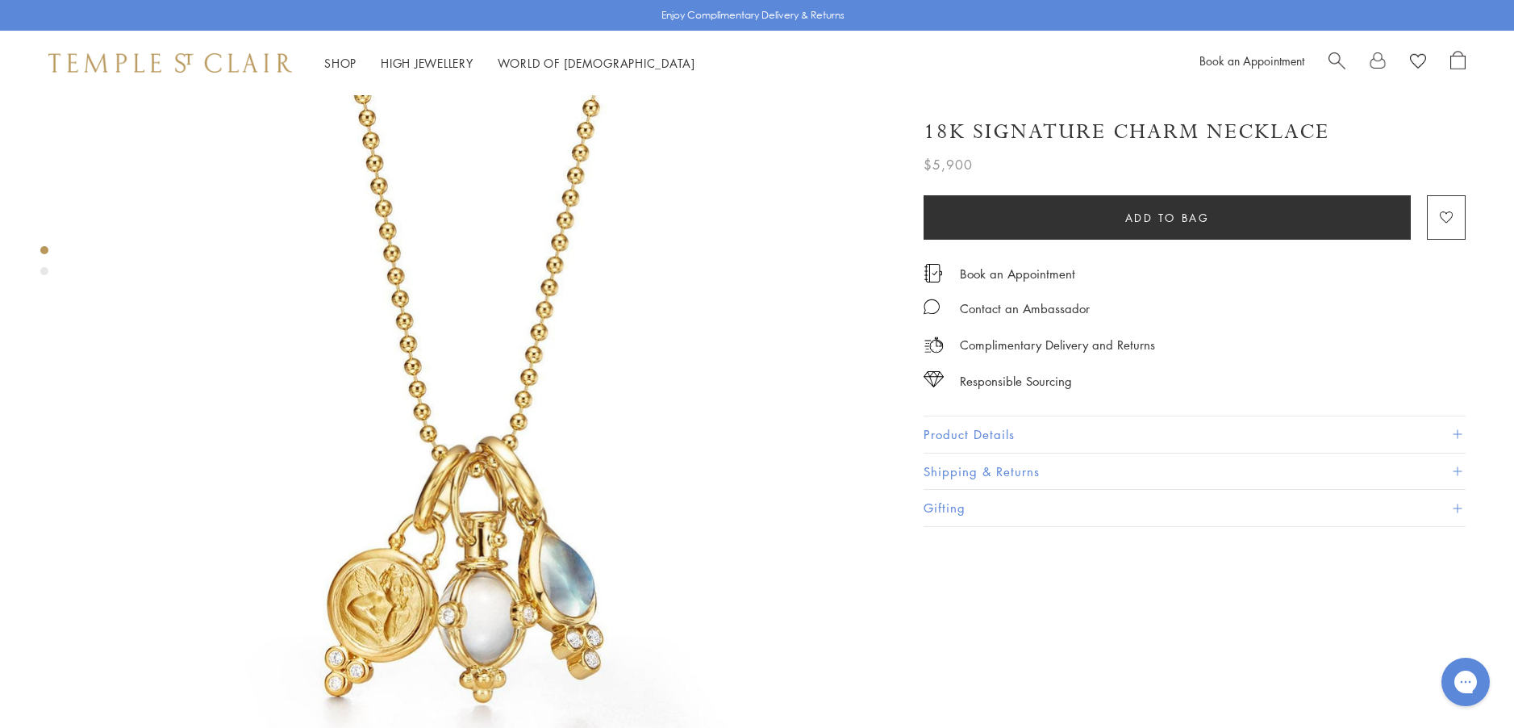
click at [956, 428] on button "Product Details" at bounding box center [1195, 434] width 542 height 36
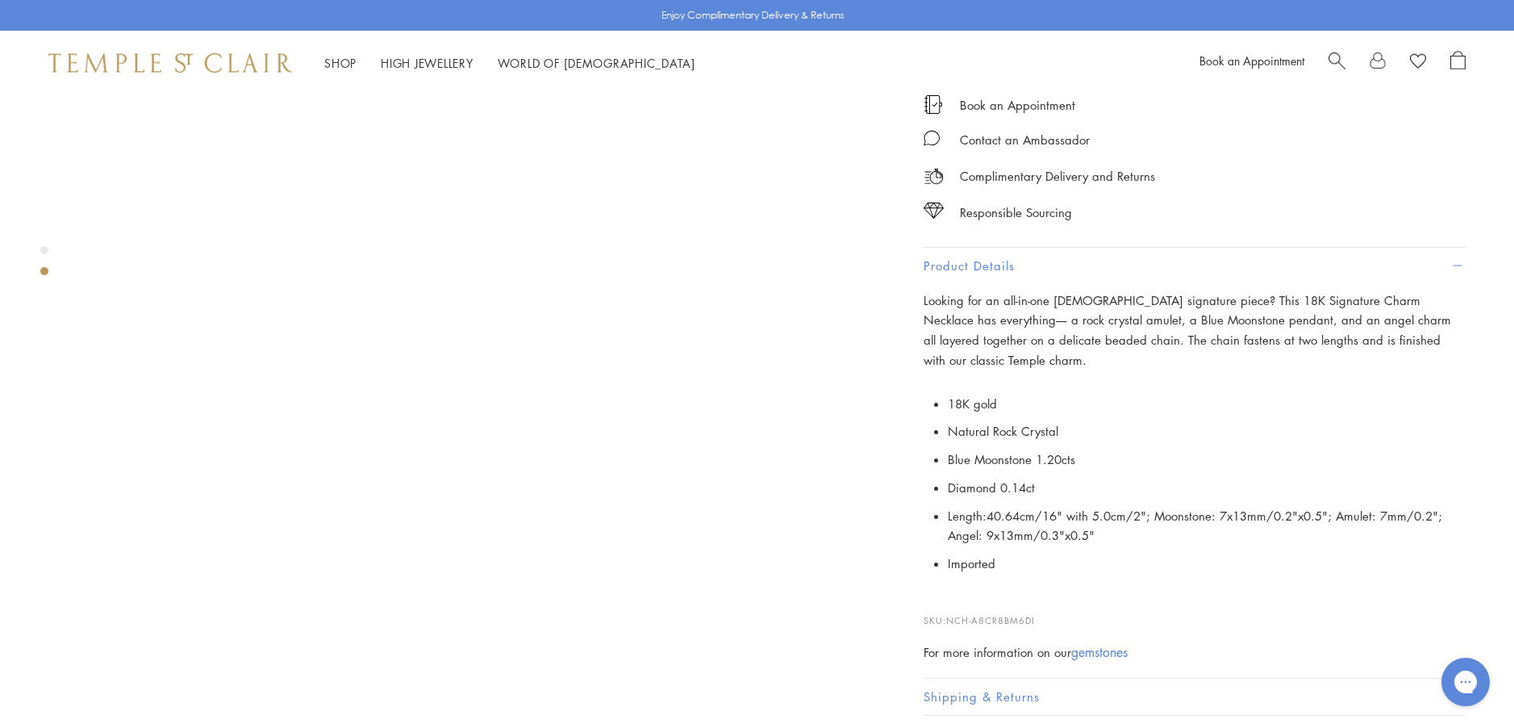
scroll to position [1049, 0]
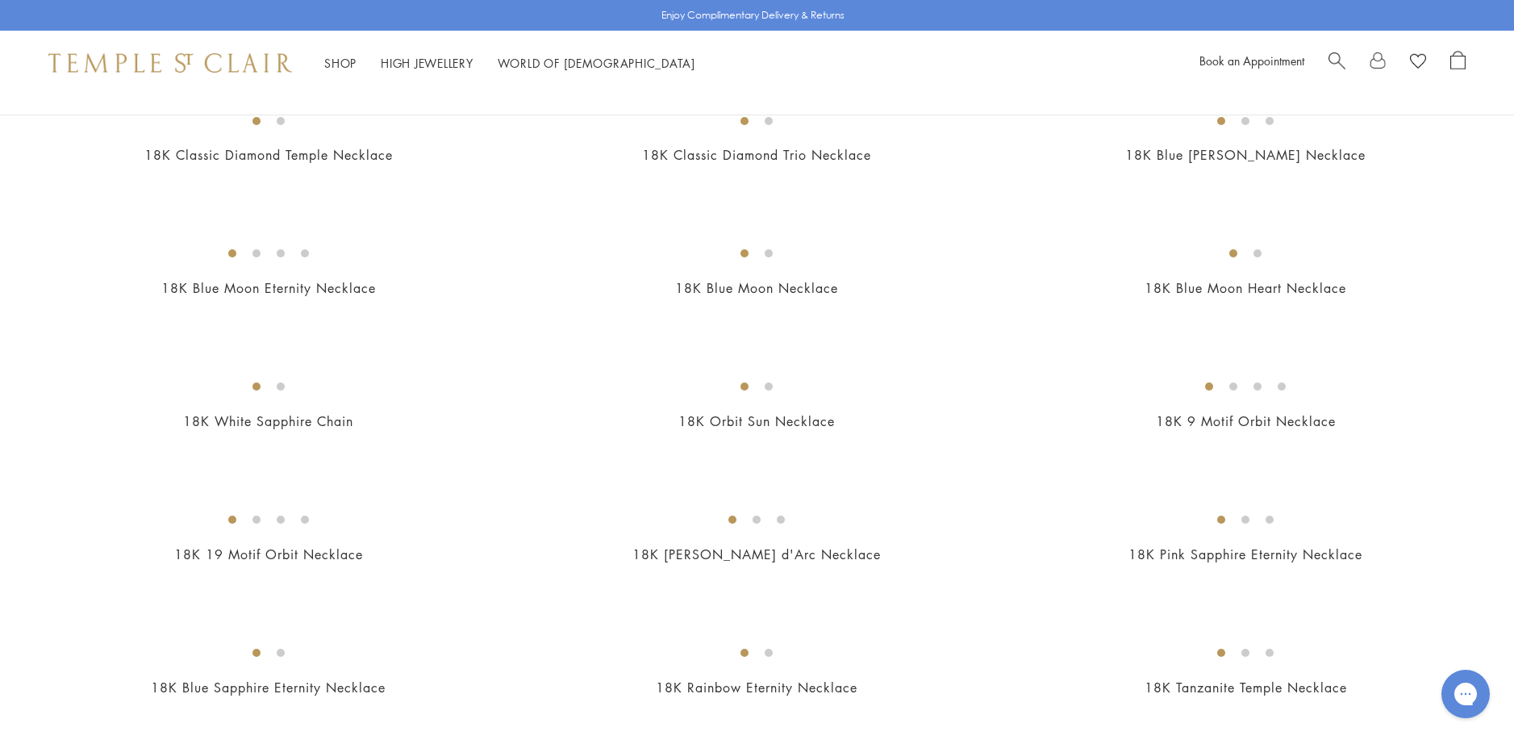
click at [0, 0] on img at bounding box center [0, 0] width 0 height 0
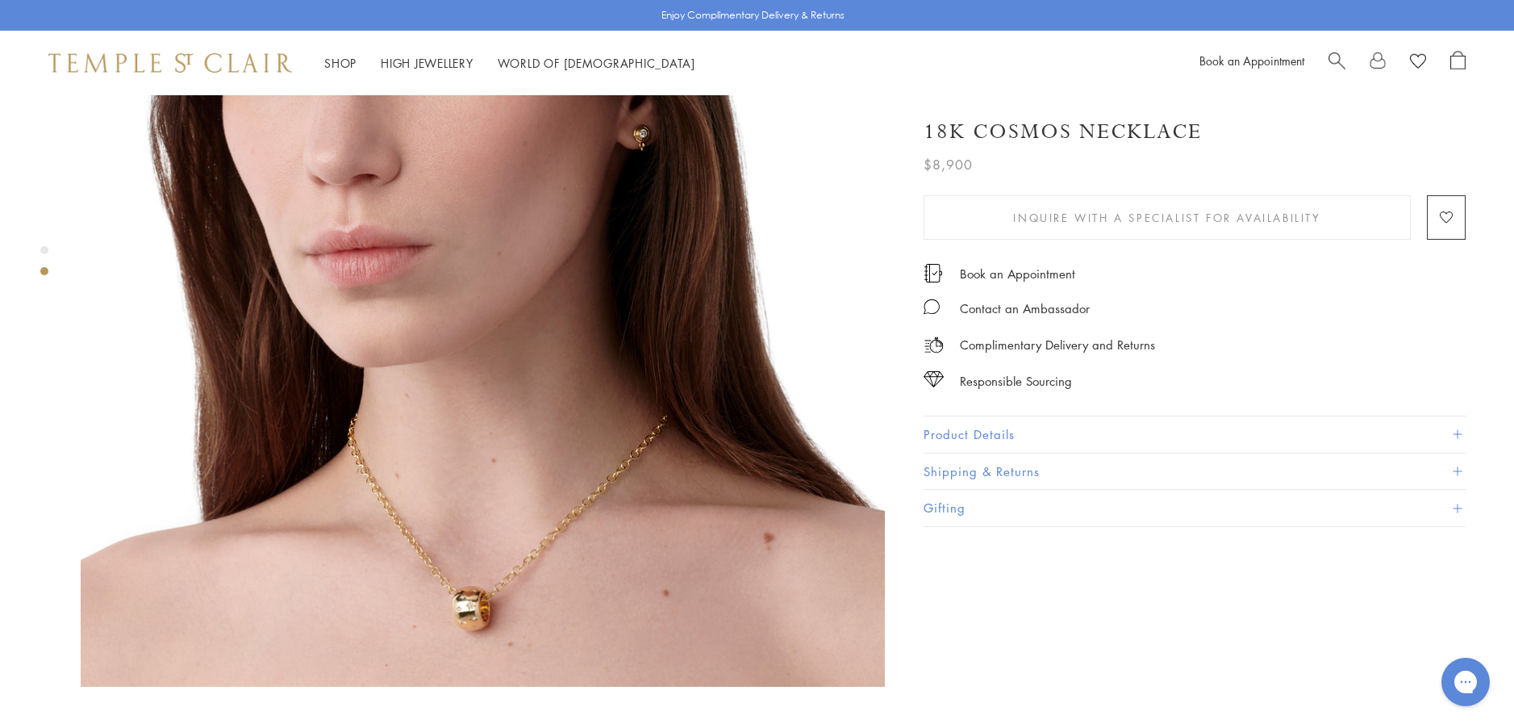
scroll to position [1129, 0]
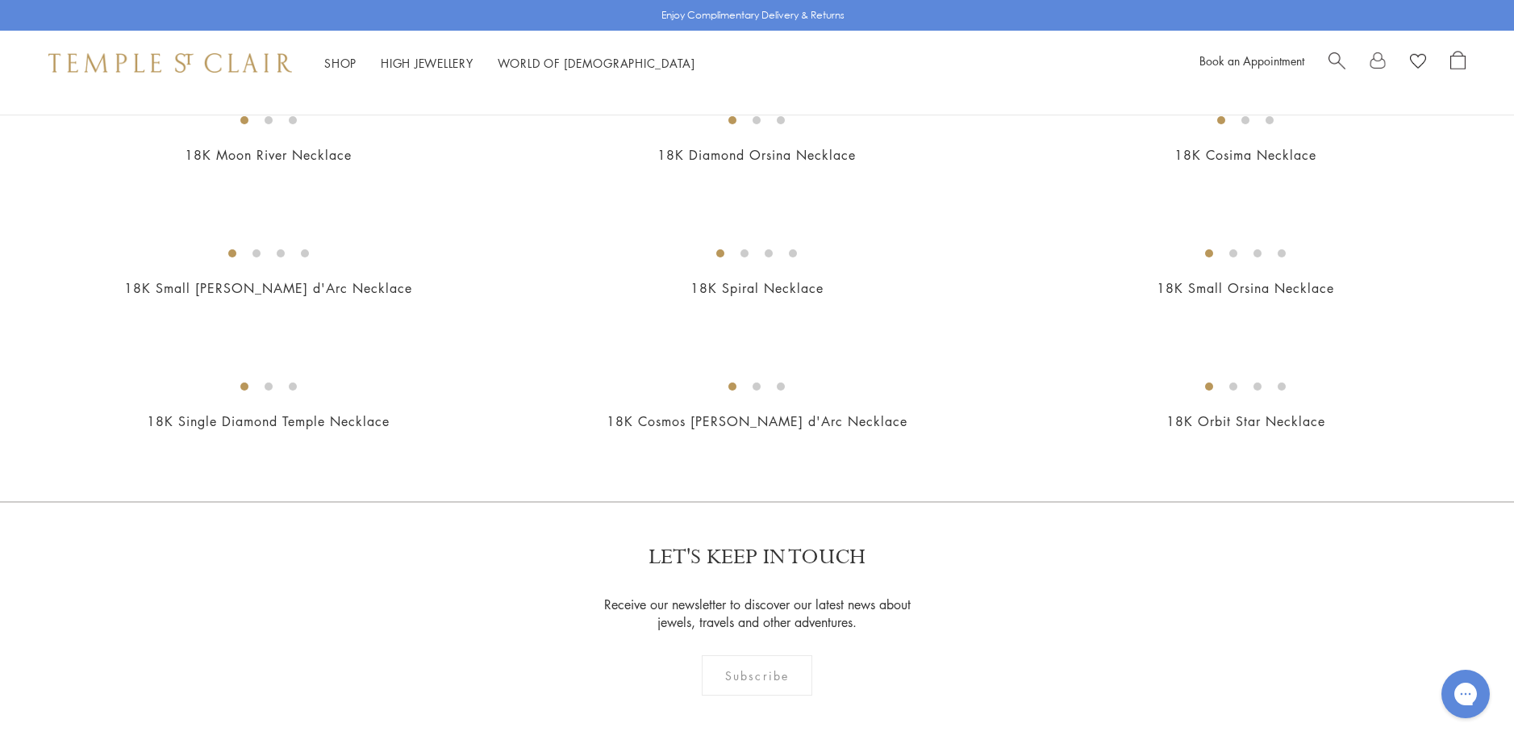
scroll to position [1774, 0]
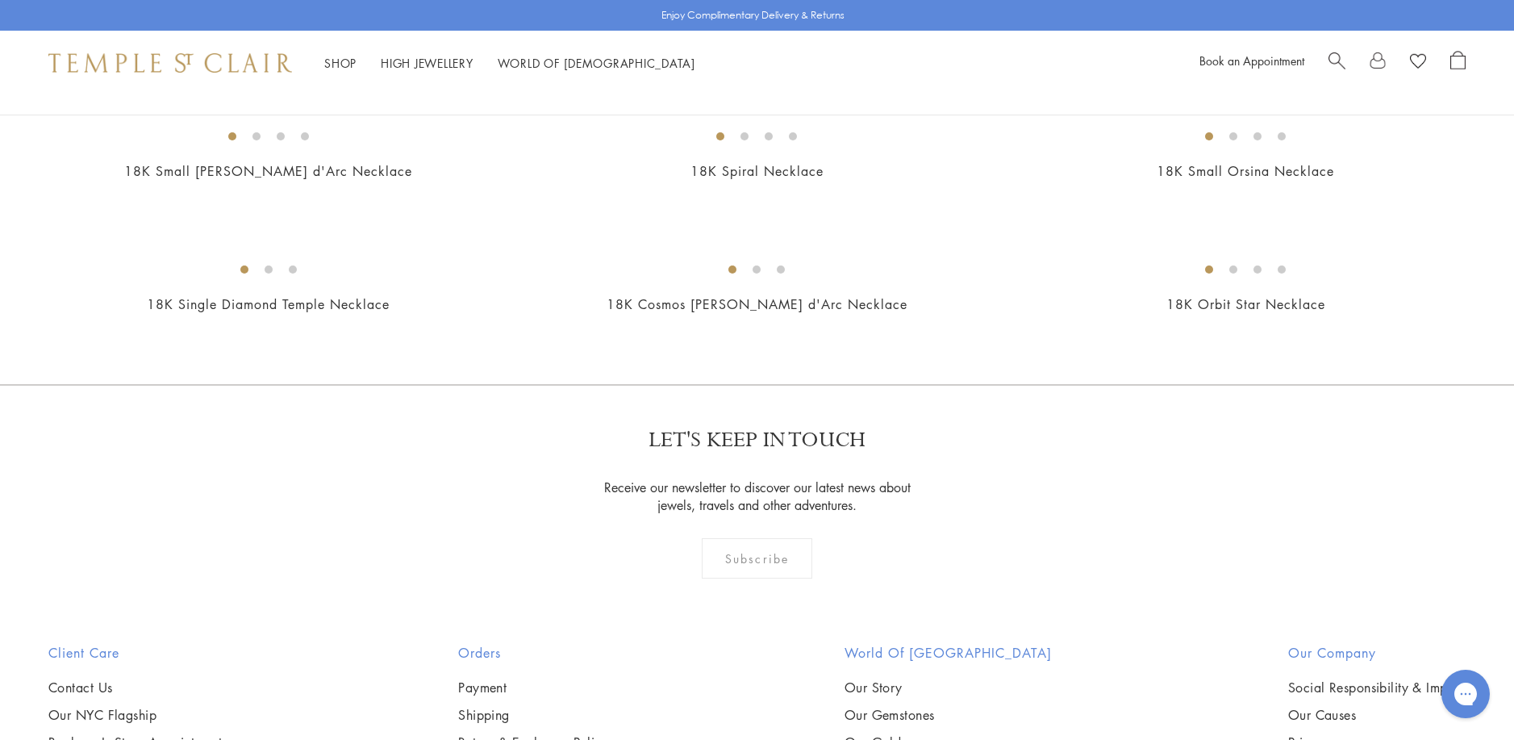
click at [0, 0] on img at bounding box center [0, 0] width 0 height 0
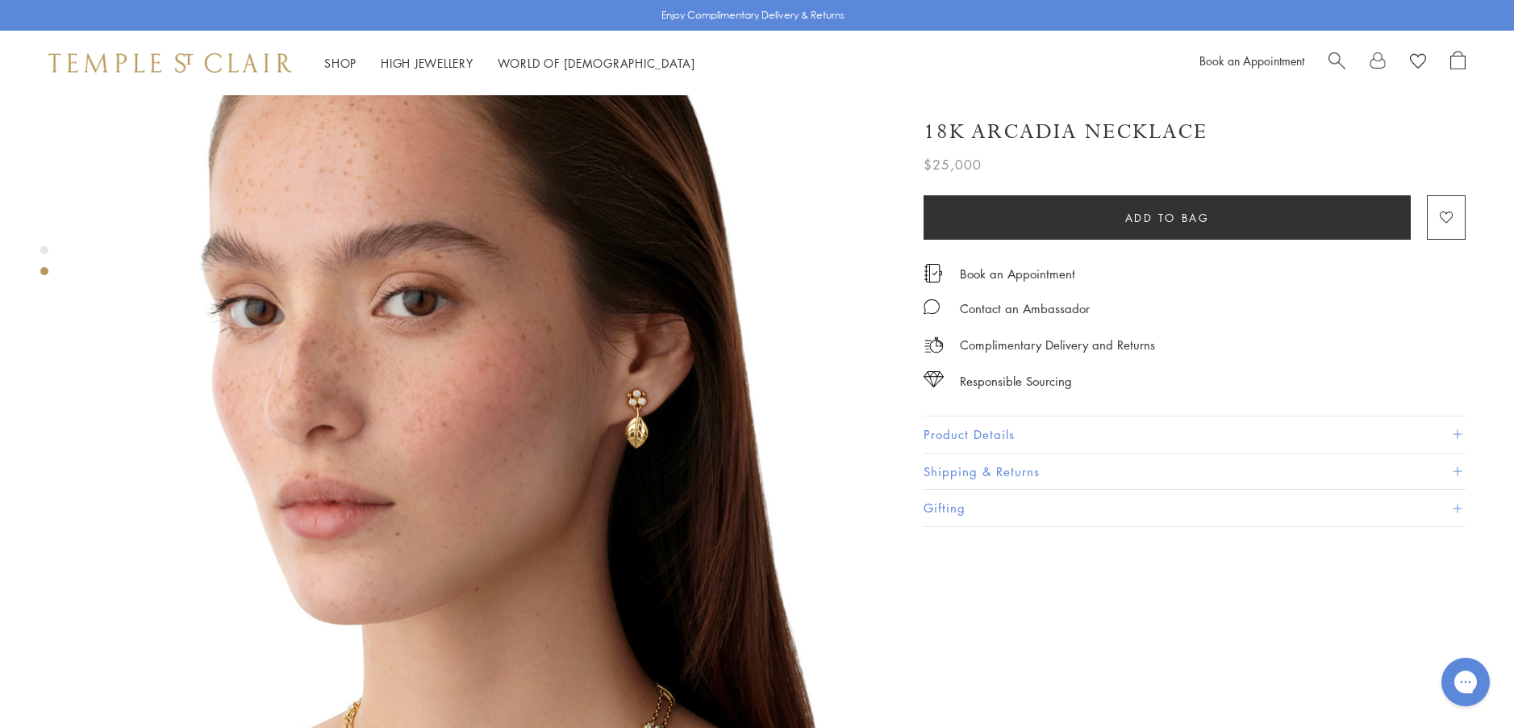
scroll to position [968, 0]
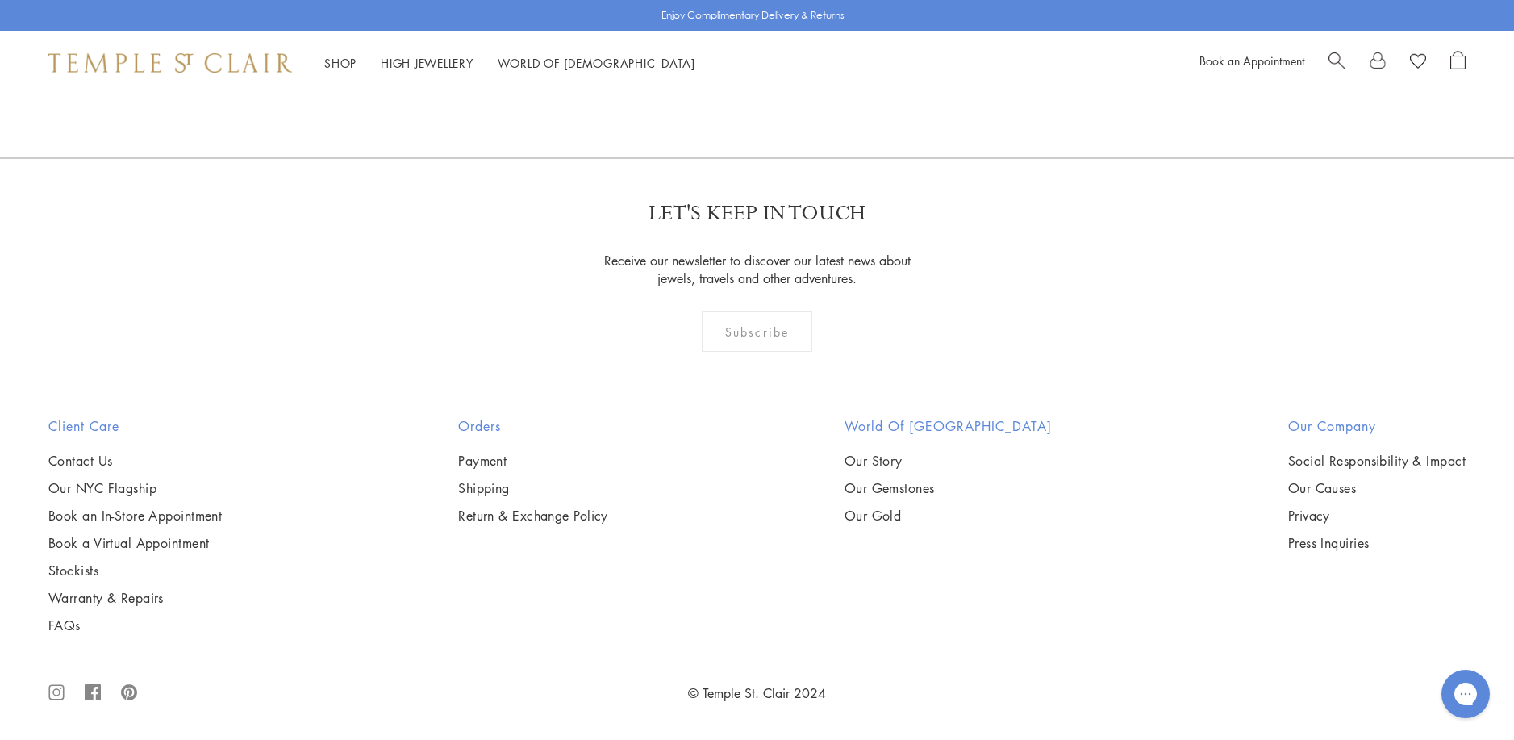
scroll to position [4033, 0]
click at [0, 0] on img at bounding box center [0, 0] width 0 height 0
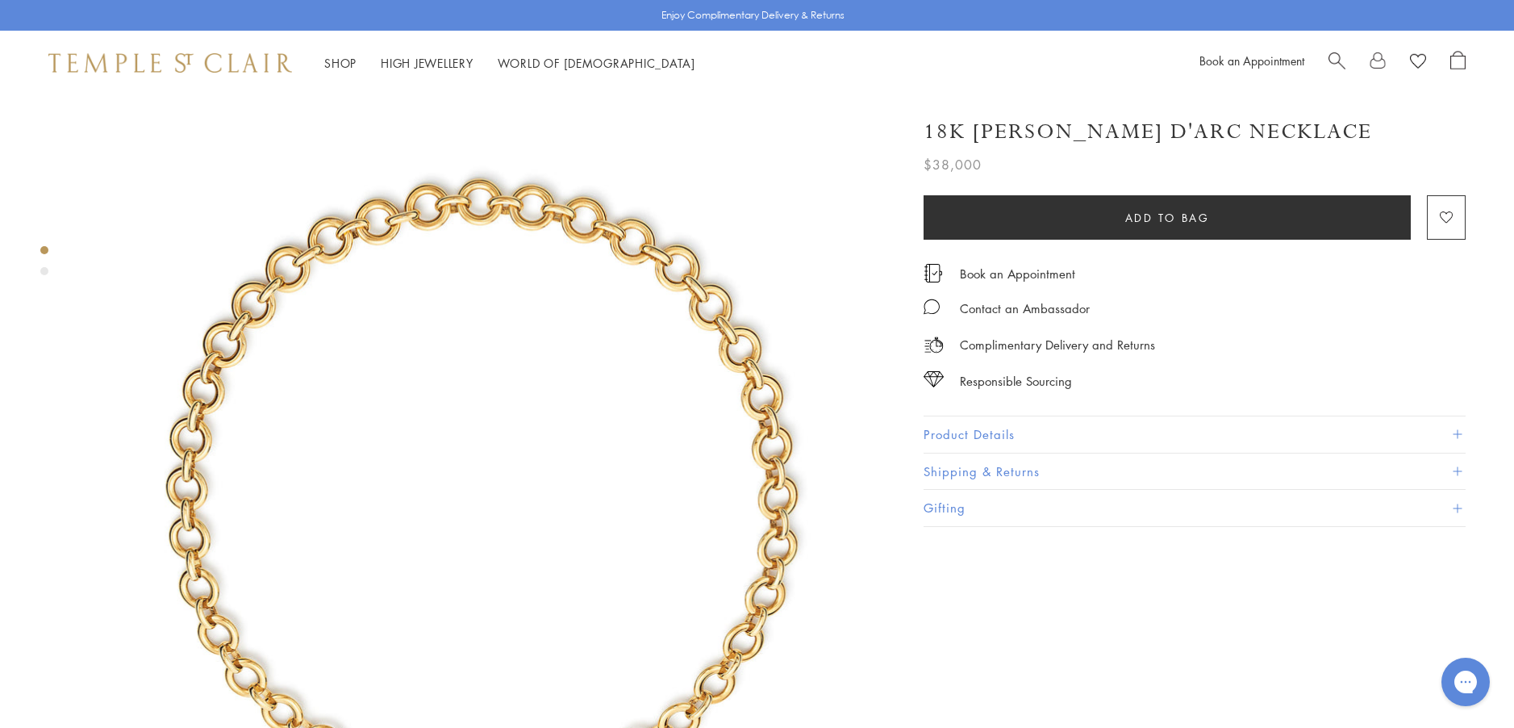
click at [930, 428] on button "Product Details" at bounding box center [1195, 434] width 542 height 36
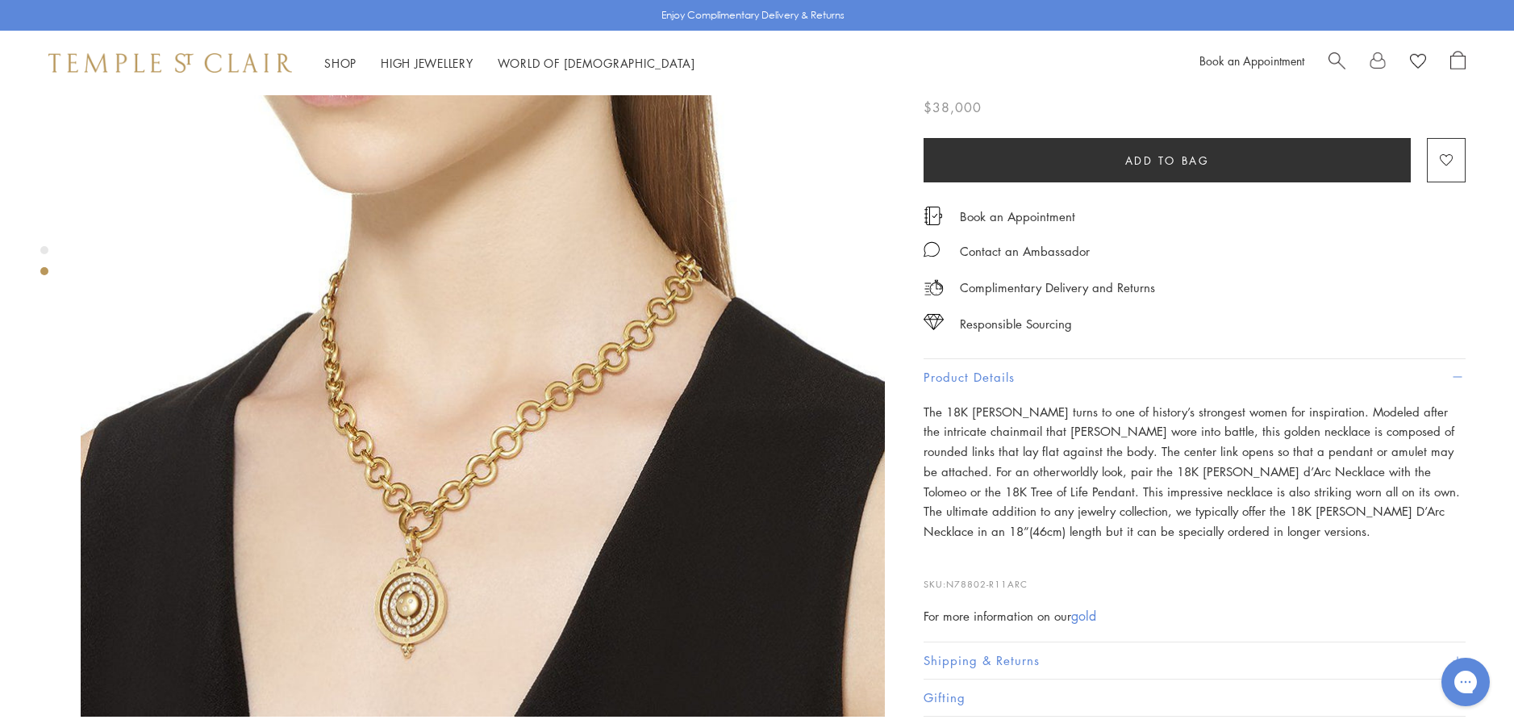
scroll to position [1049, 0]
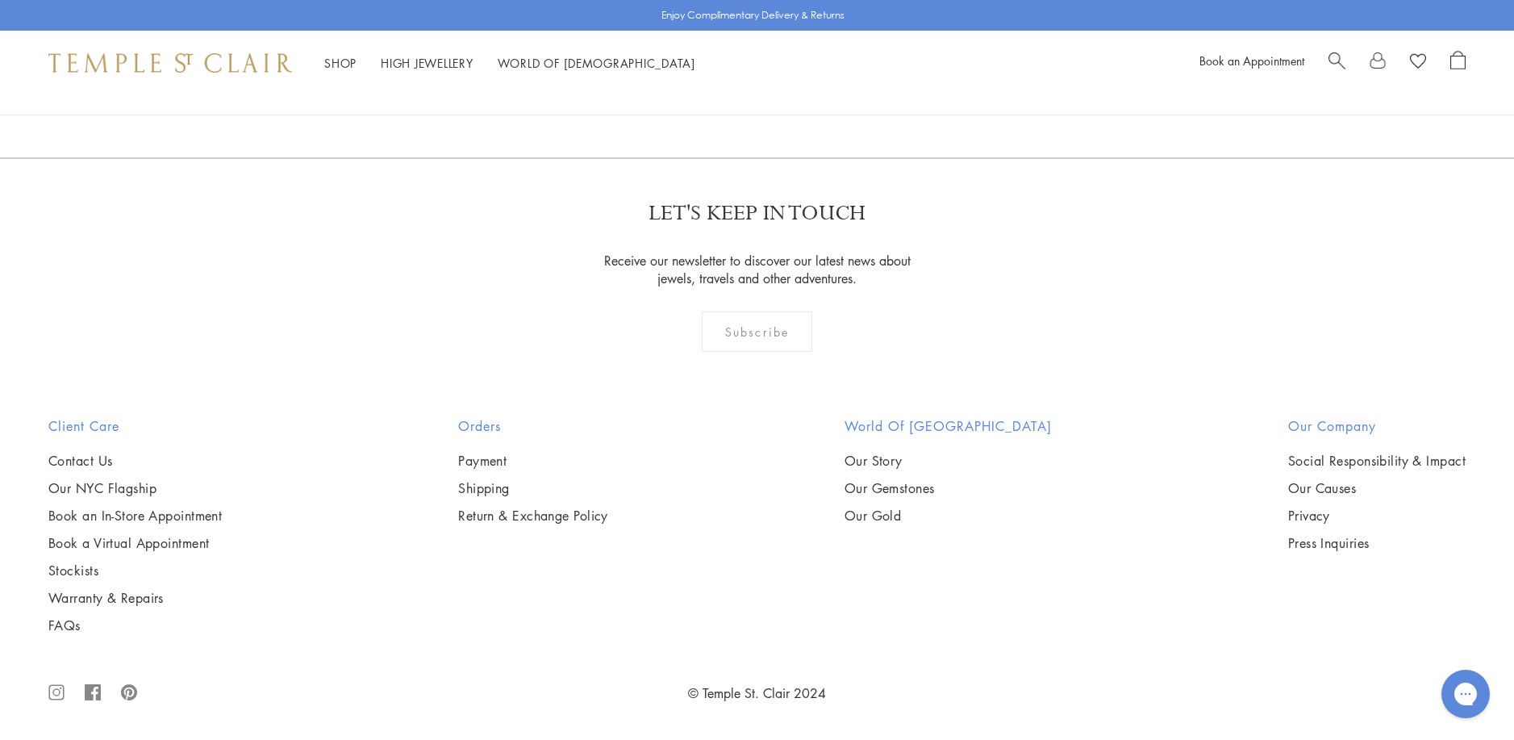
scroll to position [5162, 0]
click at [0, 0] on img at bounding box center [0, 0] width 0 height 0
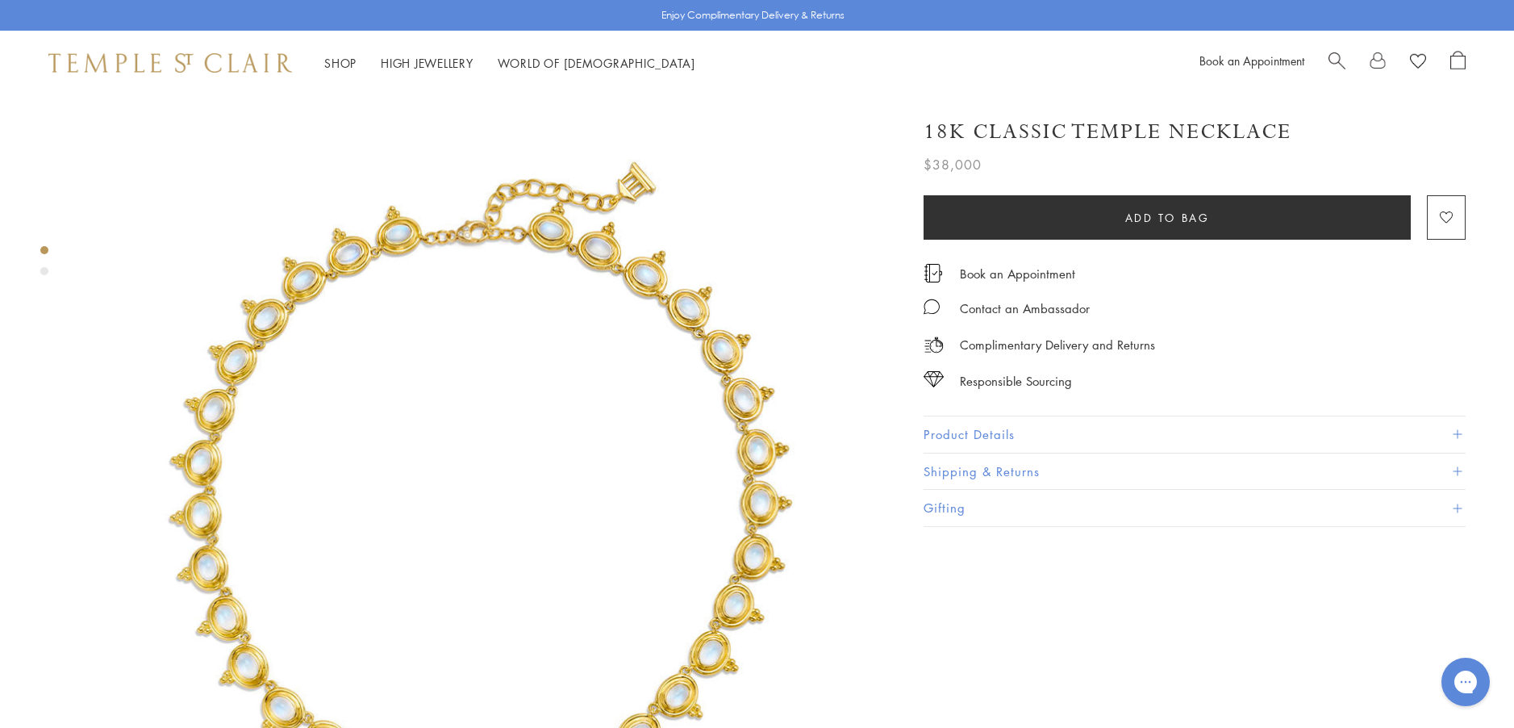
click at [970, 437] on button "Product Details" at bounding box center [1195, 434] width 542 height 36
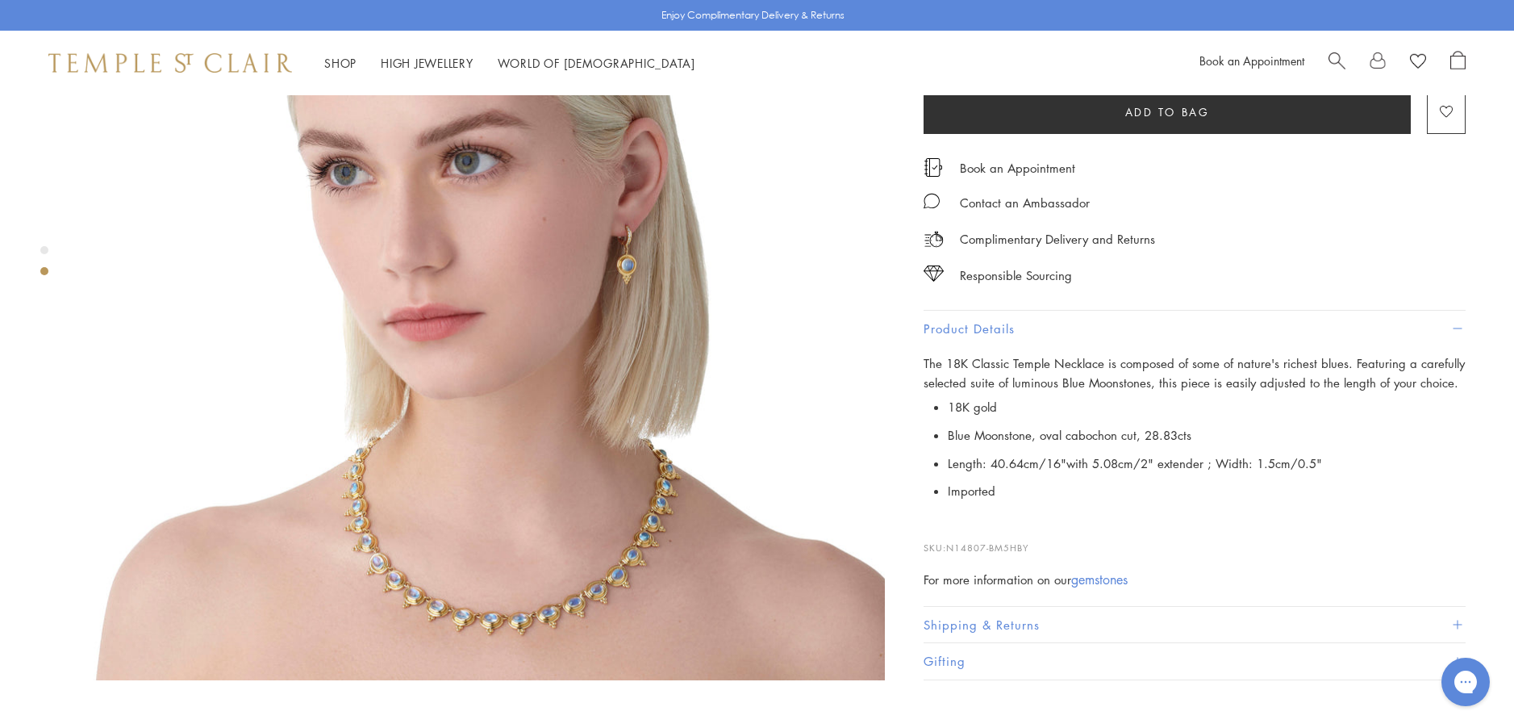
scroll to position [1049, 0]
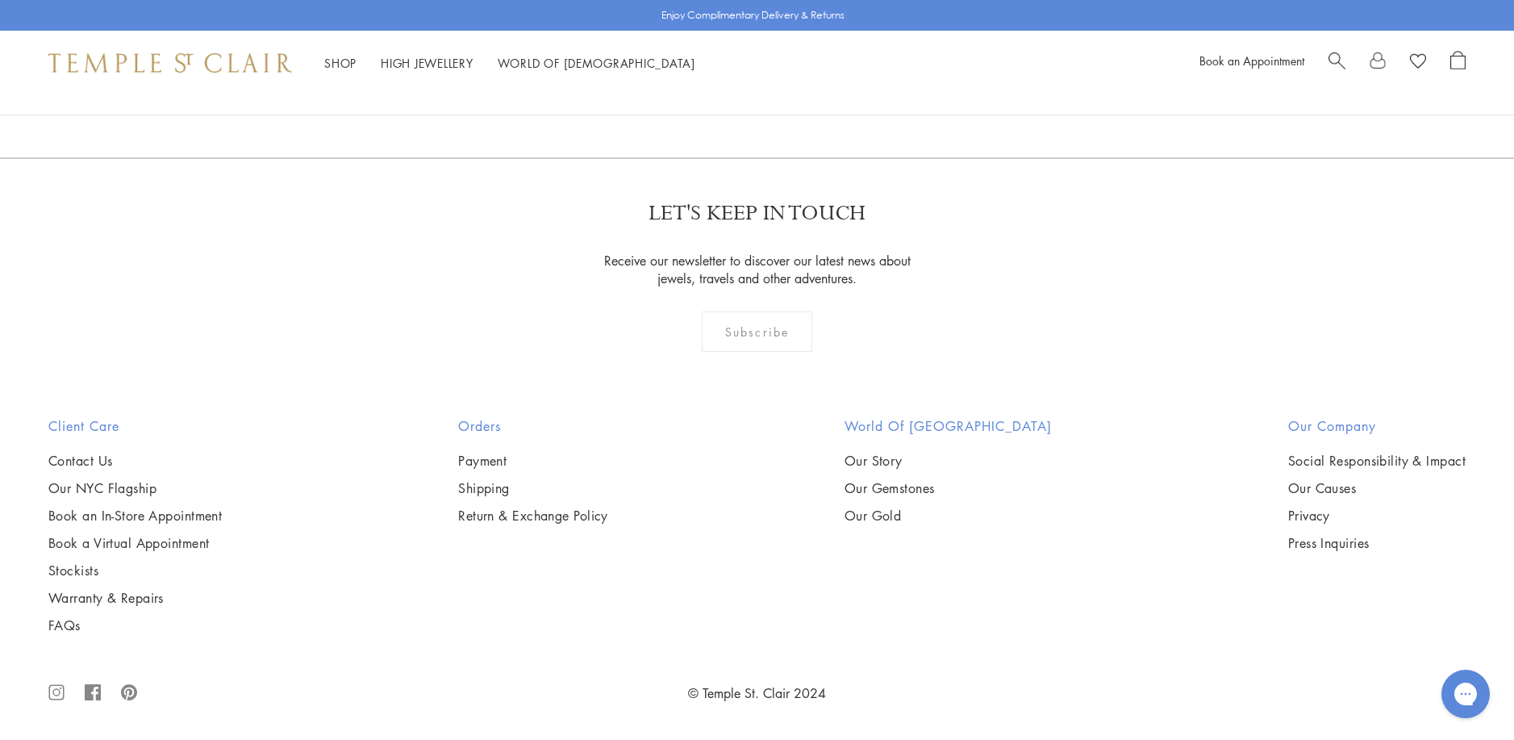
click at [0, 0] on img at bounding box center [0, 0] width 0 height 0
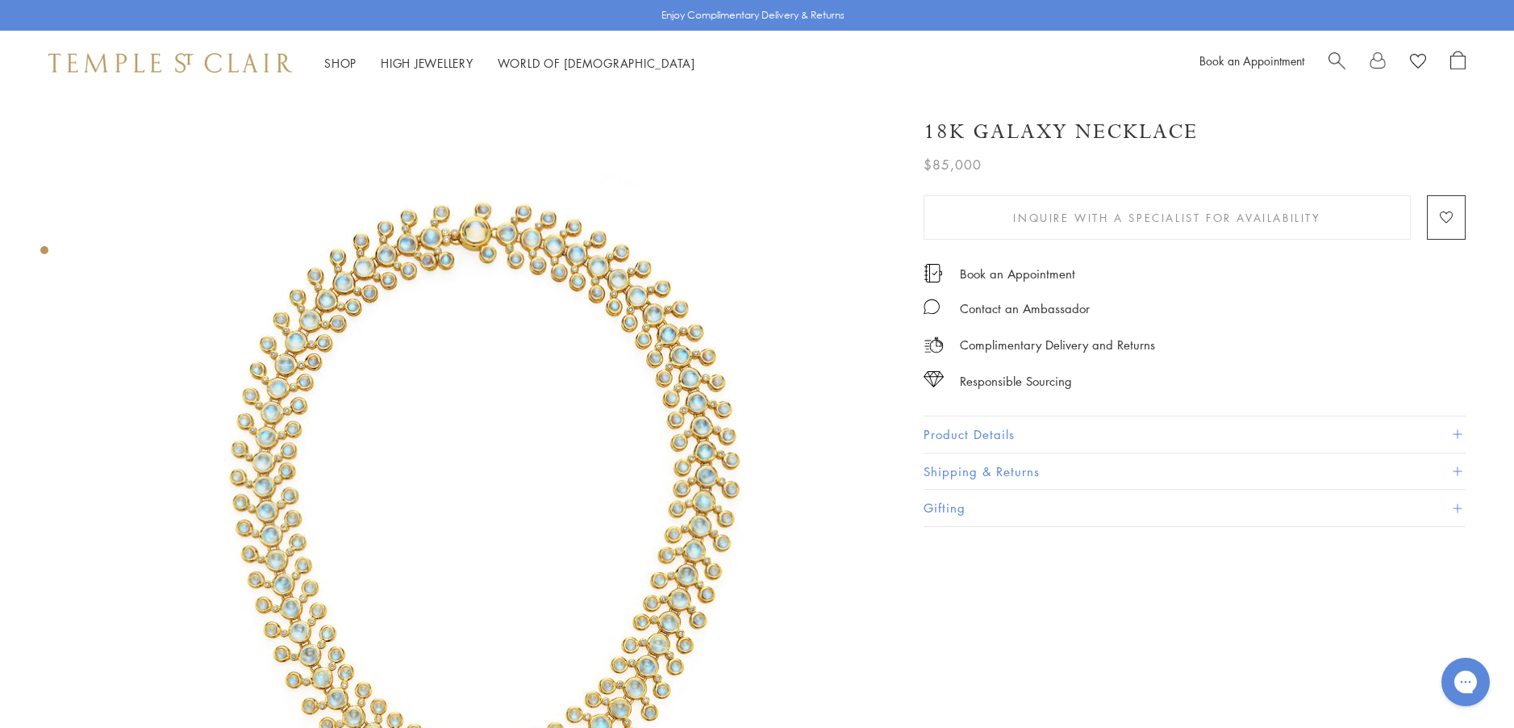
click at [965, 434] on button "Product Details" at bounding box center [1195, 434] width 542 height 36
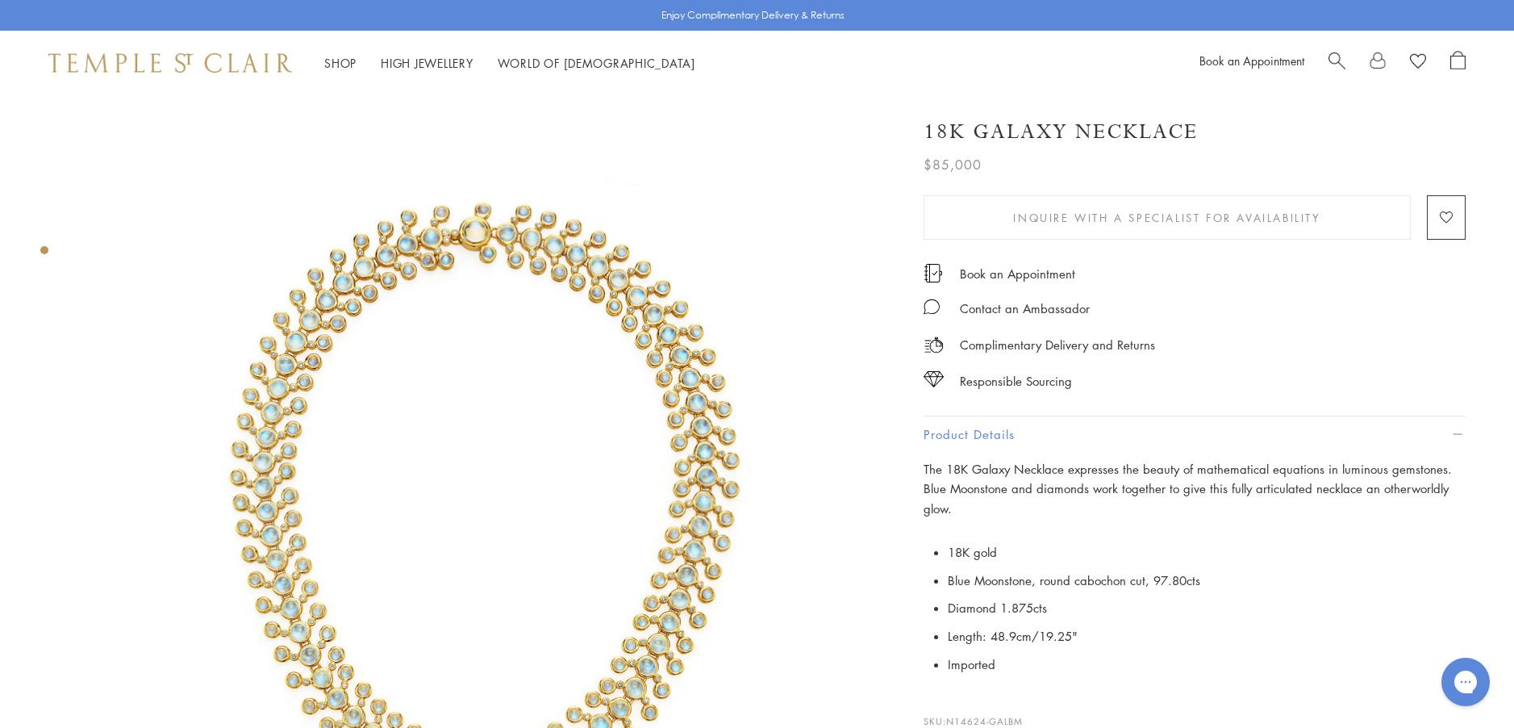
click at [687, 398] on img at bounding box center [483, 497] width 804 height 804
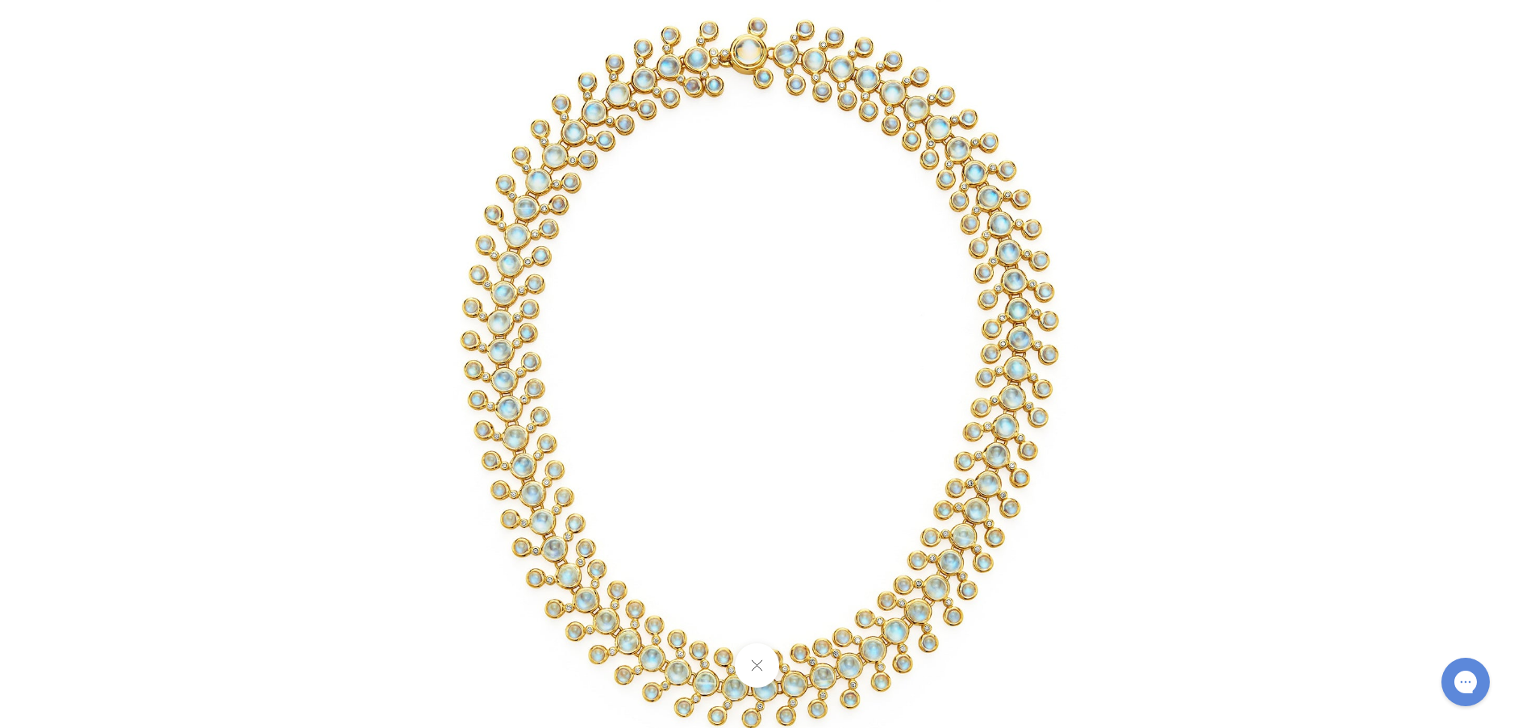
click at [696, 416] on img at bounding box center [758, 364] width 944 height 944
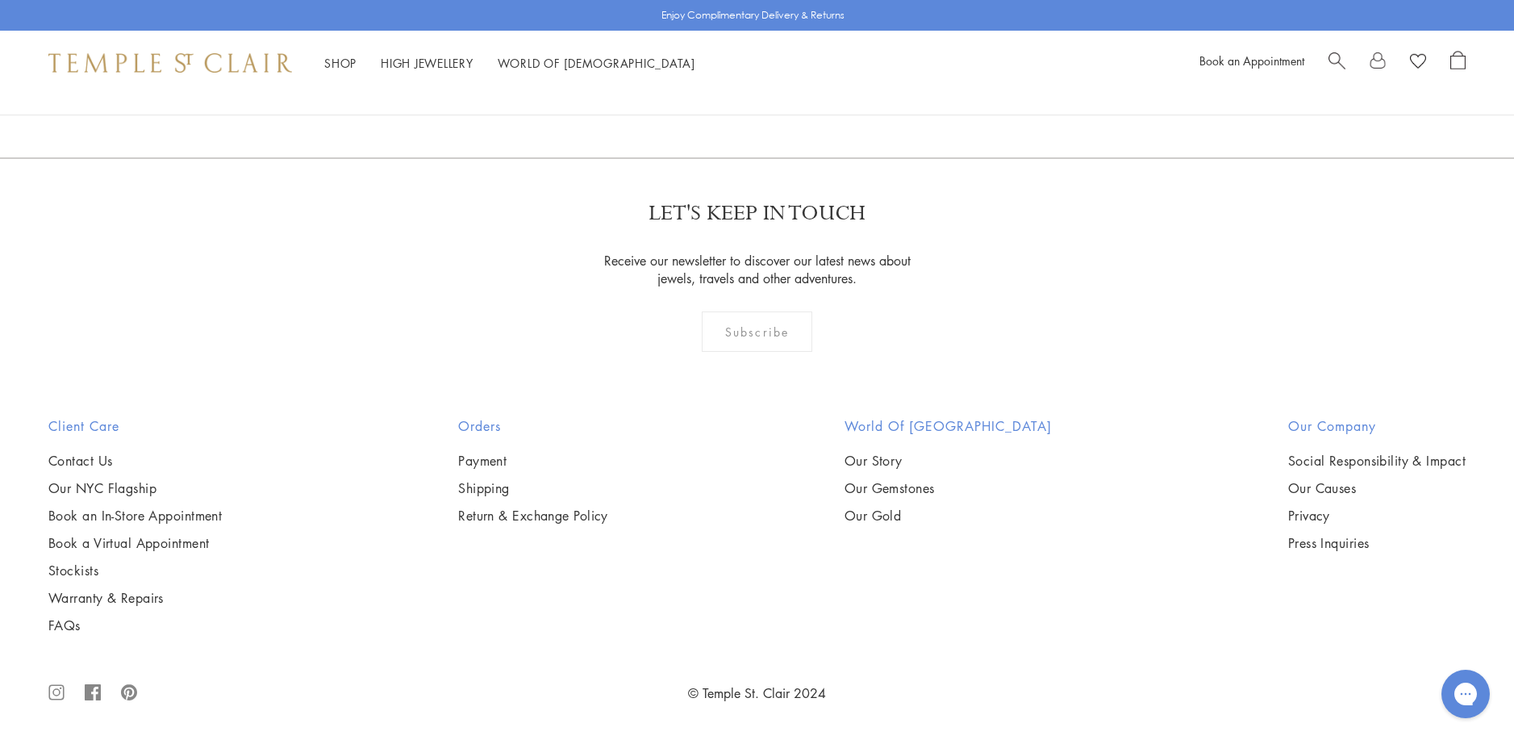
scroll to position [6453, 0]
click at [0, 0] on img at bounding box center [0, 0] width 0 height 0
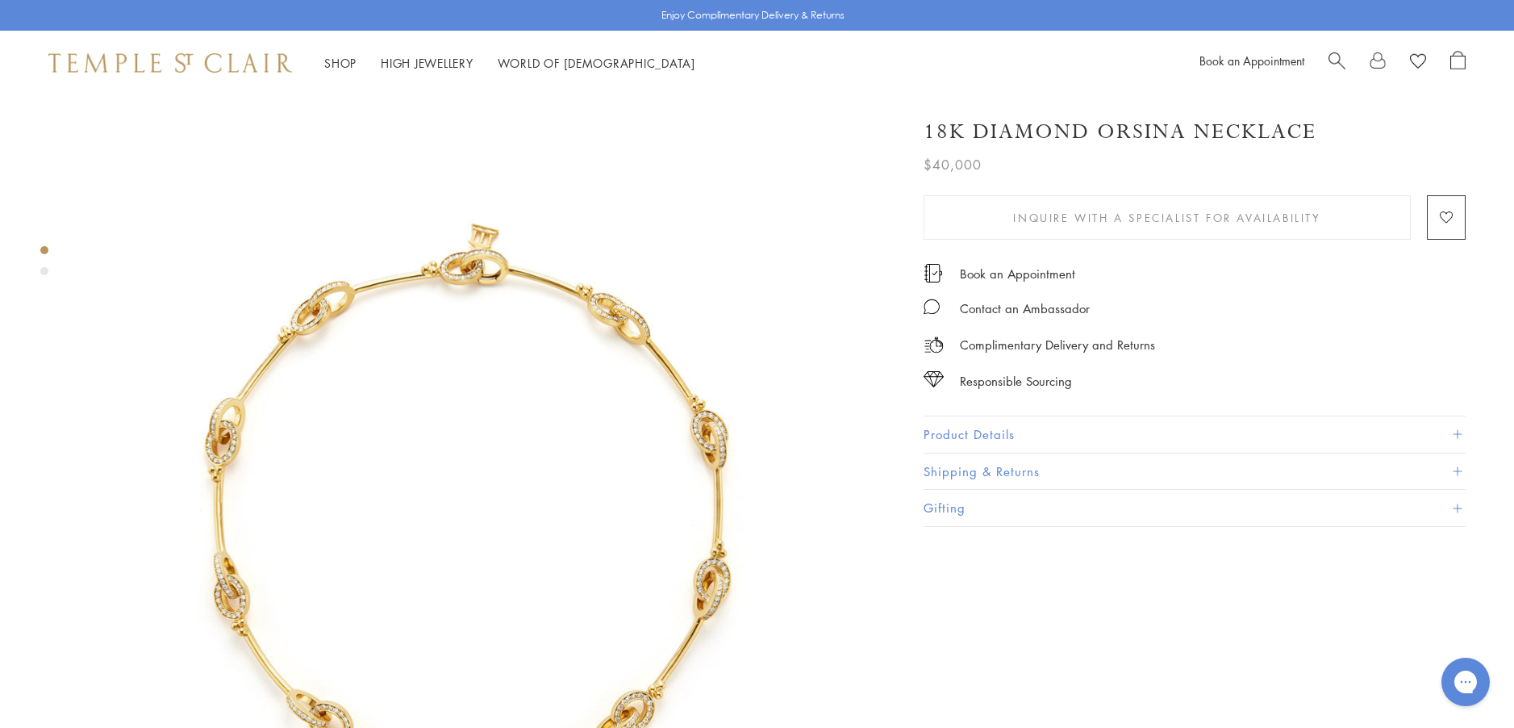
click at [961, 430] on button "Product Details" at bounding box center [1195, 434] width 542 height 36
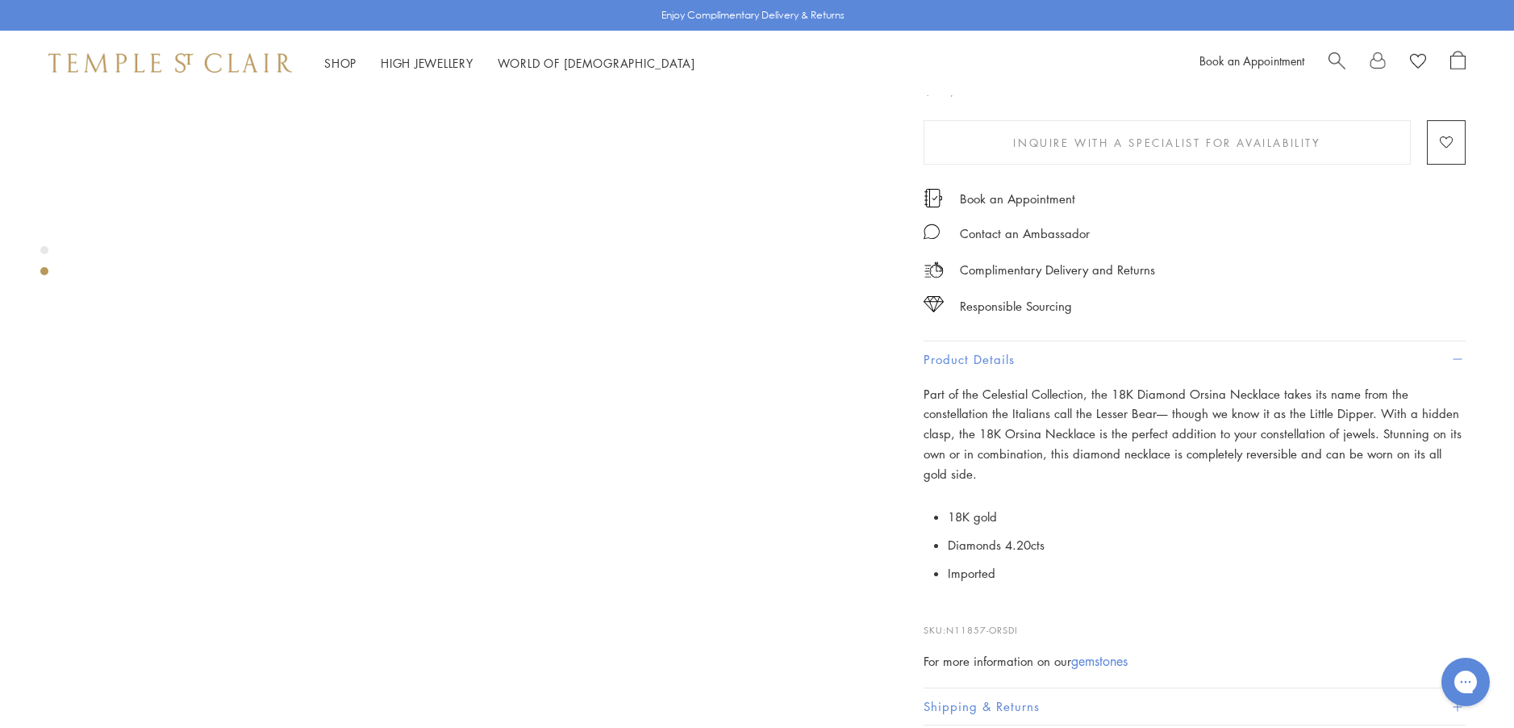
scroll to position [807, 0]
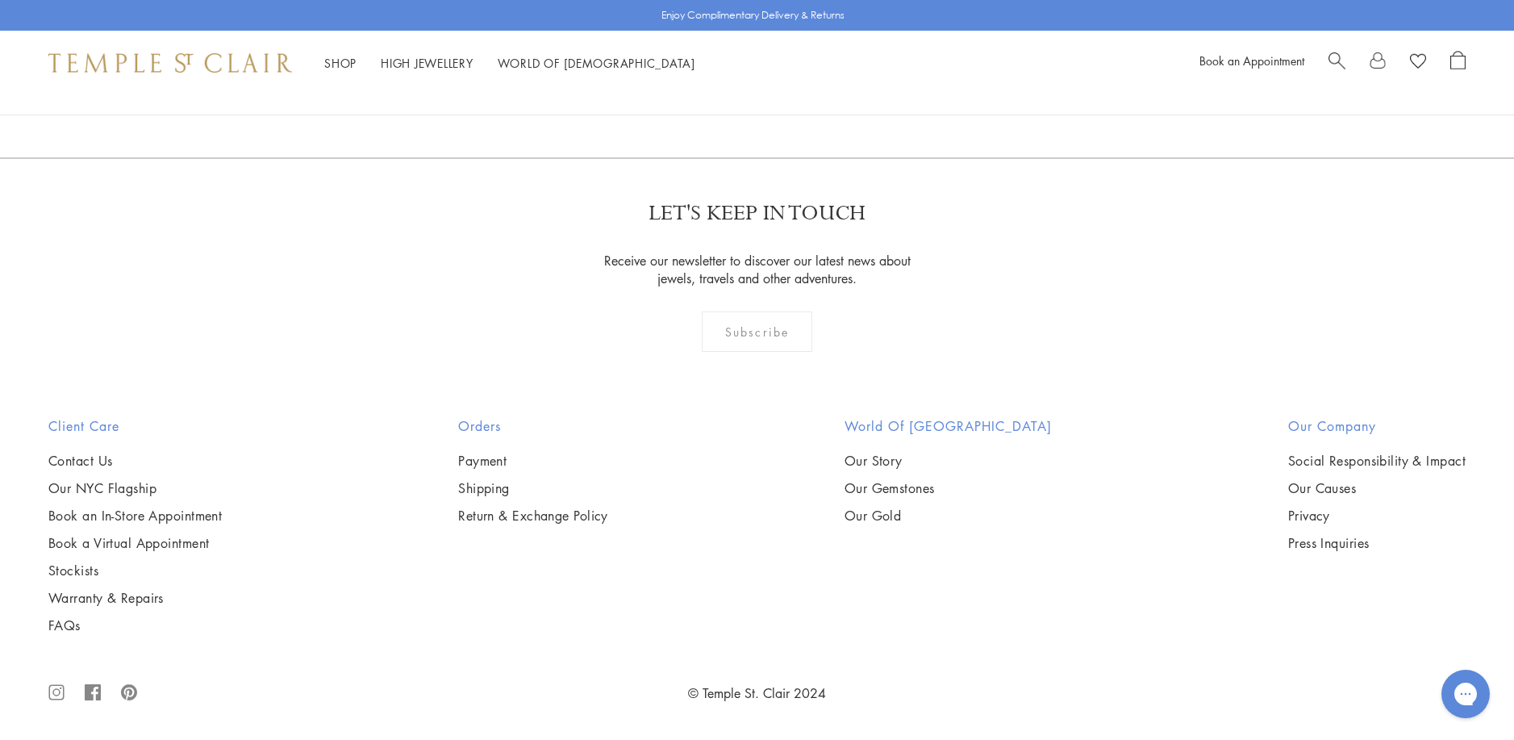
scroll to position [6456, 0]
click at [0, 0] on img at bounding box center [0, 0] width 0 height 0
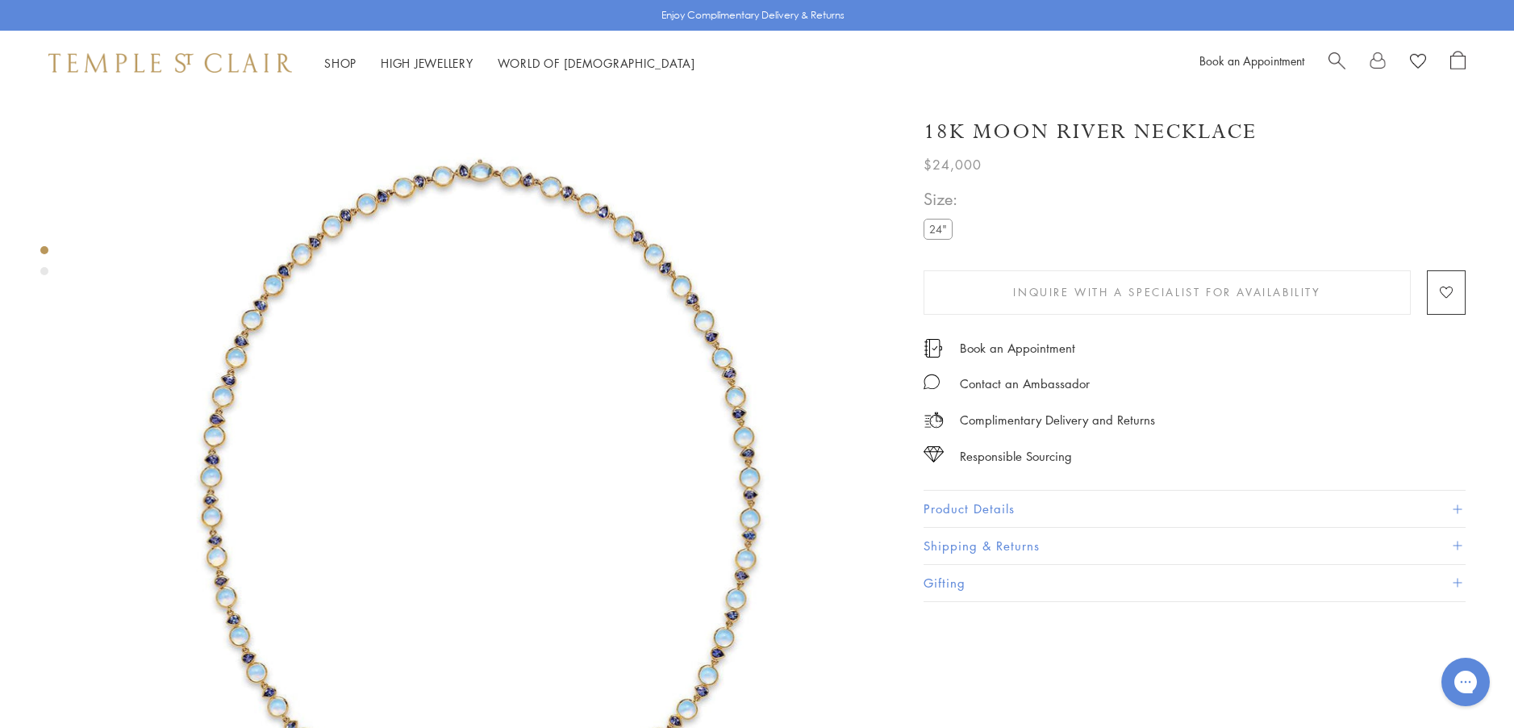
click at [965, 505] on button "Product Details" at bounding box center [1195, 508] width 542 height 36
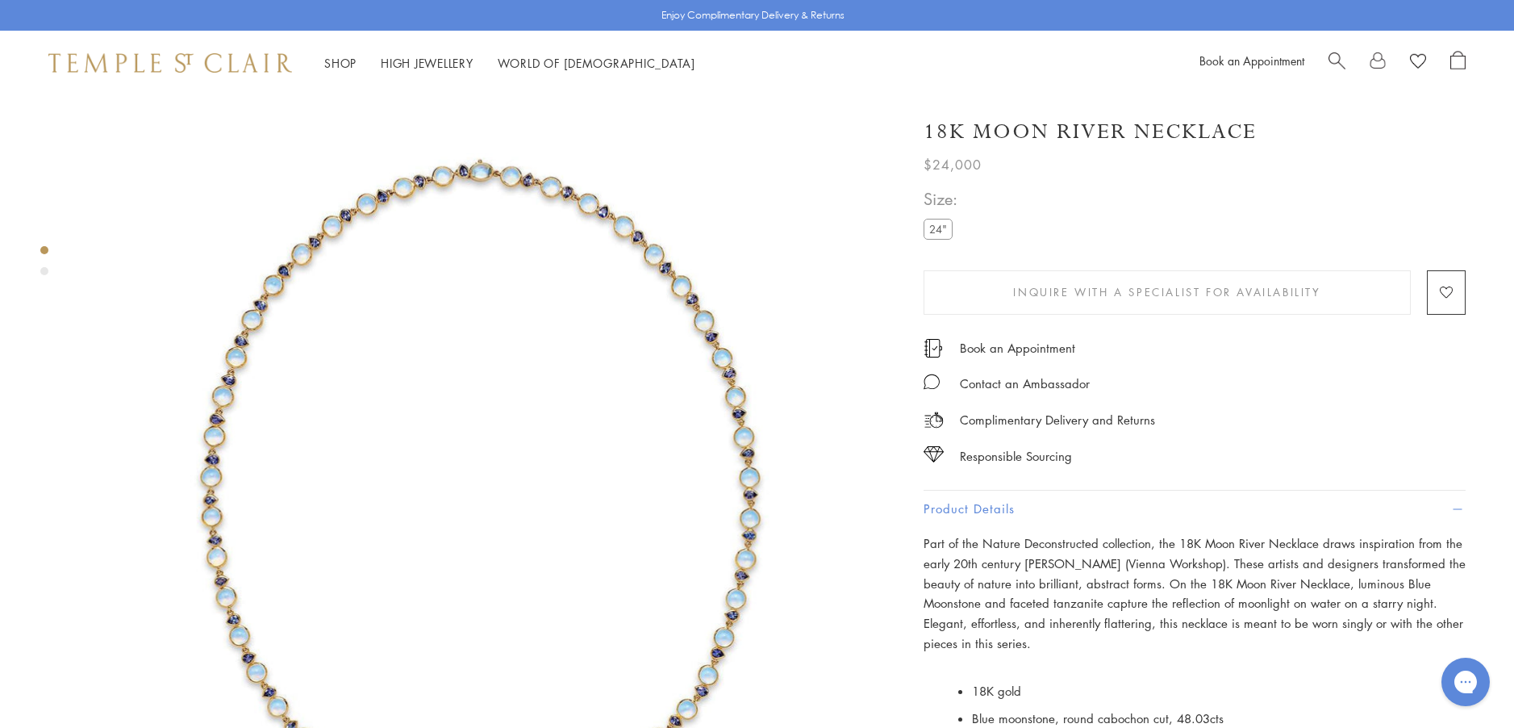
click at [553, 452] on img at bounding box center [483, 497] width 804 height 804
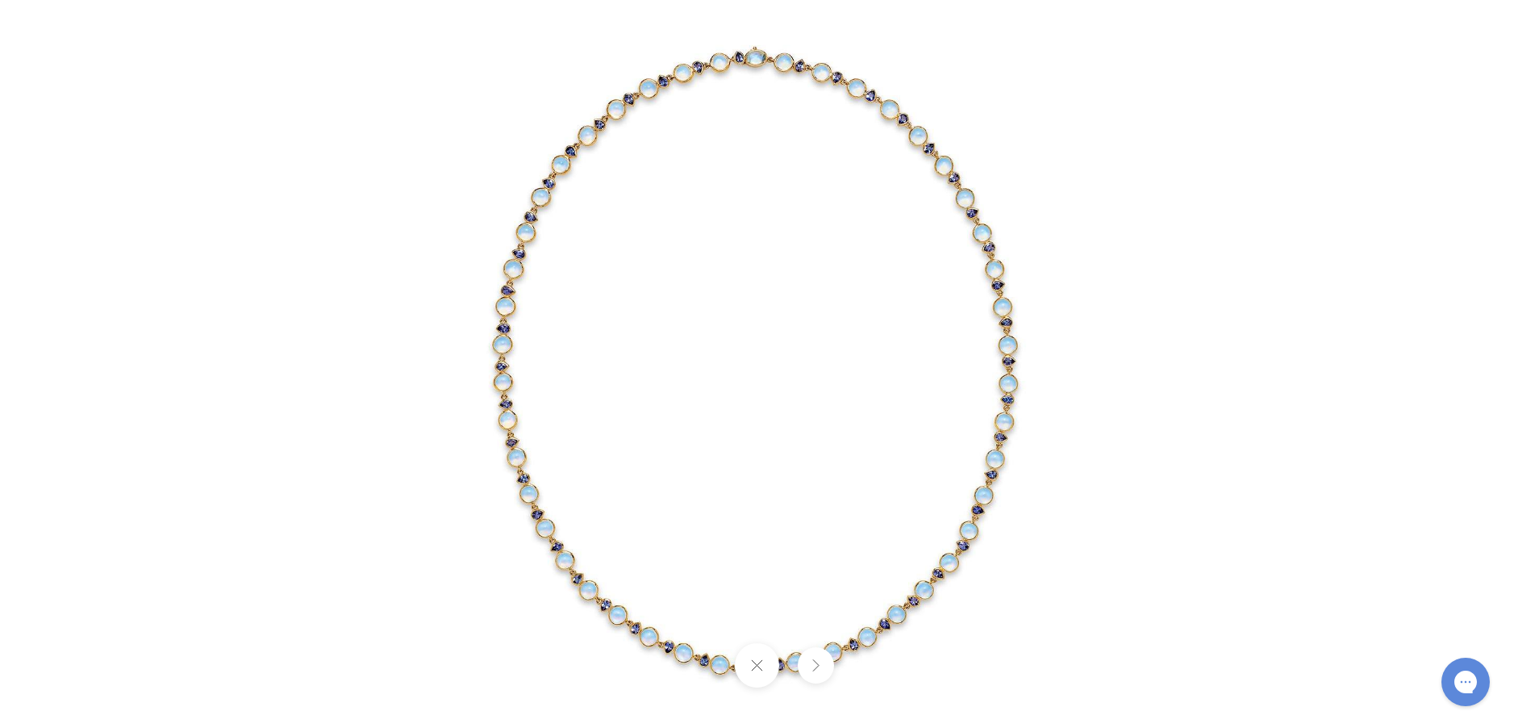
click at [759, 443] on img at bounding box center [757, 363] width 755 height 755
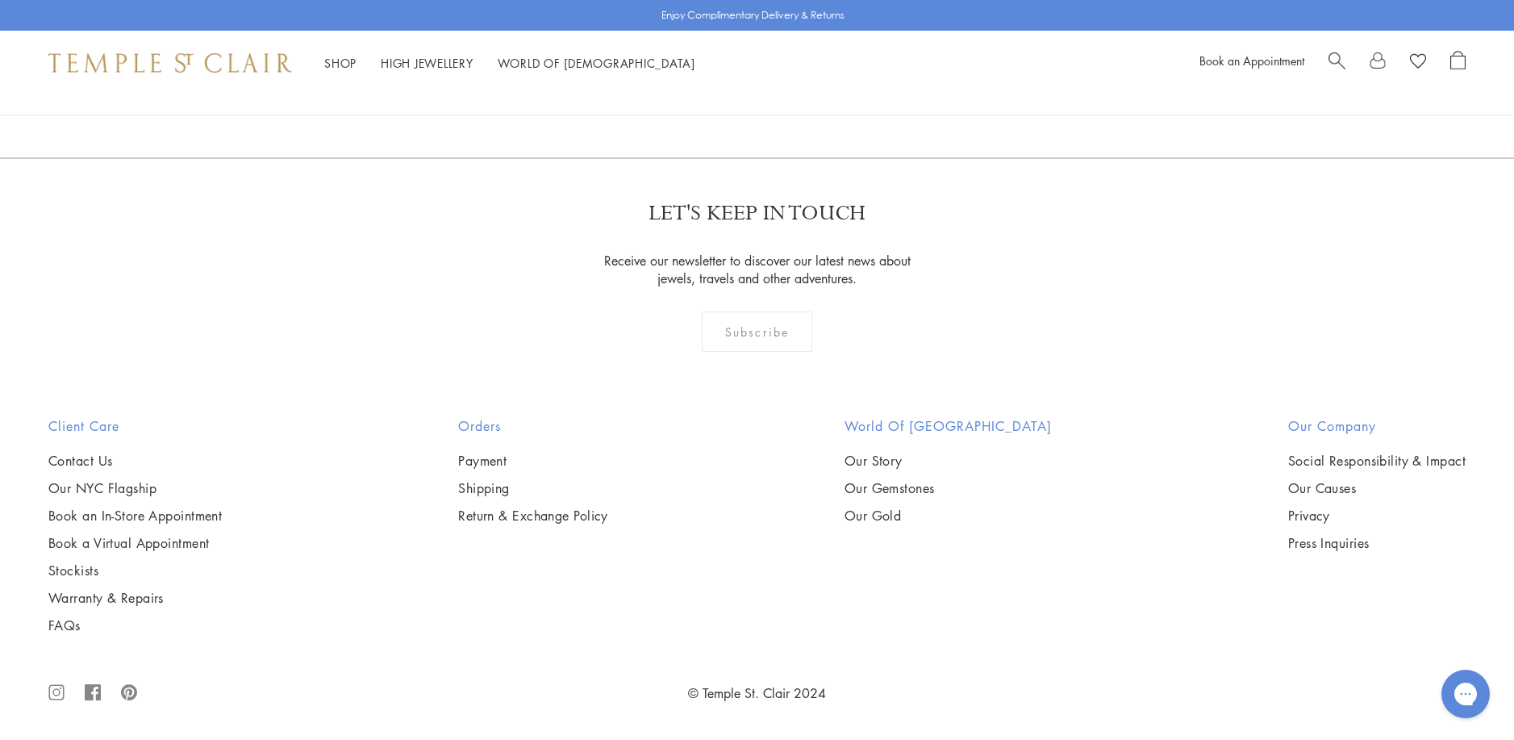
scroll to position [6137, 0]
click at [0, 0] on img at bounding box center [0, 0] width 0 height 0
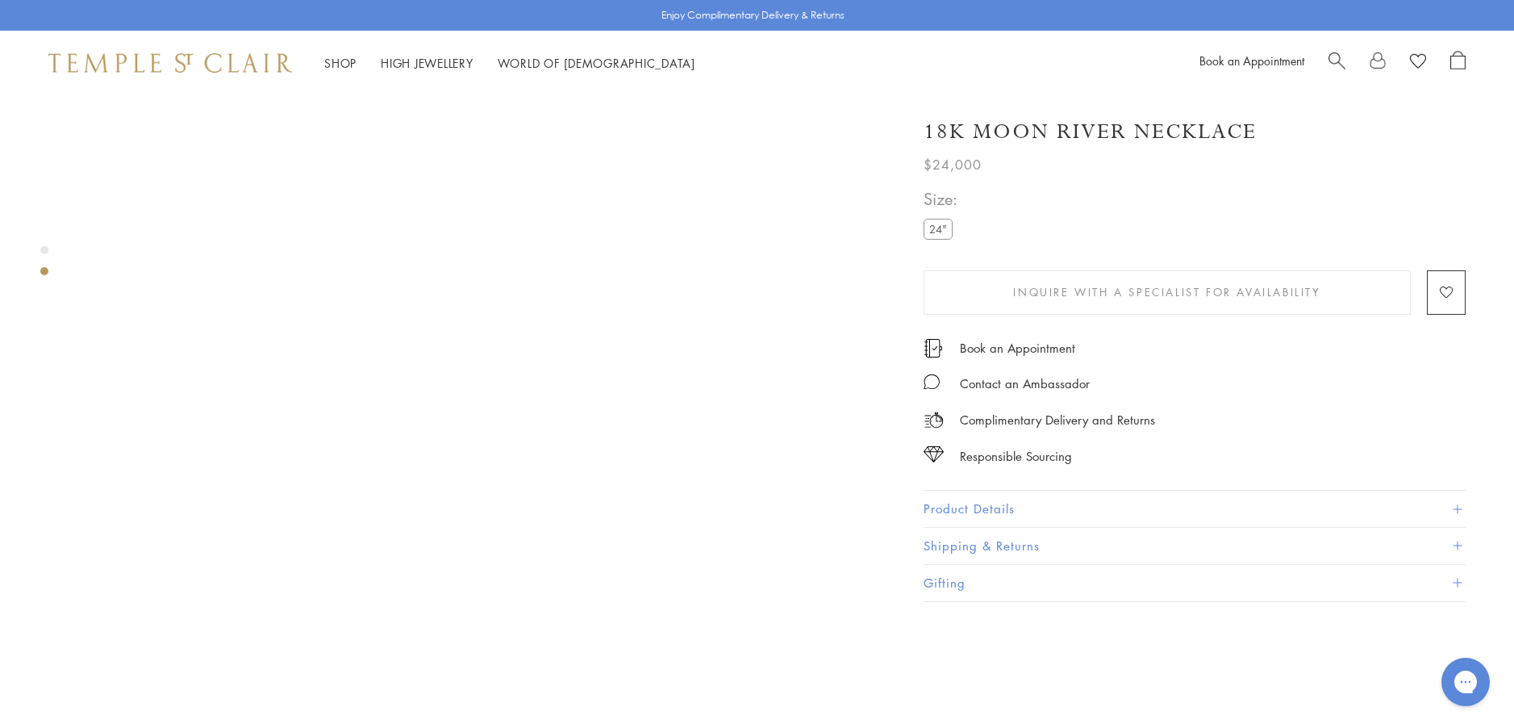
scroll to position [1049, 0]
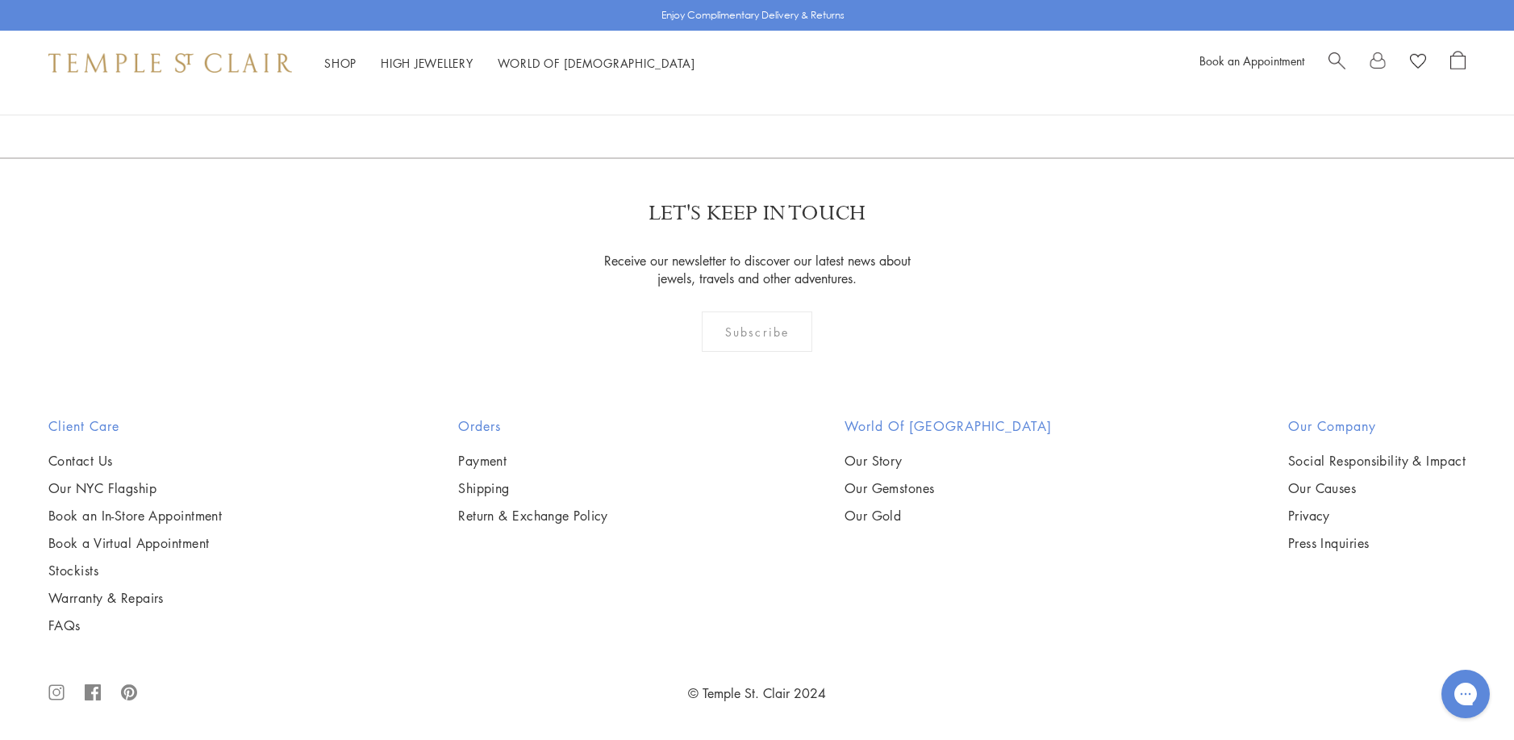
scroll to position [7508, 0]
click at [0, 0] on img at bounding box center [0, 0] width 0 height 0
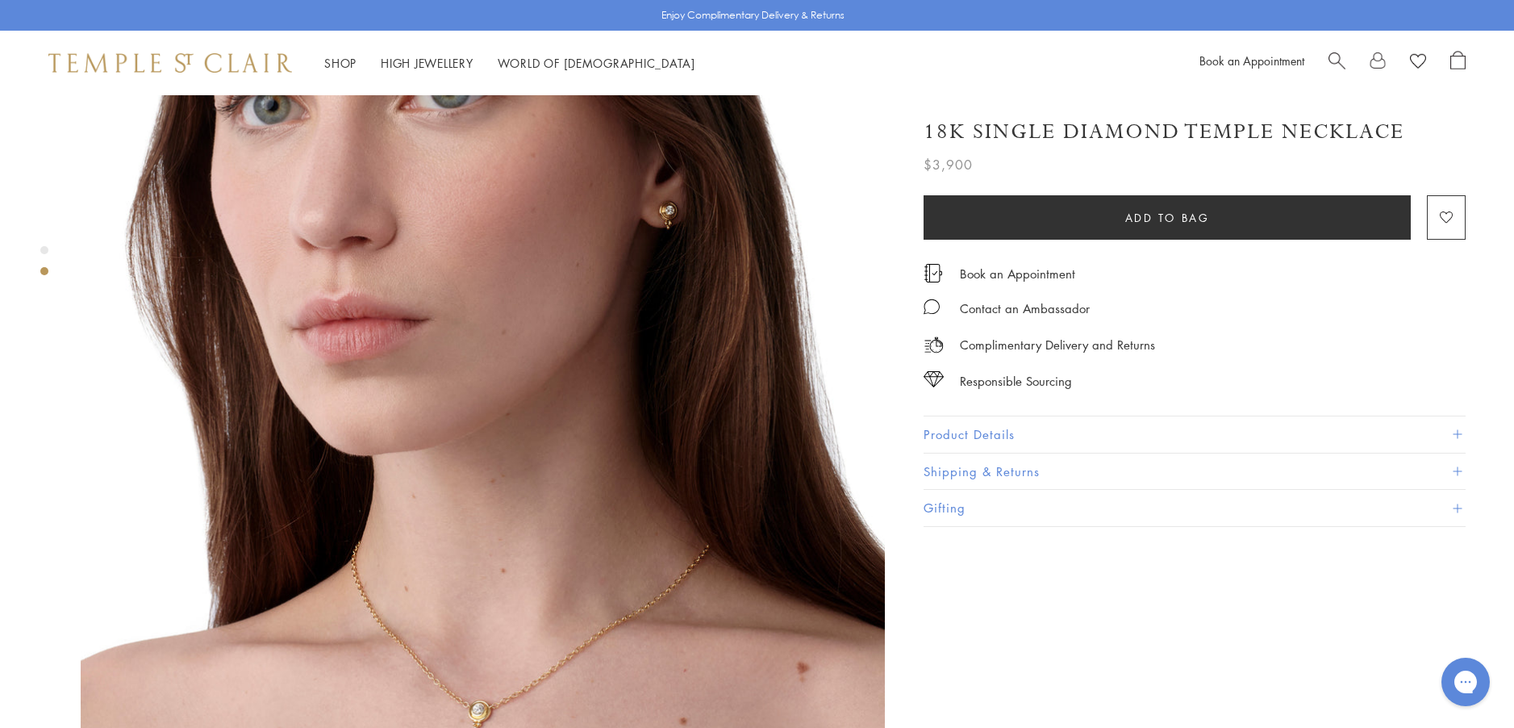
scroll to position [968, 0]
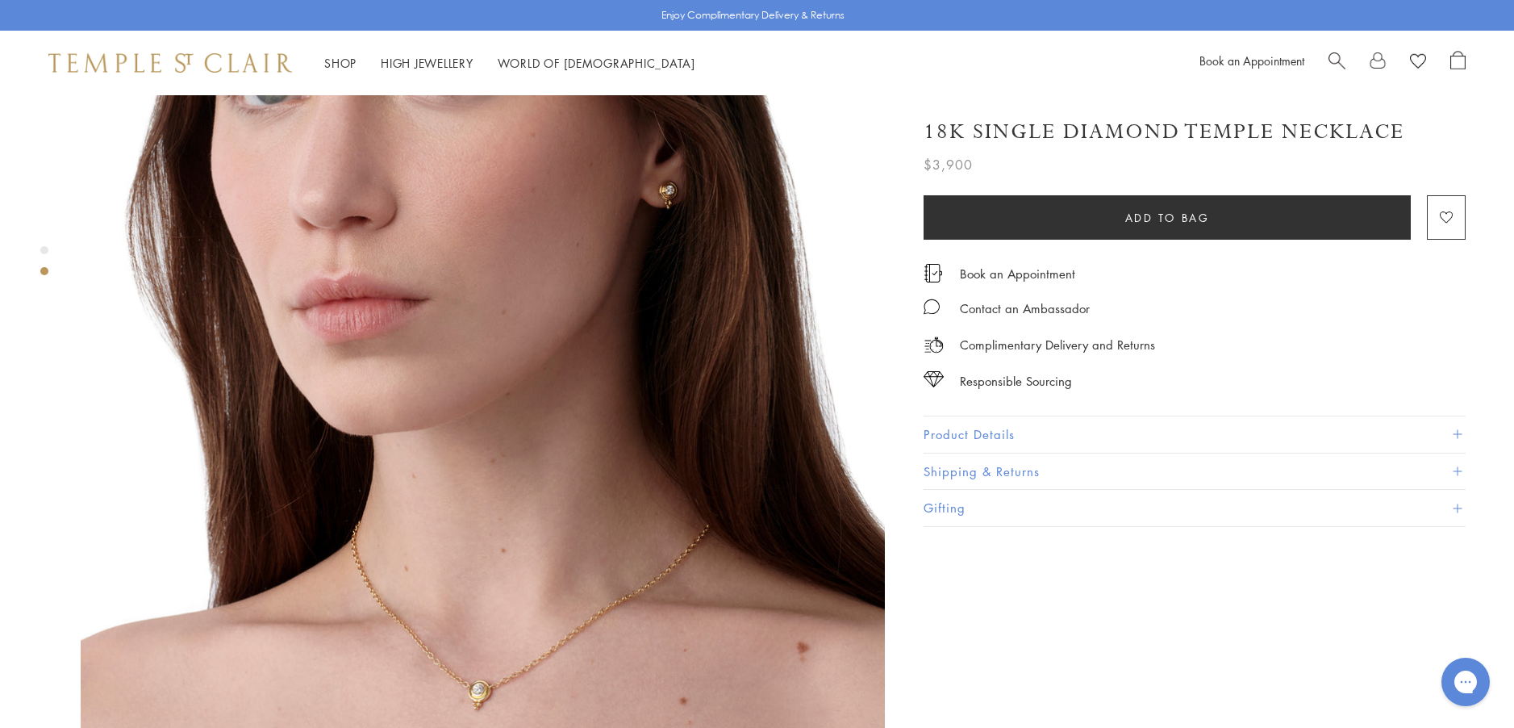
click at [544, 545] on img at bounding box center [483, 358] width 804 height 804
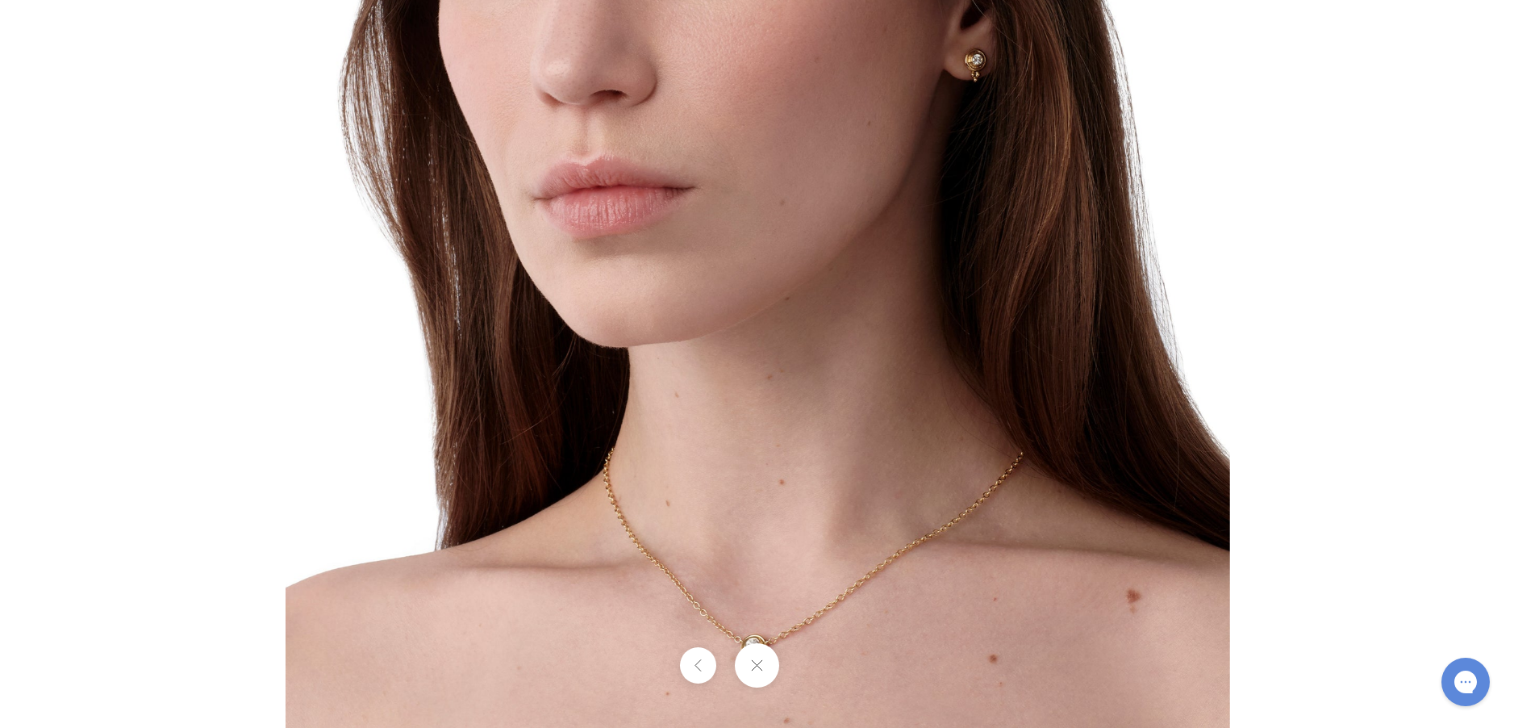
click at [907, 616] on img at bounding box center [758, 256] width 945 height 943
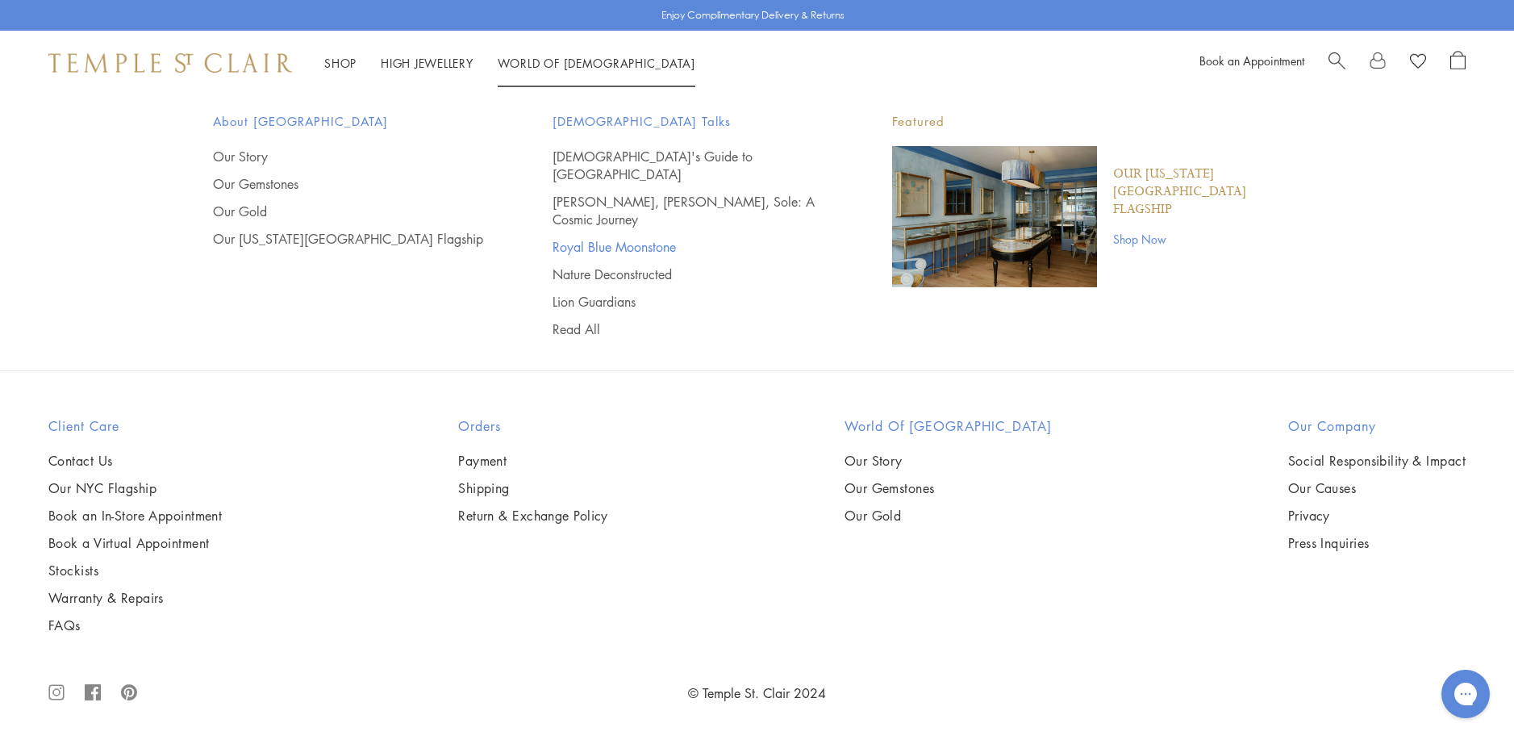
click at [623, 238] on link "Royal Blue Moonstone" at bounding box center [690, 247] width 275 height 18
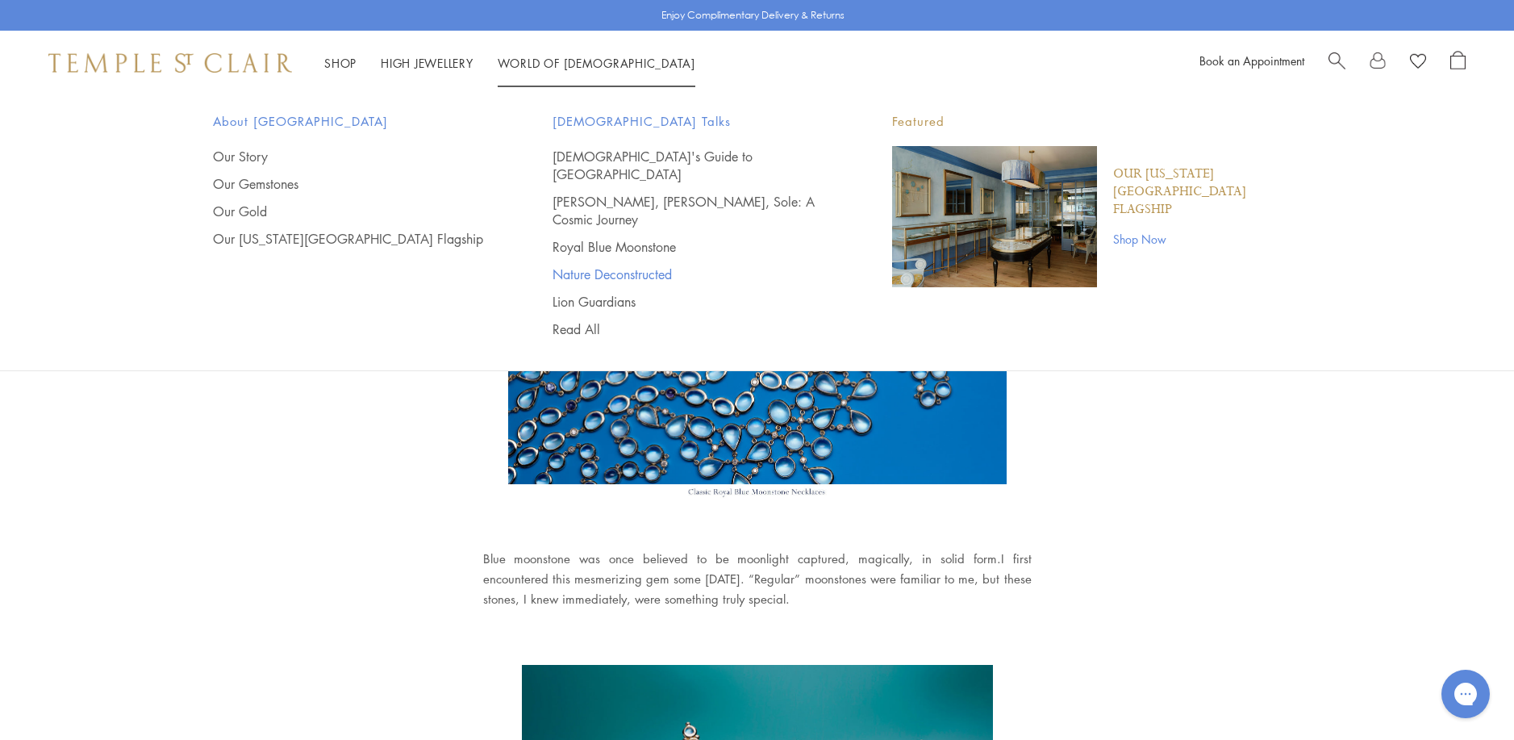
click at [600, 265] on link "Nature Deconstructed" at bounding box center [690, 274] width 275 height 18
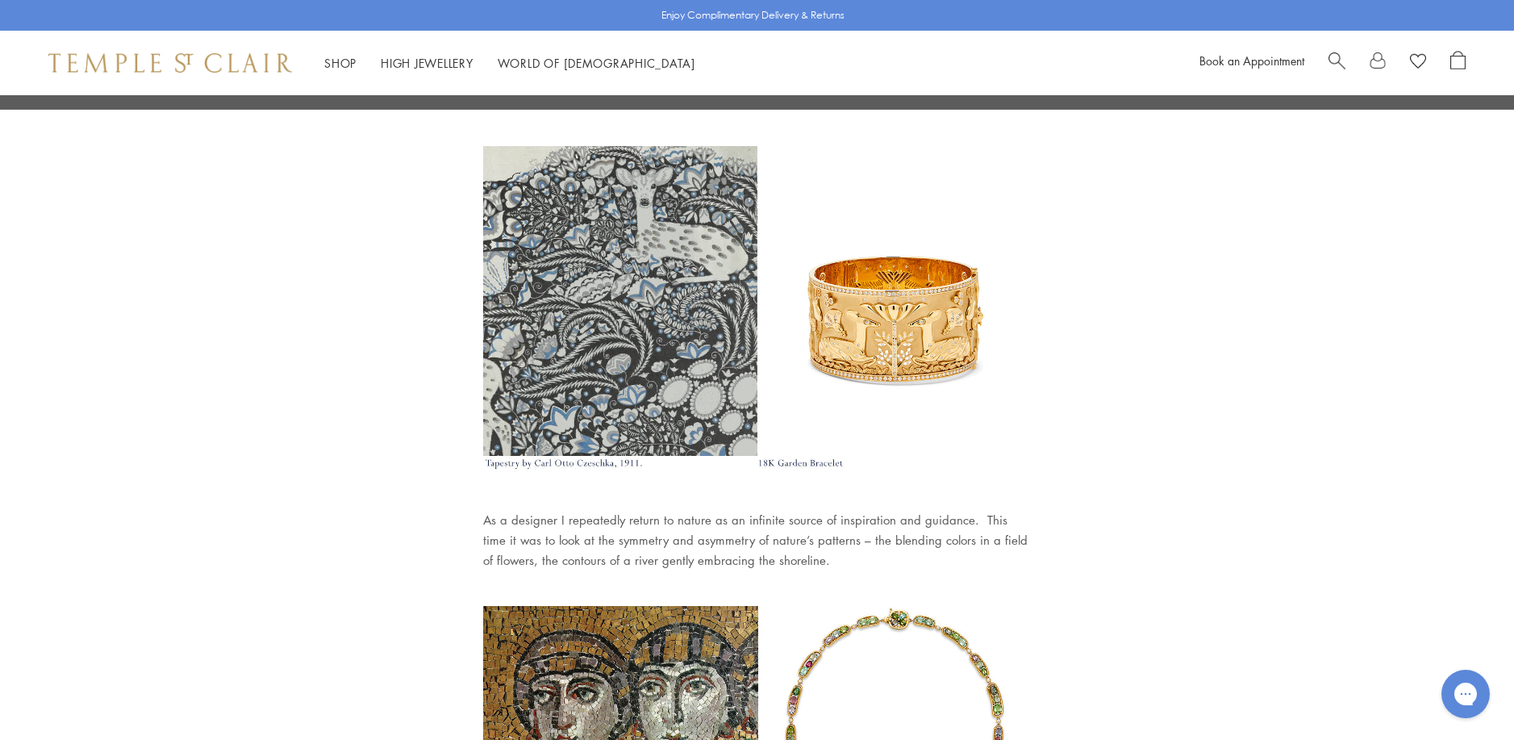
scroll to position [645, 0]
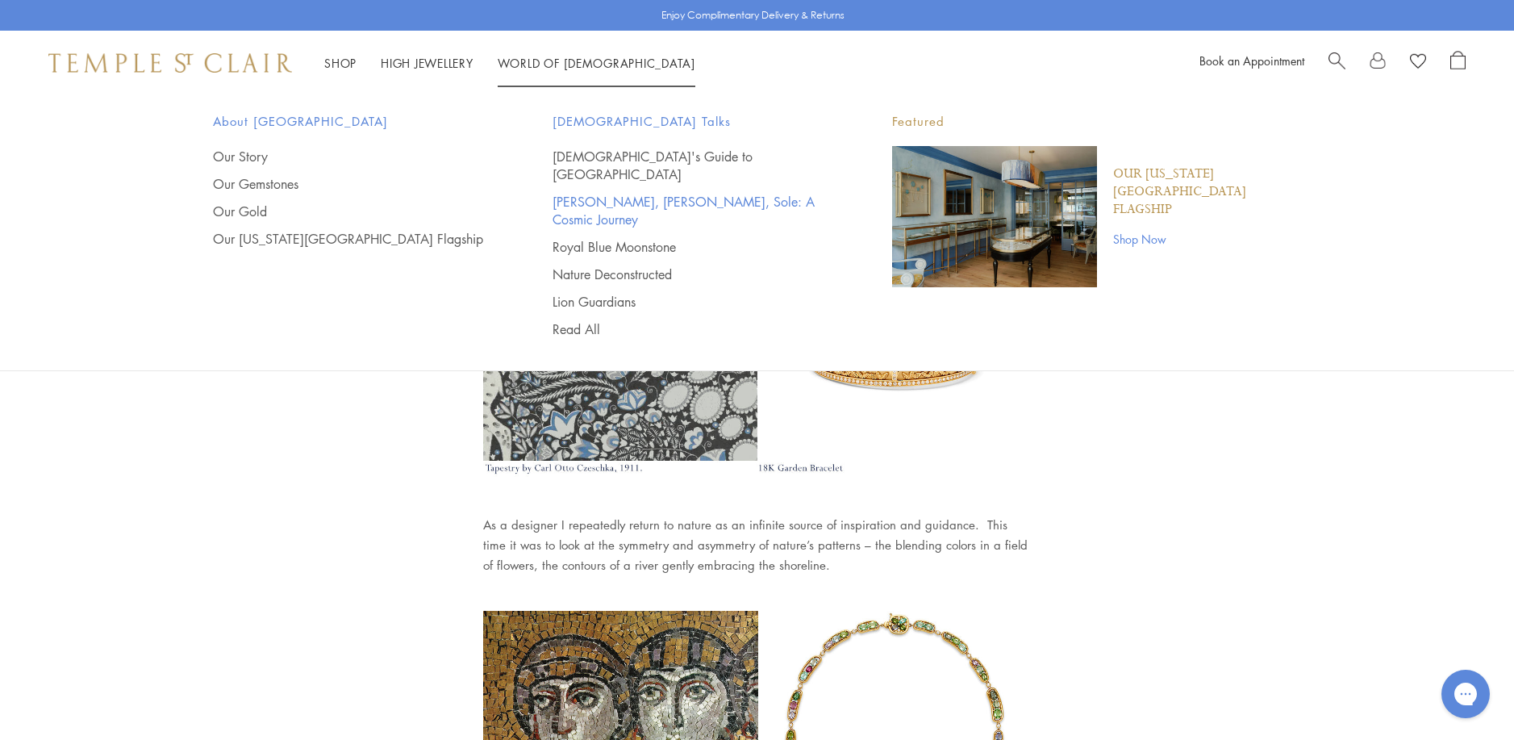
click at [587, 193] on link "[PERSON_NAME], [PERSON_NAME], Sole: A Cosmic Journey" at bounding box center [690, 210] width 275 height 35
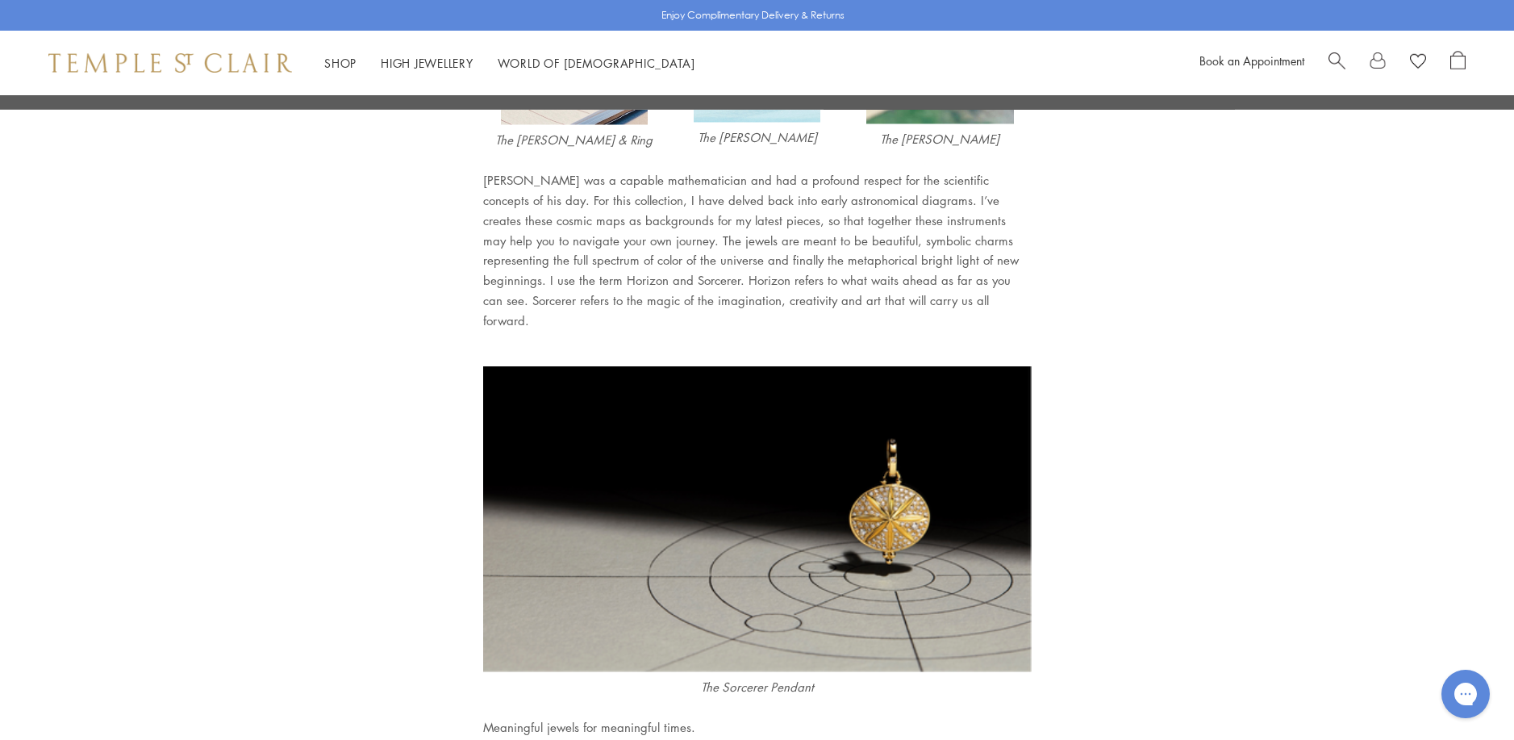
scroll to position [9195, 0]
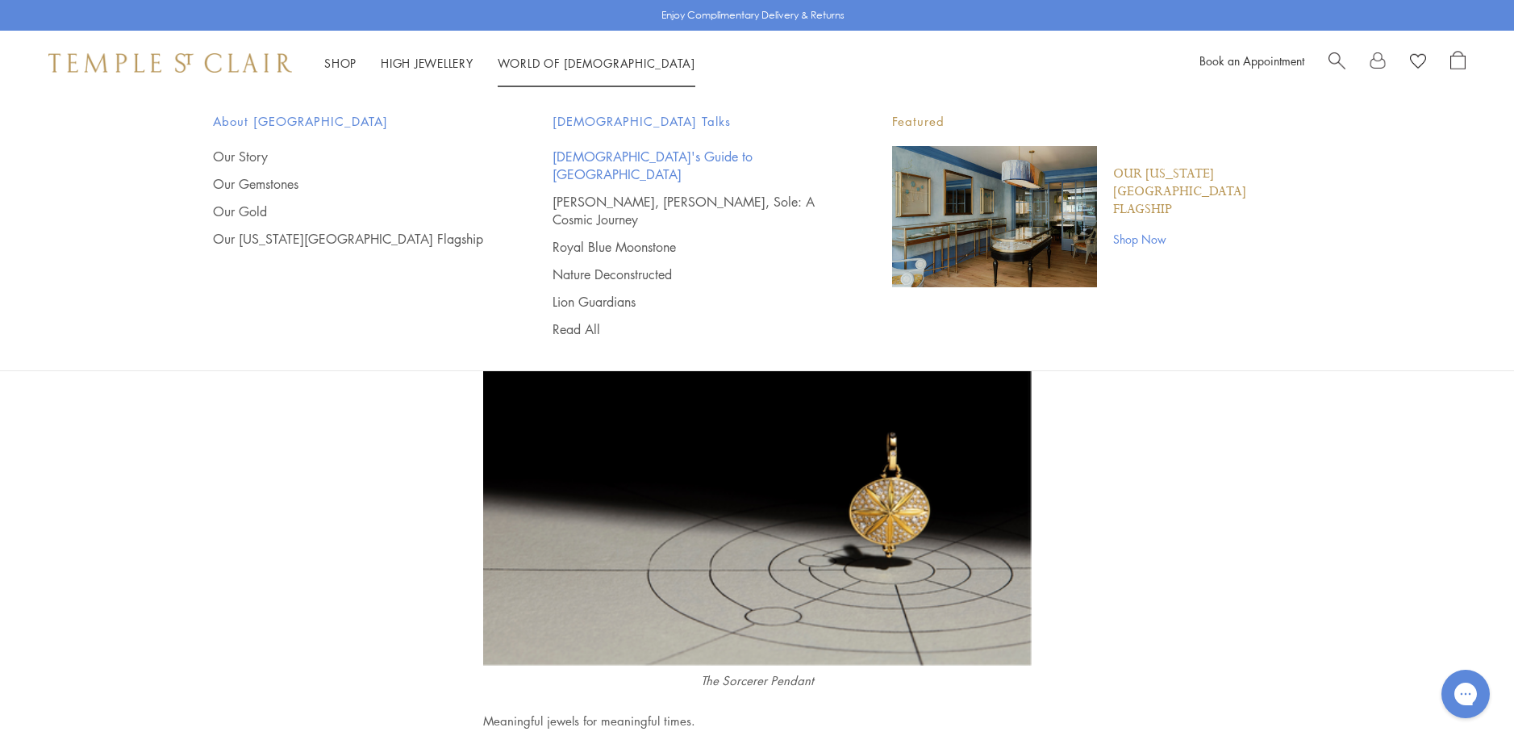
click at [586, 156] on link "[DEMOGRAPHIC_DATA]'s Guide to [GEOGRAPHIC_DATA]" at bounding box center [690, 165] width 275 height 35
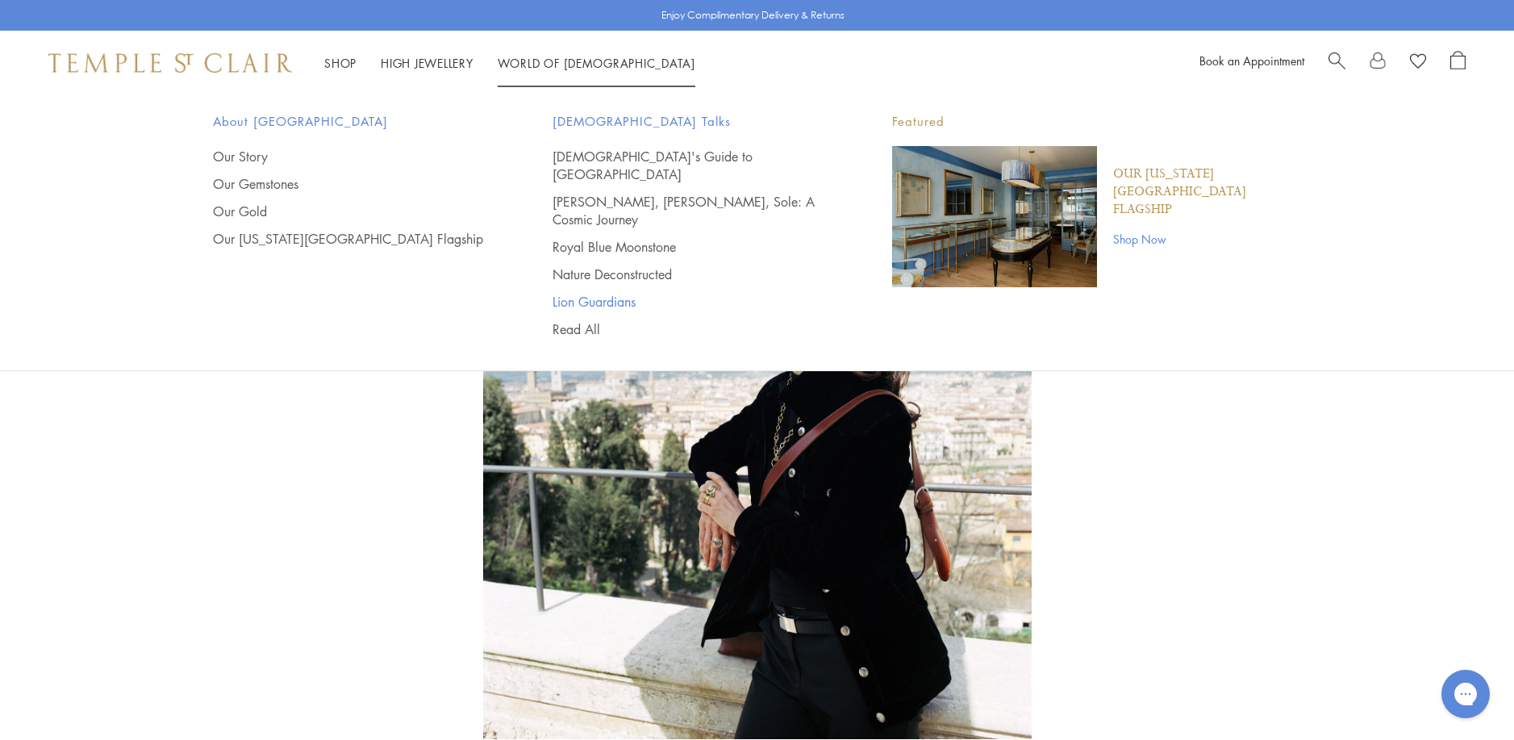
click at [587, 293] on link "Lion Guardians" at bounding box center [690, 302] width 275 height 18
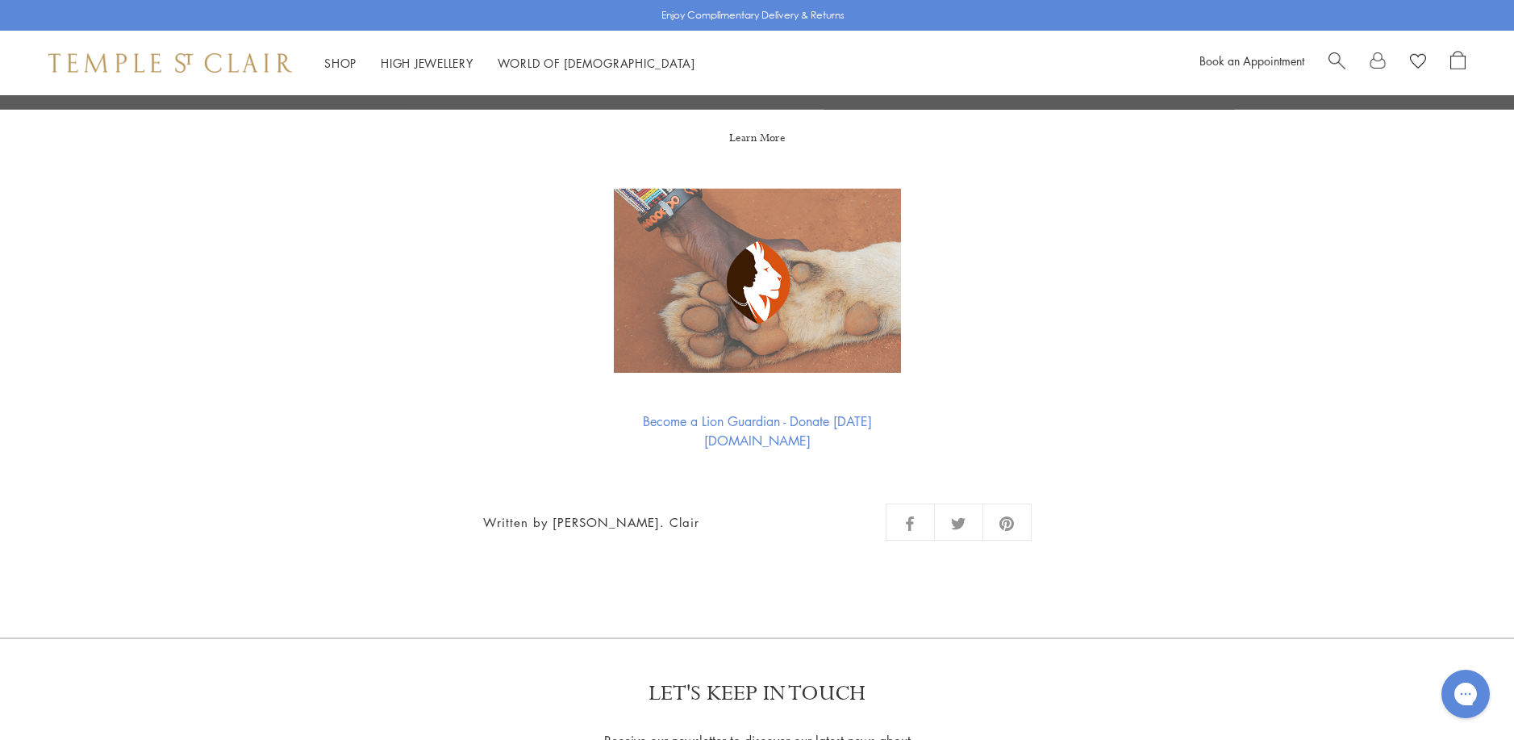
scroll to position [3630, 0]
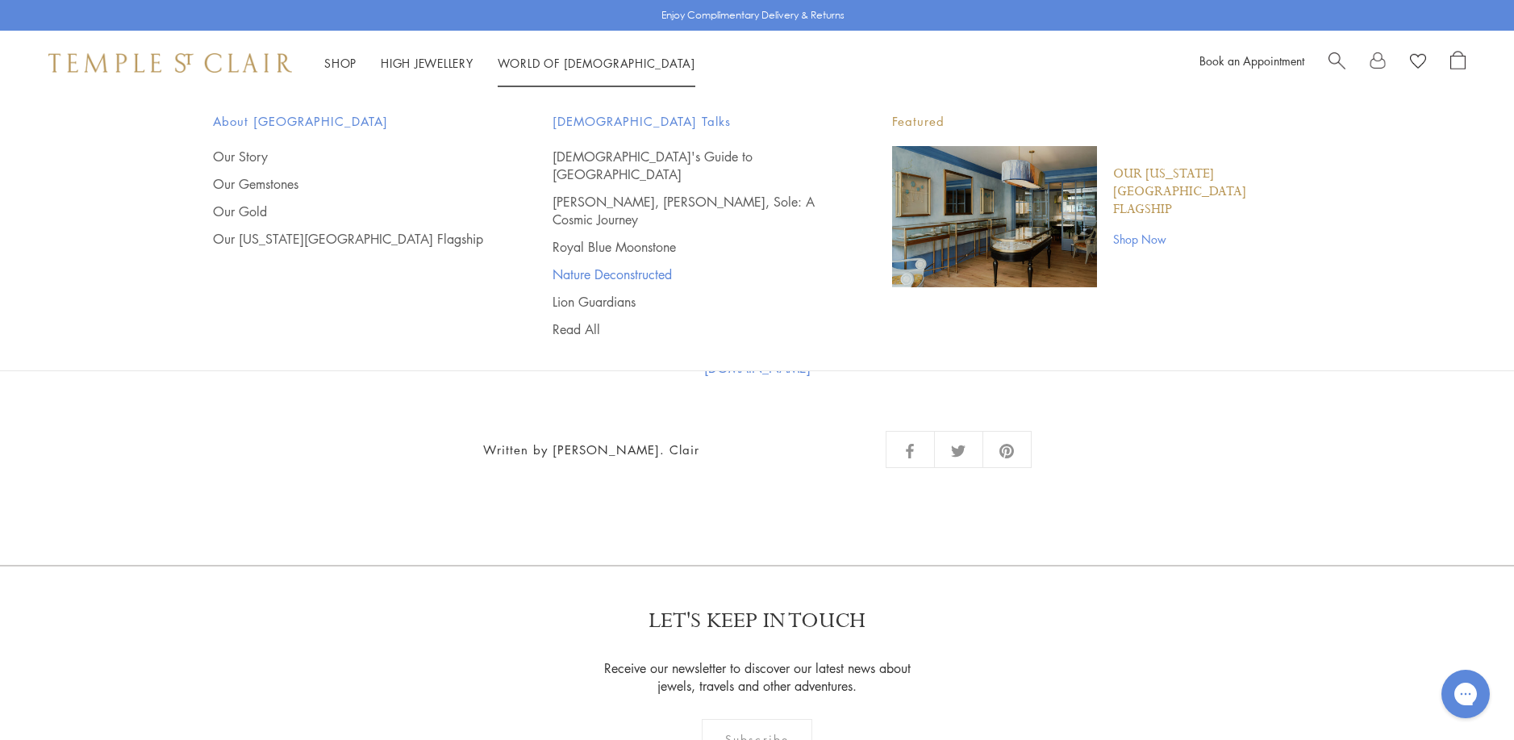
click at [609, 265] on link "Nature Deconstructed" at bounding box center [690, 274] width 275 height 18
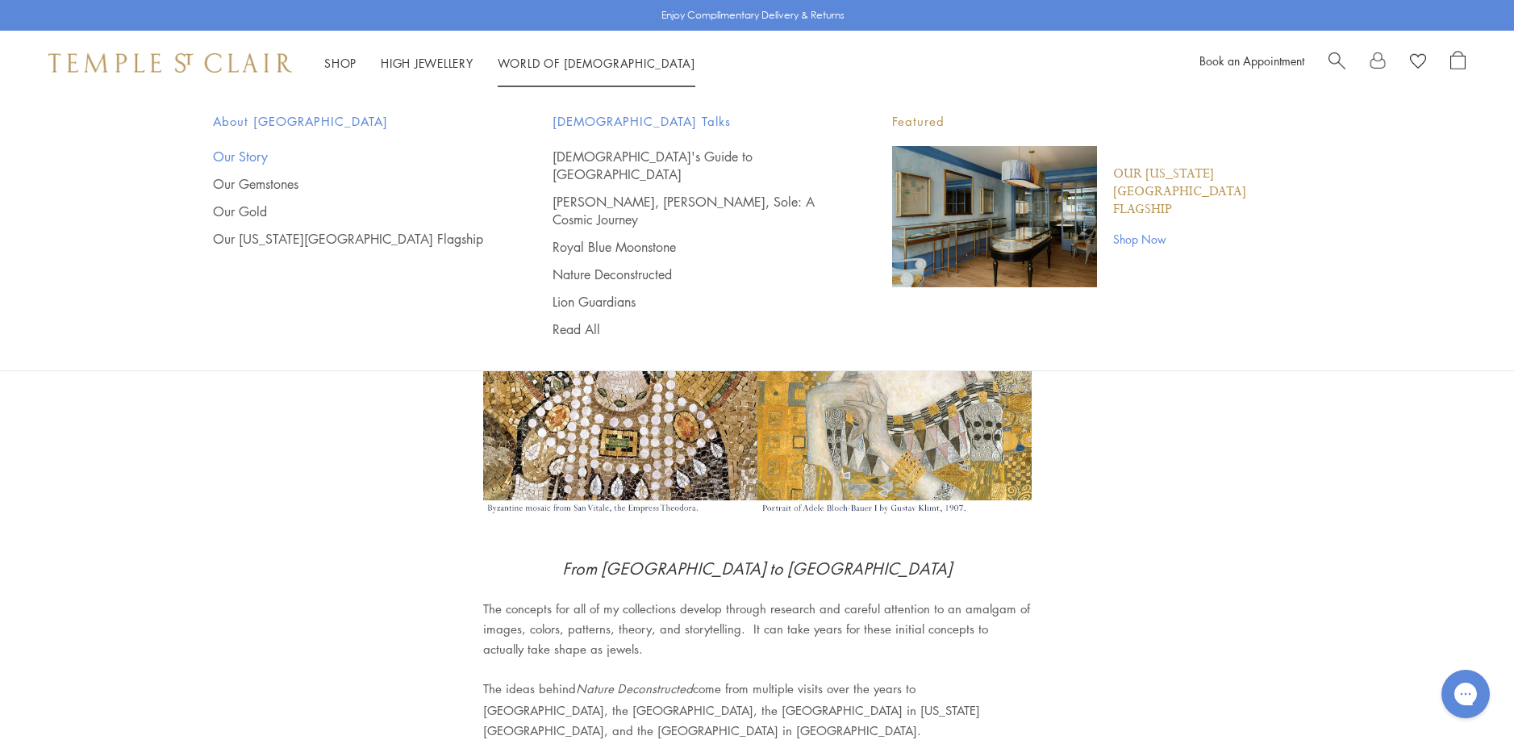
click at [236, 152] on link "Our Story" at bounding box center [350, 157] width 275 height 18
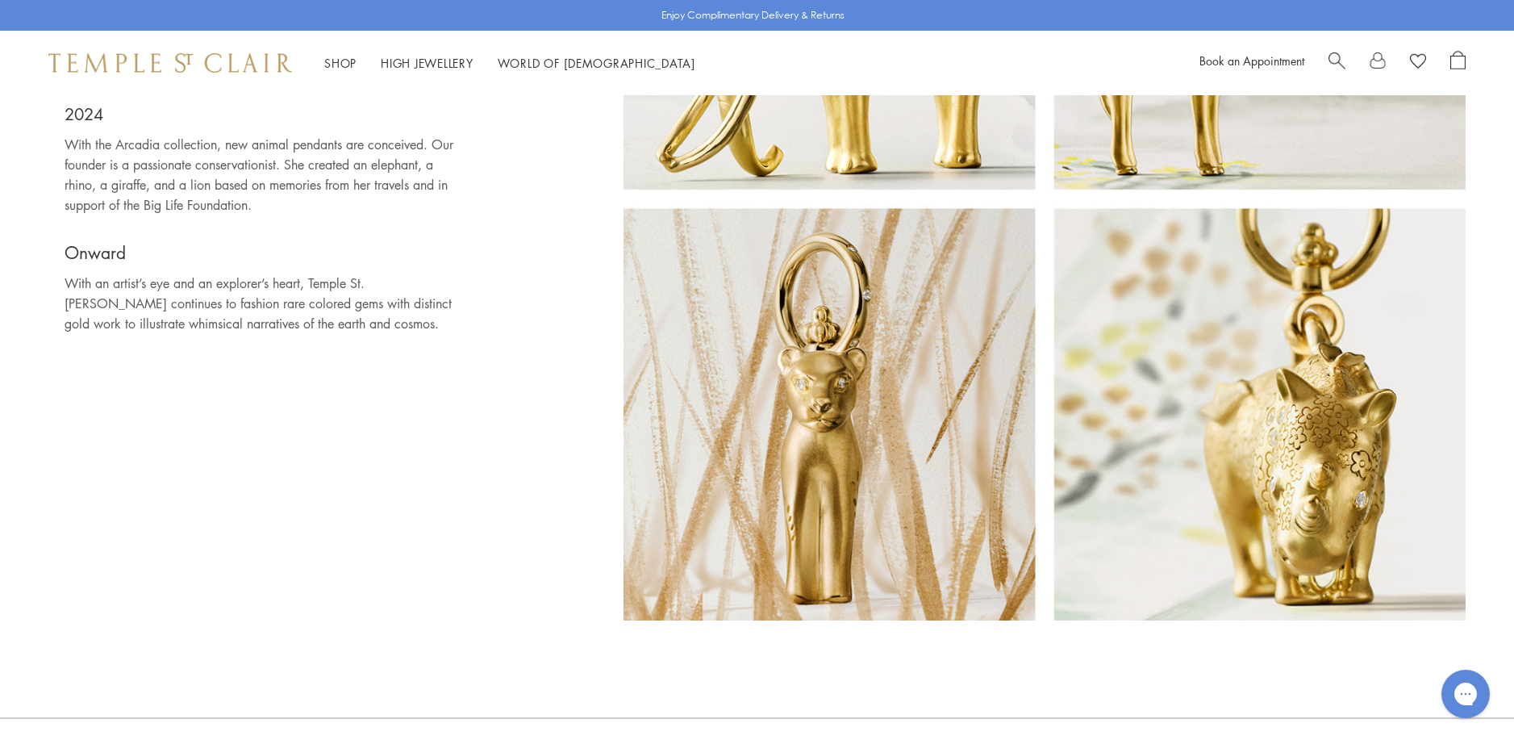
scroll to position [12825, 0]
